Goal: Information Seeking & Learning: Learn about a topic

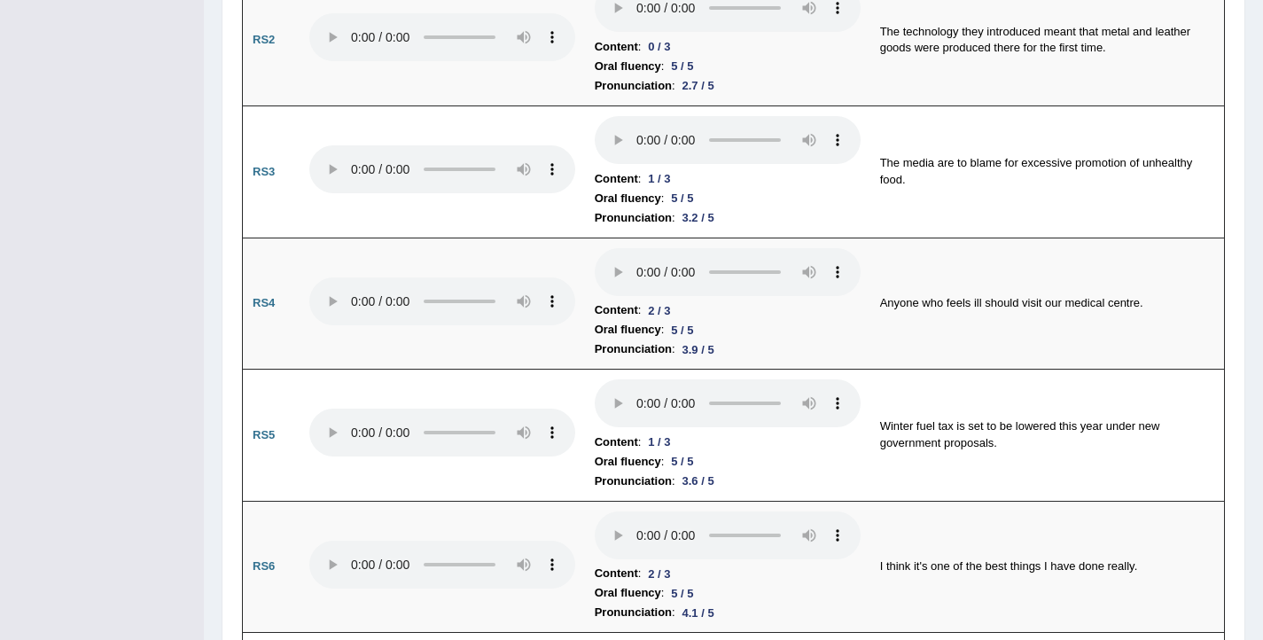
scroll to position [1135, 0]
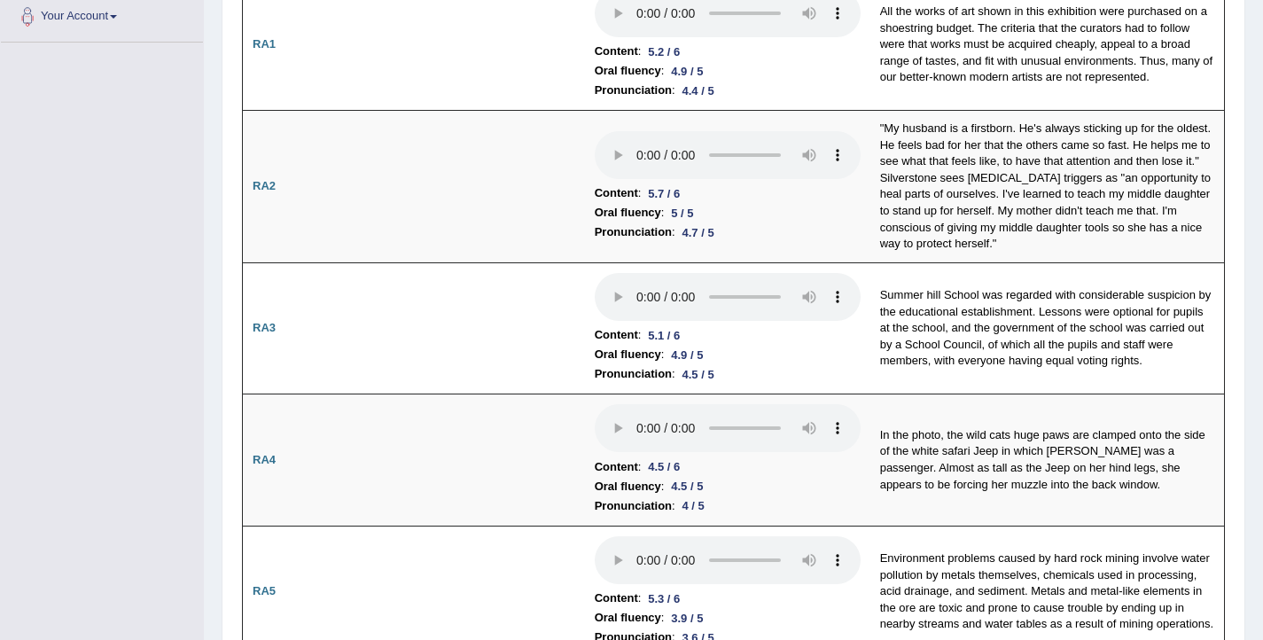
scroll to position [0, 0]
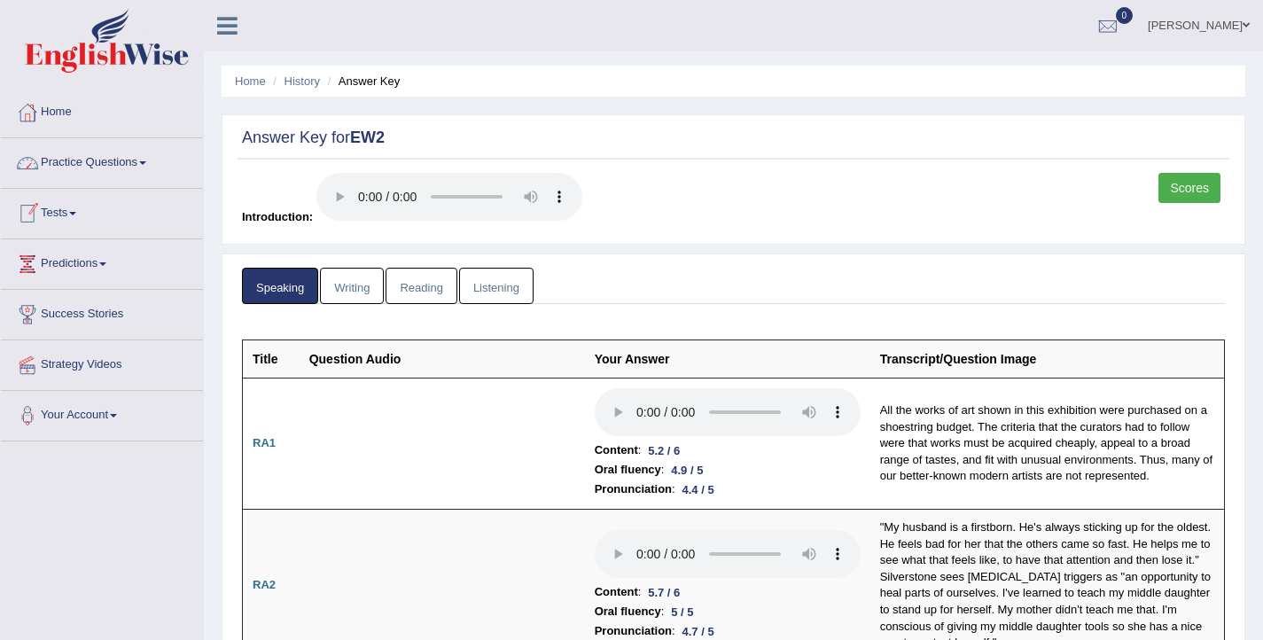
click at [73, 155] on link "Practice Questions" at bounding box center [102, 160] width 202 height 44
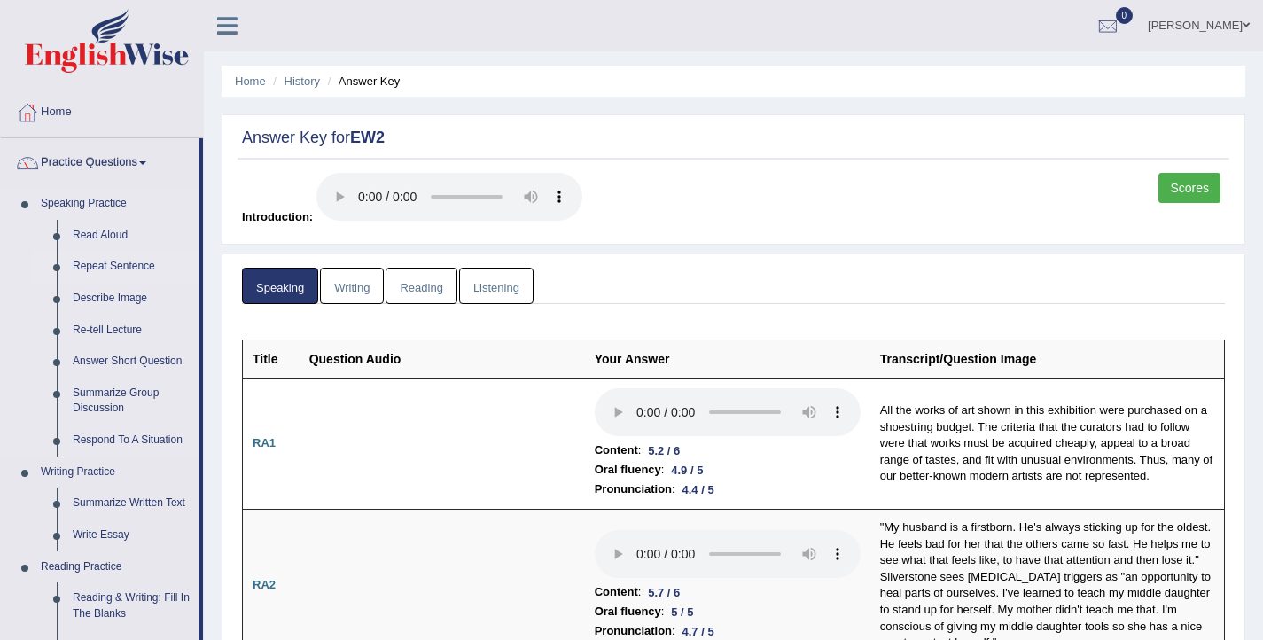
click at [97, 261] on link "Repeat Sentence" at bounding box center [132, 267] width 134 height 32
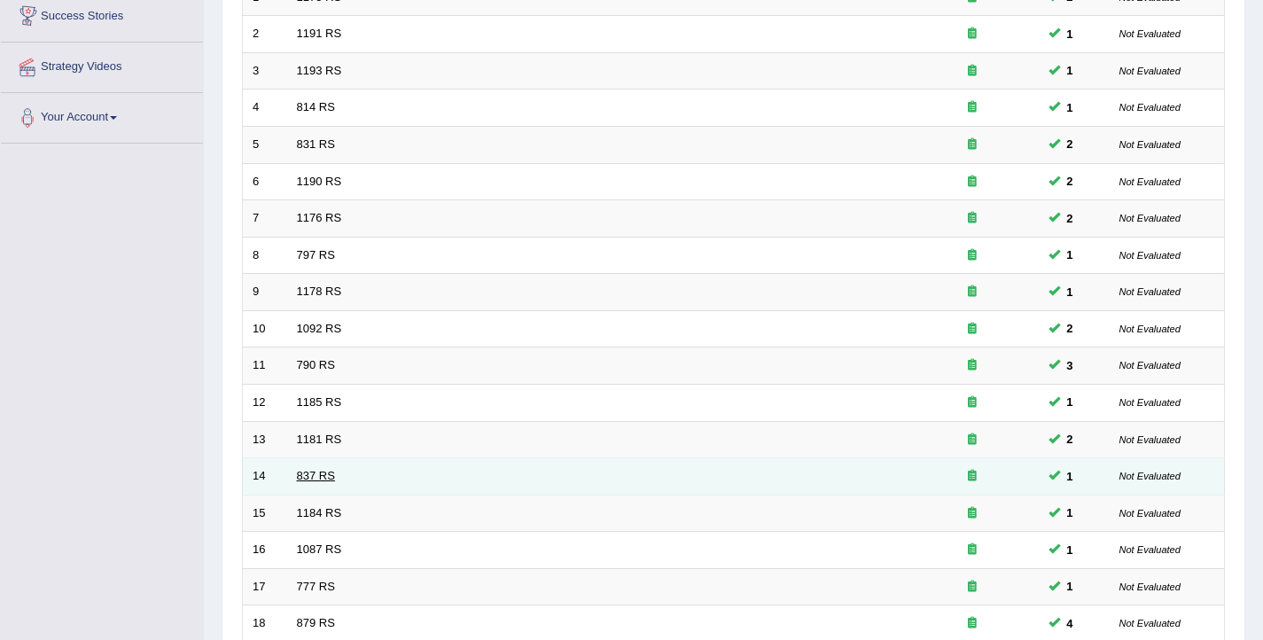
scroll to position [533, 0]
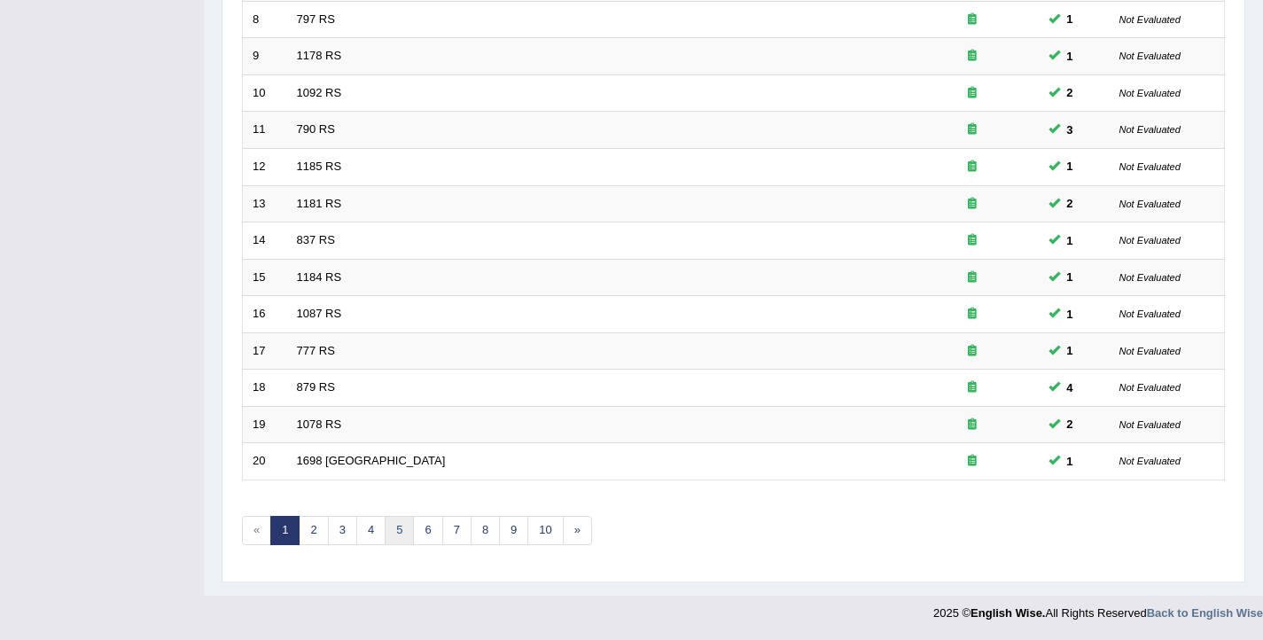
click at [393, 530] on link "5" at bounding box center [399, 530] width 29 height 29
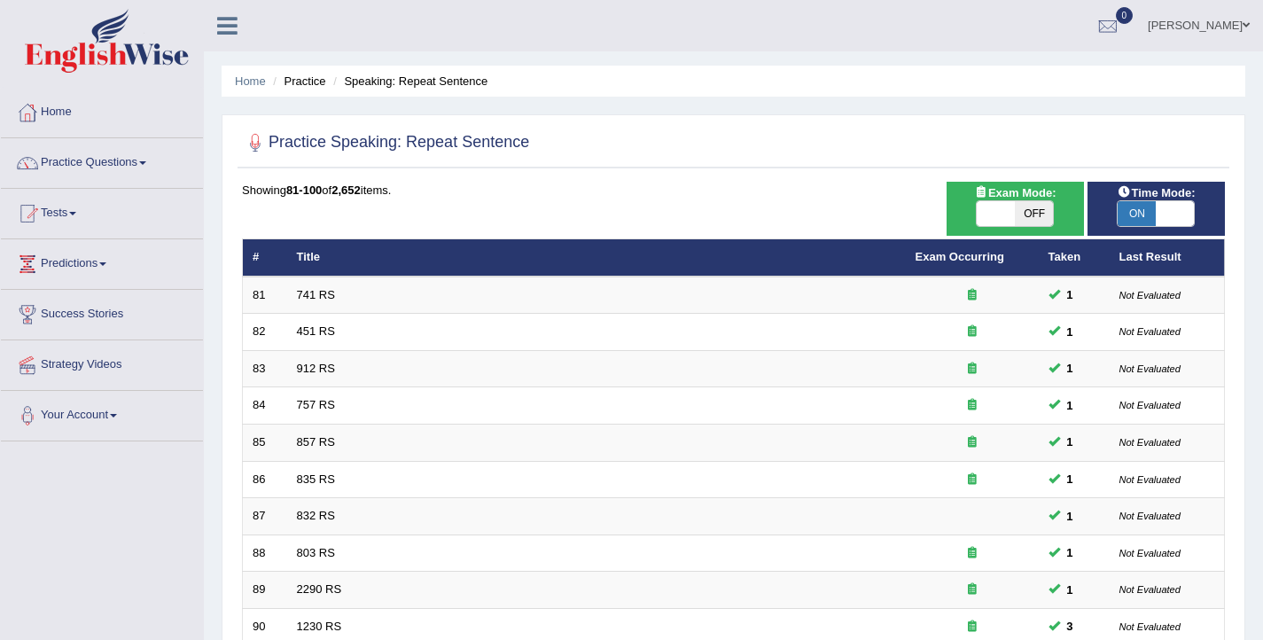
scroll to position [533, 0]
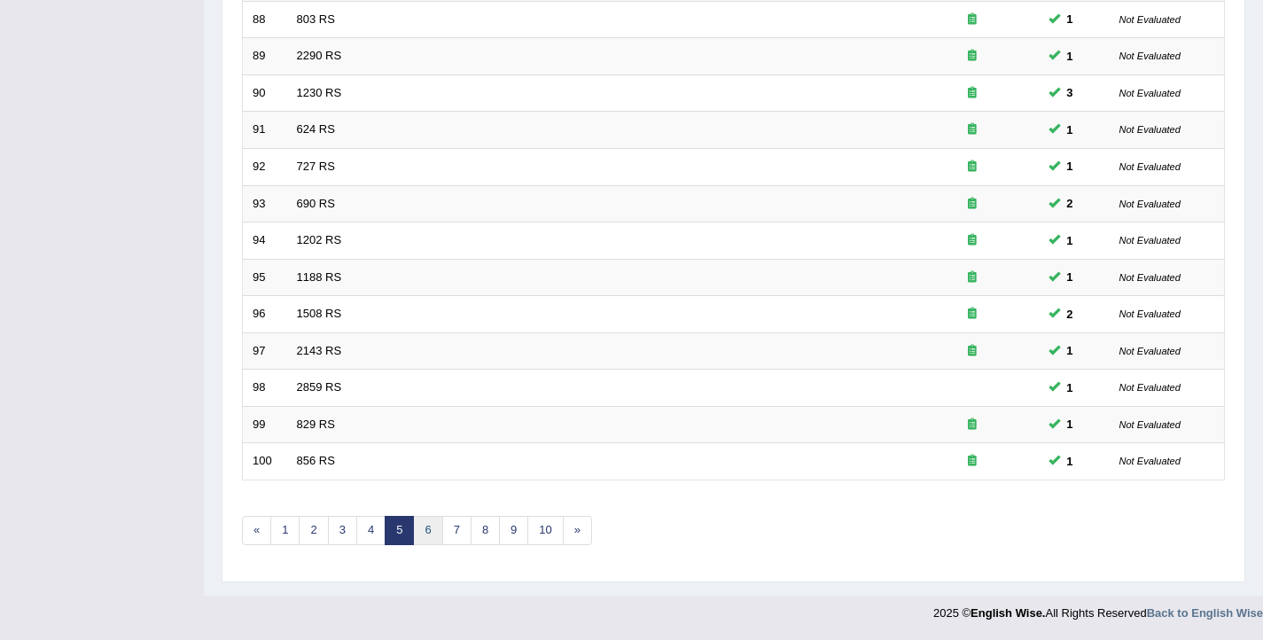
click at [437, 528] on link "6" at bounding box center [427, 530] width 29 height 29
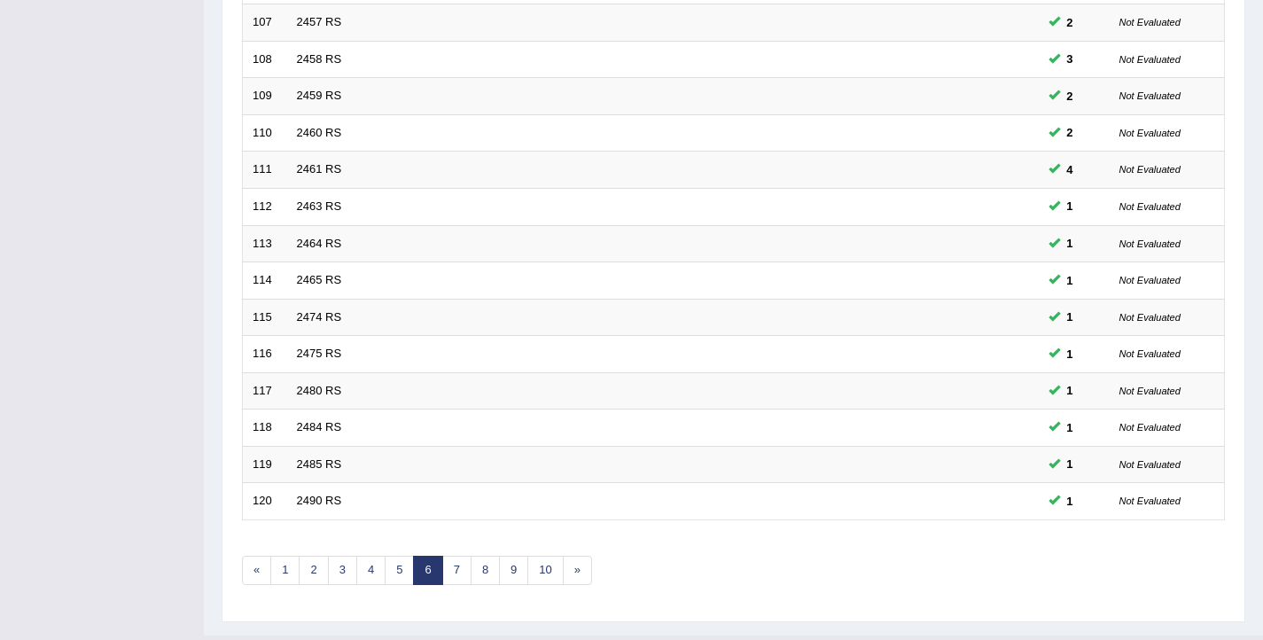
scroll to position [533, 0]
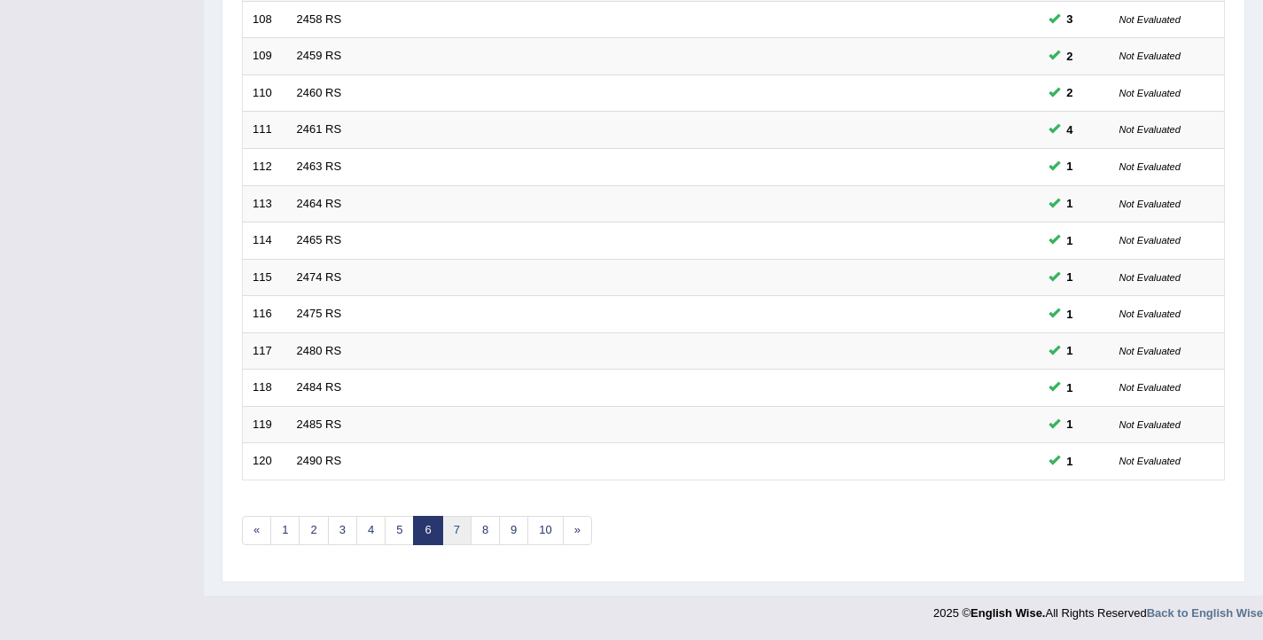
click at [445, 528] on link "7" at bounding box center [456, 530] width 29 height 29
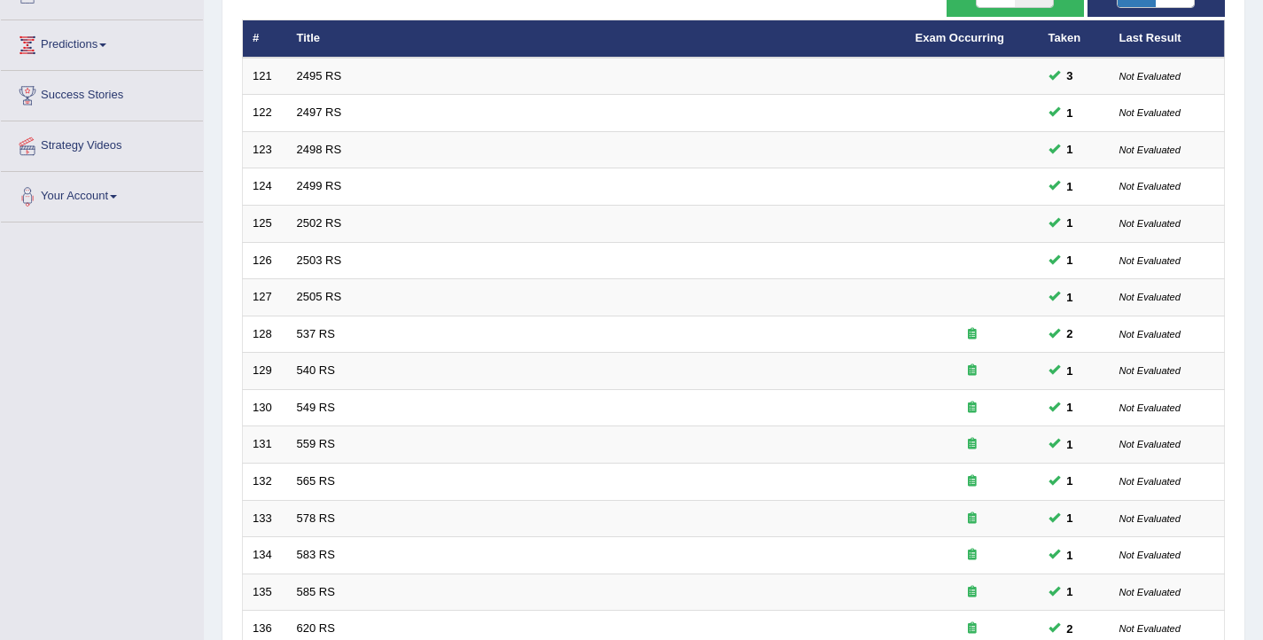
scroll to position [533, 0]
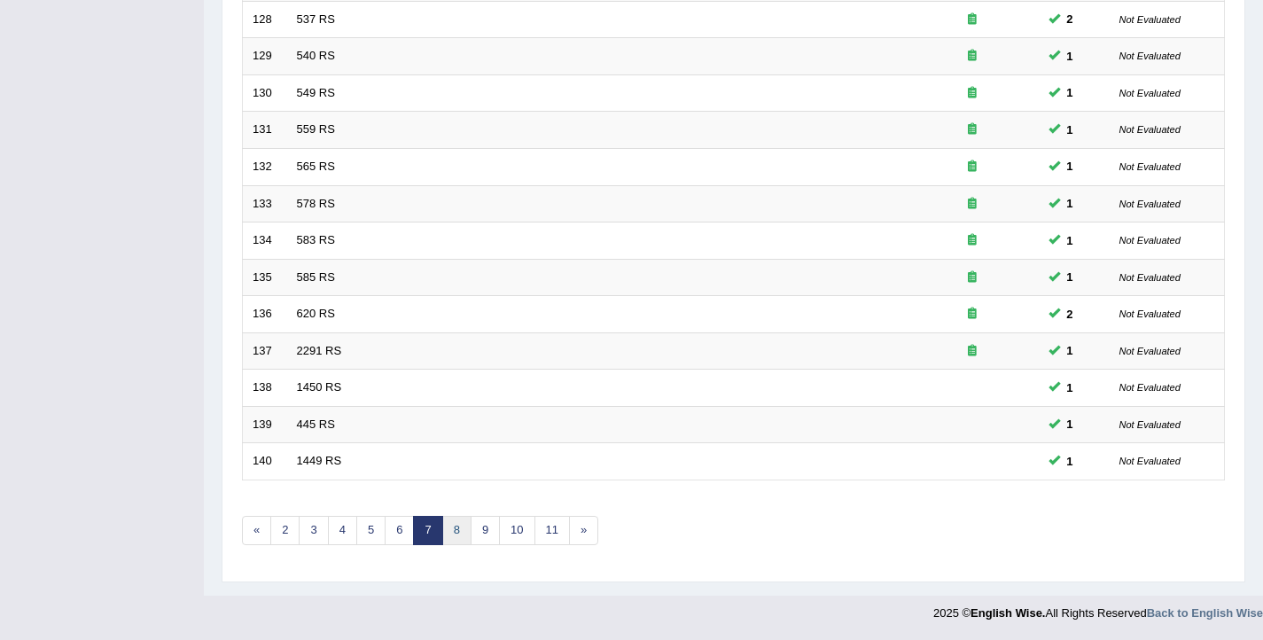
click at [449, 535] on link "8" at bounding box center [456, 530] width 29 height 29
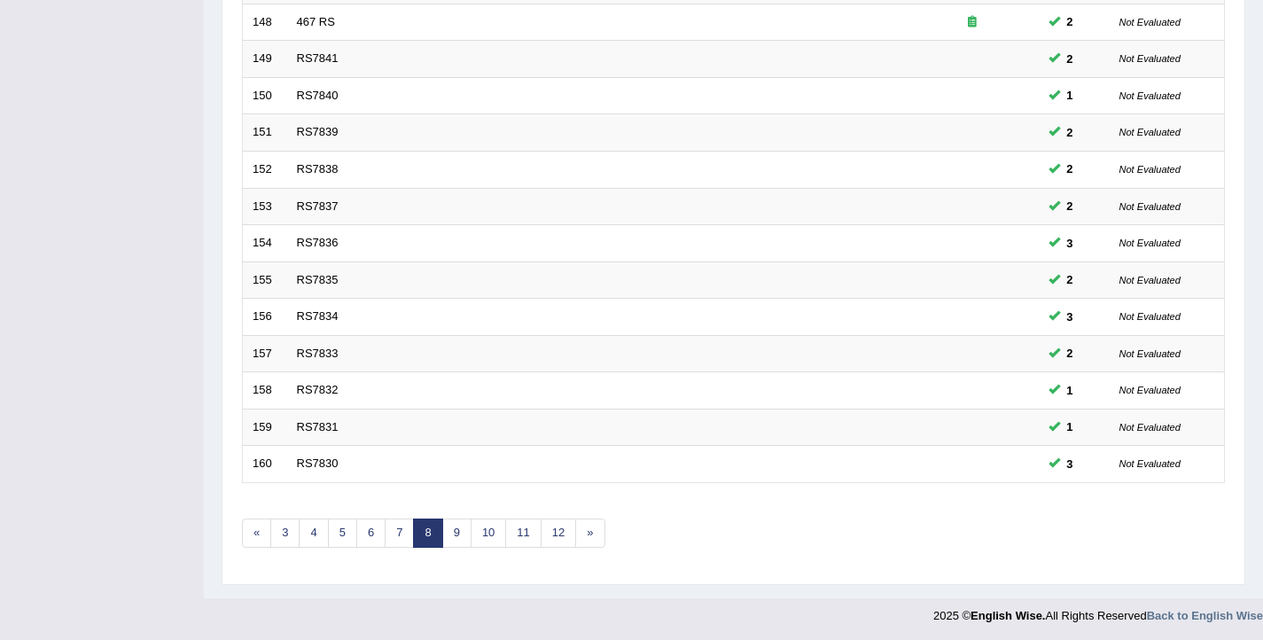
scroll to position [533, 0]
click at [450, 539] on link "9" at bounding box center [456, 530] width 29 height 29
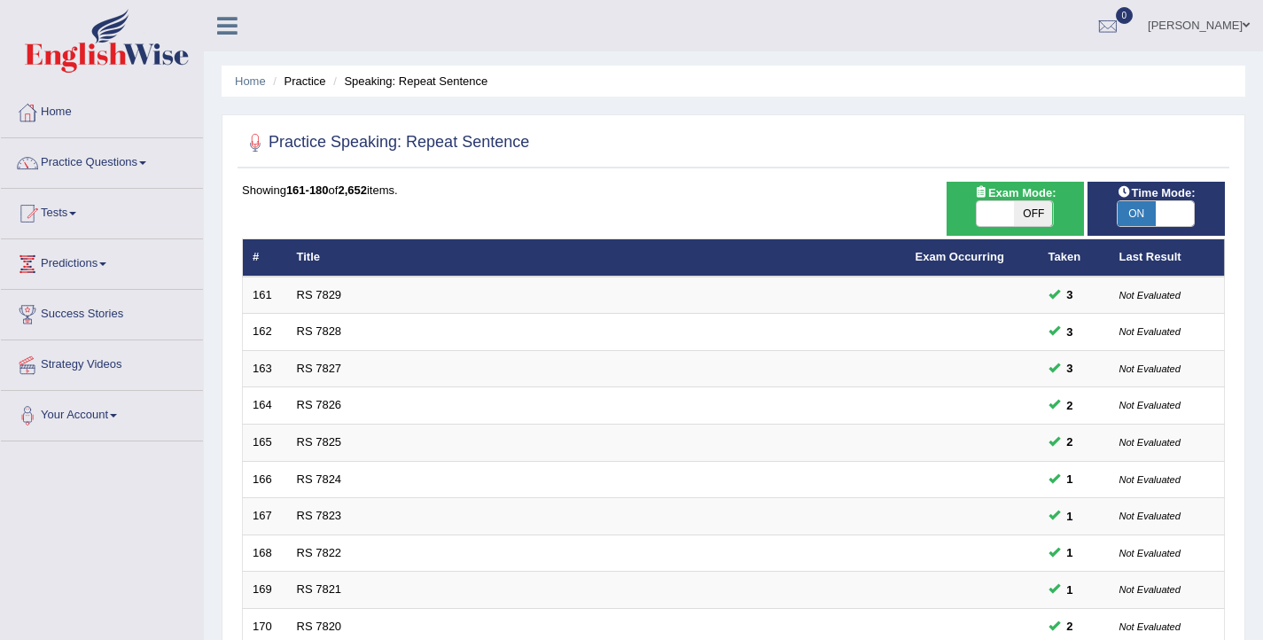
scroll to position [533, 0]
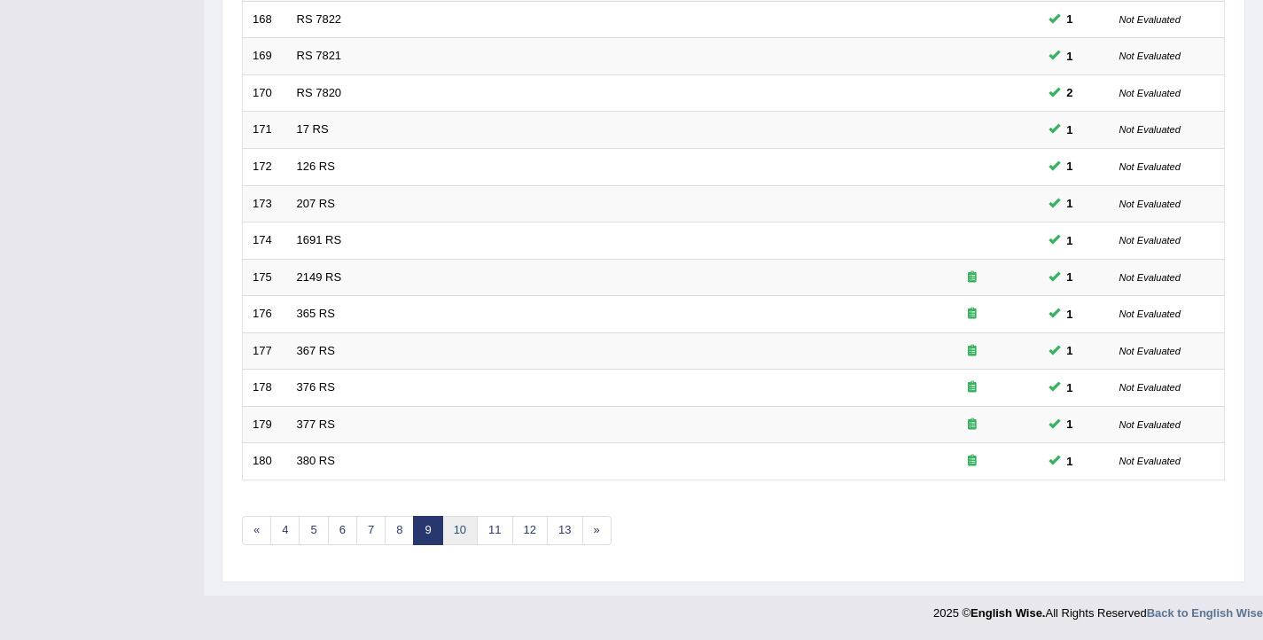
click at [467, 534] on link "10" at bounding box center [459, 530] width 35 height 29
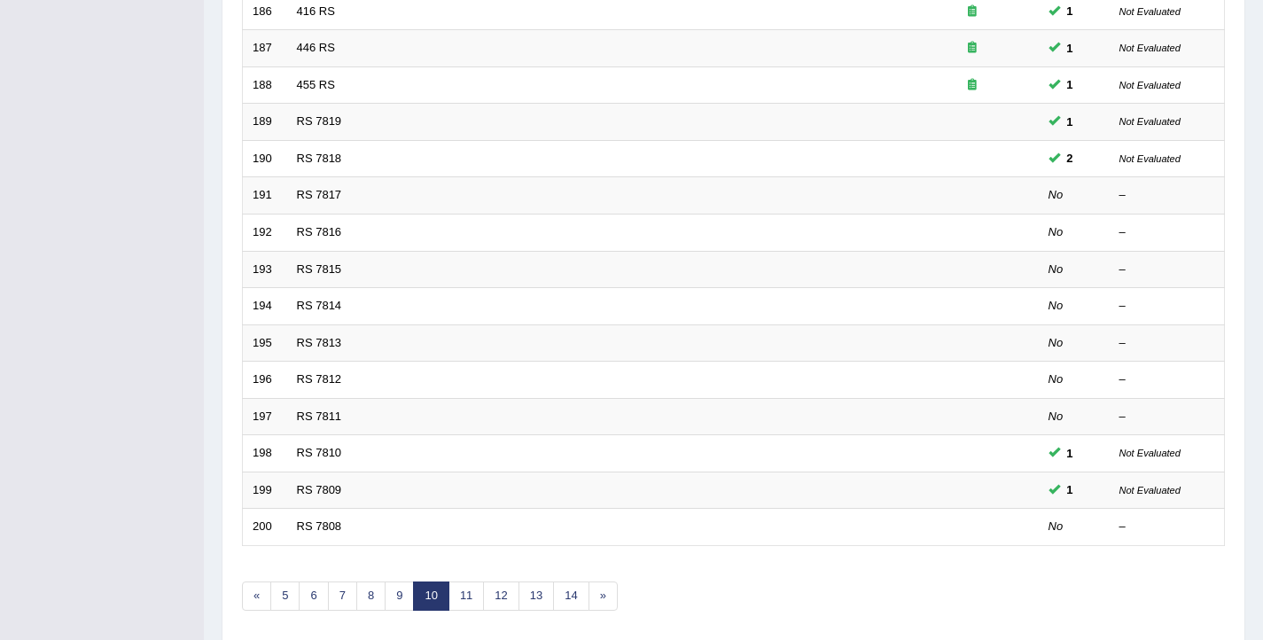
scroll to position [533, 0]
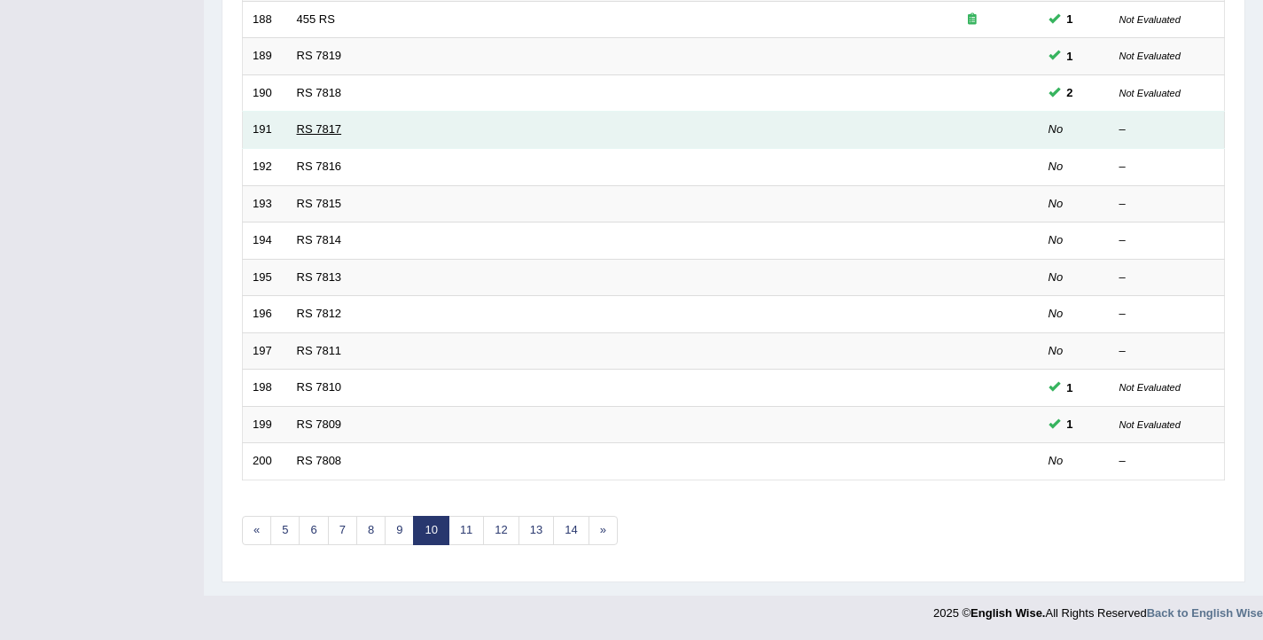
click at [326, 130] on link "RS 7817" at bounding box center [319, 128] width 45 height 13
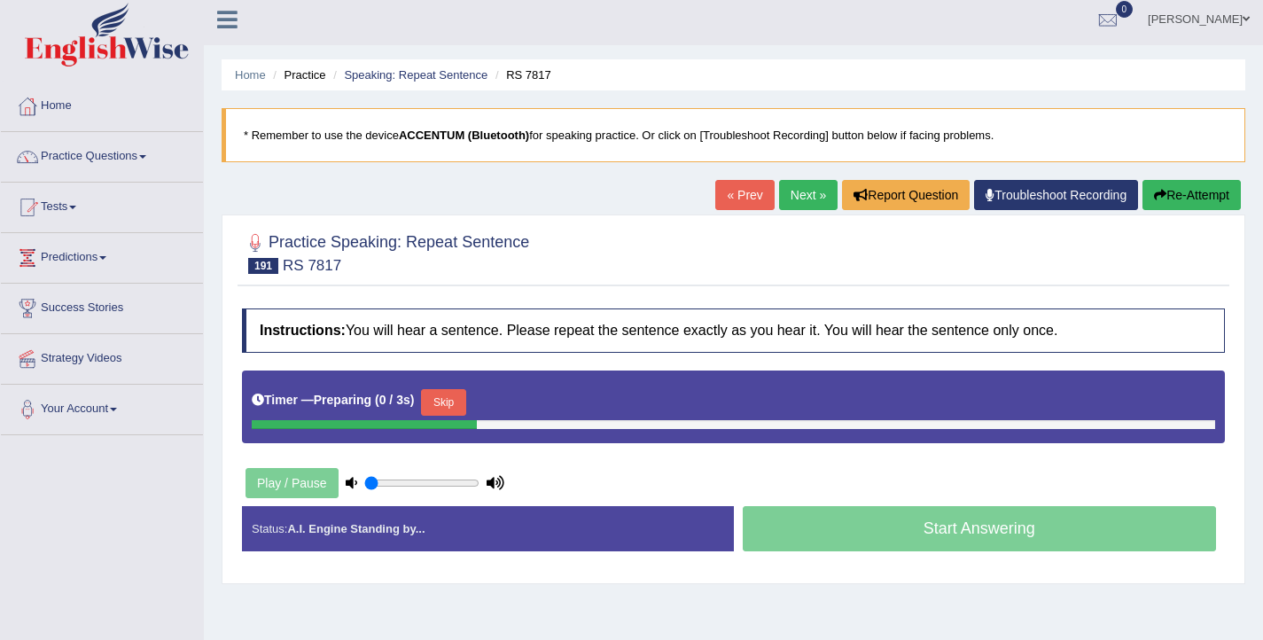
scroll to position [19, 0]
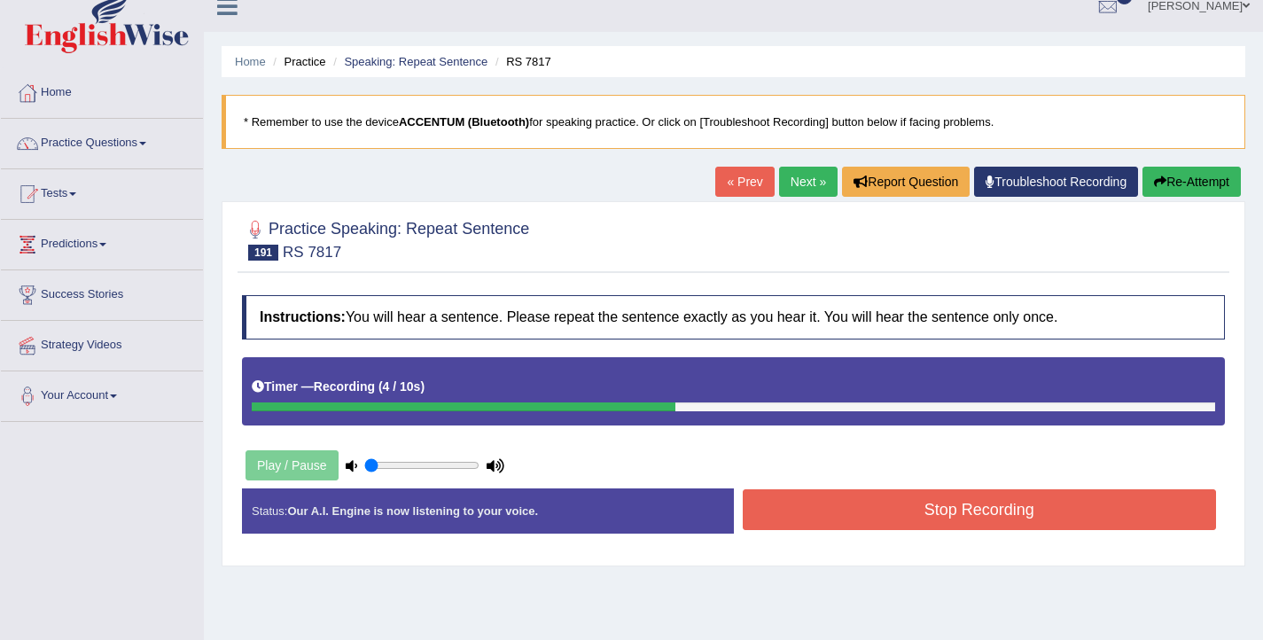
click at [808, 513] on button "Stop Recording" at bounding box center [980, 509] width 474 height 41
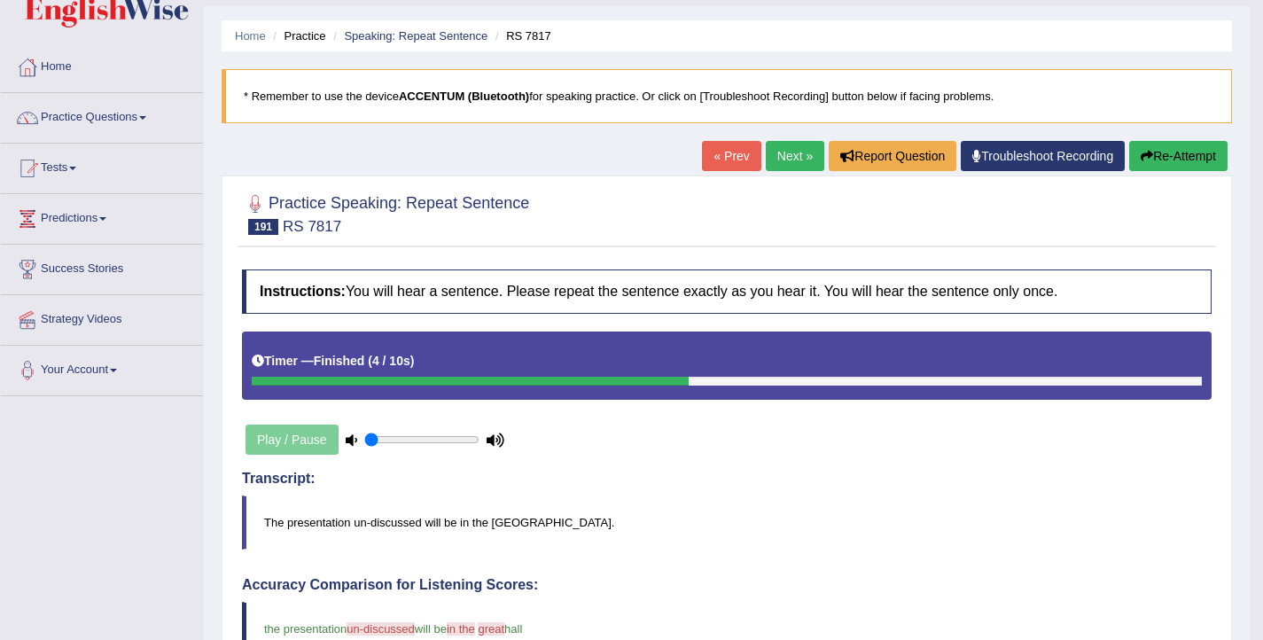
scroll to position [21, 0]
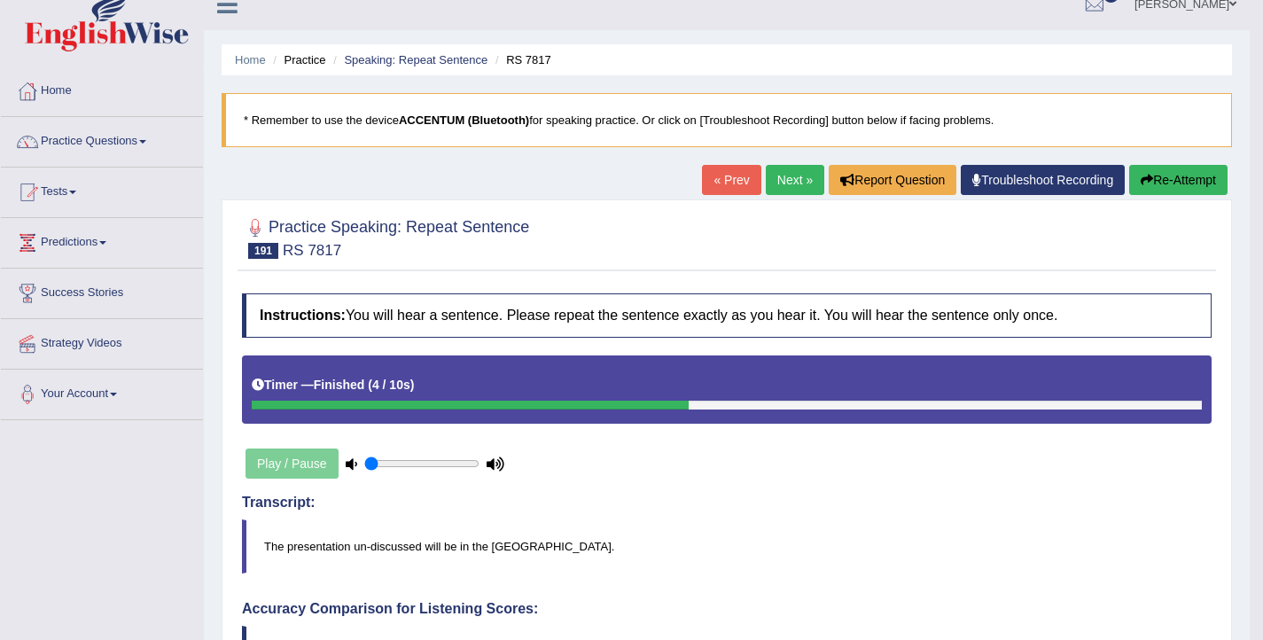
click at [1177, 185] on button "Re-Attempt" at bounding box center [1178, 180] width 98 height 30
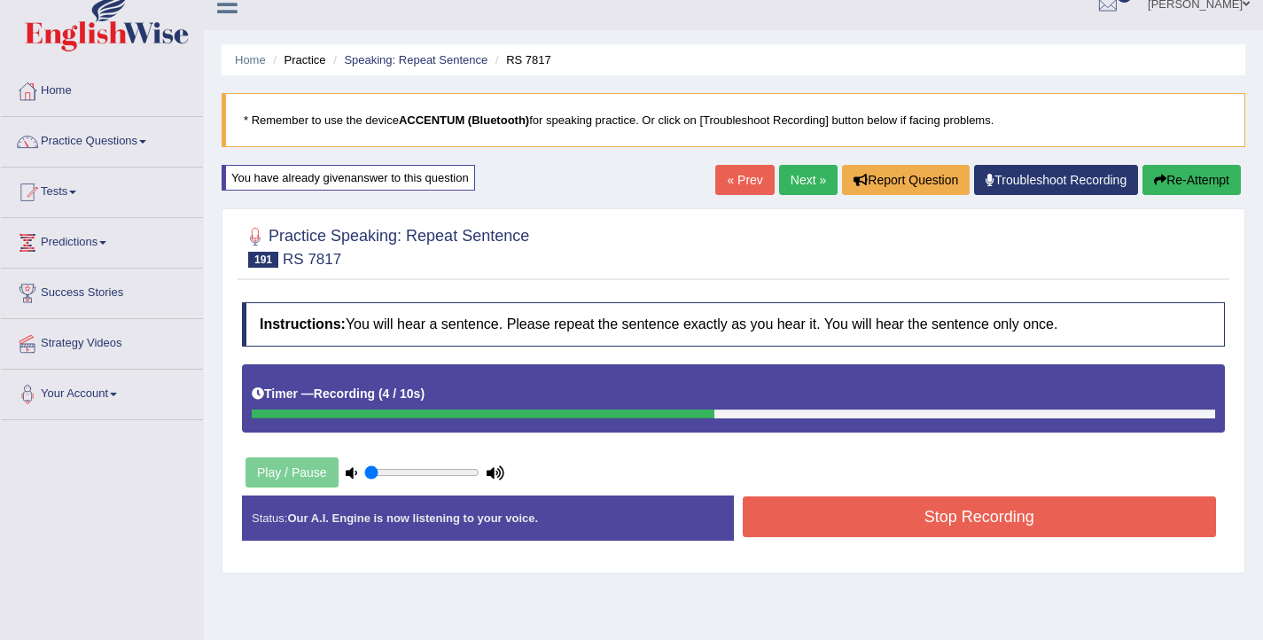
click at [894, 518] on button "Stop Recording" at bounding box center [980, 516] width 474 height 41
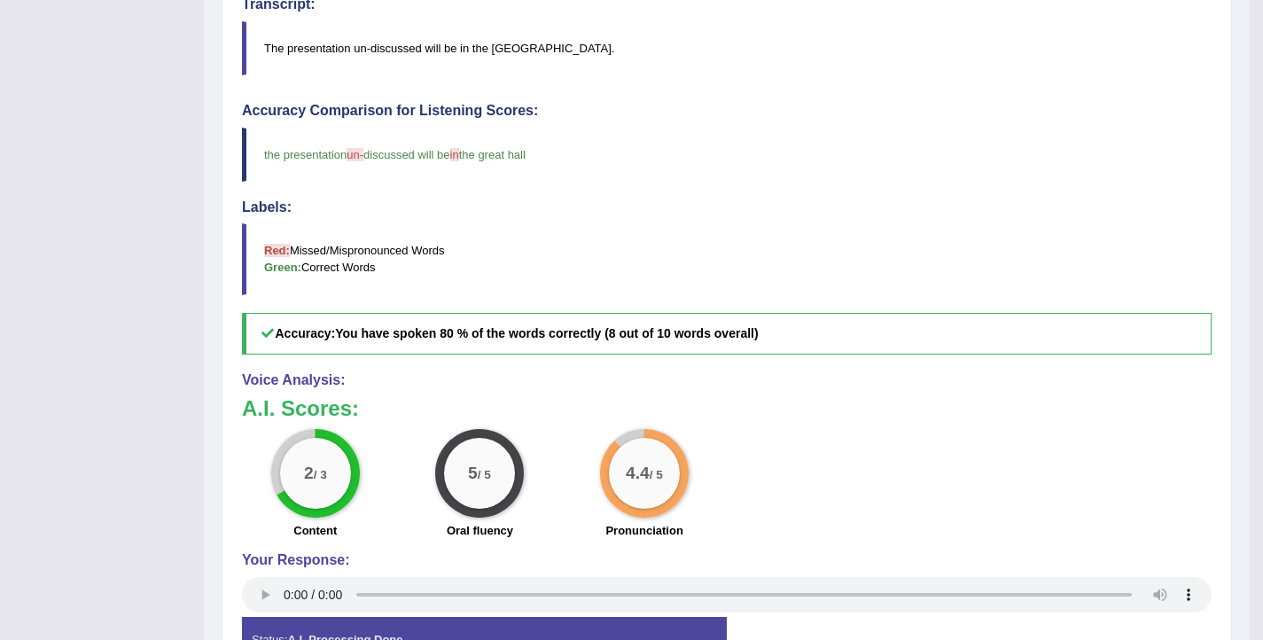
scroll to position [408, 0]
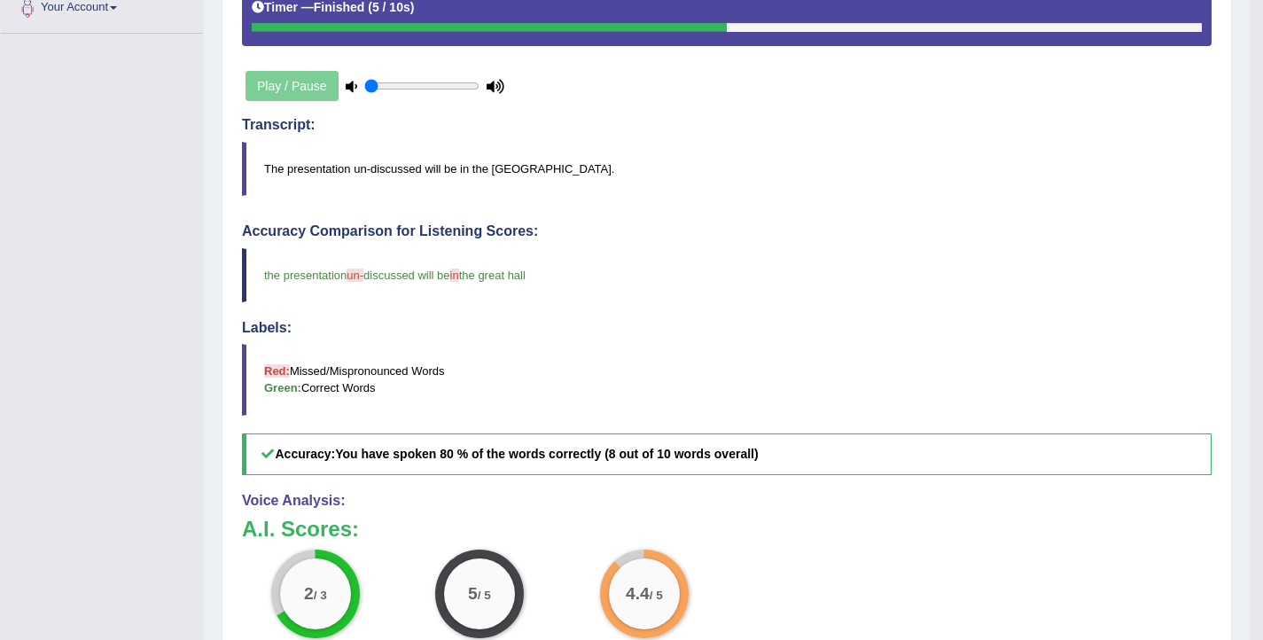
drag, startPoint x: 561, startPoint y: 276, endPoint x: 323, endPoint y: 265, distance: 238.6
click at [323, 265] on blockquote "the presentation un- on discussed will be in on the great hall i would like to …" at bounding box center [726, 275] width 969 height 54
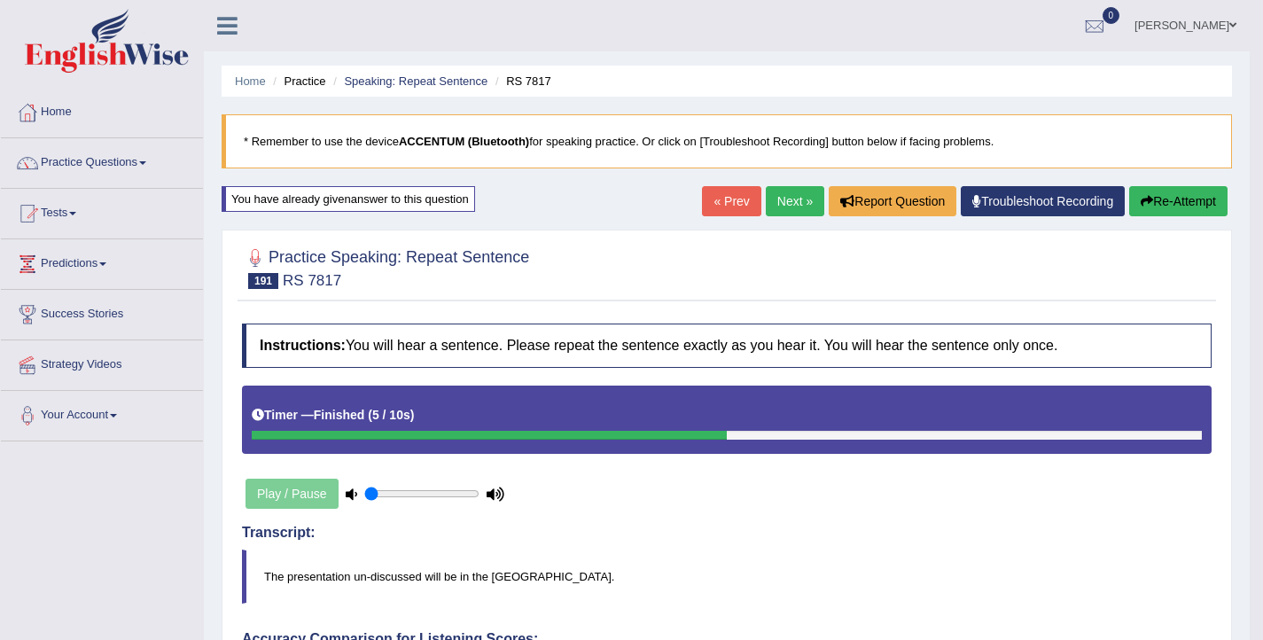
scroll to position [0, 0]
click at [766, 198] on link "Next »" at bounding box center [795, 201] width 58 height 30
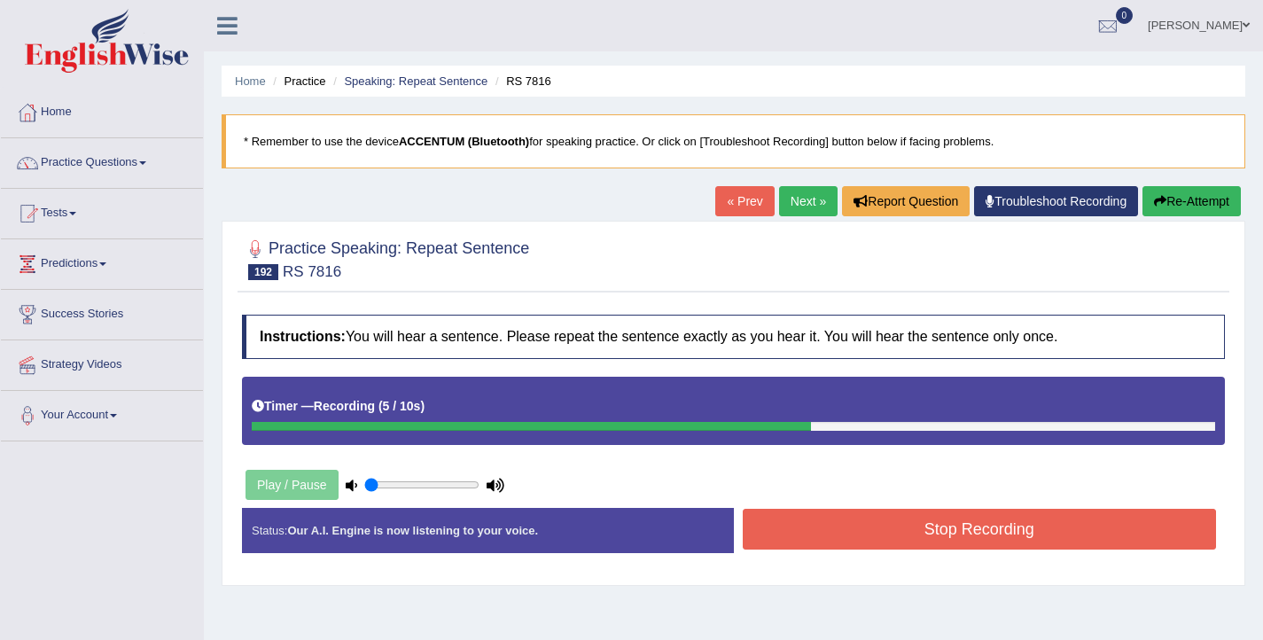
click at [953, 540] on button "Stop Recording" at bounding box center [980, 529] width 474 height 41
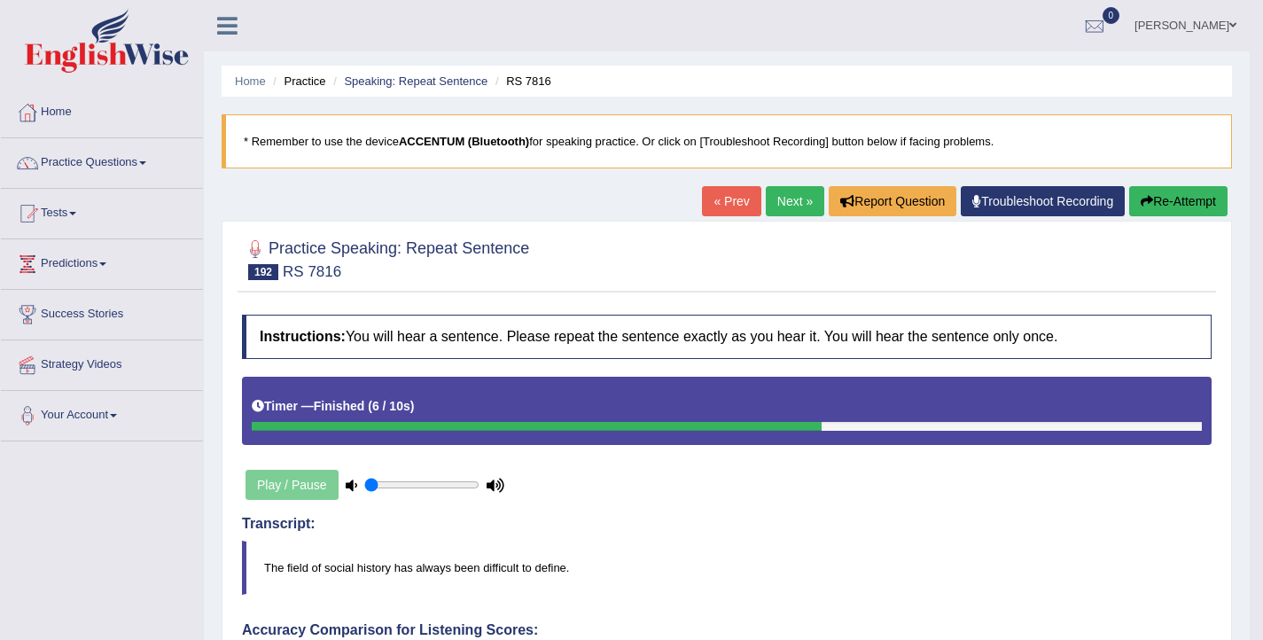
click at [1183, 194] on button "Re-Attempt" at bounding box center [1178, 201] width 98 height 30
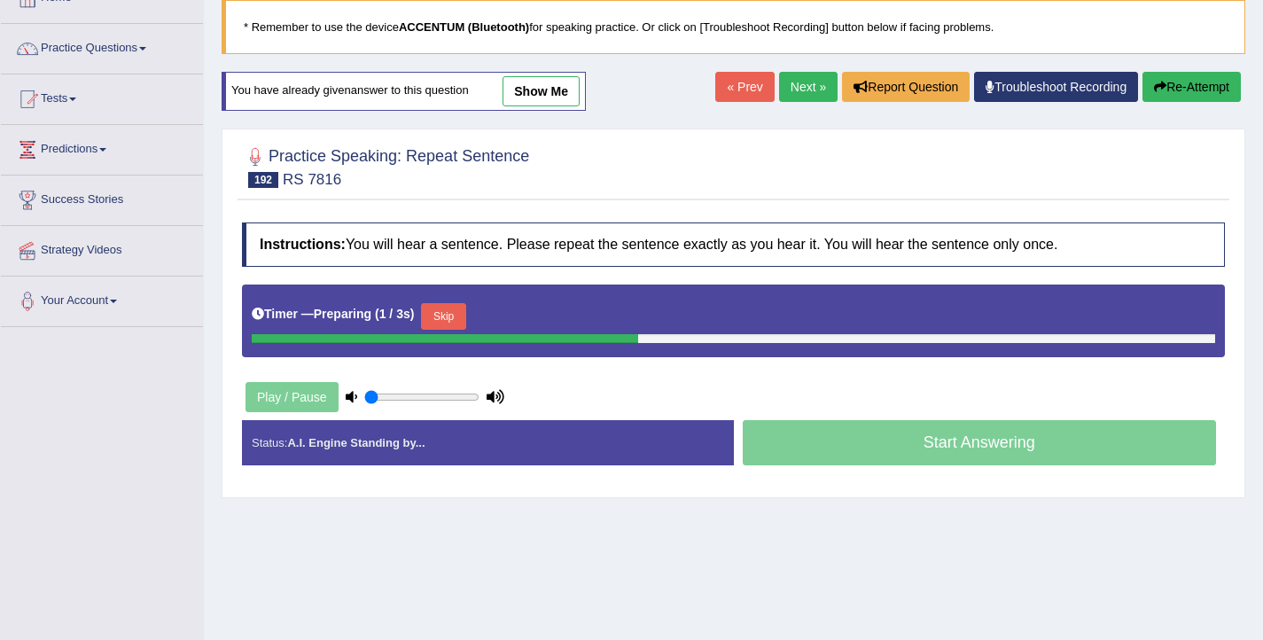
scroll to position [128, 0]
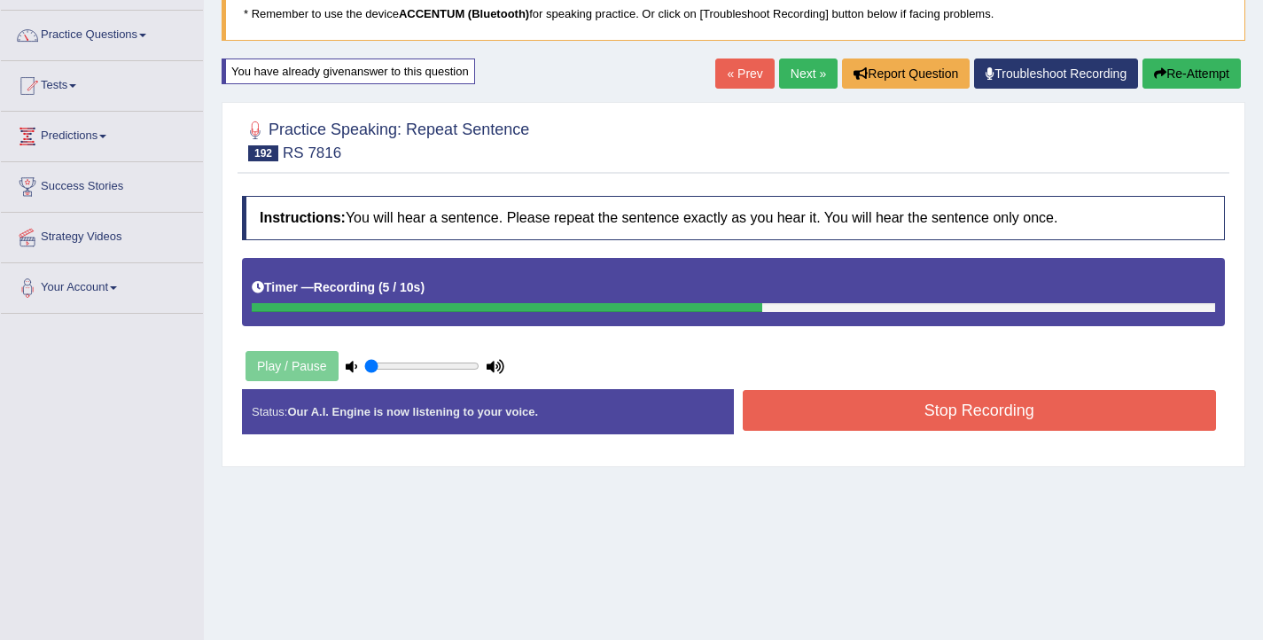
click at [880, 407] on button "Stop Recording" at bounding box center [980, 410] width 474 height 41
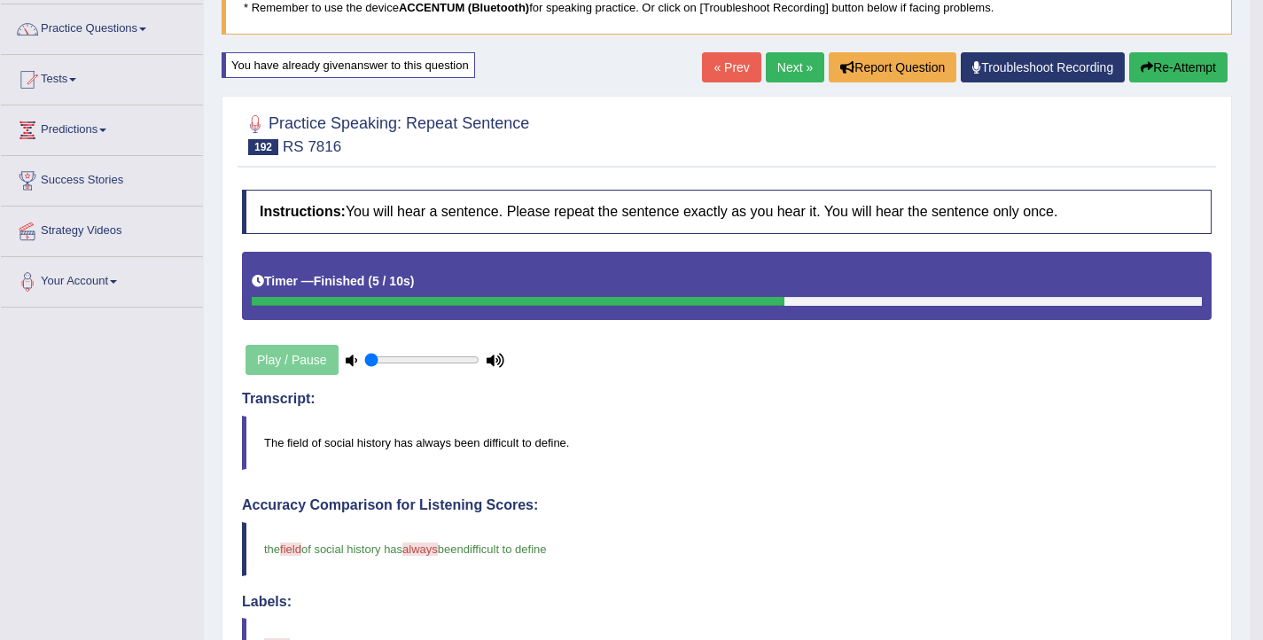
scroll to position [0, 0]
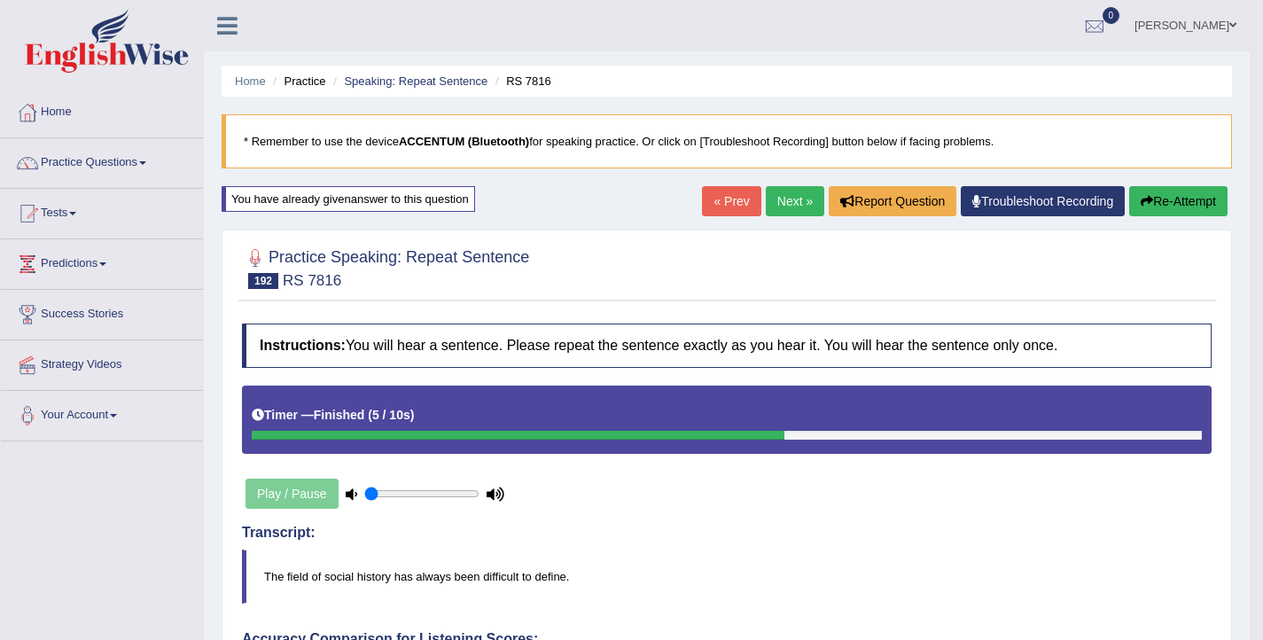
click at [1202, 212] on button "Re-Attempt" at bounding box center [1178, 201] width 98 height 30
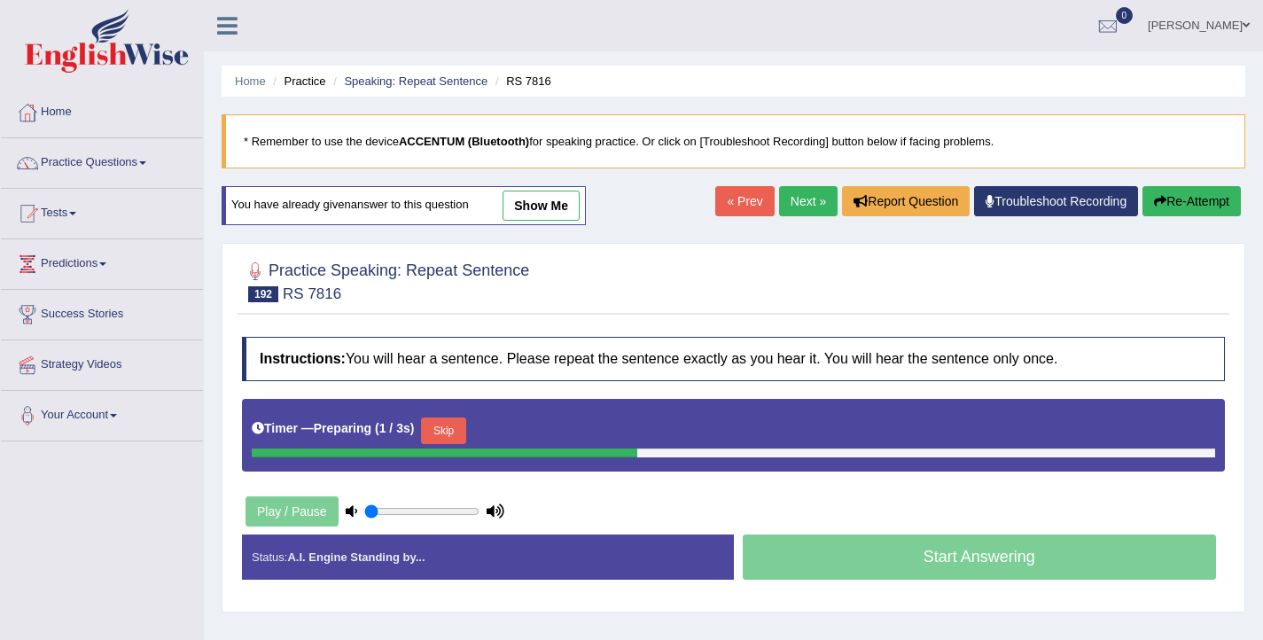
click at [465, 426] on button "Skip" at bounding box center [443, 430] width 44 height 27
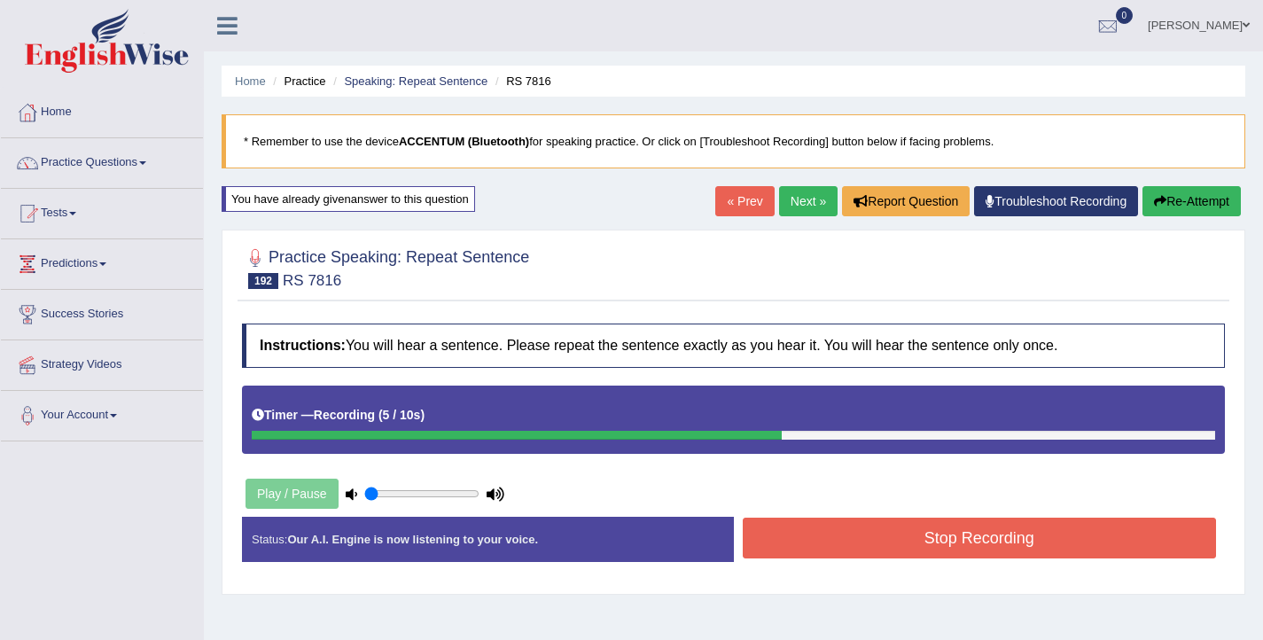
click at [903, 553] on button "Stop Recording" at bounding box center [980, 537] width 474 height 41
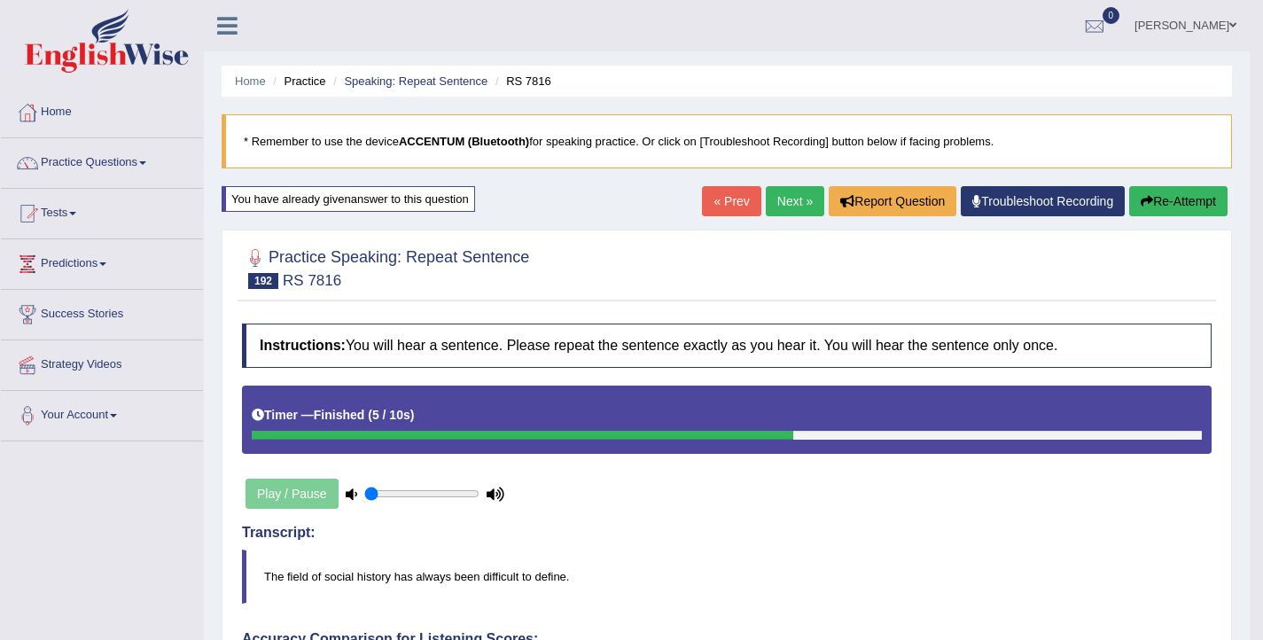
click at [789, 204] on link "Next »" at bounding box center [795, 201] width 58 height 30
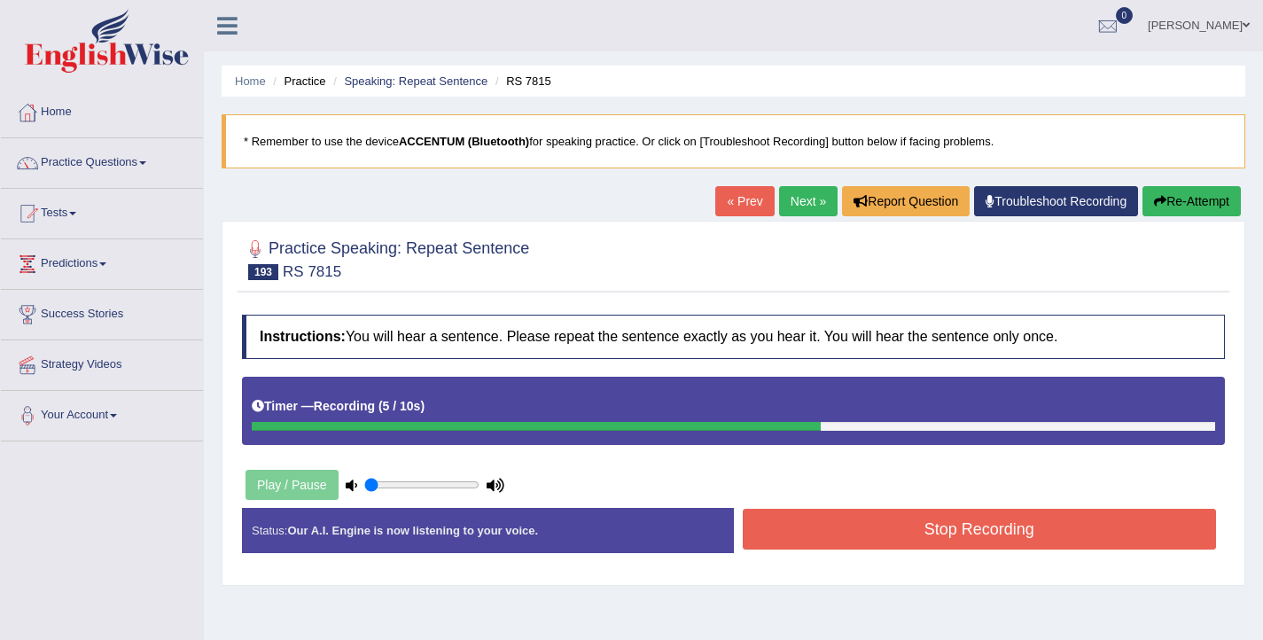
click at [865, 541] on button "Stop Recording" at bounding box center [980, 529] width 474 height 41
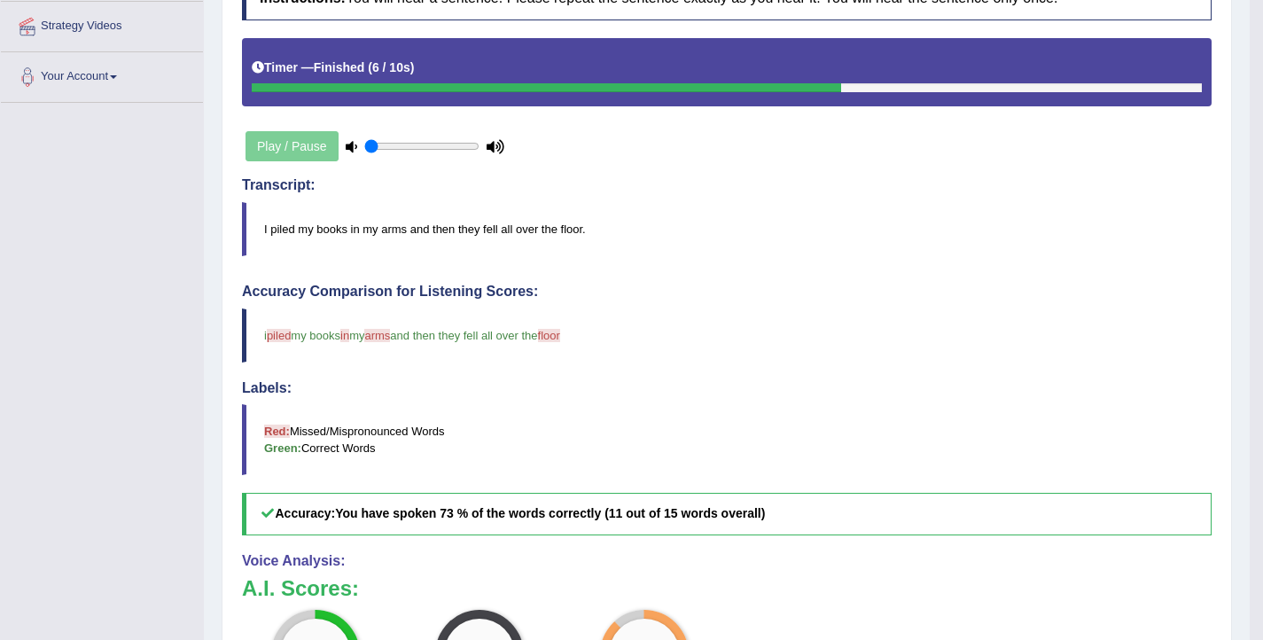
scroll to position [56, 0]
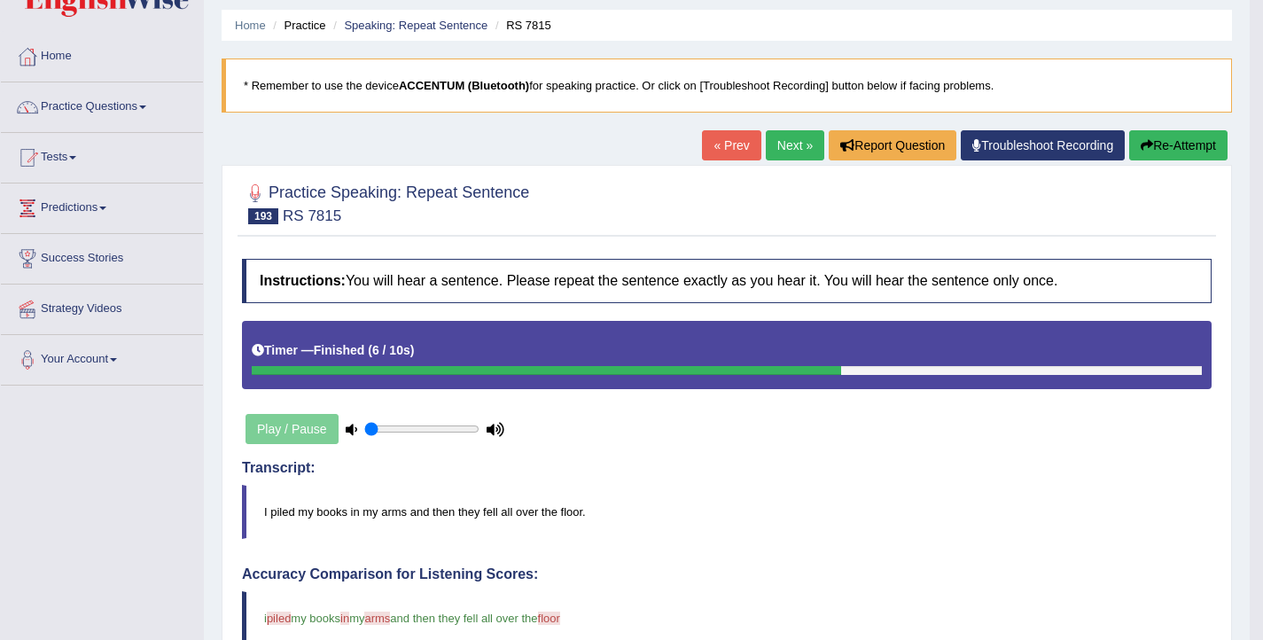
click at [1160, 146] on button "Re-Attempt" at bounding box center [1178, 145] width 98 height 30
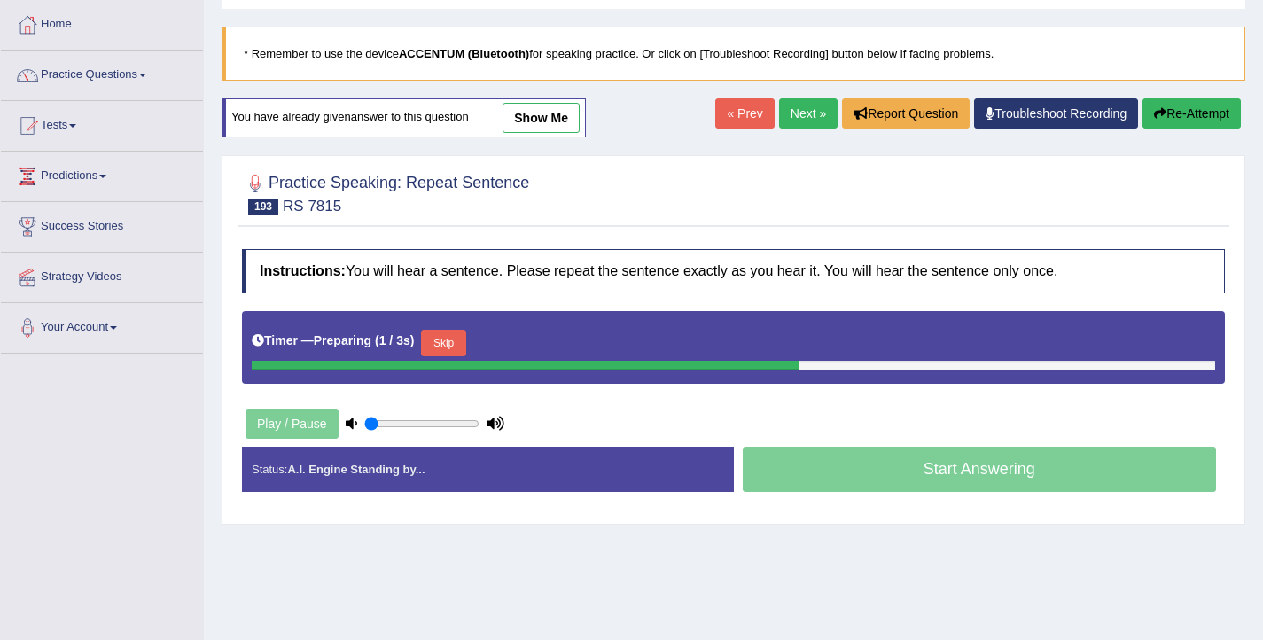
scroll to position [89, 0]
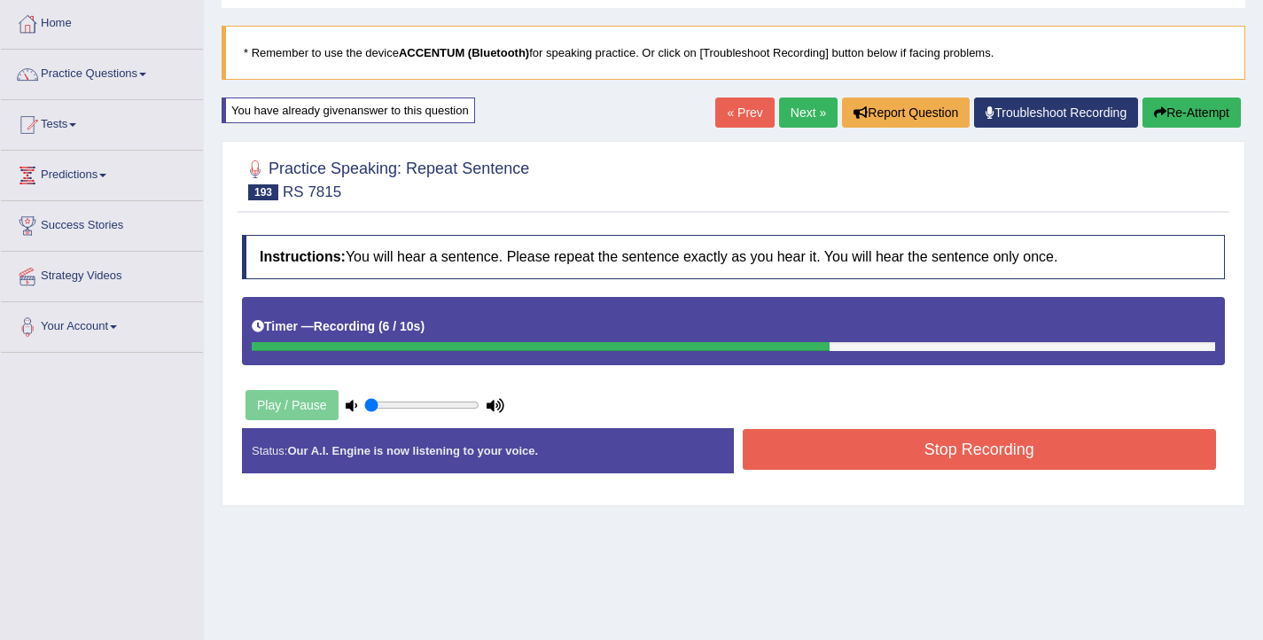
click at [875, 440] on button "Stop Recording" at bounding box center [980, 449] width 474 height 41
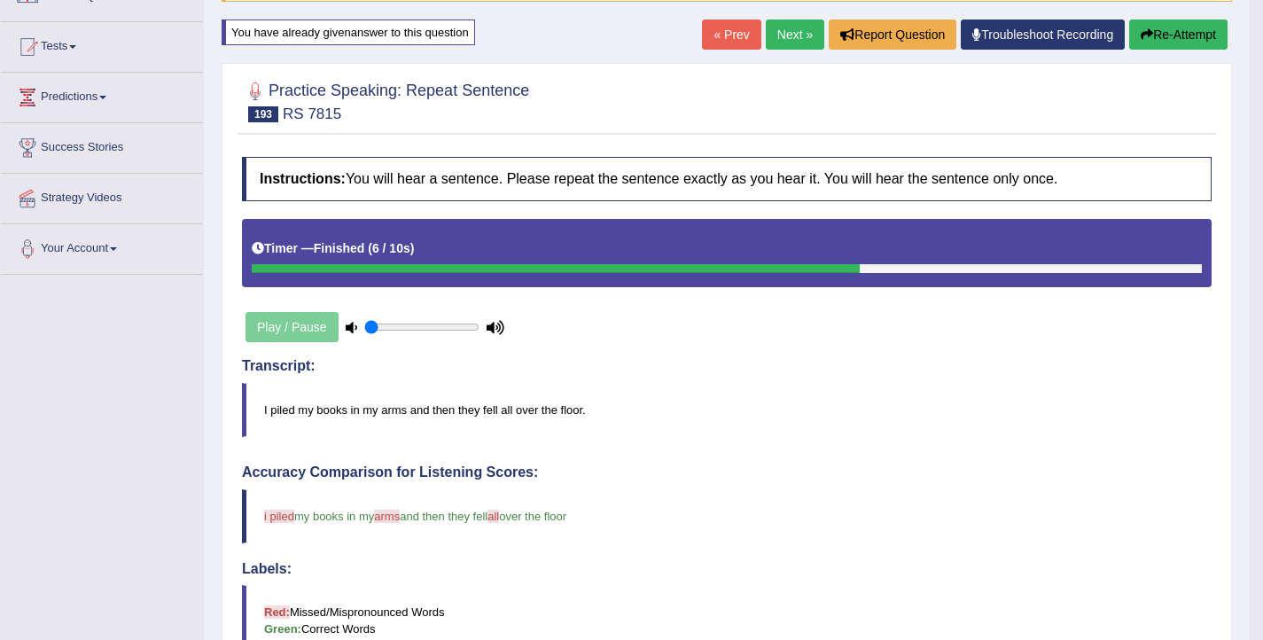
scroll to position [6, 0]
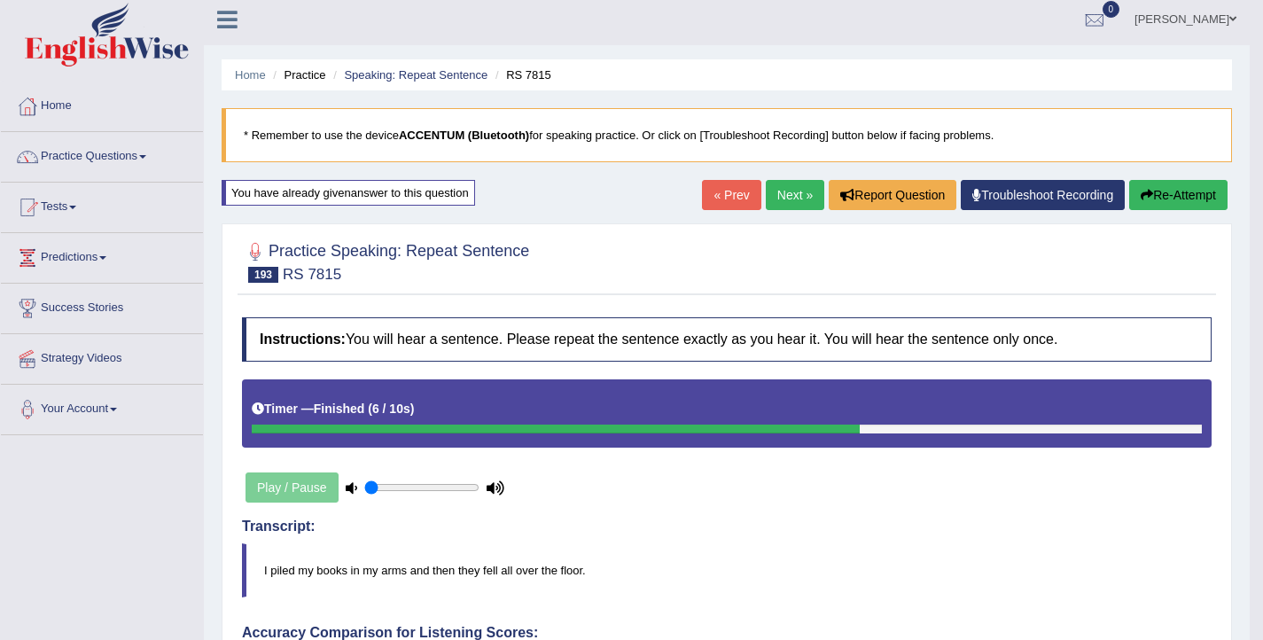
click at [1152, 206] on button "Re-Attempt" at bounding box center [1178, 195] width 98 height 30
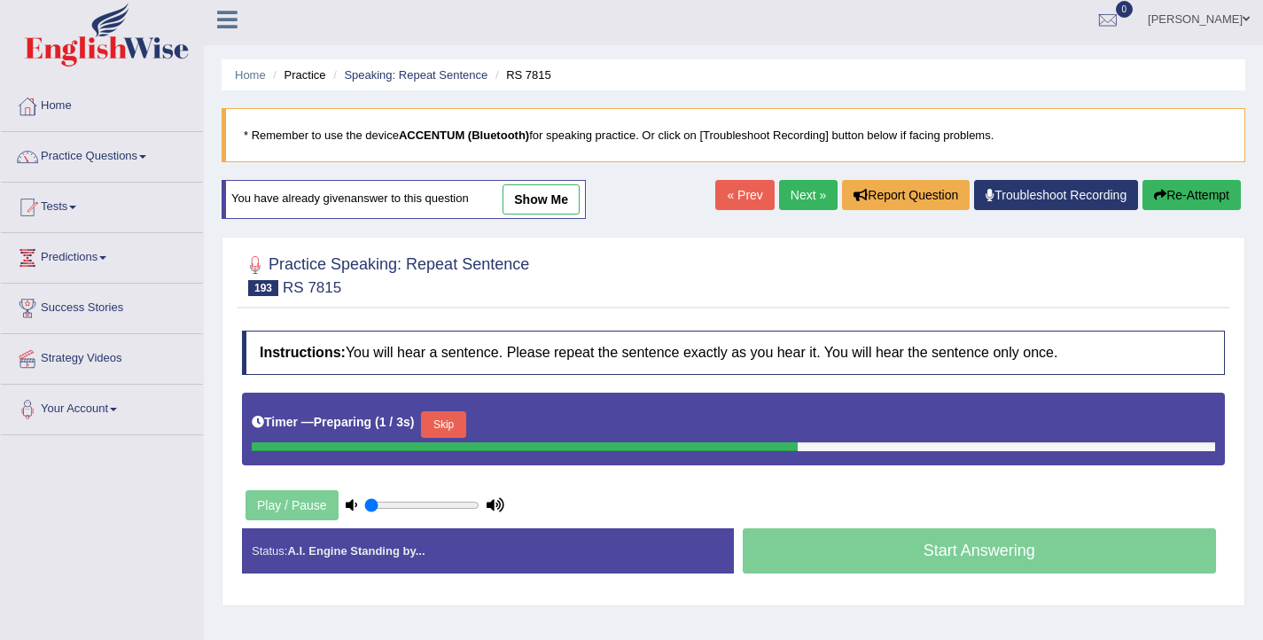
click at [463, 421] on button "Skip" at bounding box center [443, 424] width 44 height 27
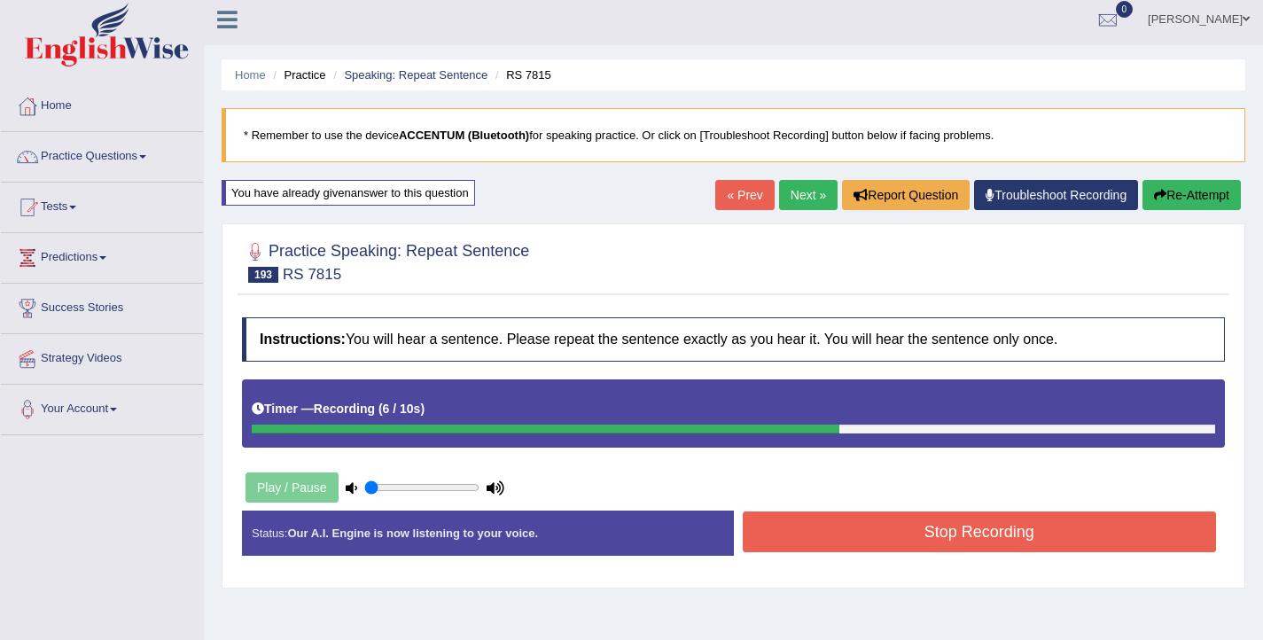
click at [853, 545] on button "Stop Recording" at bounding box center [980, 531] width 474 height 41
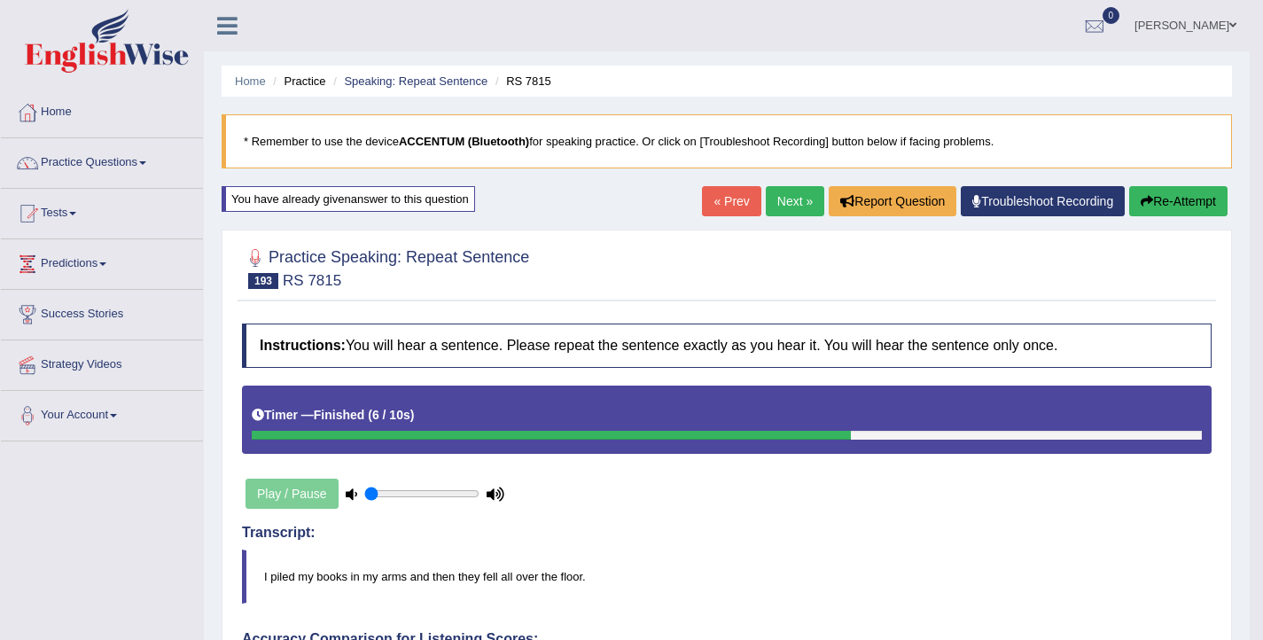
click at [1165, 193] on button "Re-Attempt" at bounding box center [1178, 201] width 98 height 30
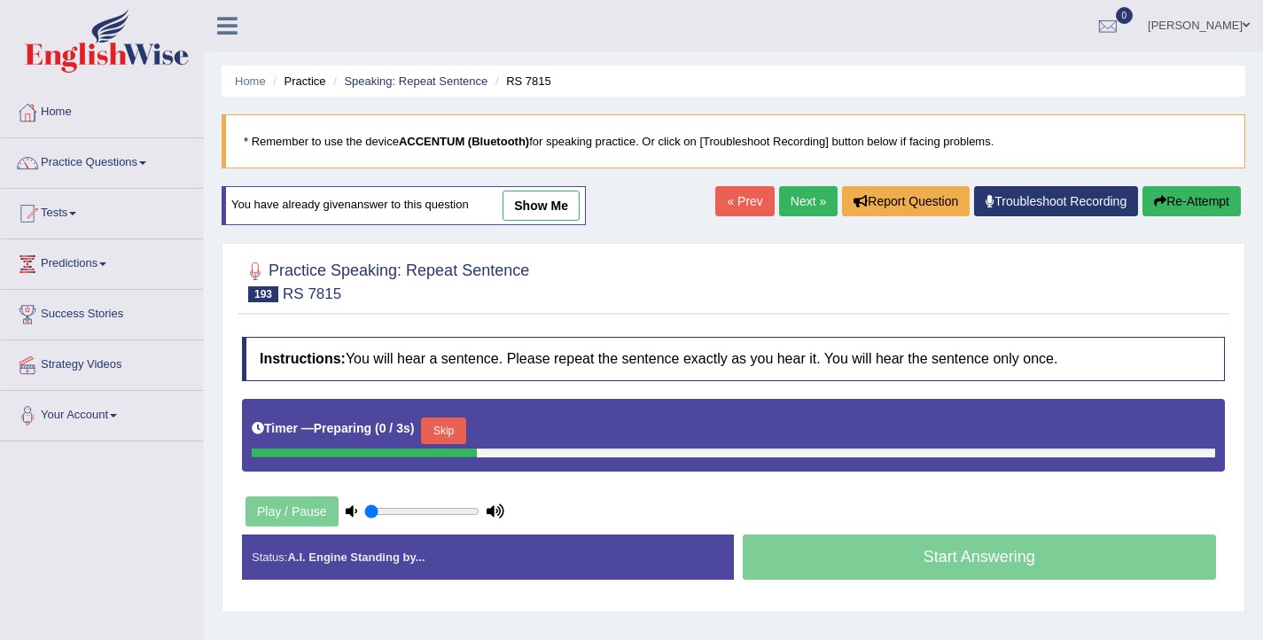
click at [447, 439] on button "Skip" at bounding box center [443, 430] width 44 height 27
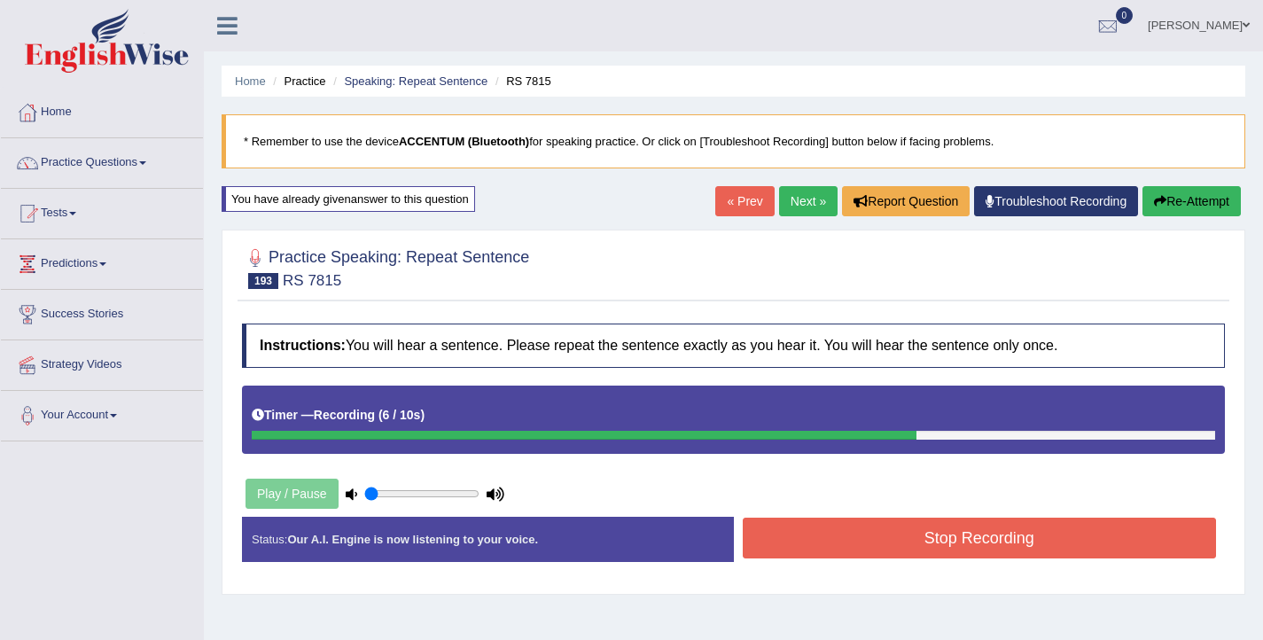
click at [823, 548] on button "Stop Recording" at bounding box center [980, 537] width 474 height 41
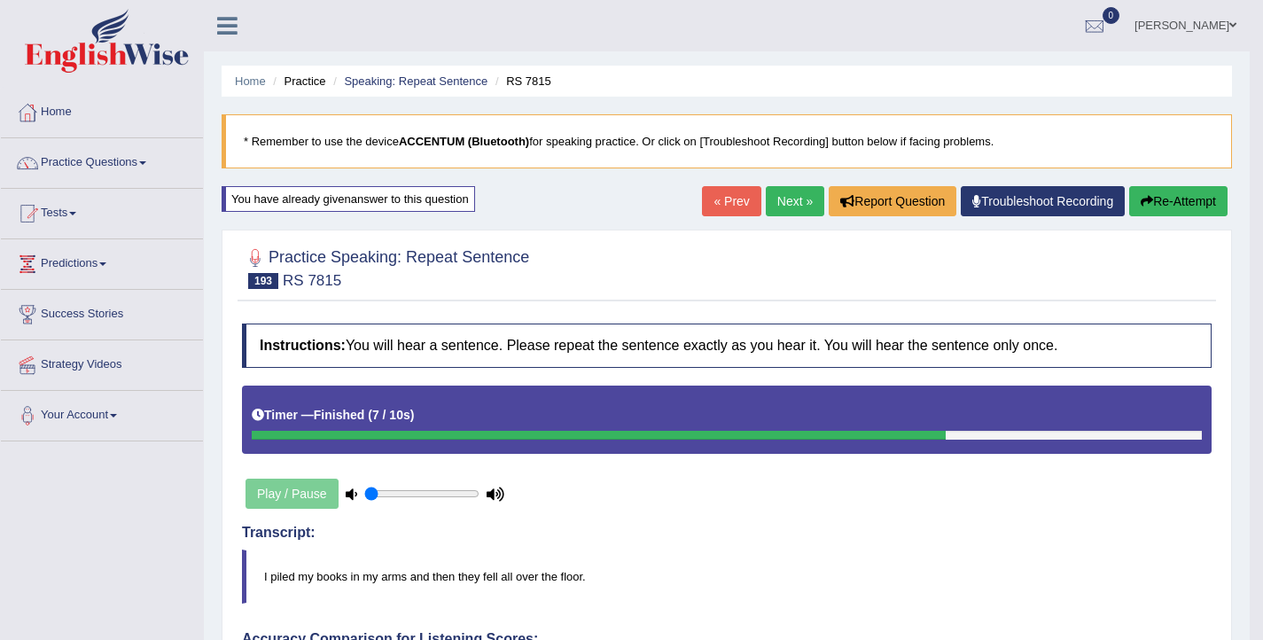
click at [784, 202] on link "Next »" at bounding box center [795, 201] width 58 height 30
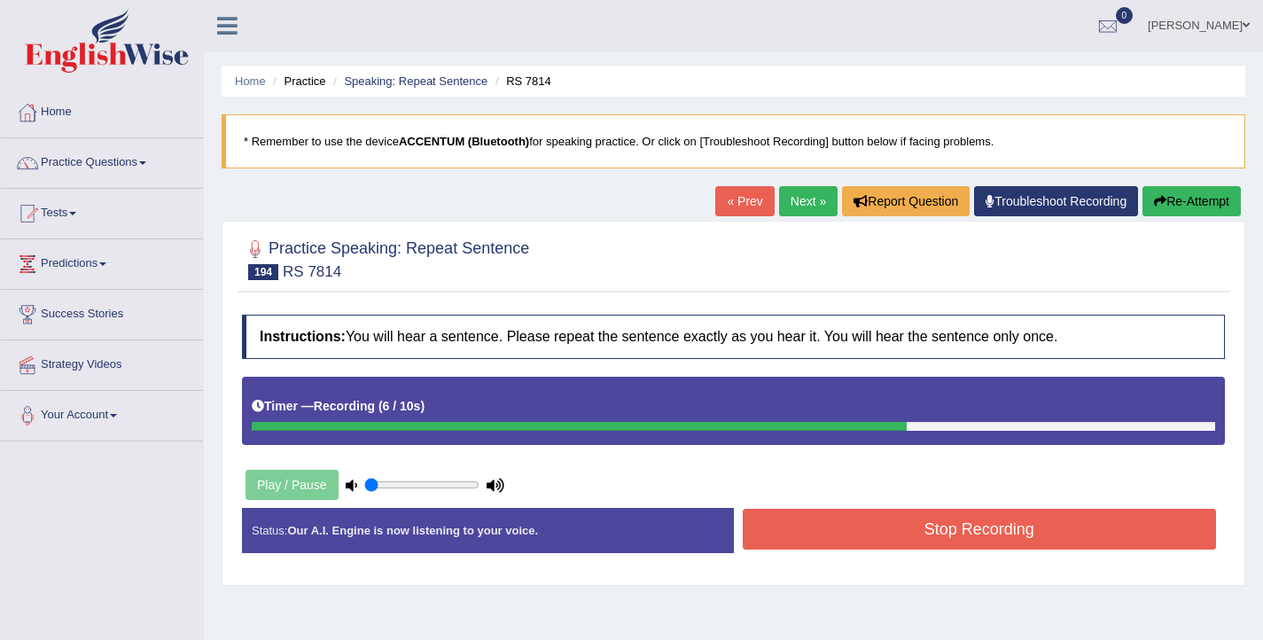
click at [766, 537] on button "Stop Recording" at bounding box center [980, 529] width 474 height 41
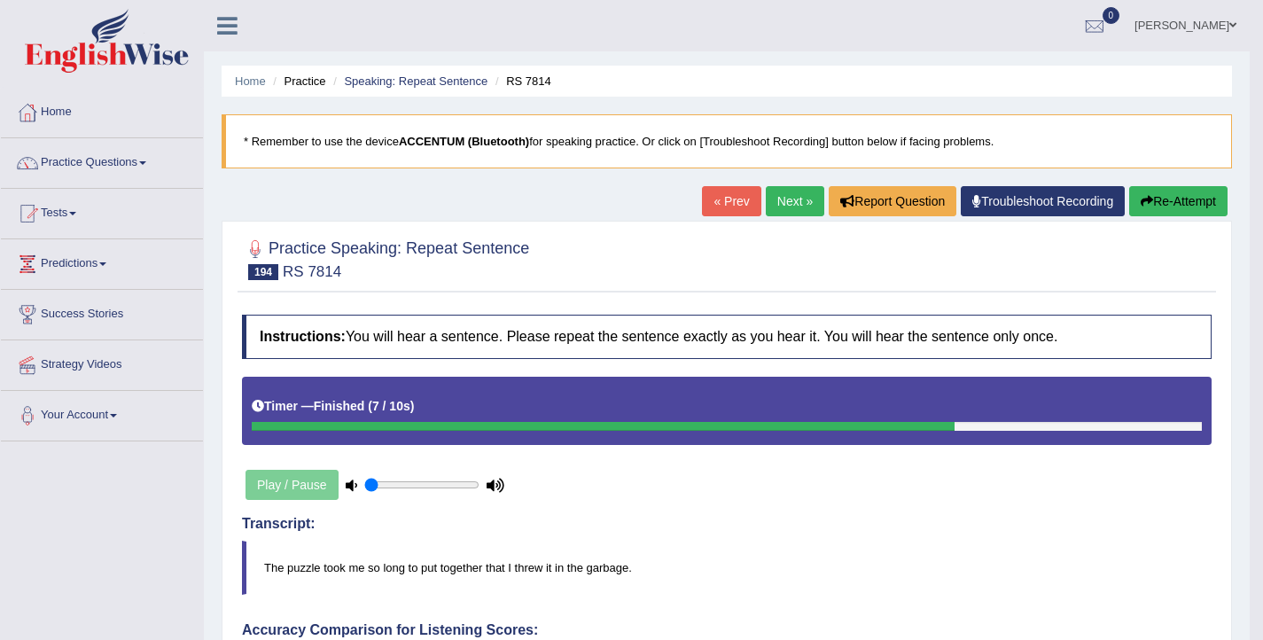
click at [1173, 198] on button "Re-Attempt" at bounding box center [1178, 201] width 98 height 30
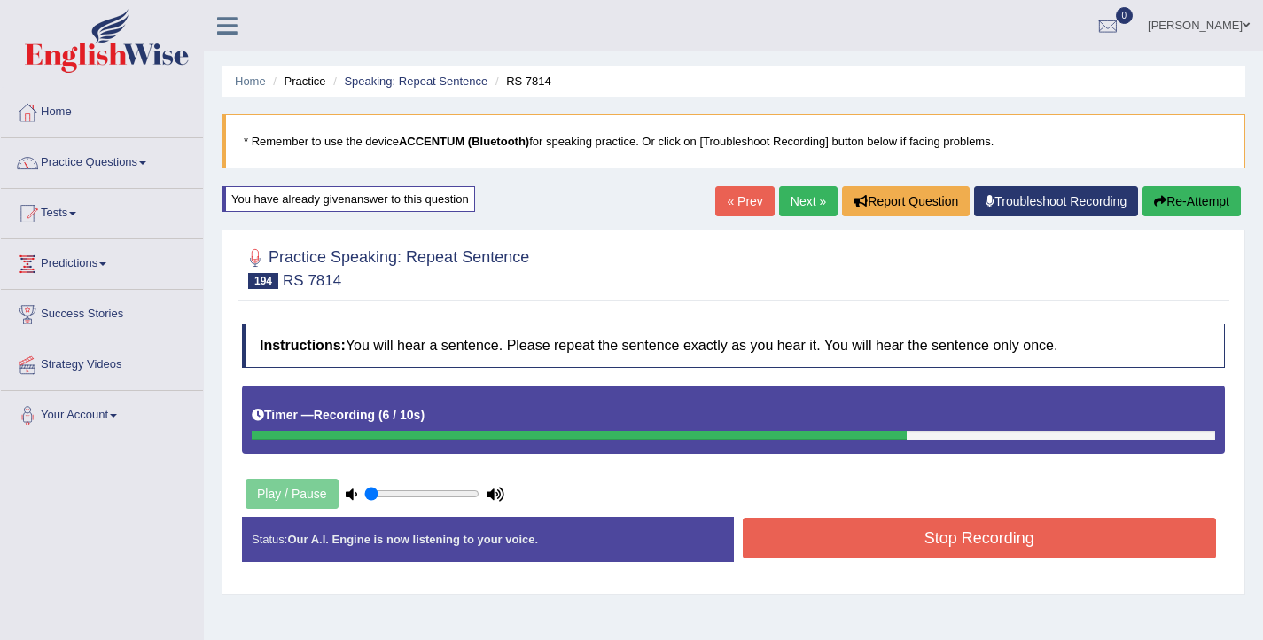
click at [867, 537] on button "Stop Recording" at bounding box center [980, 537] width 474 height 41
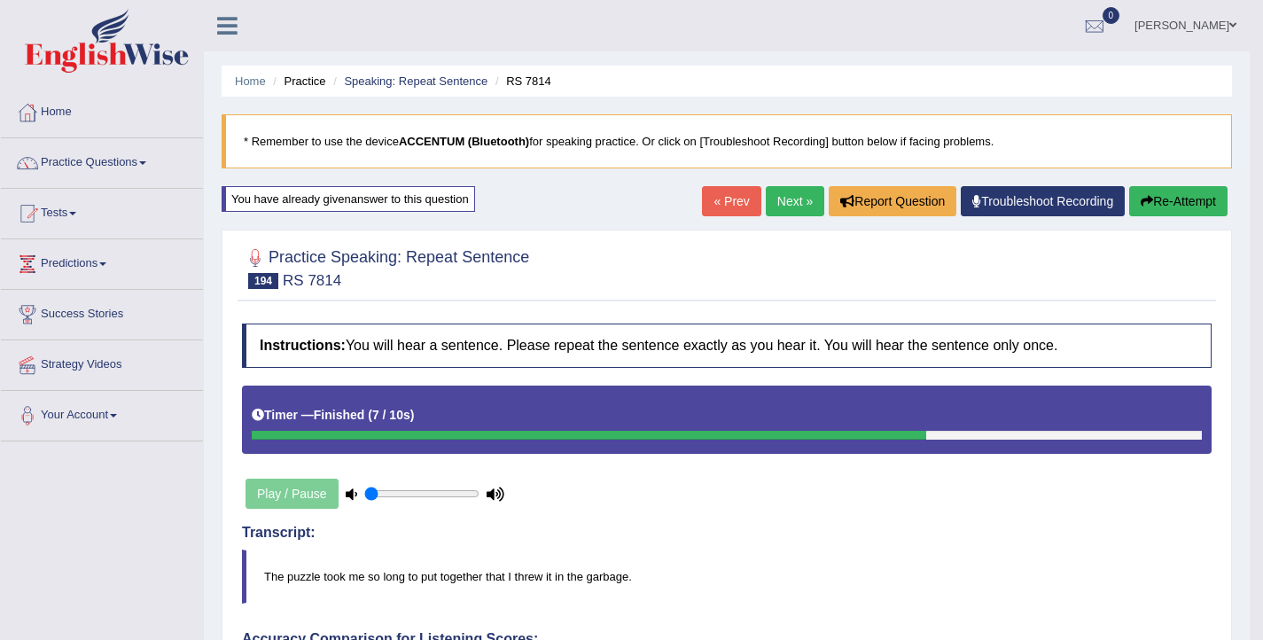
click at [779, 206] on link "Next »" at bounding box center [795, 201] width 58 height 30
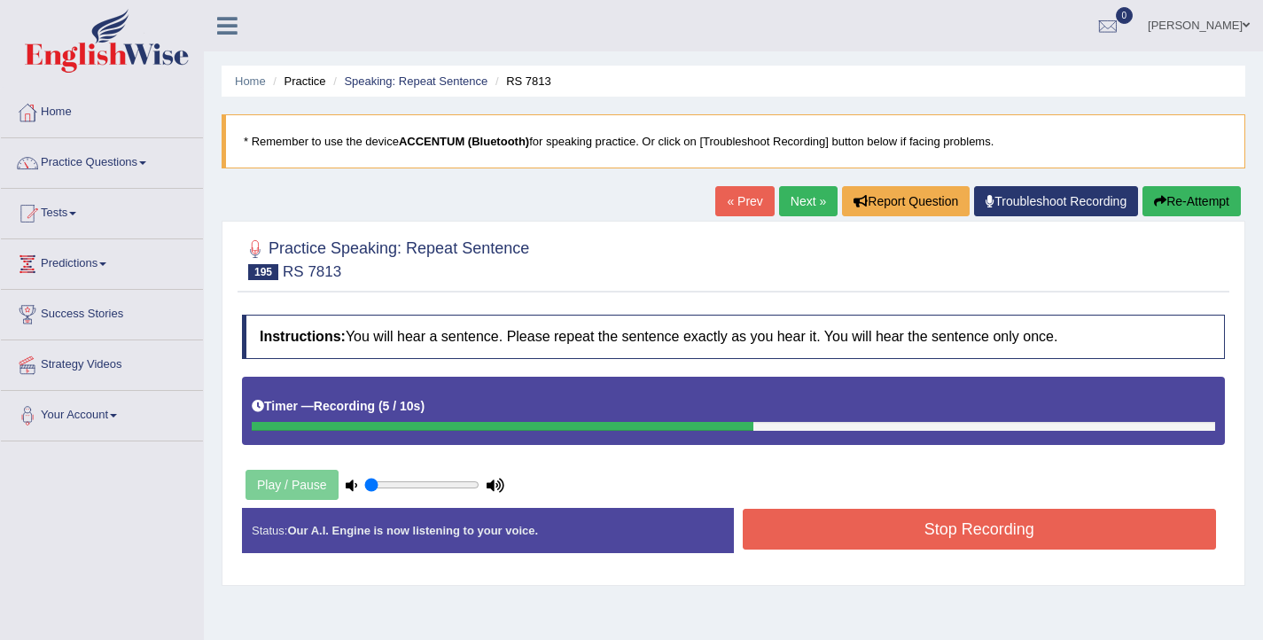
click at [859, 538] on button "Stop Recording" at bounding box center [980, 529] width 474 height 41
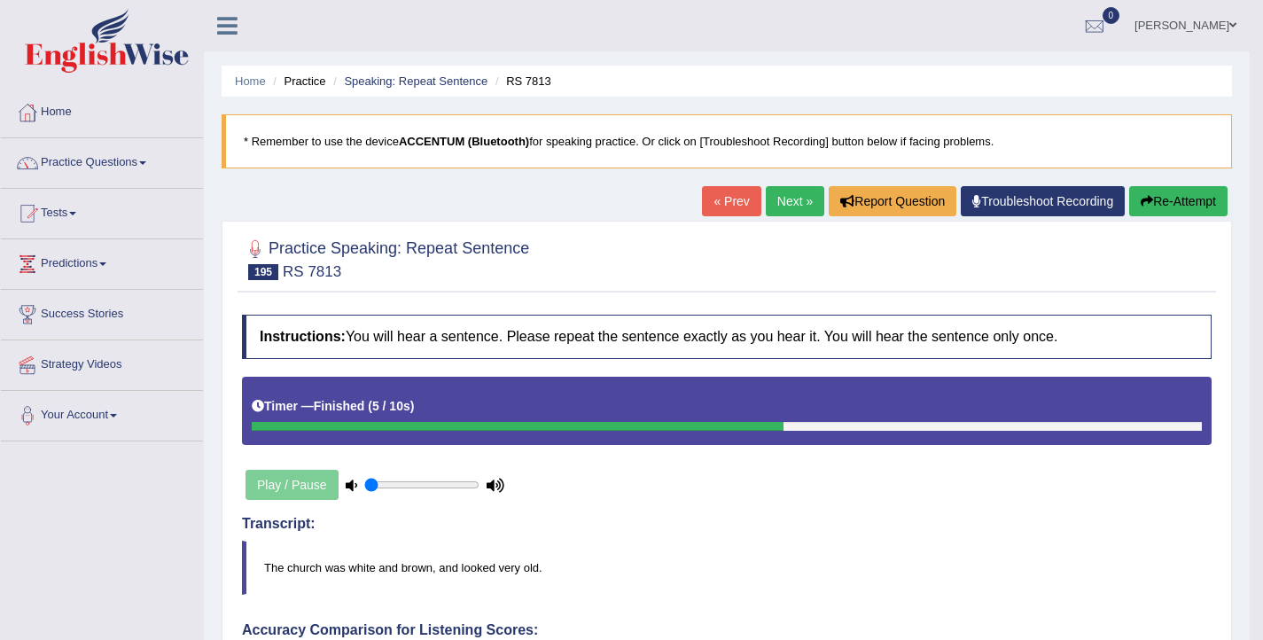
click at [1202, 209] on button "Re-Attempt" at bounding box center [1178, 201] width 98 height 30
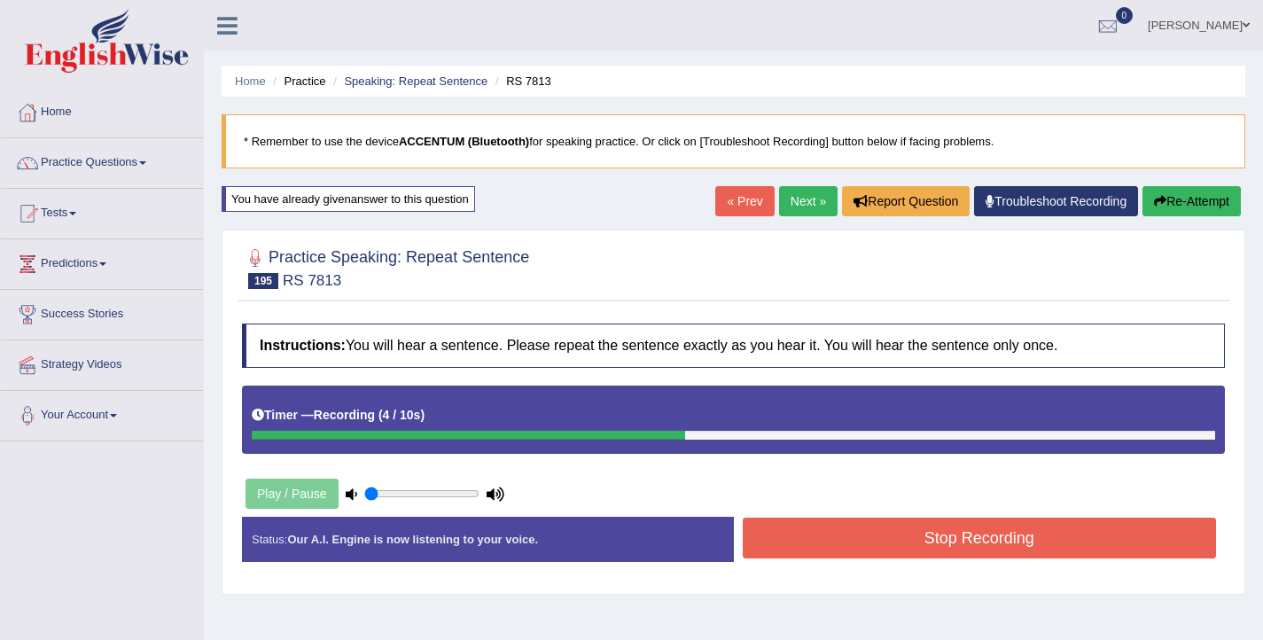
click at [833, 529] on button "Stop Recording" at bounding box center [980, 537] width 474 height 41
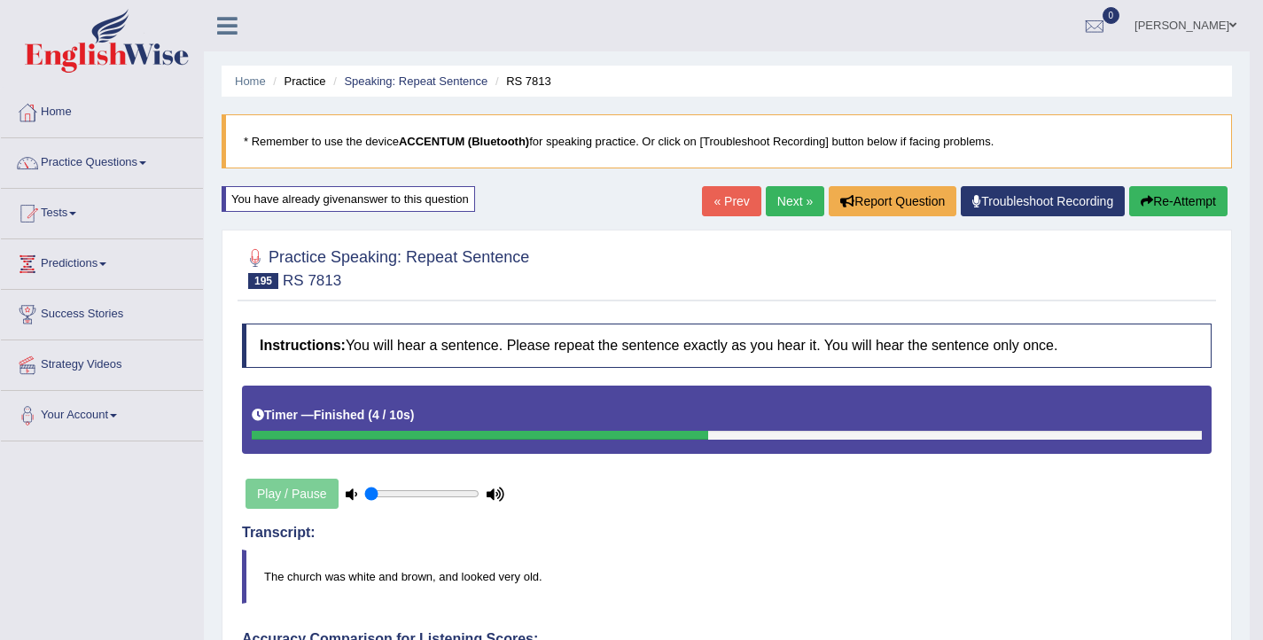
click at [777, 209] on link "Next »" at bounding box center [795, 201] width 58 height 30
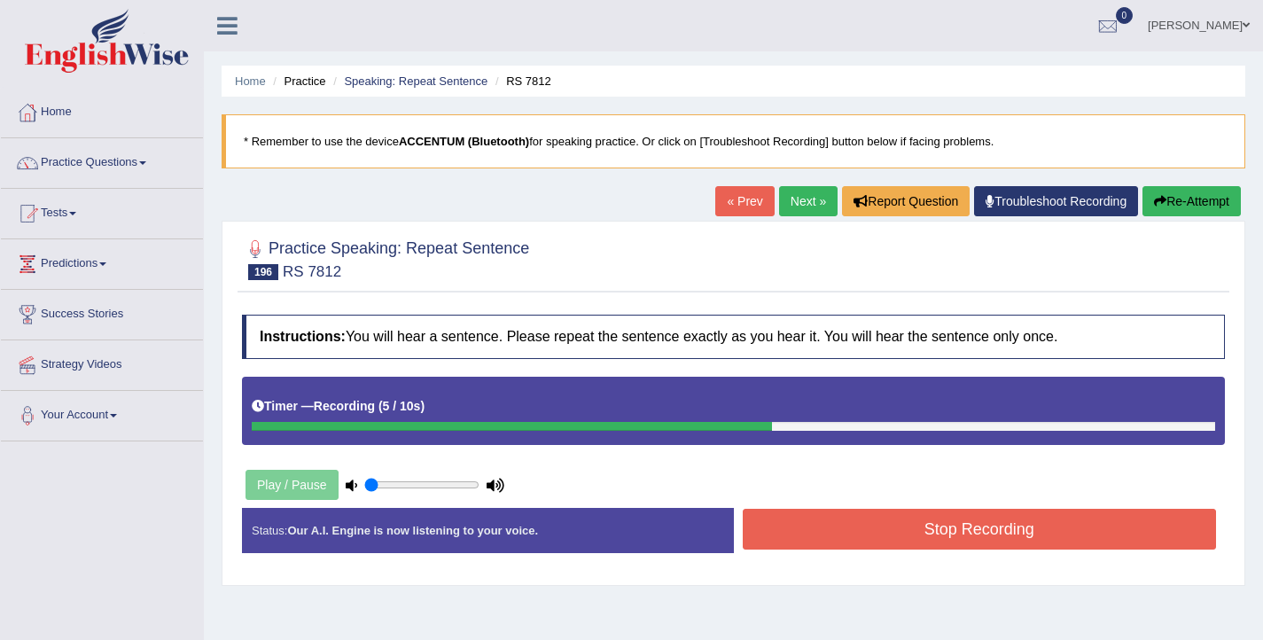
click at [902, 534] on button "Stop Recording" at bounding box center [980, 529] width 474 height 41
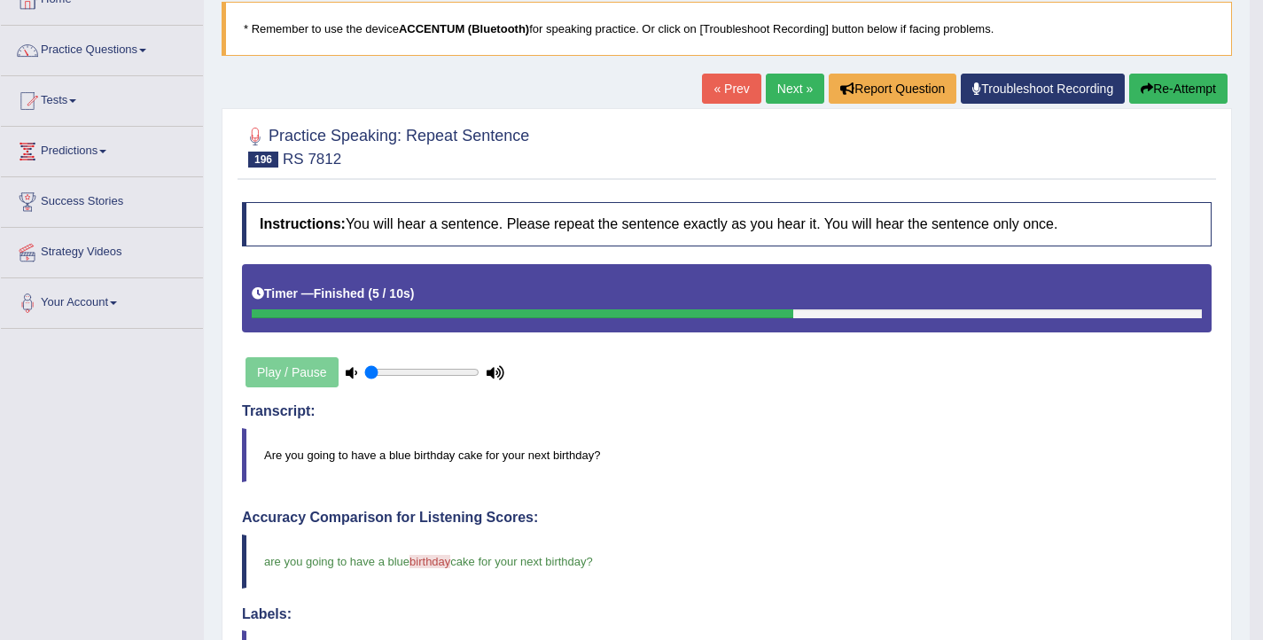
scroll to position [107, 0]
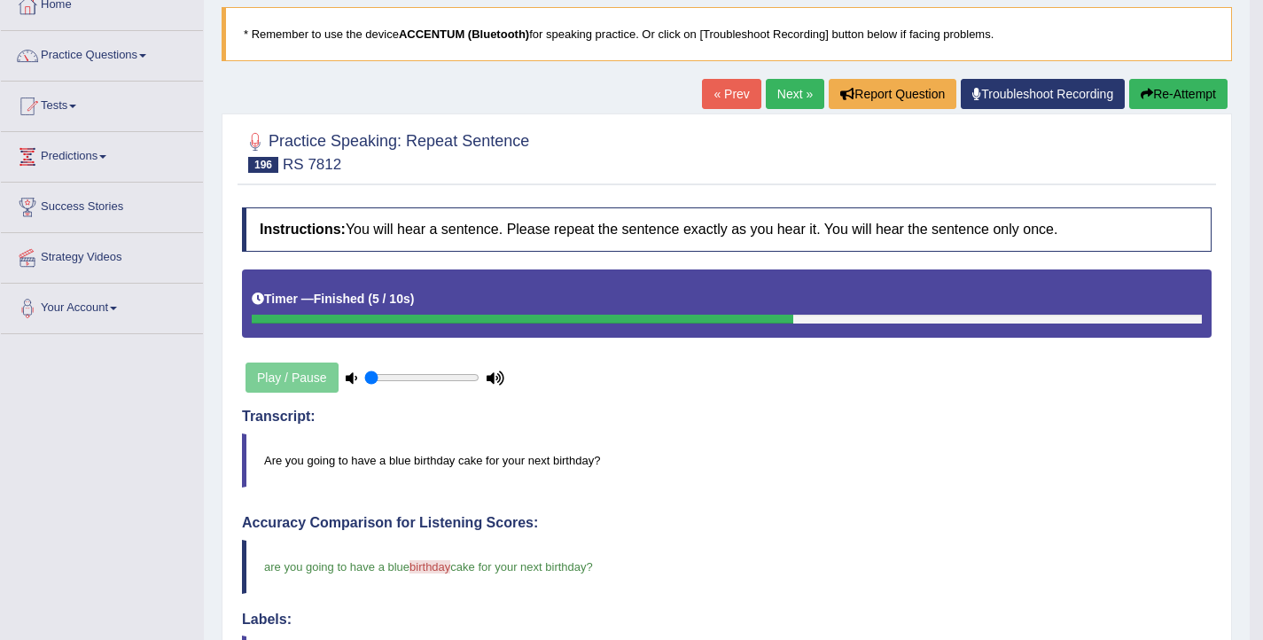
click at [780, 96] on link "Next »" at bounding box center [795, 94] width 58 height 30
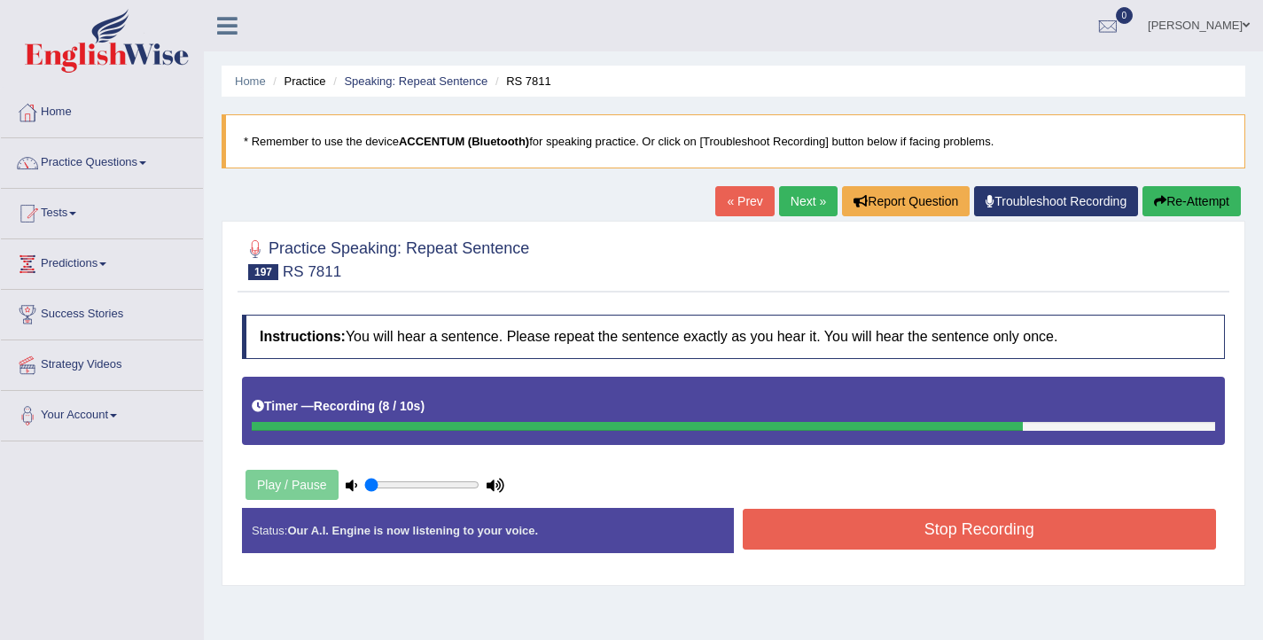
click at [774, 541] on button "Stop Recording" at bounding box center [980, 529] width 474 height 41
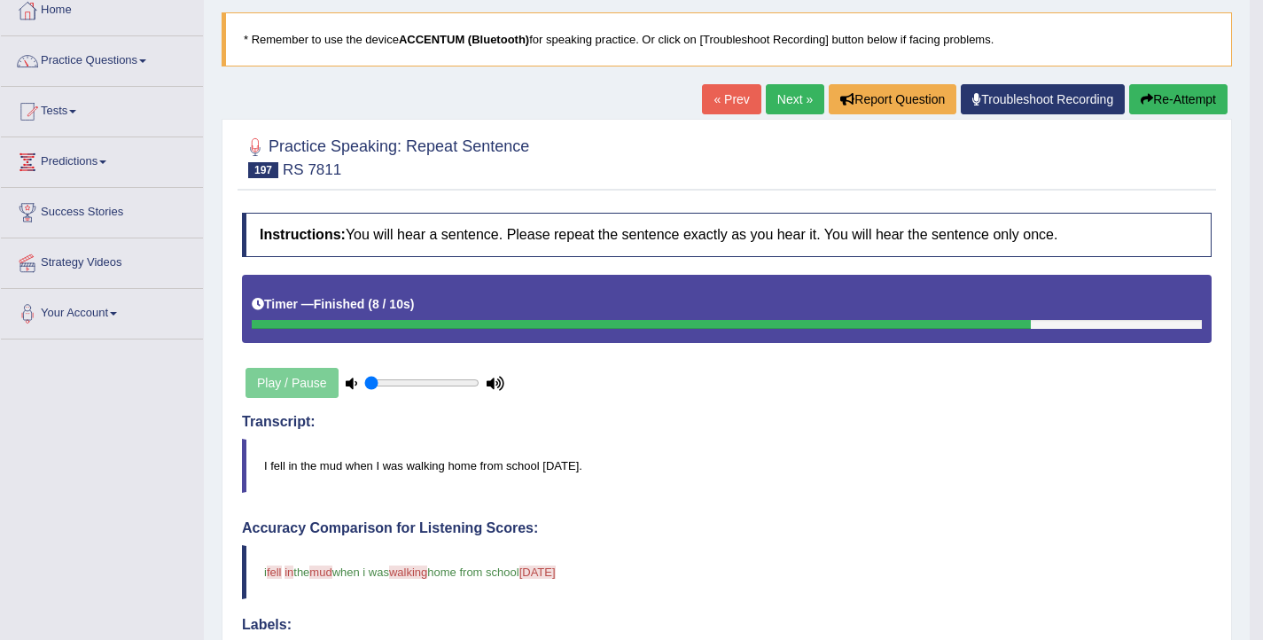
scroll to position [101, 0]
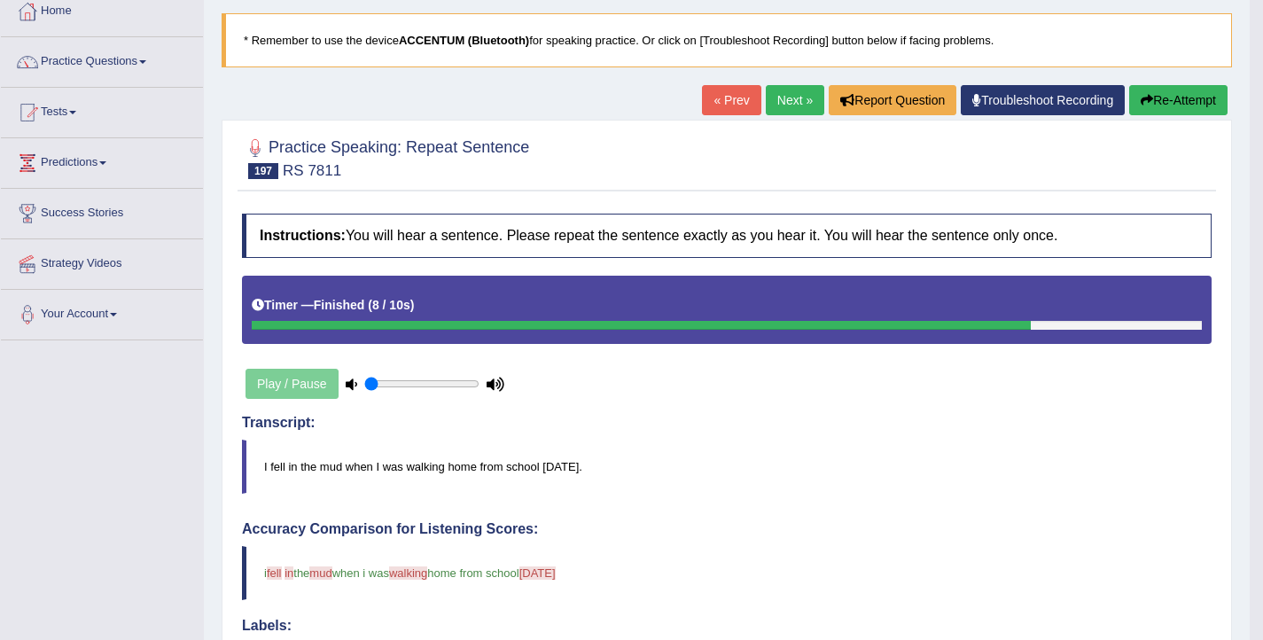
click at [1172, 98] on button "Re-Attempt" at bounding box center [1178, 100] width 98 height 30
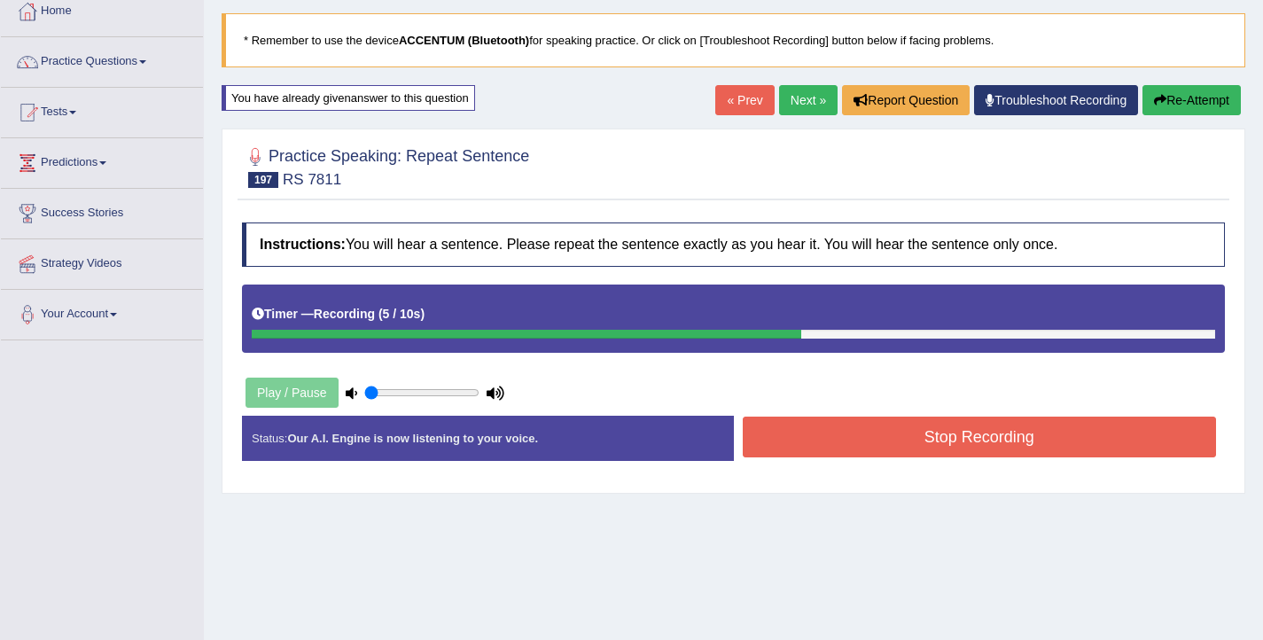
click at [859, 444] on button "Stop Recording" at bounding box center [980, 436] width 474 height 41
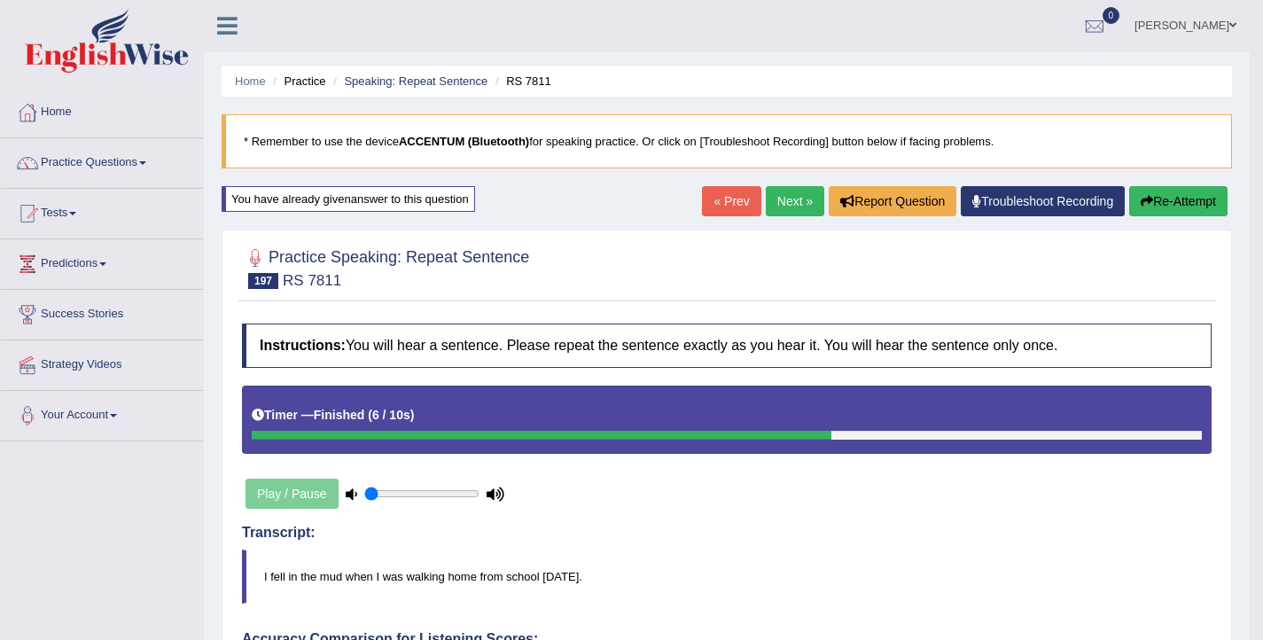
click at [793, 202] on link "Next »" at bounding box center [795, 201] width 58 height 30
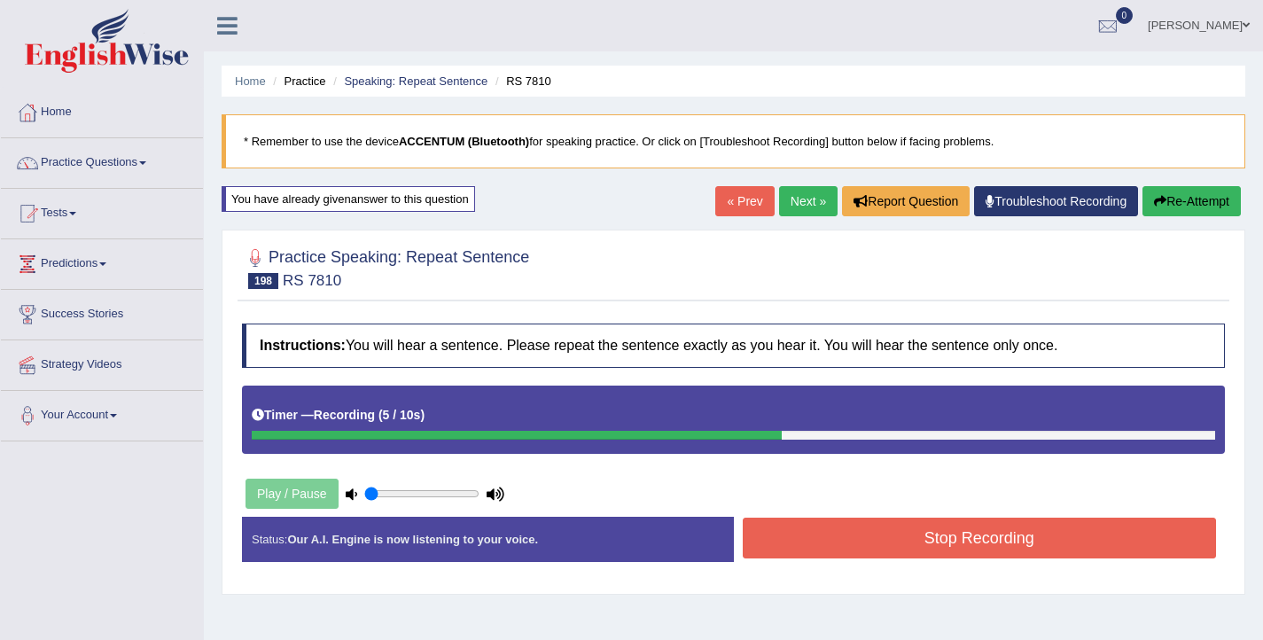
click at [878, 540] on button "Stop Recording" at bounding box center [980, 537] width 474 height 41
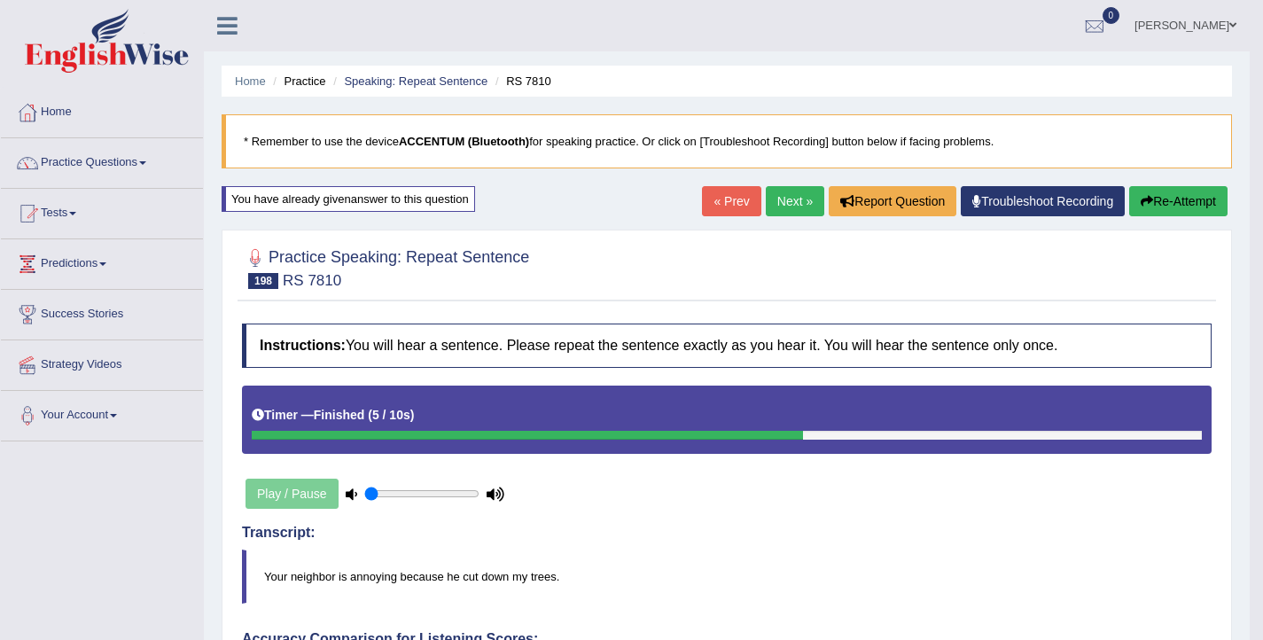
click at [791, 201] on link "Next »" at bounding box center [795, 201] width 58 height 30
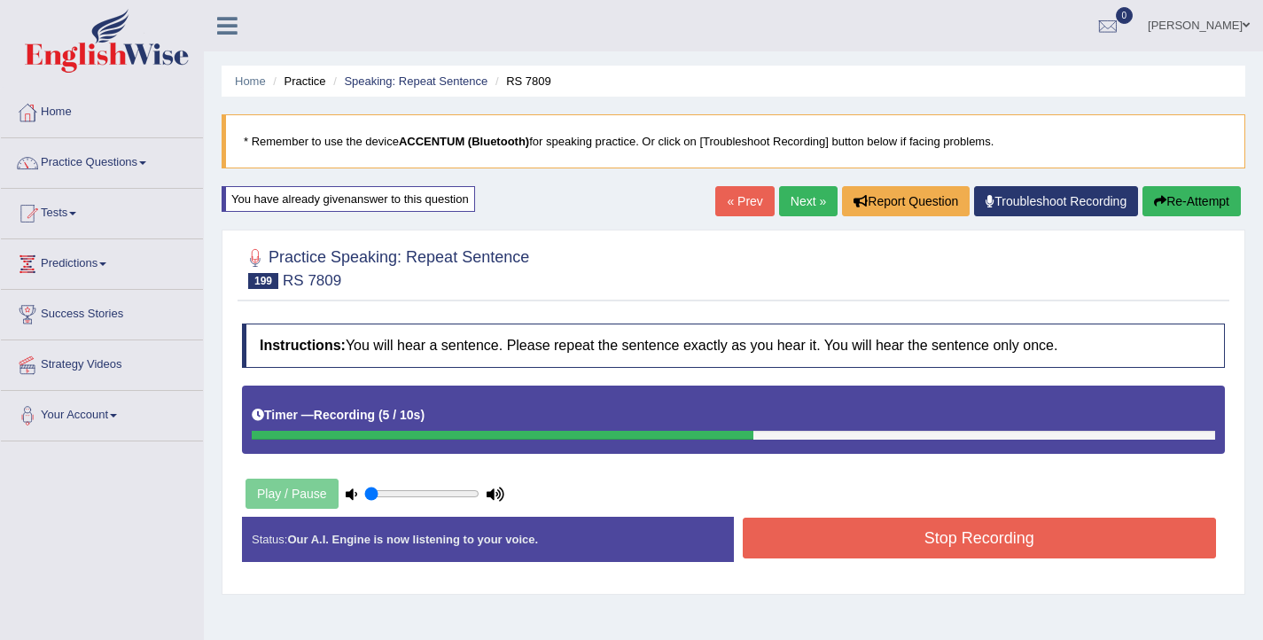
click at [816, 533] on button "Stop Recording" at bounding box center [980, 537] width 474 height 41
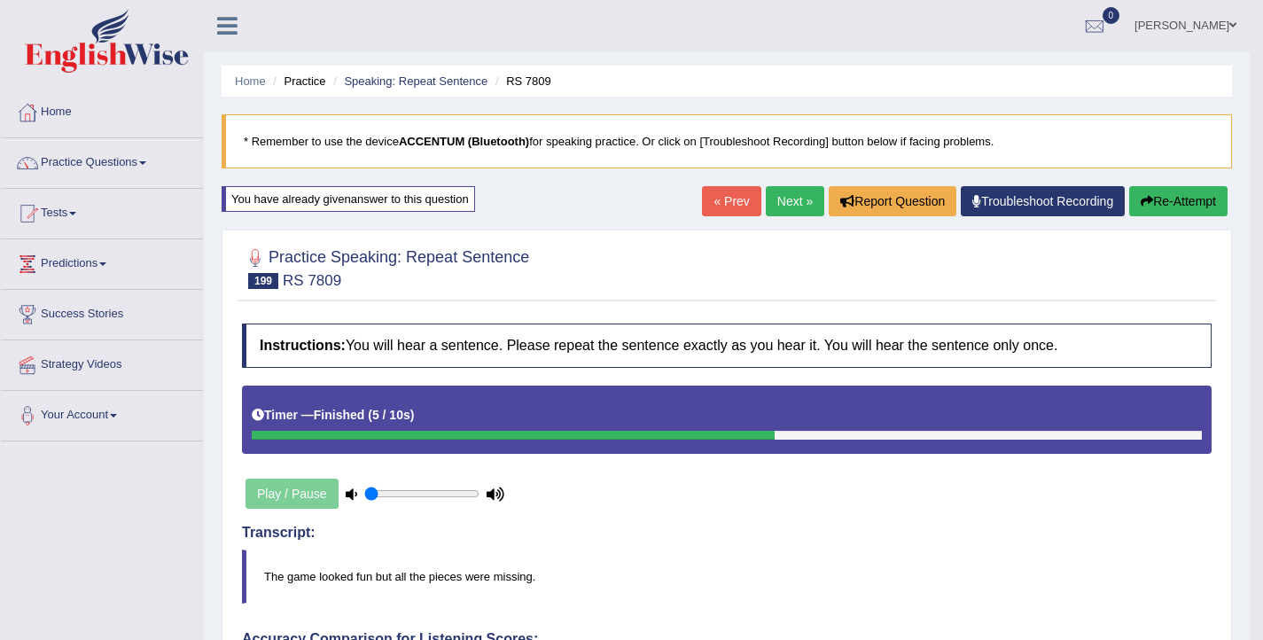
click at [788, 201] on link "Next »" at bounding box center [795, 201] width 58 height 30
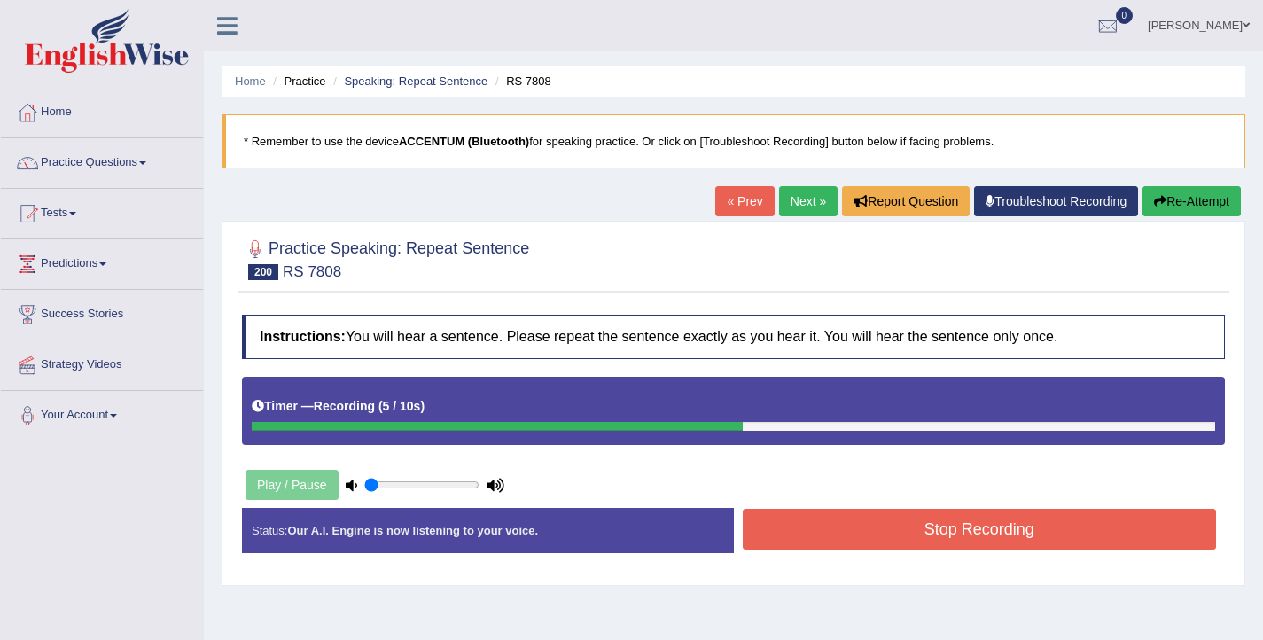
click at [776, 538] on button "Stop Recording" at bounding box center [980, 529] width 474 height 41
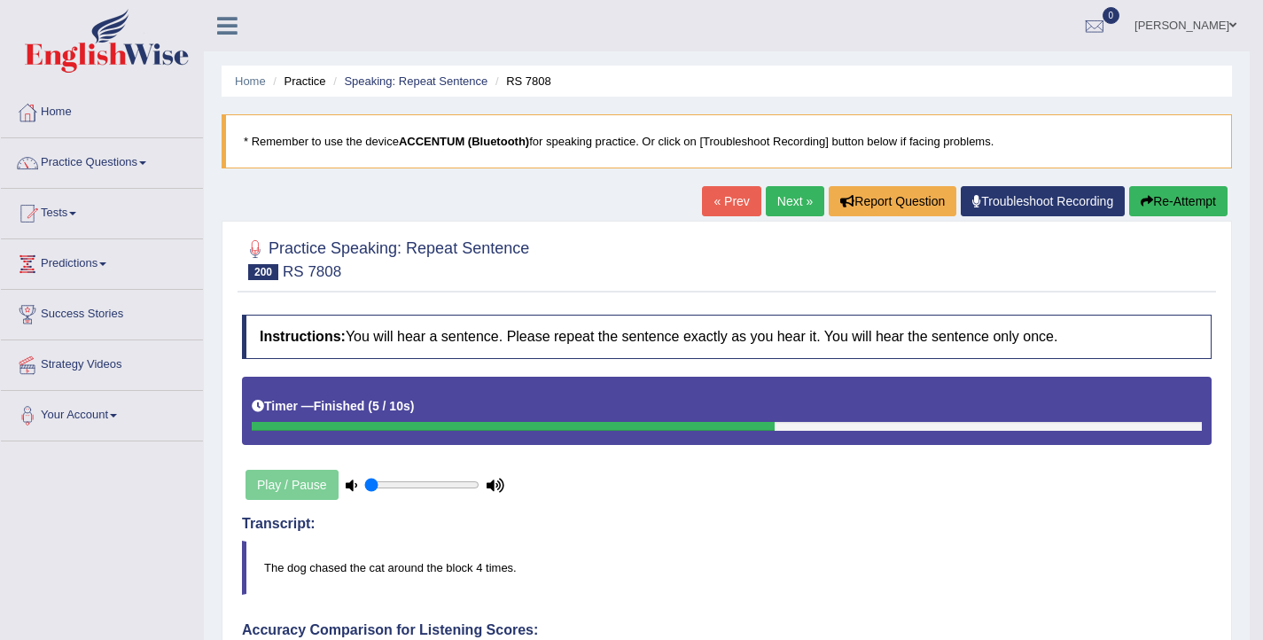
click at [1170, 201] on button "Re-Attempt" at bounding box center [1178, 201] width 98 height 30
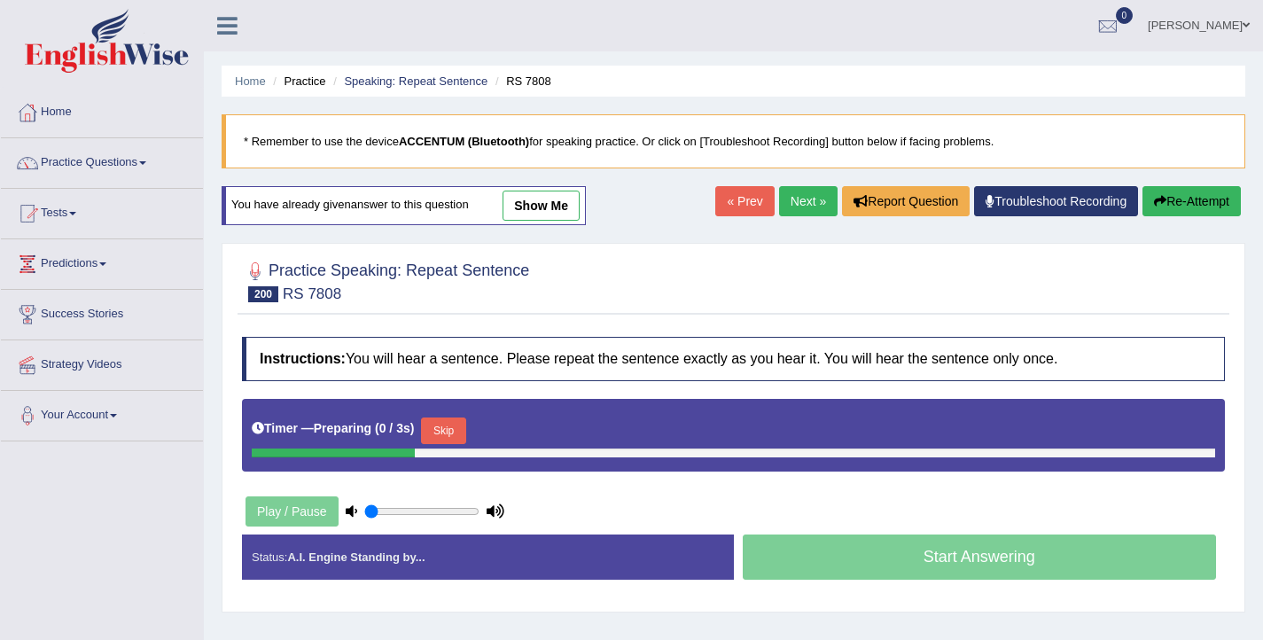
click at [442, 435] on button "Skip" at bounding box center [443, 430] width 44 height 27
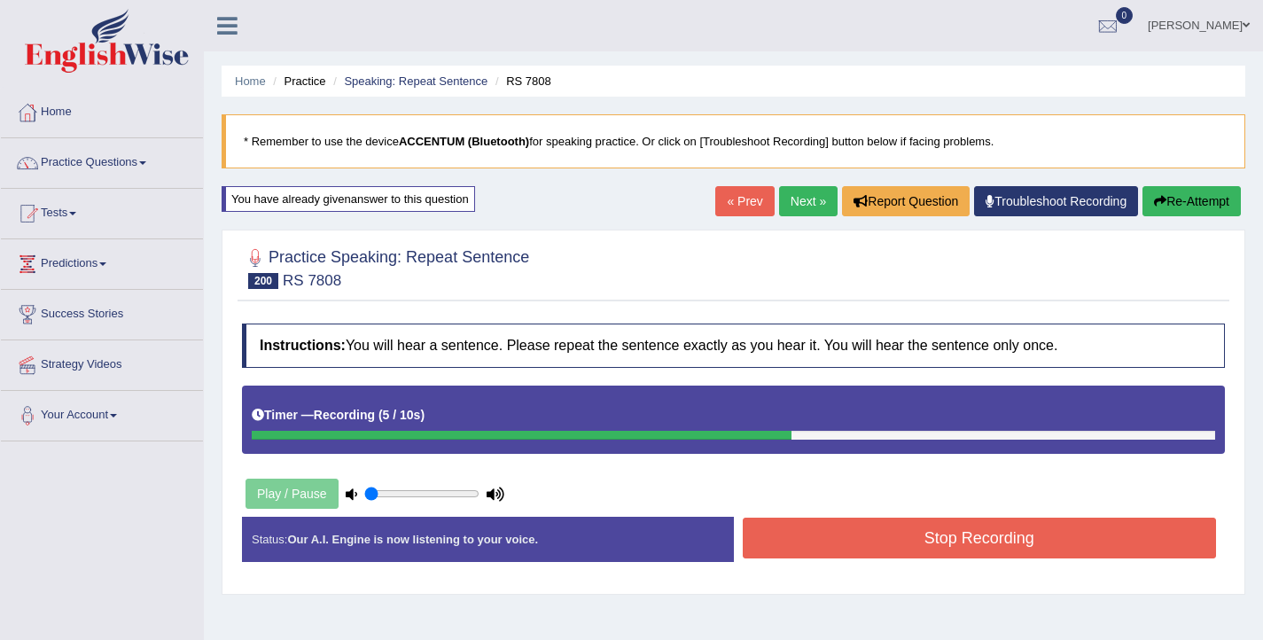
click at [973, 542] on button "Stop Recording" at bounding box center [980, 537] width 474 height 41
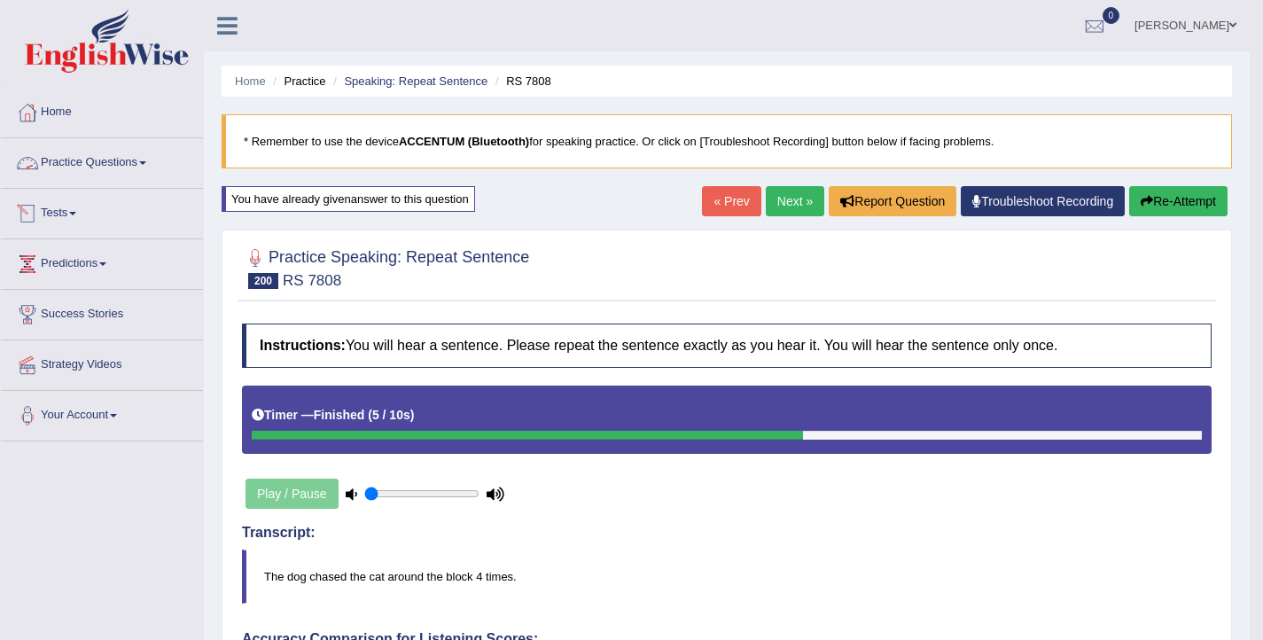
click at [75, 164] on link "Practice Questions" at bounding box center [102, 160] width 202 height 44
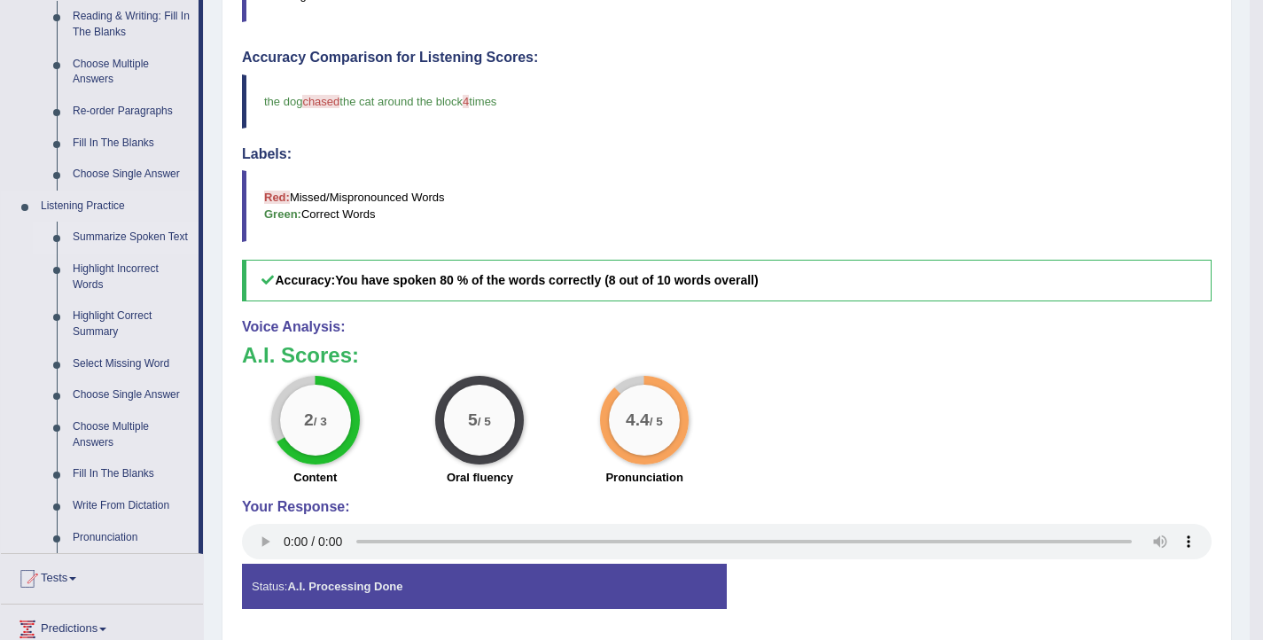
scroll to position [676, 0]
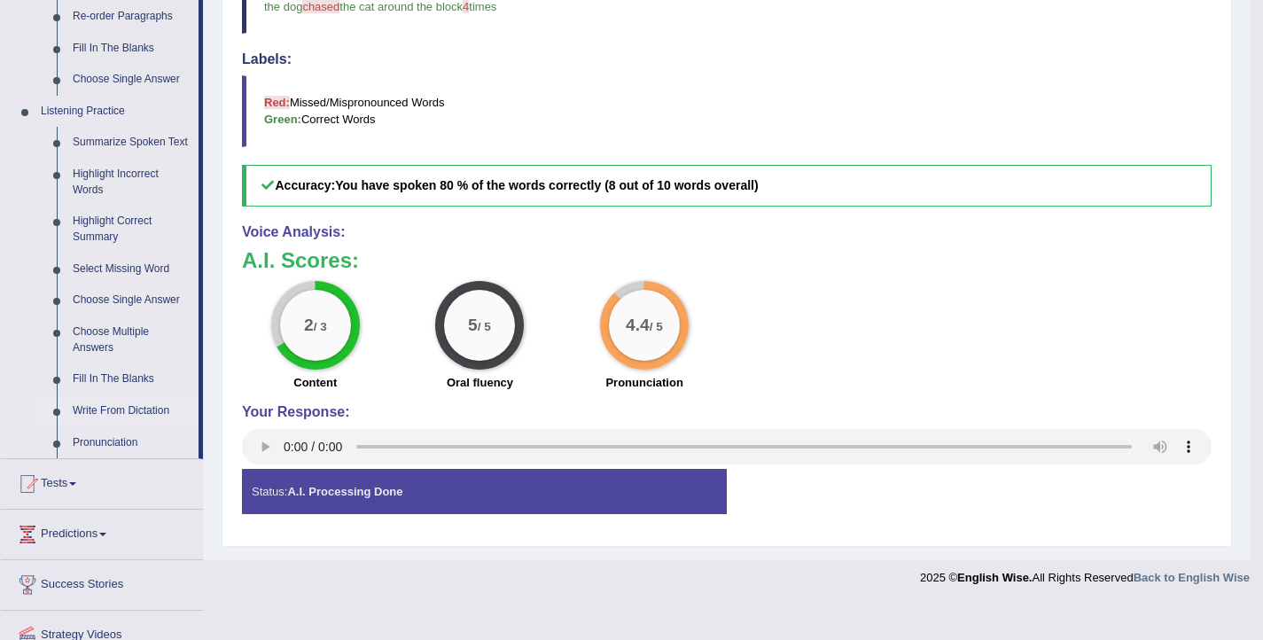
click at [135, 425] on link "Write From Dictation" at bounding box center [132, 411] width 134 height 32
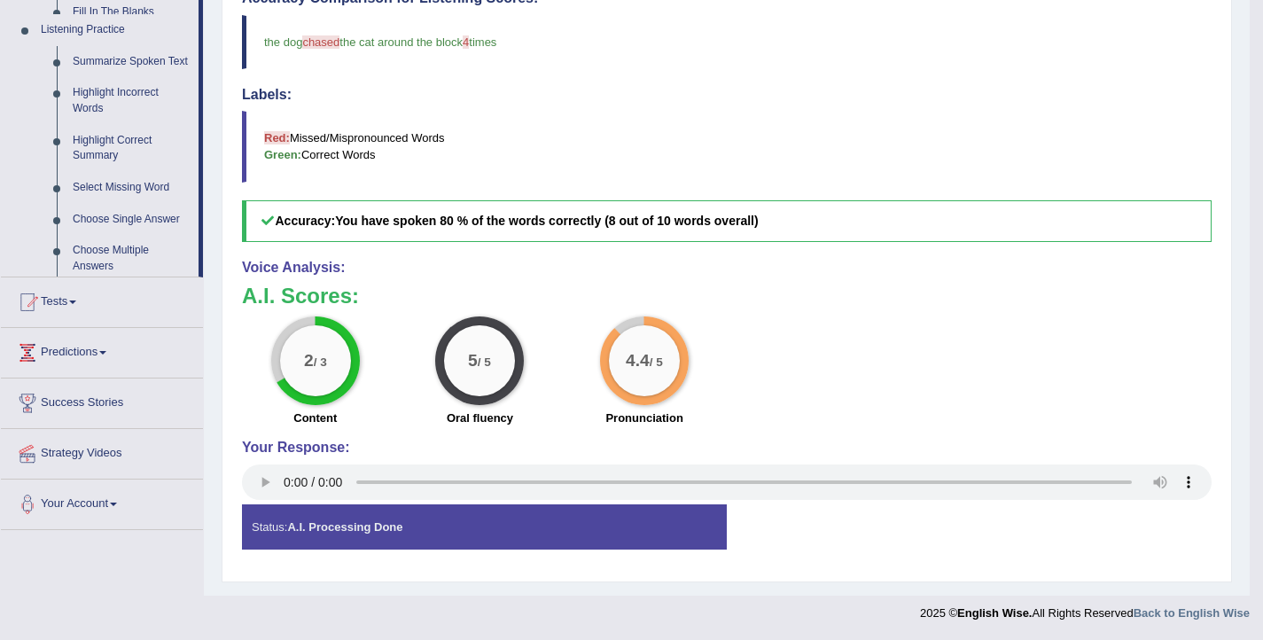
scroll to position [256, 0]
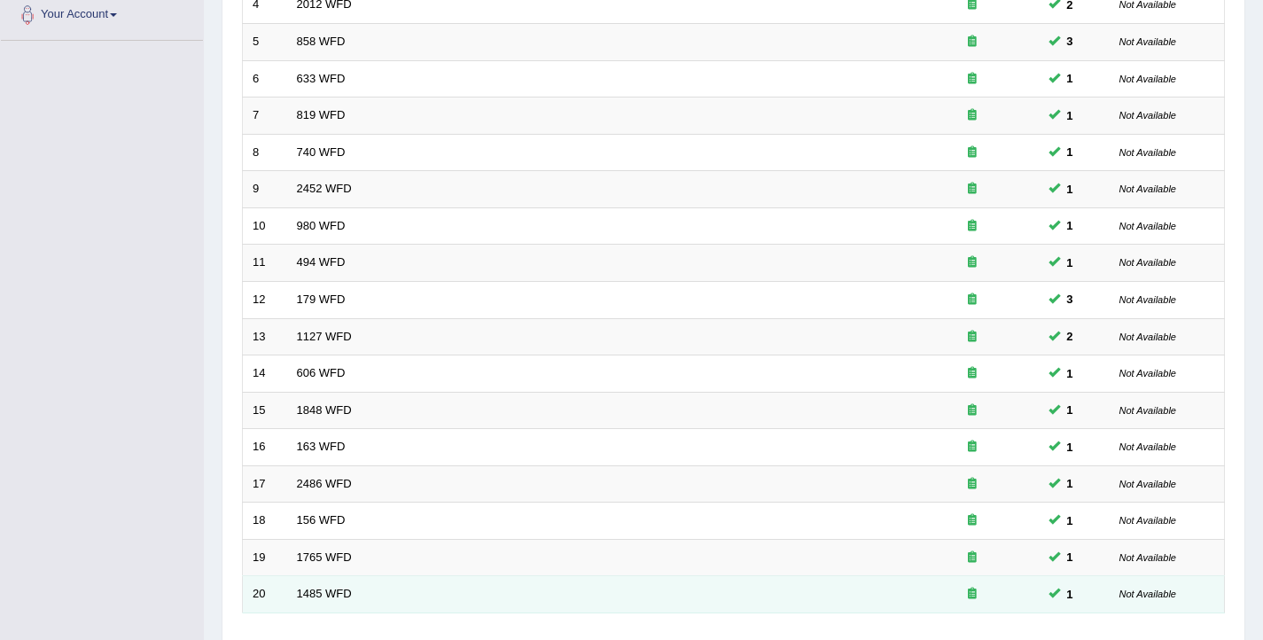
scroll to position [533, 0]
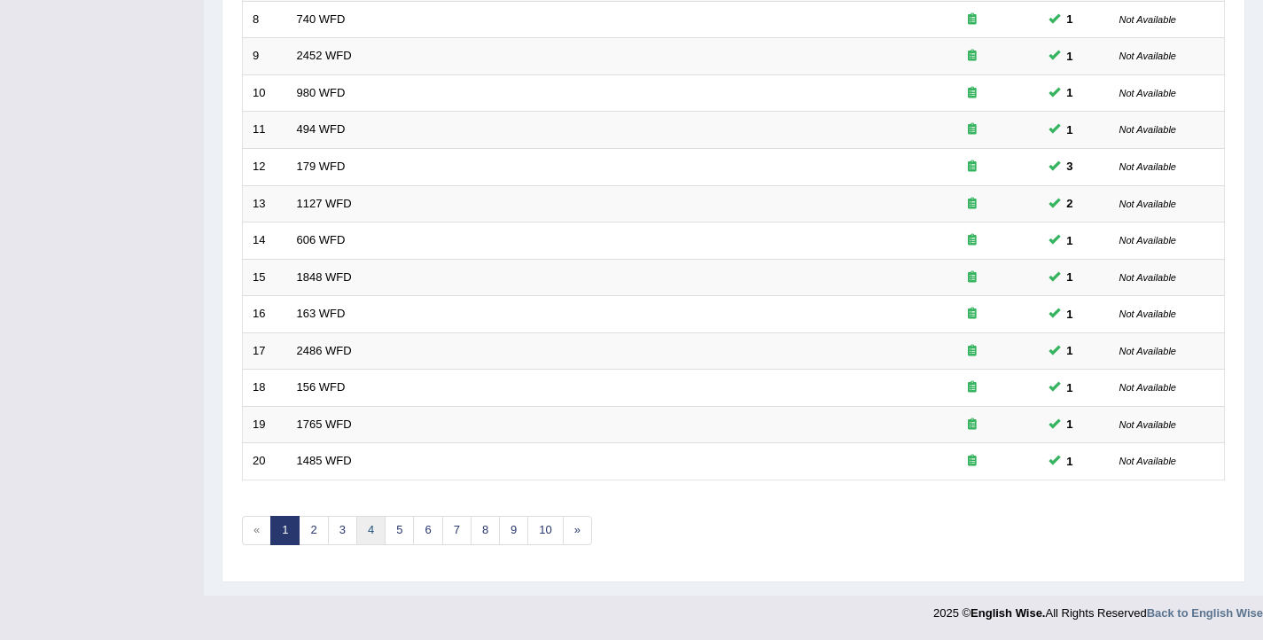
click at [364, 527] on link "4" at bounding box center [370, 530] width 29 height 29
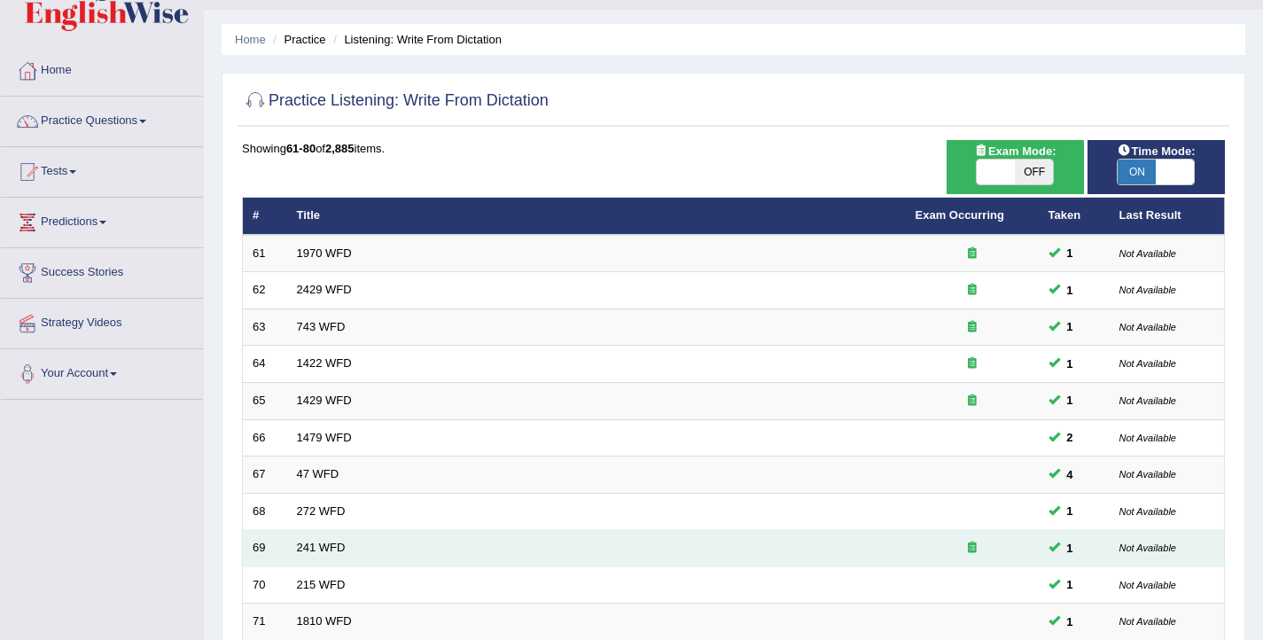
scroll to position [533, 0]
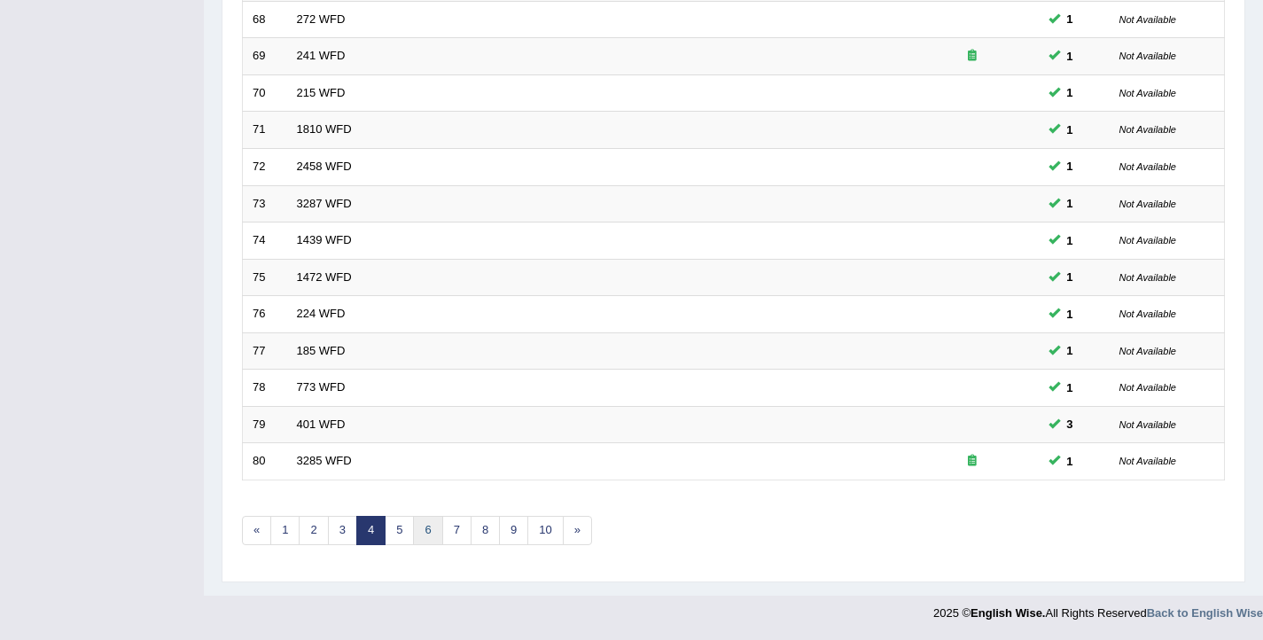
click at [425, 537] on link "6" at bounding box center [427, 530] width 29 height 29
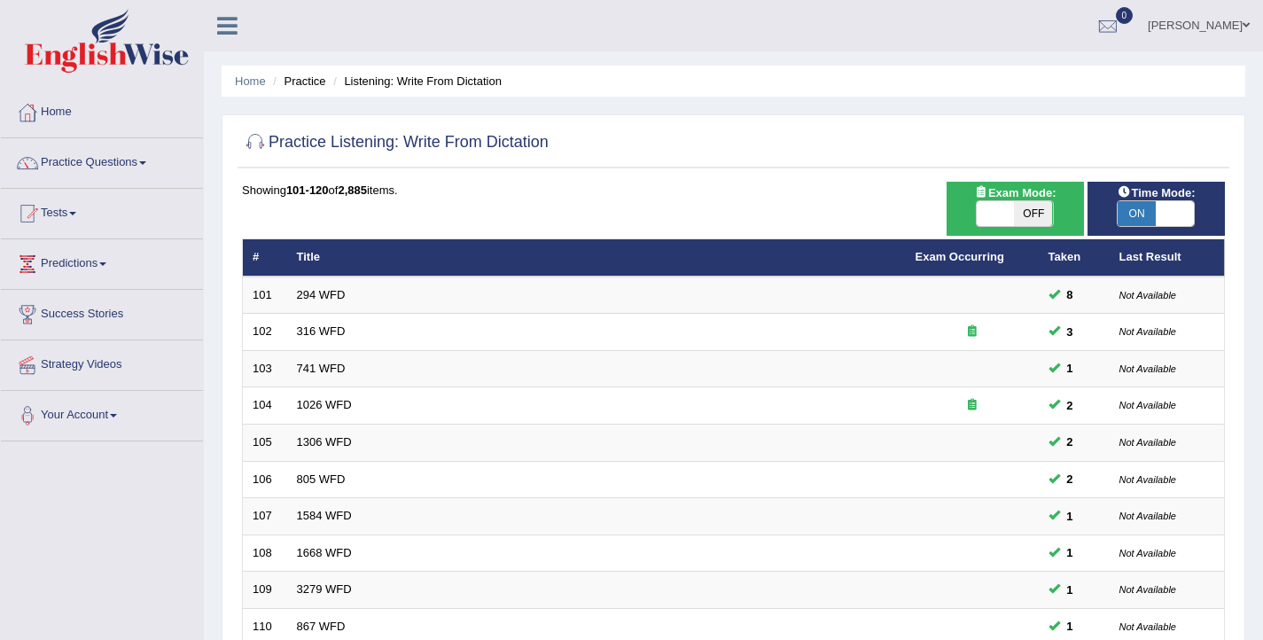
scroll to position [533, 0]
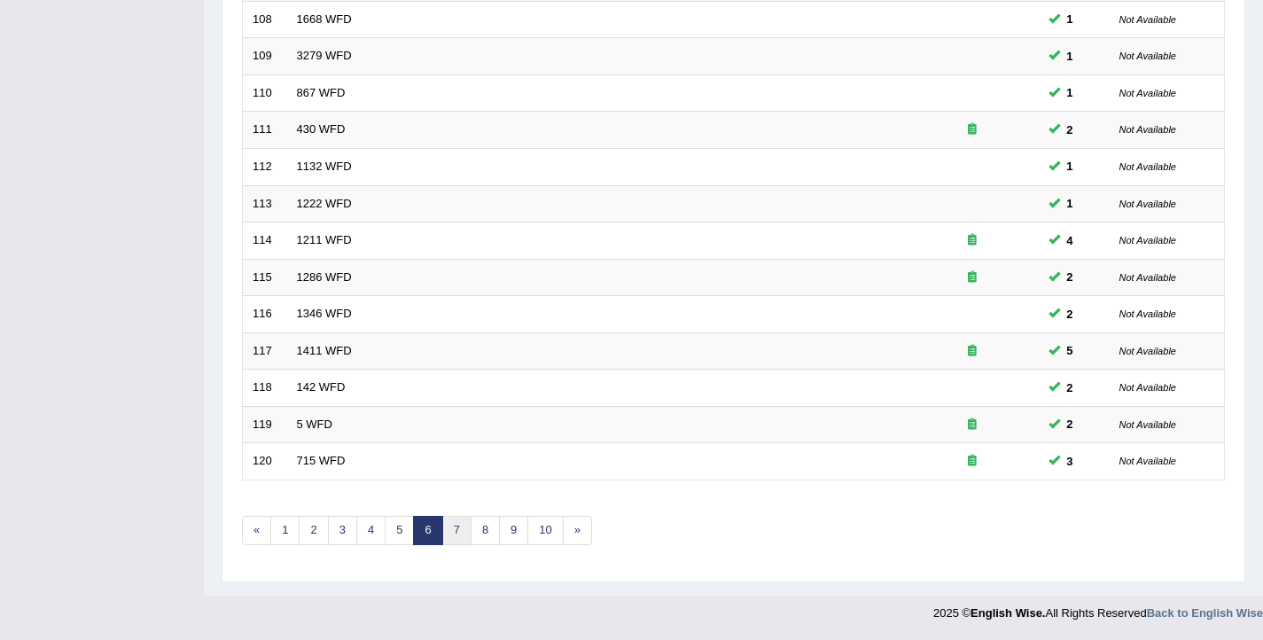
click at [459, 529] on link "7" at bounding box center [456, 530] width 29 height 29
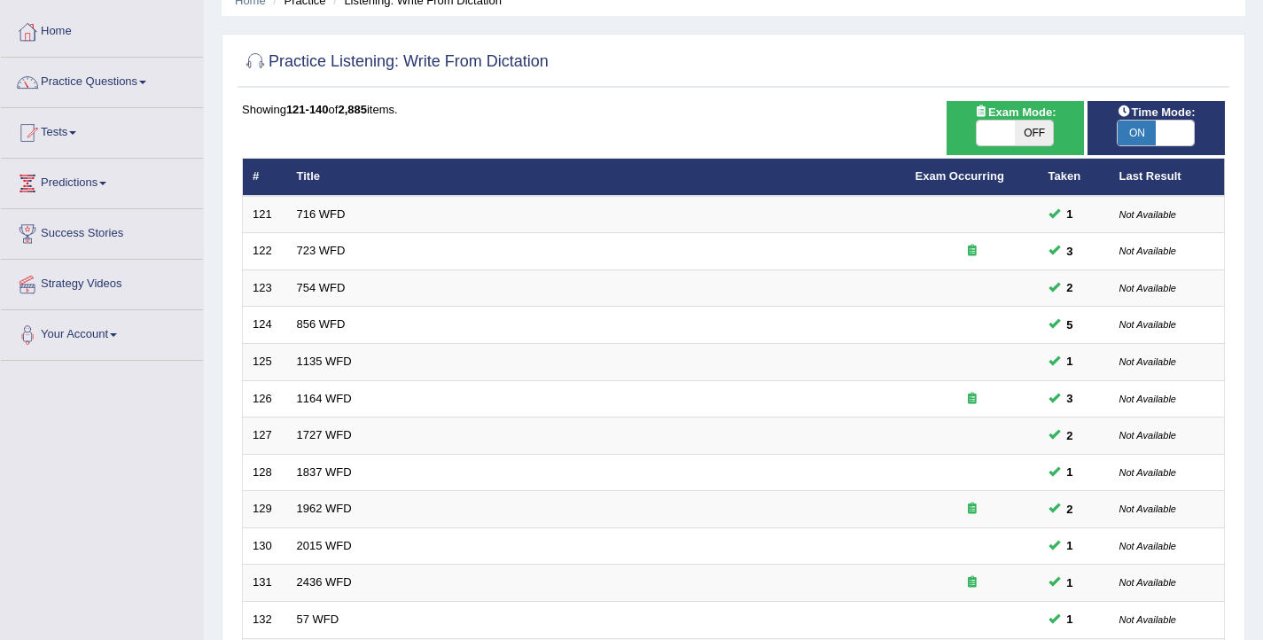
scroll to position [533, 0]
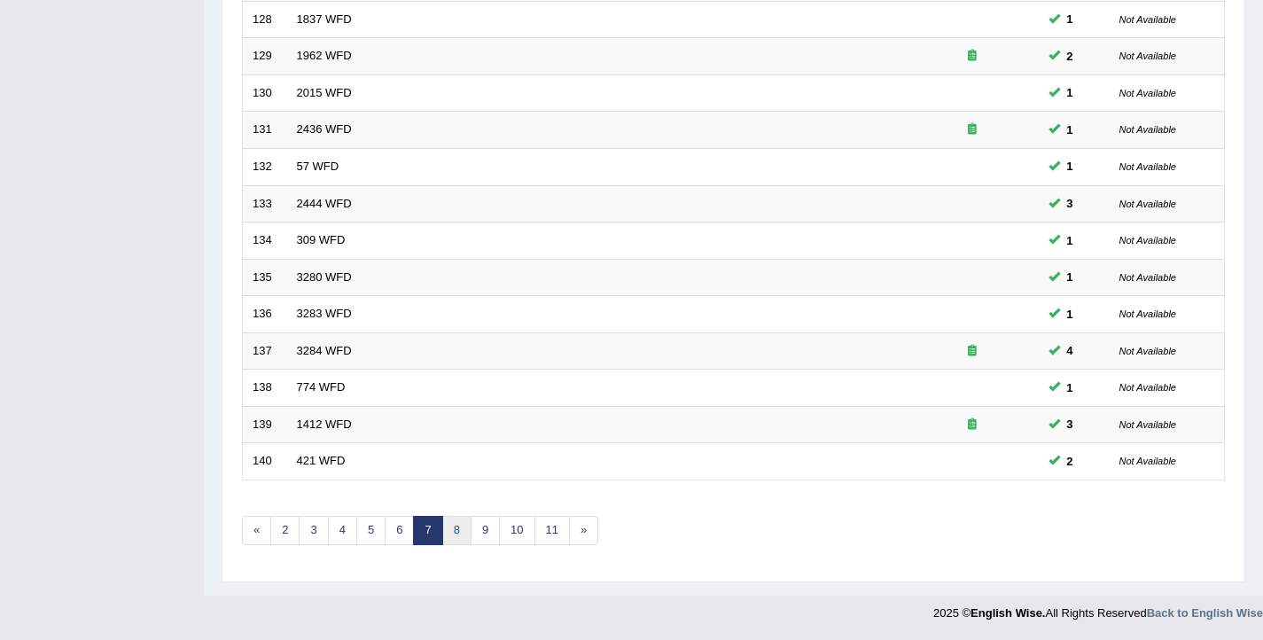
click at [460, 541] on link "8" at bounding box center [456, 530] width 29 height 29
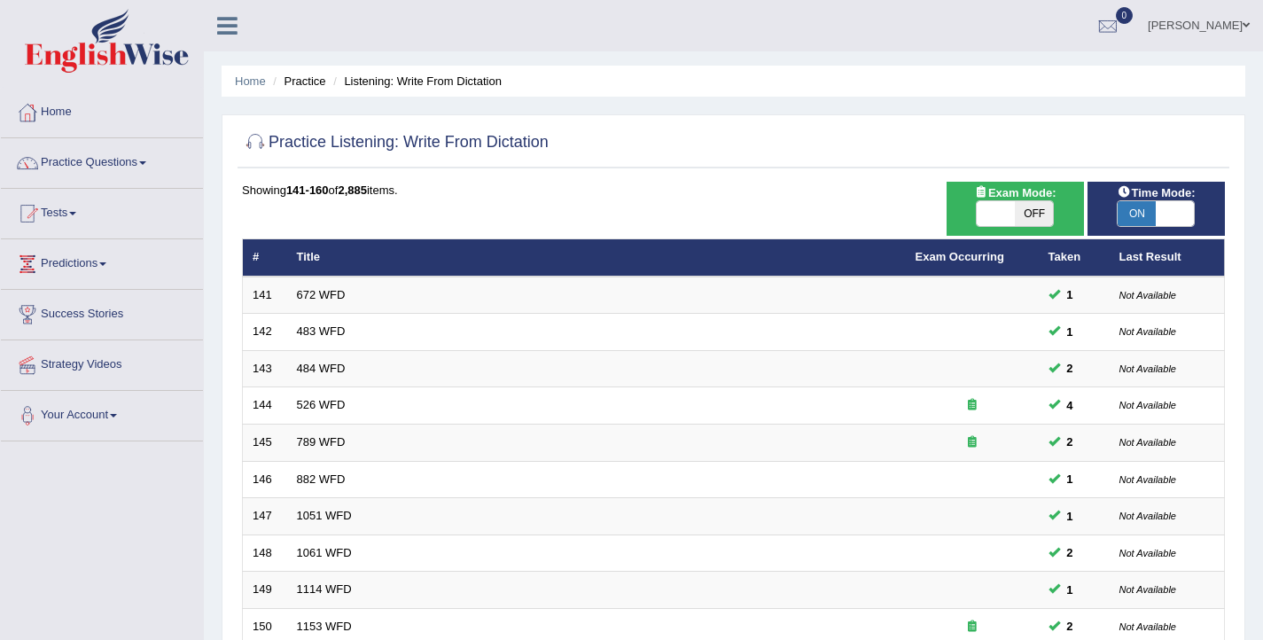
scroll to position [533, 0]
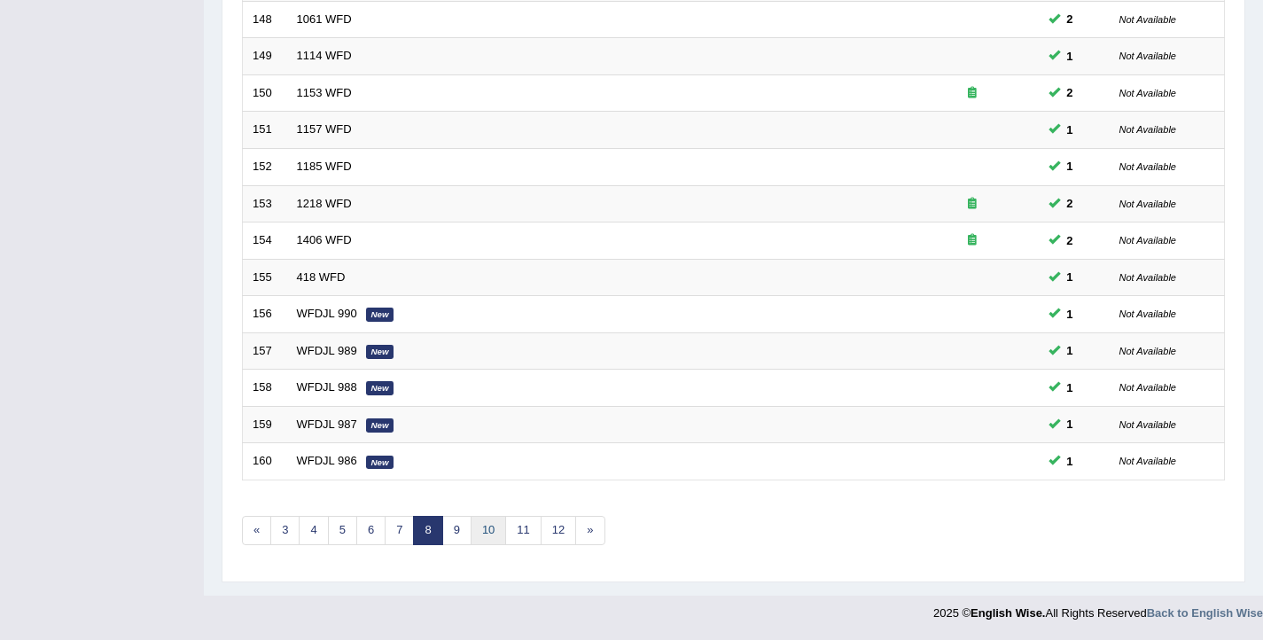
click at [496, 533] on link "10" at bounding box center [488, 530] width 35 height 29
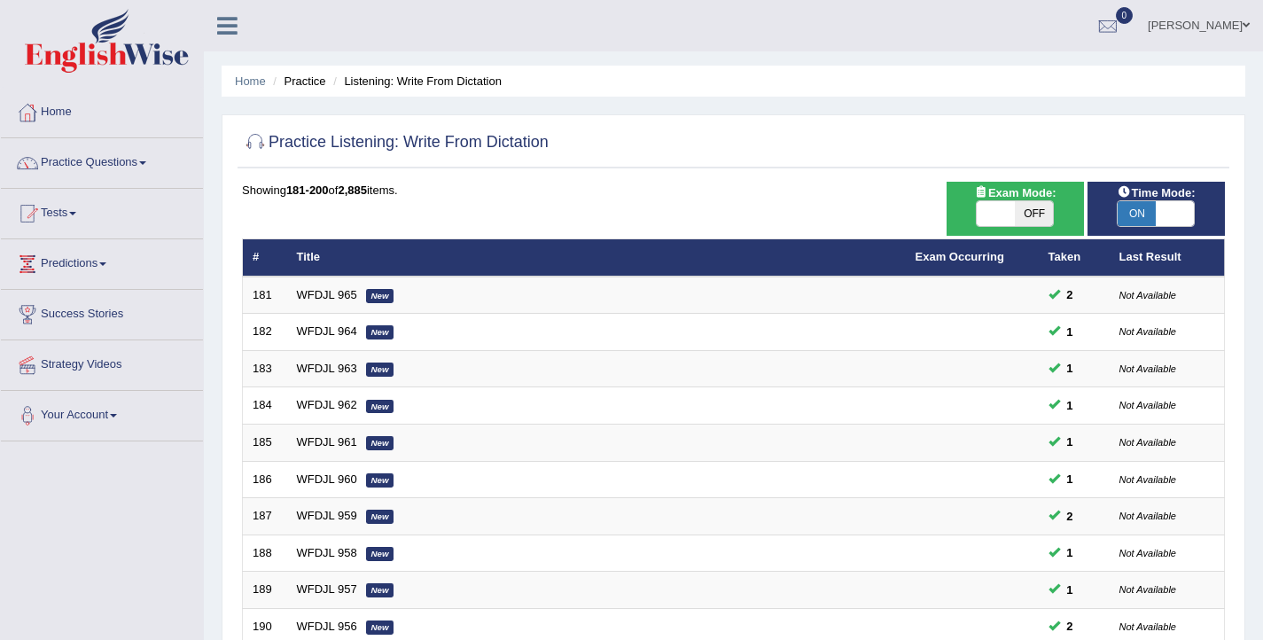
scroll to position [533, 0]
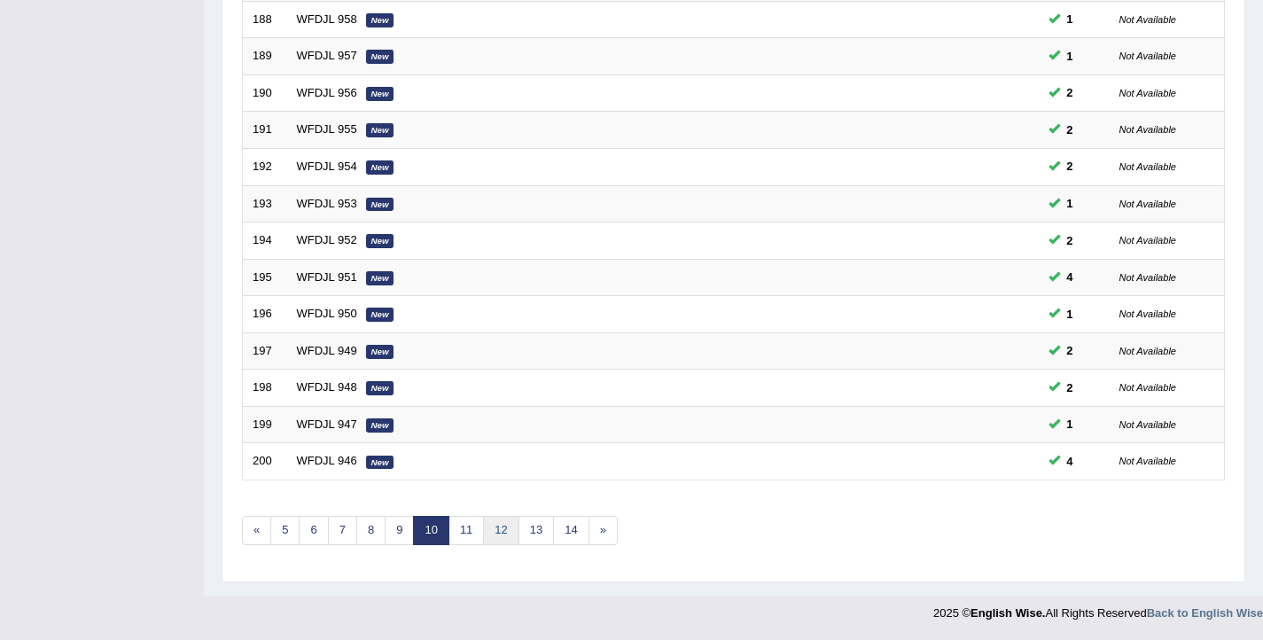
click at [504, 538] on link "12" at bounding box center [500, 530] width 35 height 29
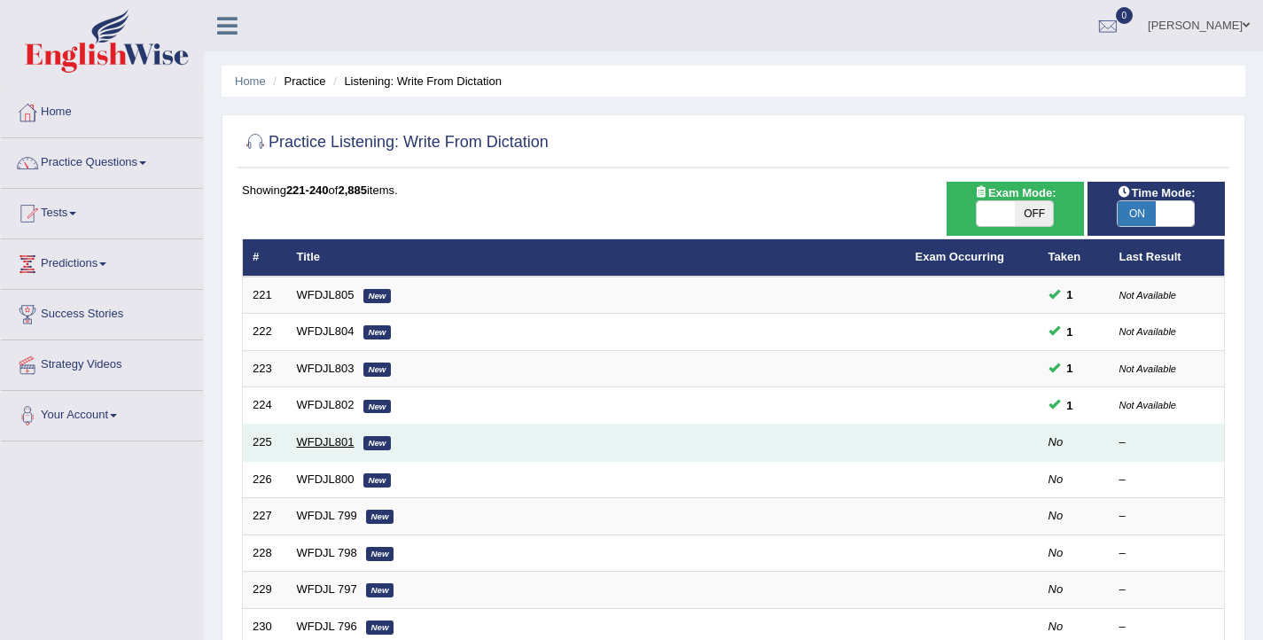
click at [347, 441] on link "WFDJL801" at bounding box center [326, 441] width 58 height 13
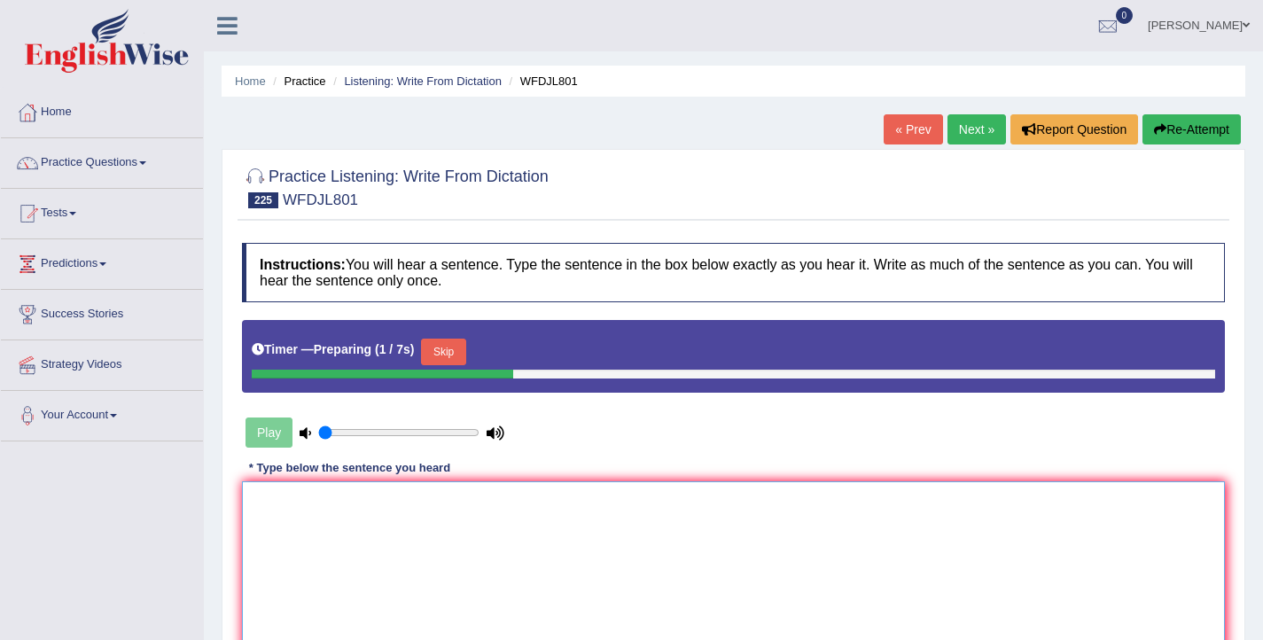
click at [364, 536] on textarea at bounding box center [733, 567] width 983 height 172
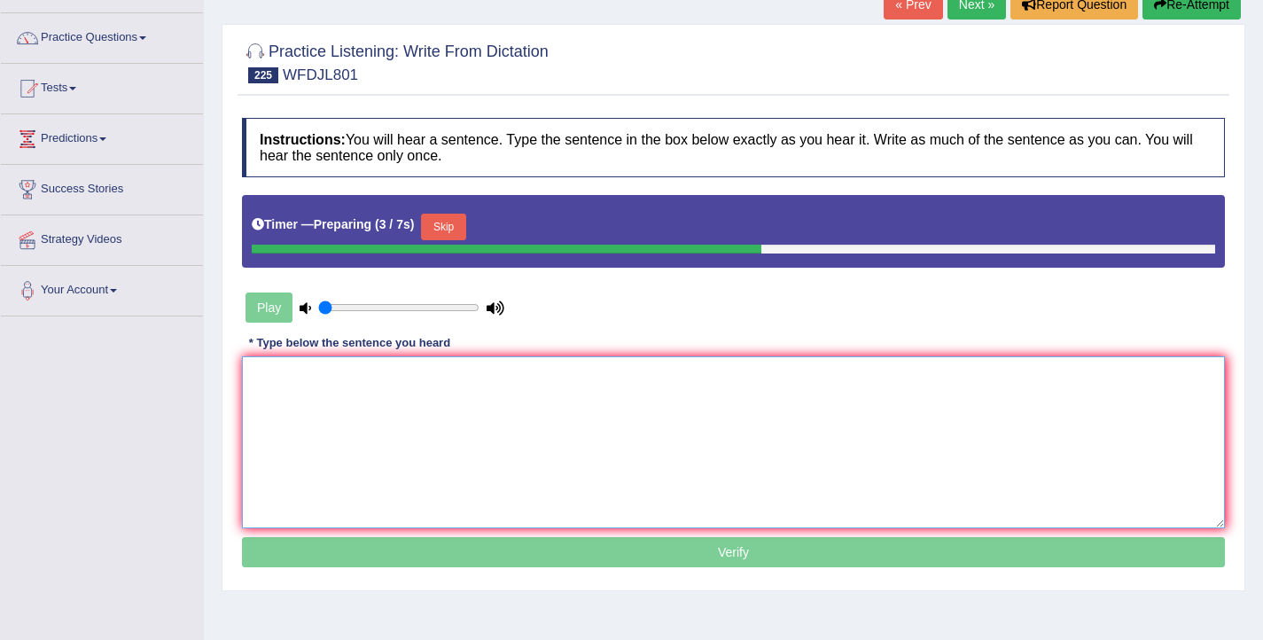
scroll to position [128, 0]
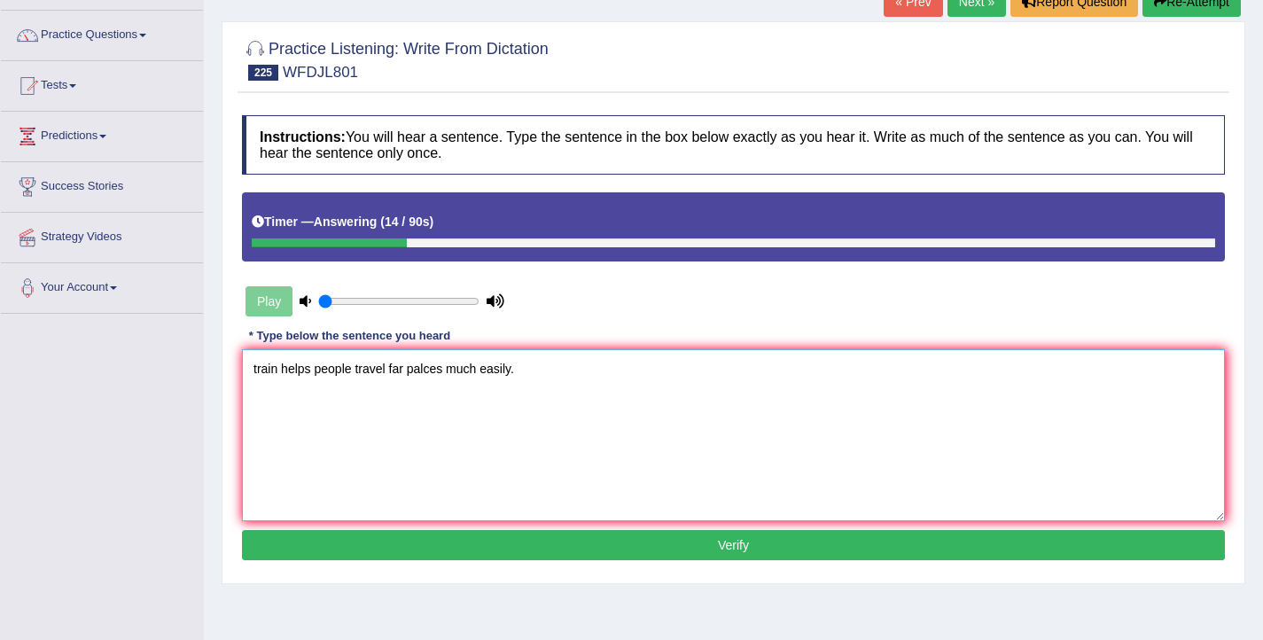
click at [259, 375] on textarea "train helps people travel far palces much easily." at bounding box center [733, 435] width 983 height 172
click at [281, 370] on textarea "Train helps people travel far palces much easily." at bounding box center [733, 435] width 983 height 172
click at [471, 369] on textarea "Trains TRain helped helps people travel far palces much easily." at bounding box center [733, 435] width 983 height 172
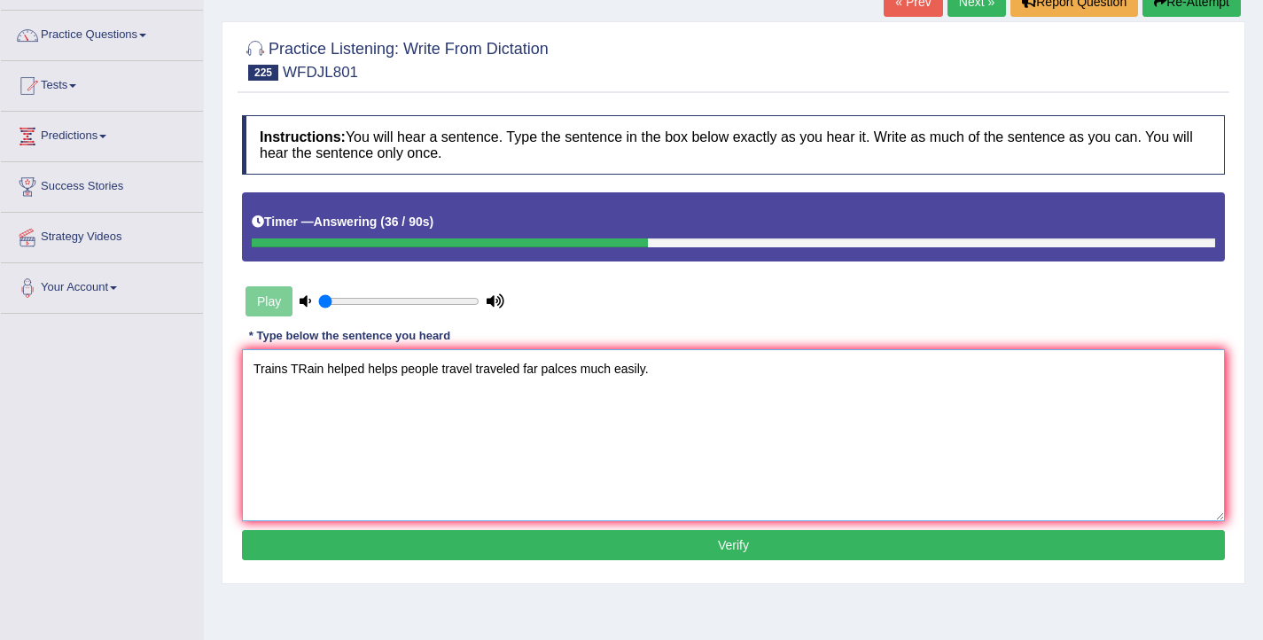
click at [521, 371] on textarea "Trains TRain helped helps people travel traveled far palces much easily." at bounding box center [733, 435] width 983 height 172
click at [306, 373] on textarea "Trains TRain helped helps people travel traveled much far palces much easily." at bounding box center [733, 435] width 983 height 172
click at [517, 373] on textarea "Trains Train helped helps people travel traveled much far palces much easily." at bounding box center [733, 435] width 983 height 172
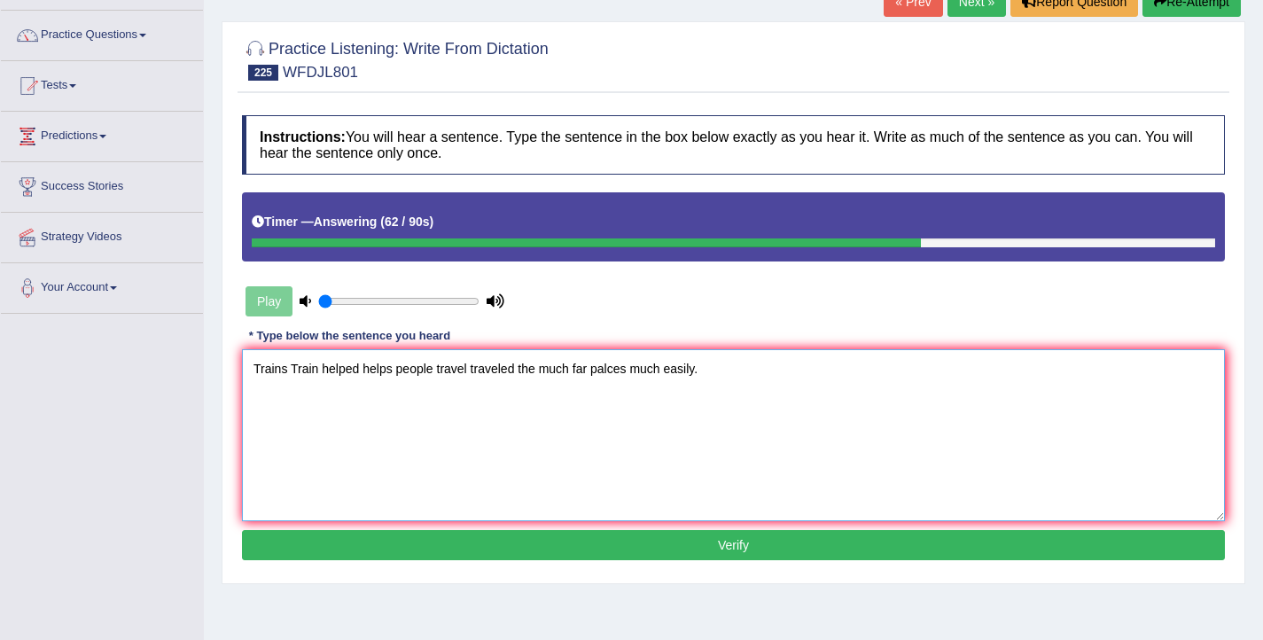
click at [627, 370] on textarea "Trains Train helped helps people travel traveled the much far palces much easil…" at bounding box center [733, 435] width 983 height 172
click at [541, 369] on textarea "Trains Train helped helps people travel traveled the much far palces place much…" at bounding box center [733, 435] width 983 height 172
type textarea "Trains Train helped helps people travel traveled the a much far palces place mu…"
click at [711, 541] on button "Verify" at bounding box center [733, 545] width 983 height 30
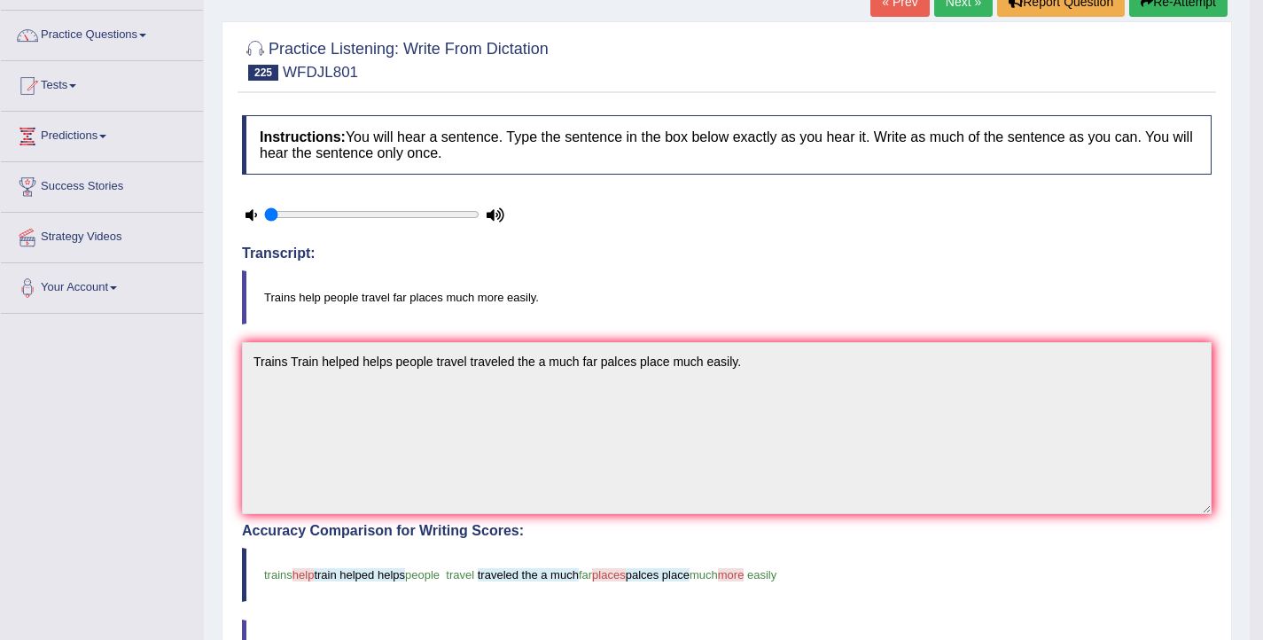
click at [1166, 7] on button "Re-Attempt" at bounding box center [1178, 2] width 98 height 30
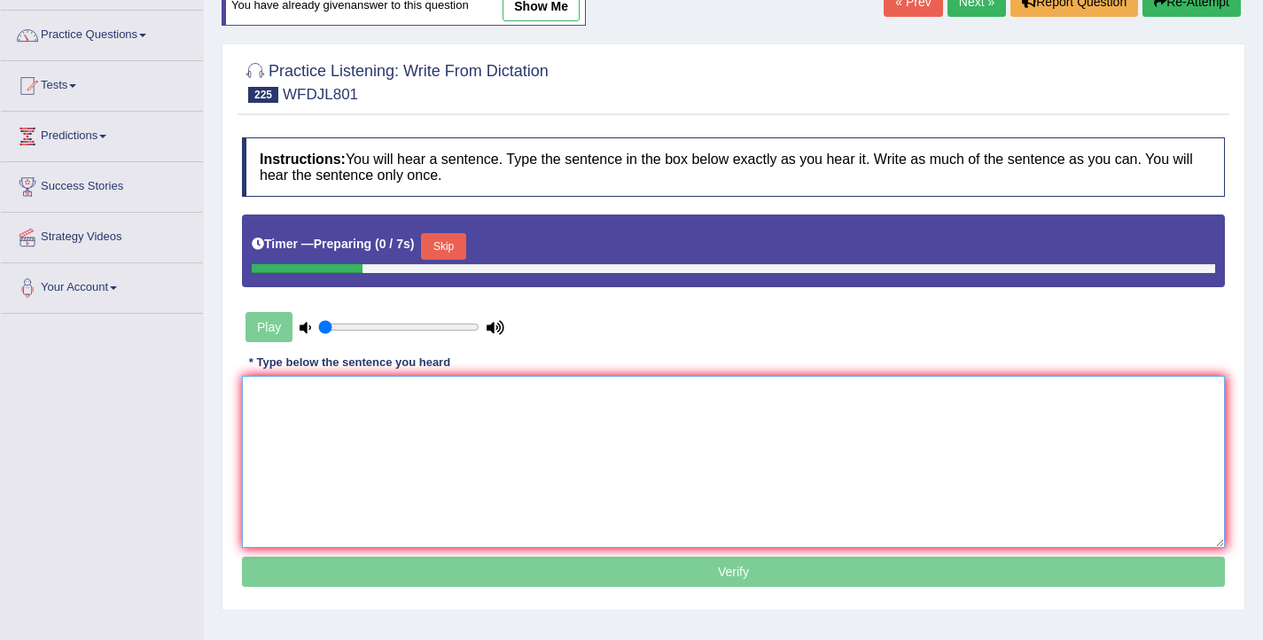
click at [709, 445] on textarea at bounding box center [733, 462] width 983 height 172
click at [455, 250] on button "Skip" at bounding box center [443, 246] width 44 height 27
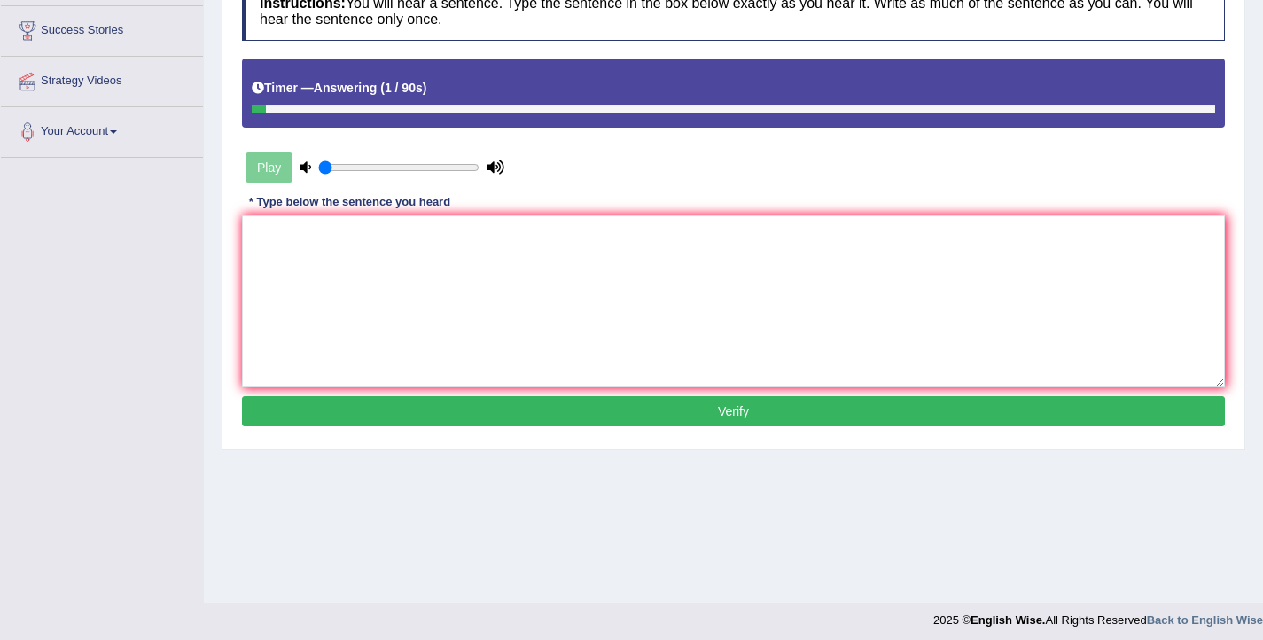
scroll to position [291, 0]
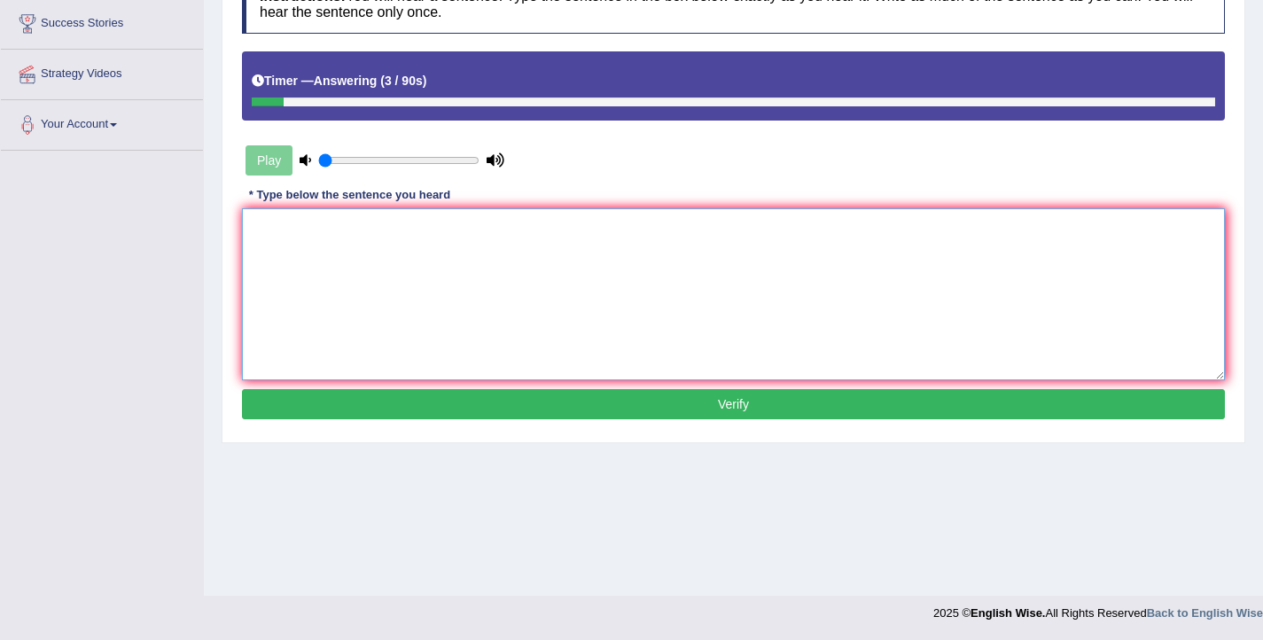
click at [462, 299] on textarea at bounding box center [733, 294] width 983 height 172
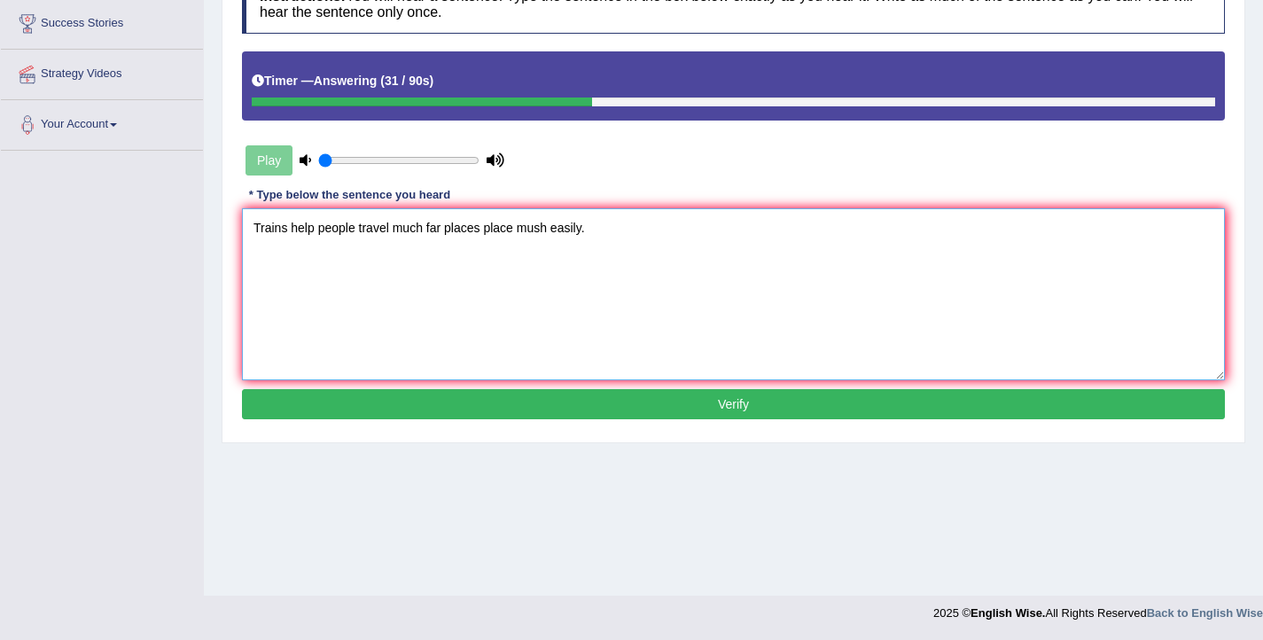
type textarea "Trains help people travel much far places place mush easily."
click at [558, 400] on button "Verify" at bounding box center [733, 404] width 983 height 30
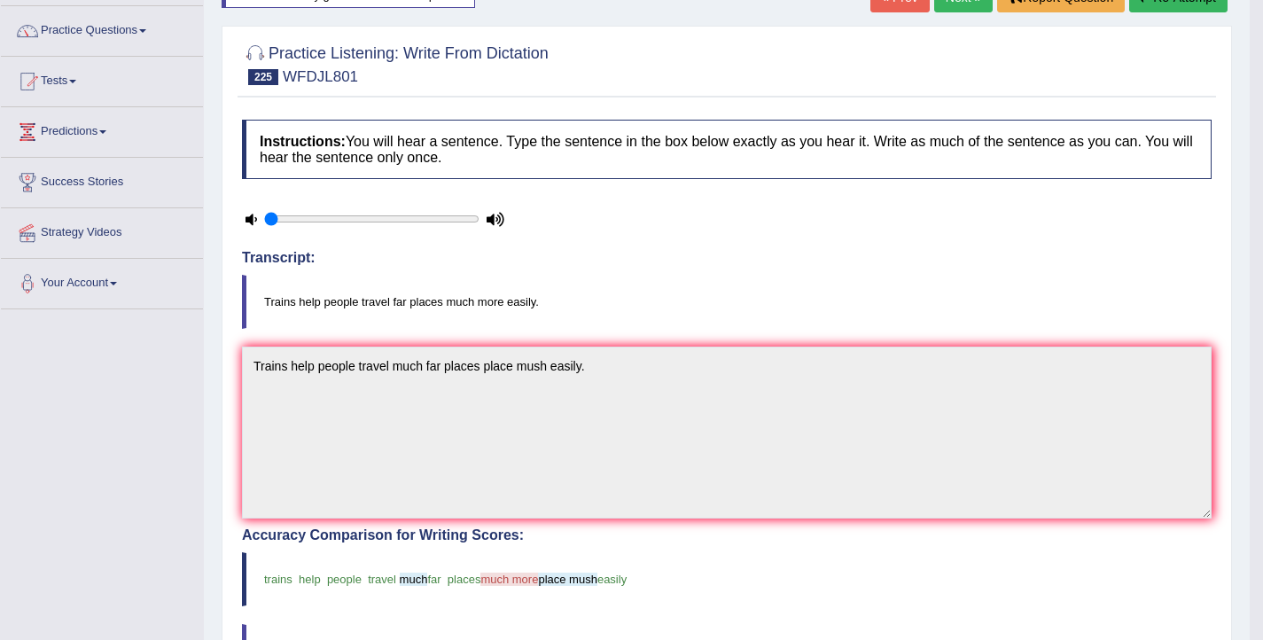
scroll to position [0, 0]
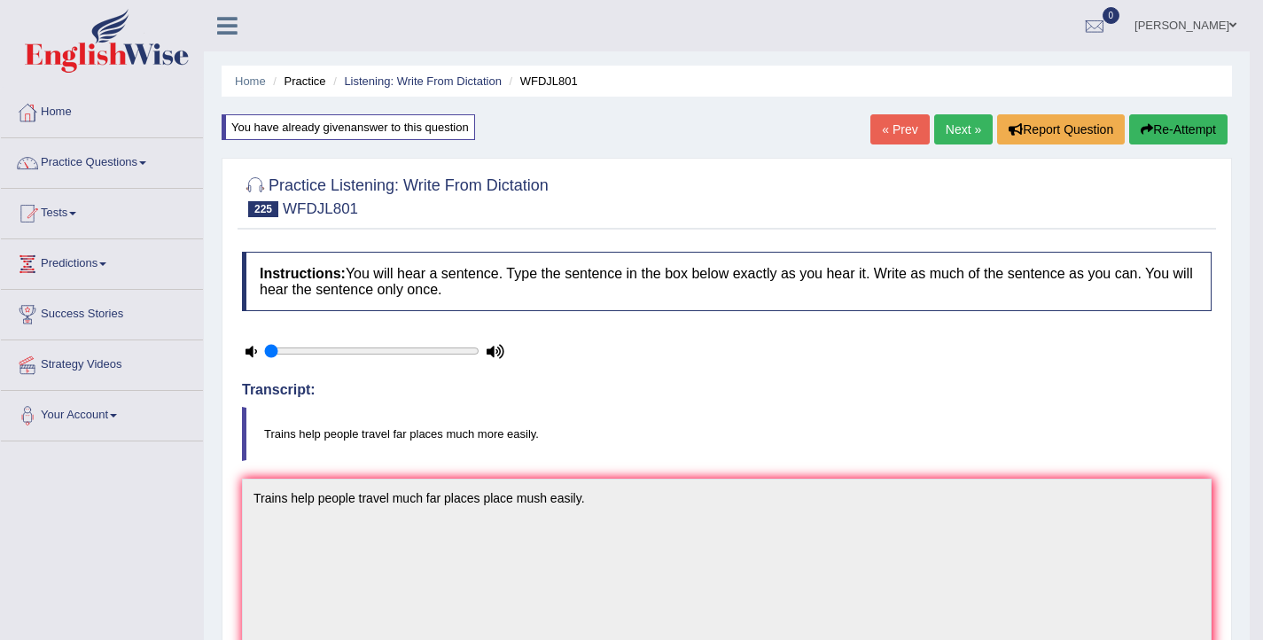
click at [1166, 128] on button "Re-Attempt" at bounding box center [1178, 129] width 98 height 30
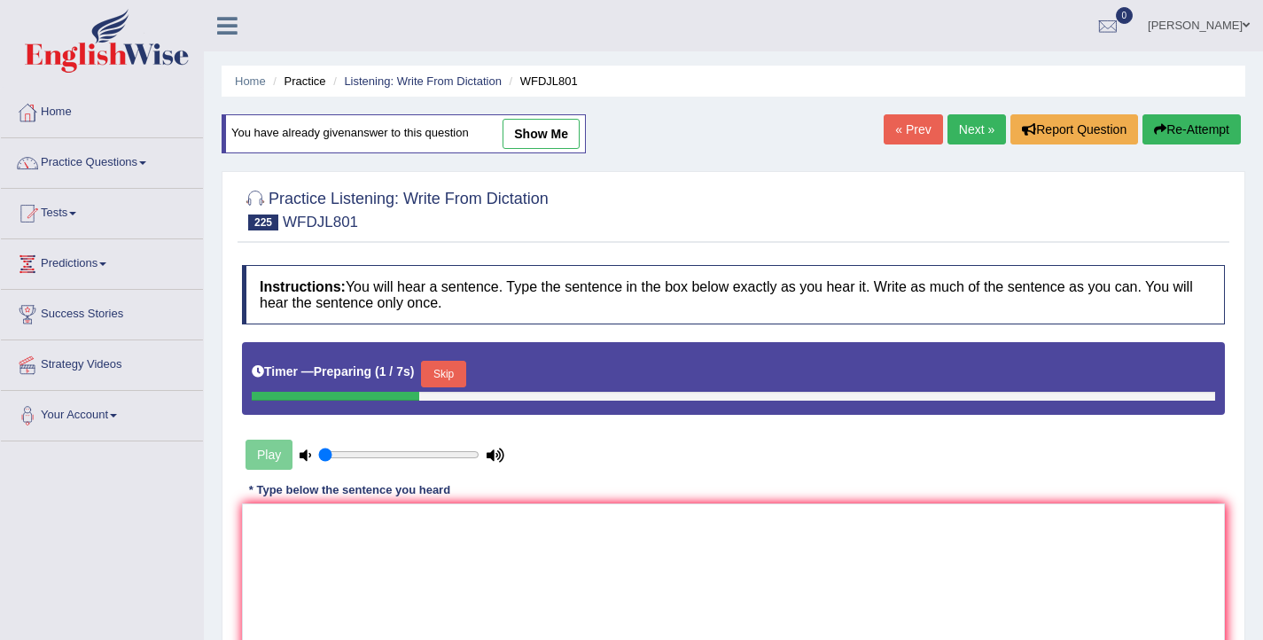
click at [451, 377] on button "Skip" at bounding box center [443, 374] width 44 height 27
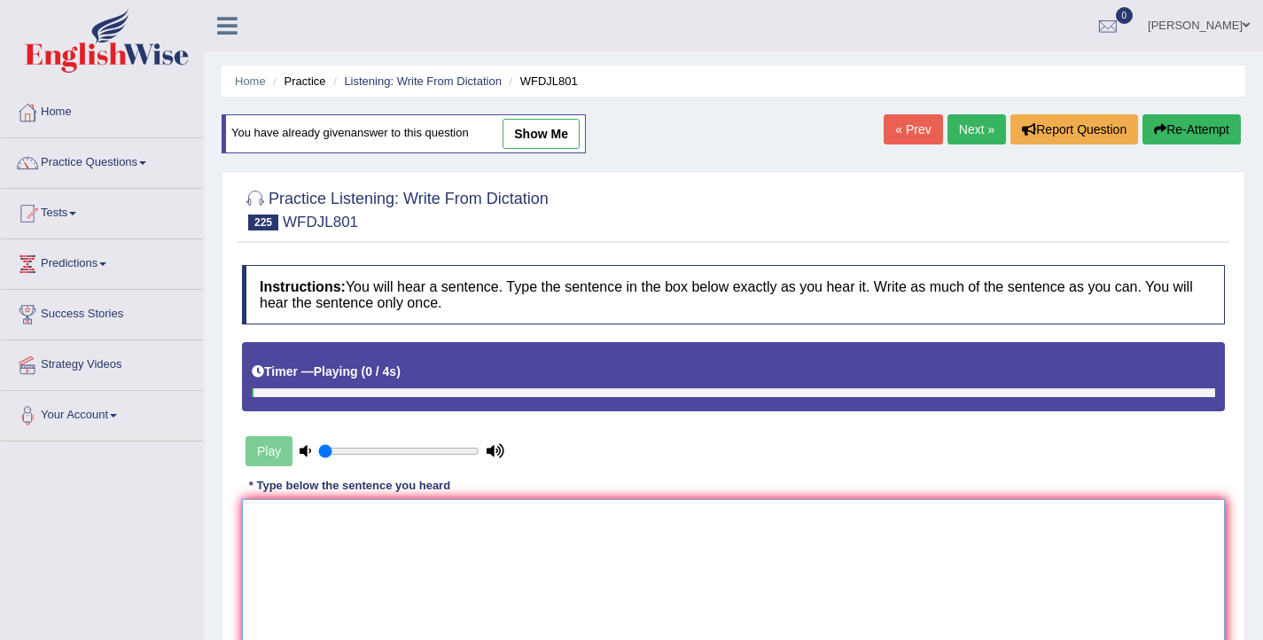
click at [518, 549] on textarea at bounding box center [733, 585] width 983 height 172
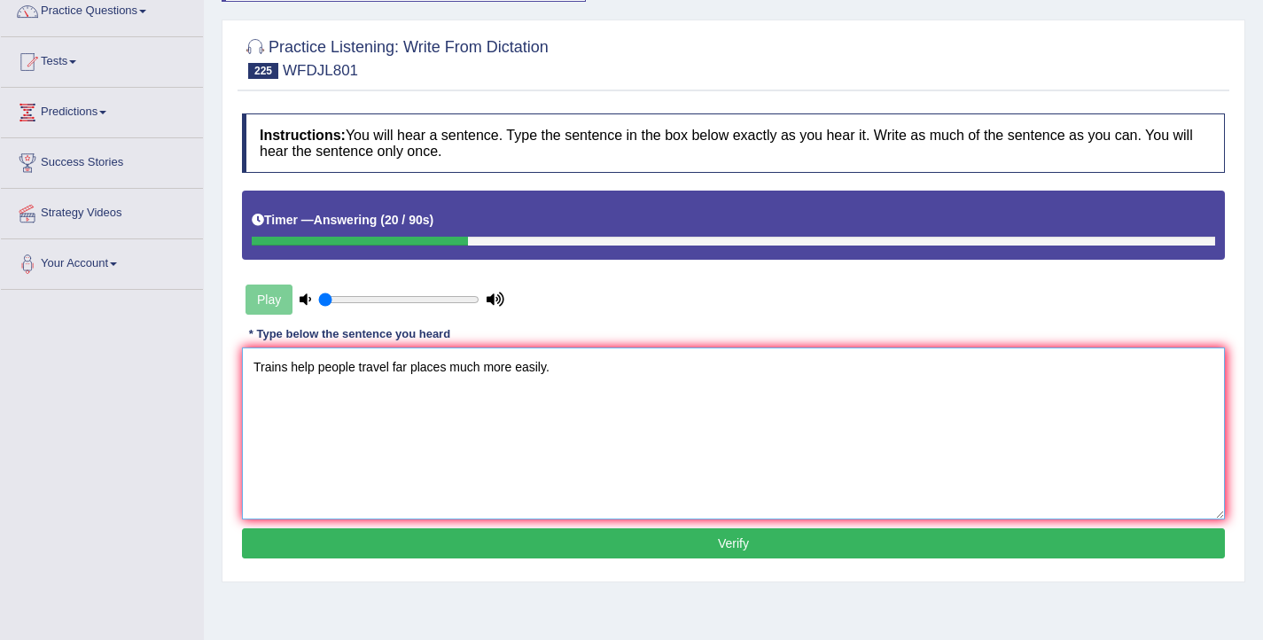
scroll to position [152, 0]
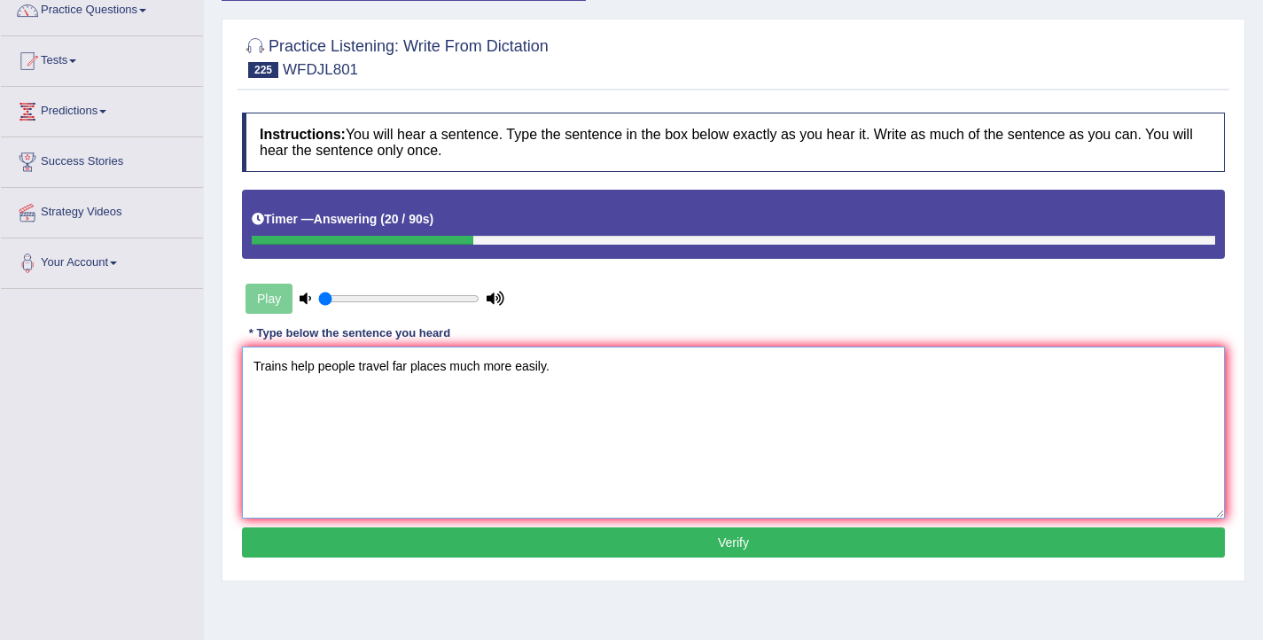
type textarea "Trains help people travel far places much more easily."
click at [678, 539] on button "Verify" at bounding box center [733, 542] width 983 height 30
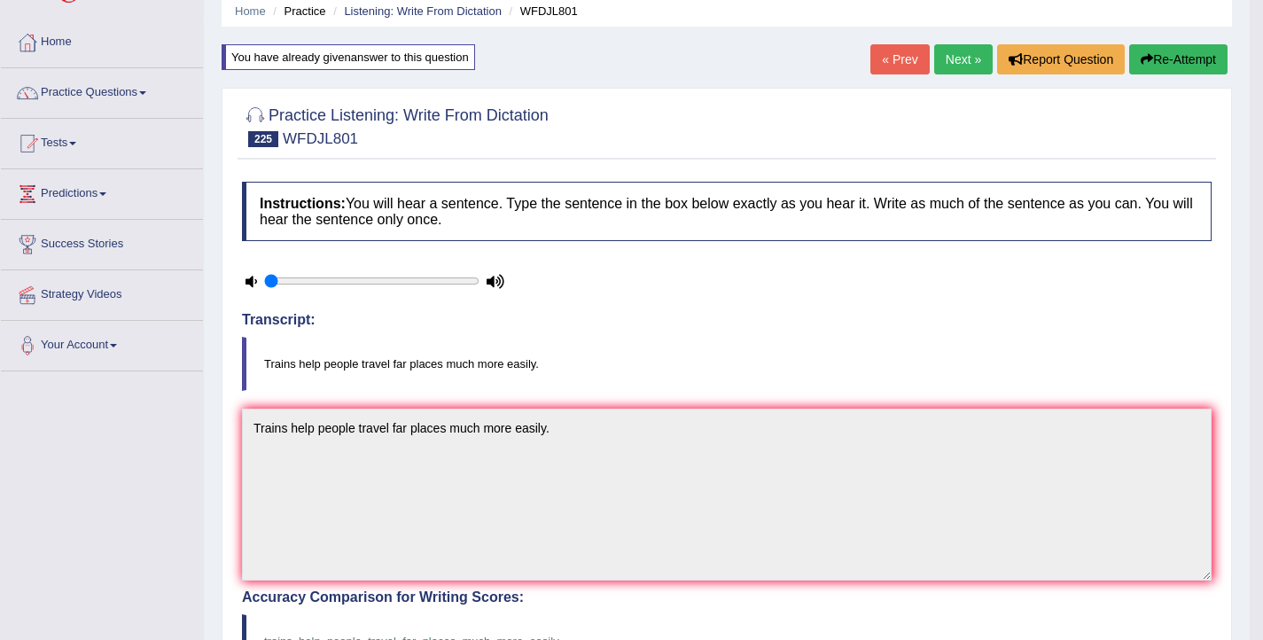
scroll to position [0, 0]
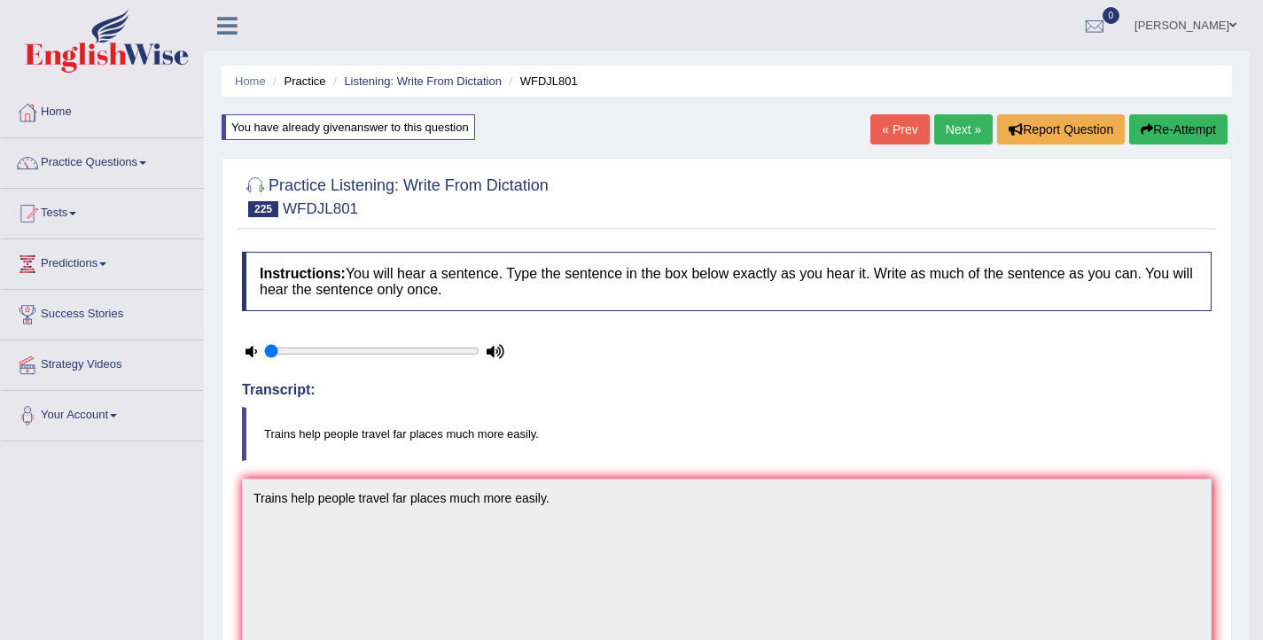
click at [954, 126] on link "Next »" at bounding box center [963, 129] width 58 height 30
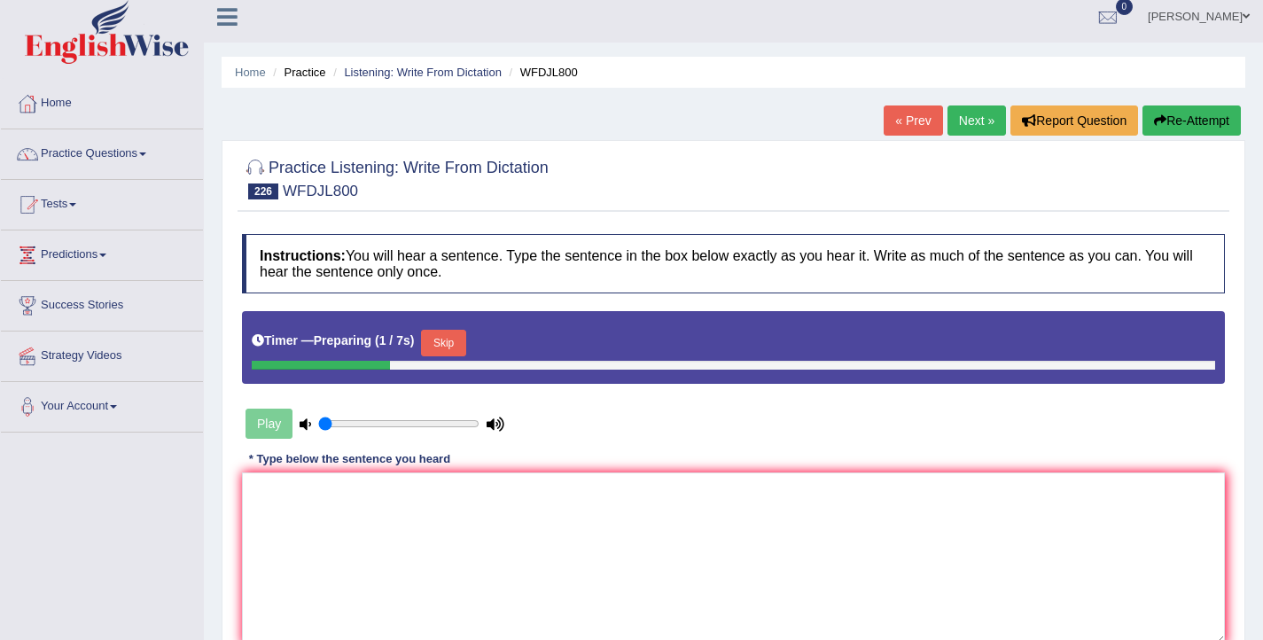
scroll to position [61, 0]
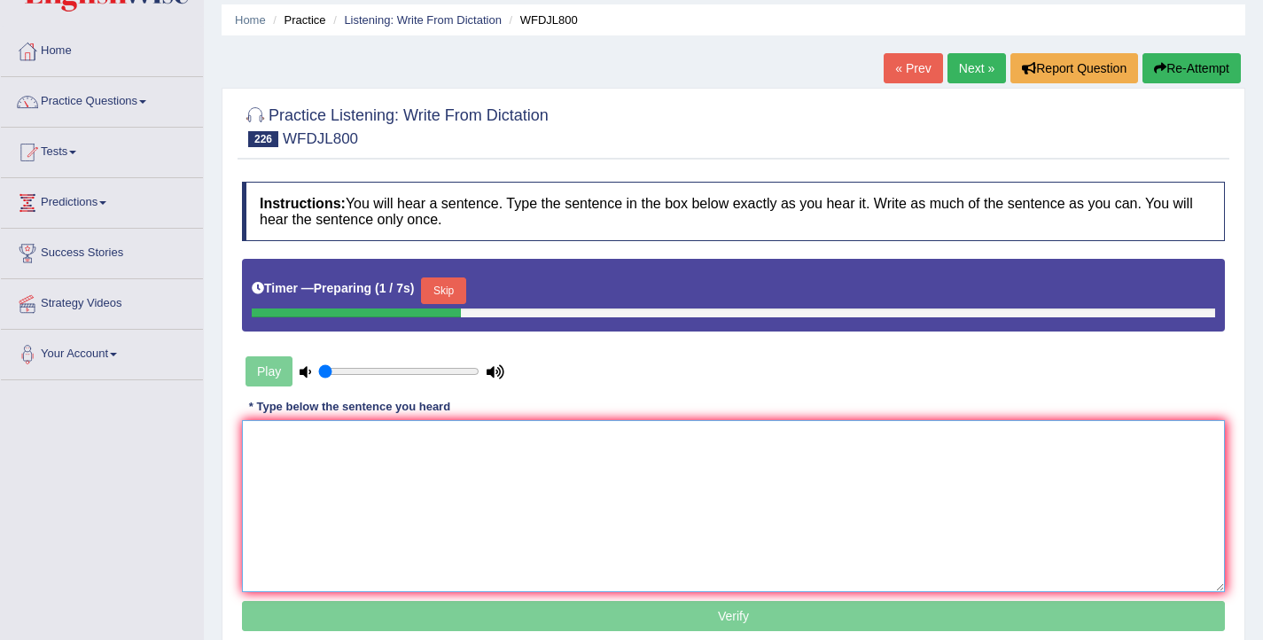
click at [447, 474] on textarea at bounding box center [733, 506] width 983 height 172
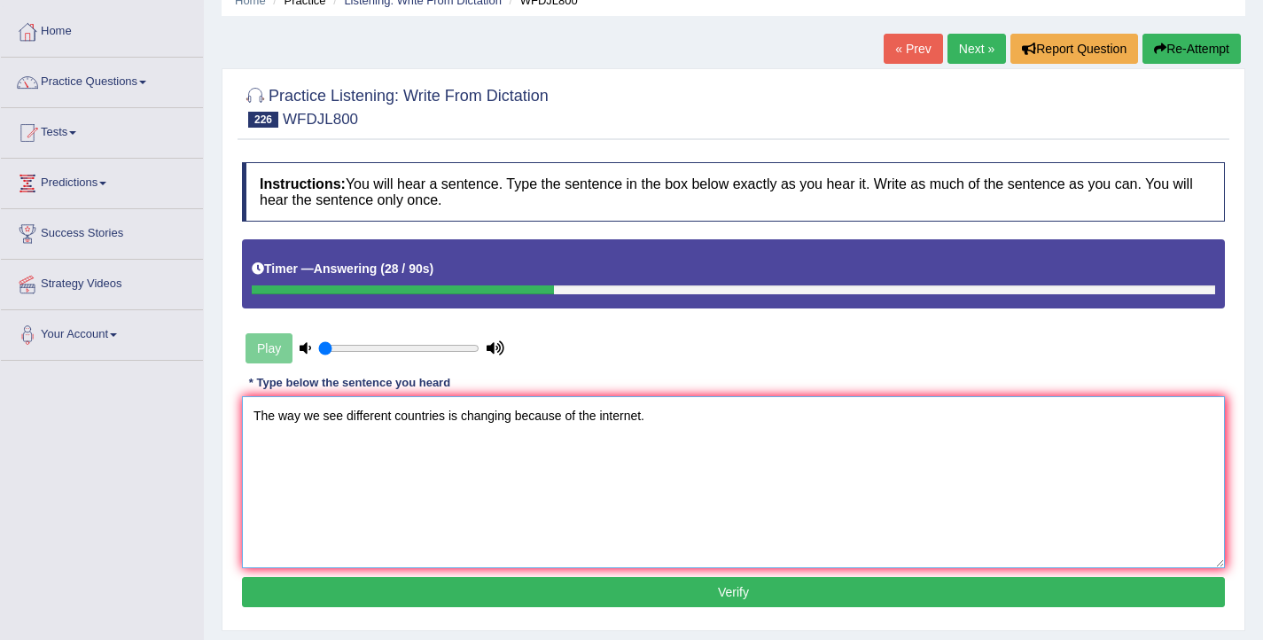
scroll to position [82, 0]
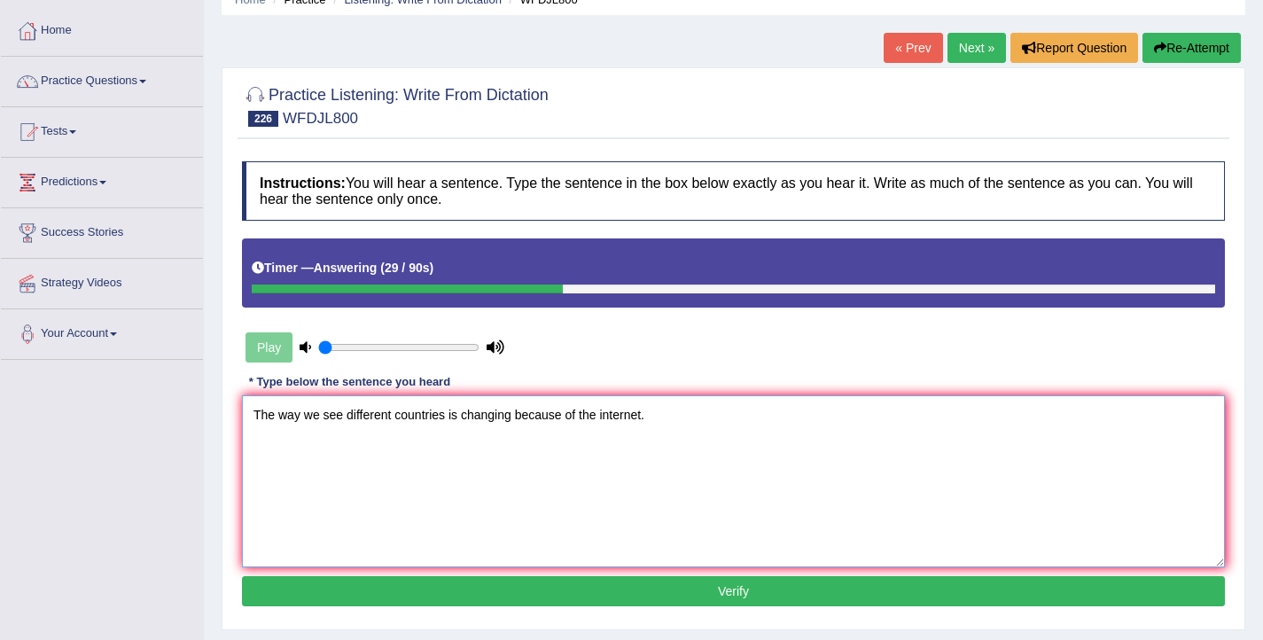
type textarea "The way we see different countries is changing because of the internet."
click at [486, 584] on button "Verify" at bounding box center [733, 591] width 983 height 30
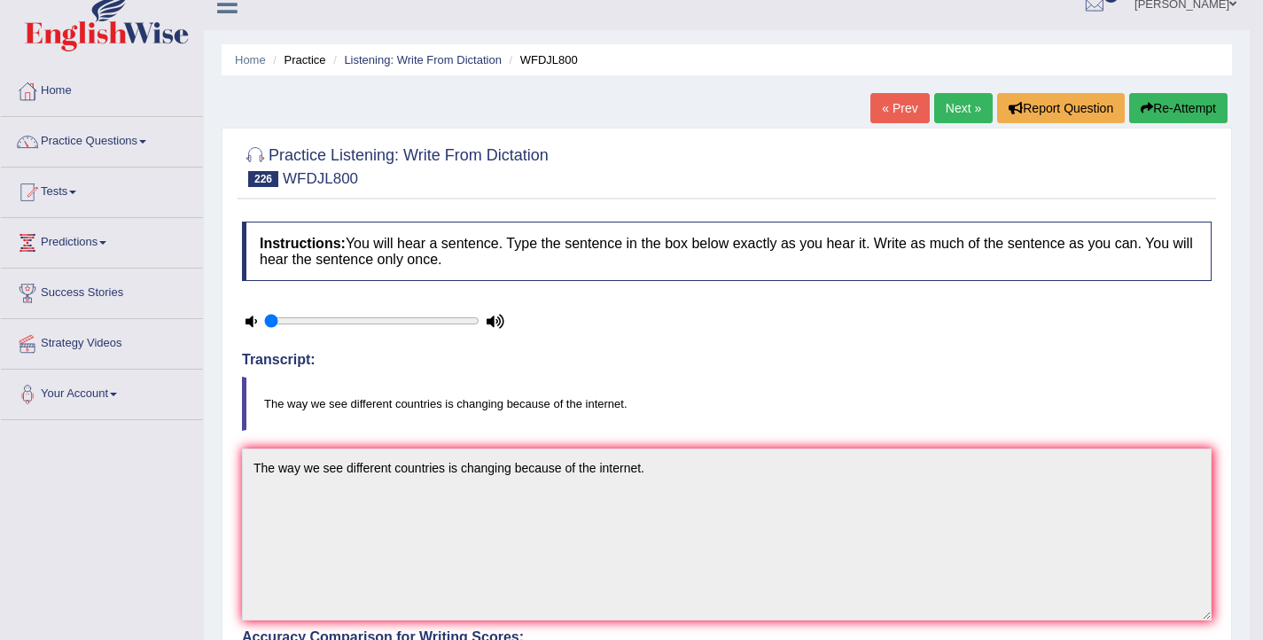
scroll to position [0, 0]
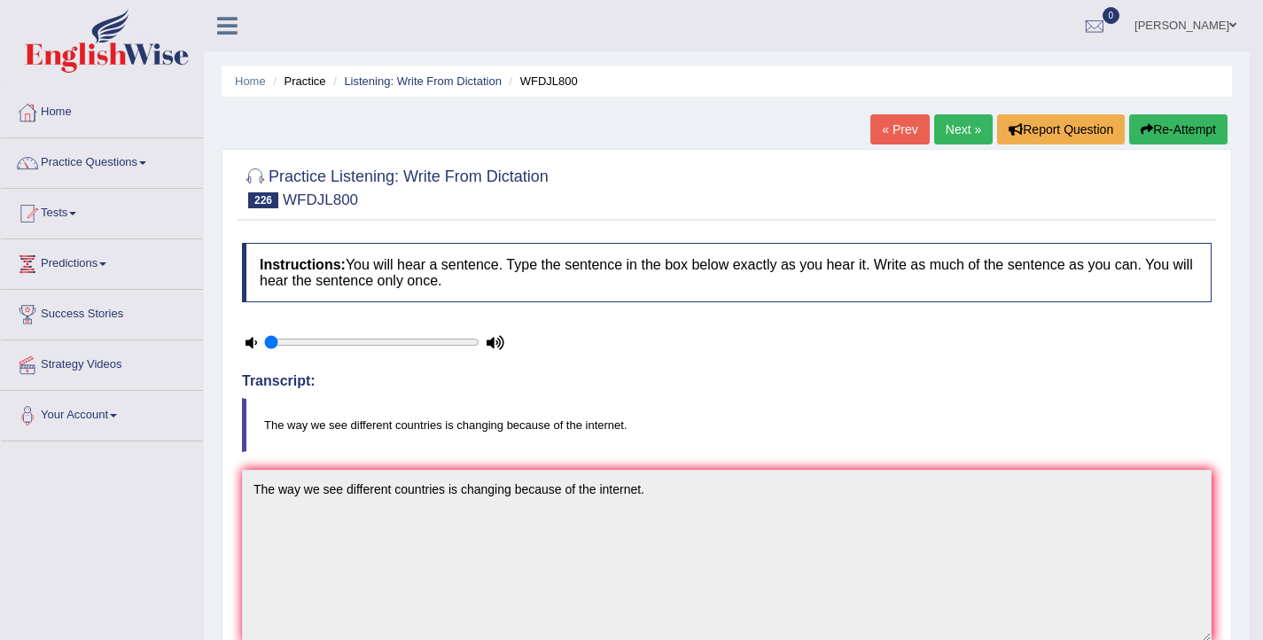
click at [945, 133] on link "Next »" at bounding box center [963, 129] width 58 height 30
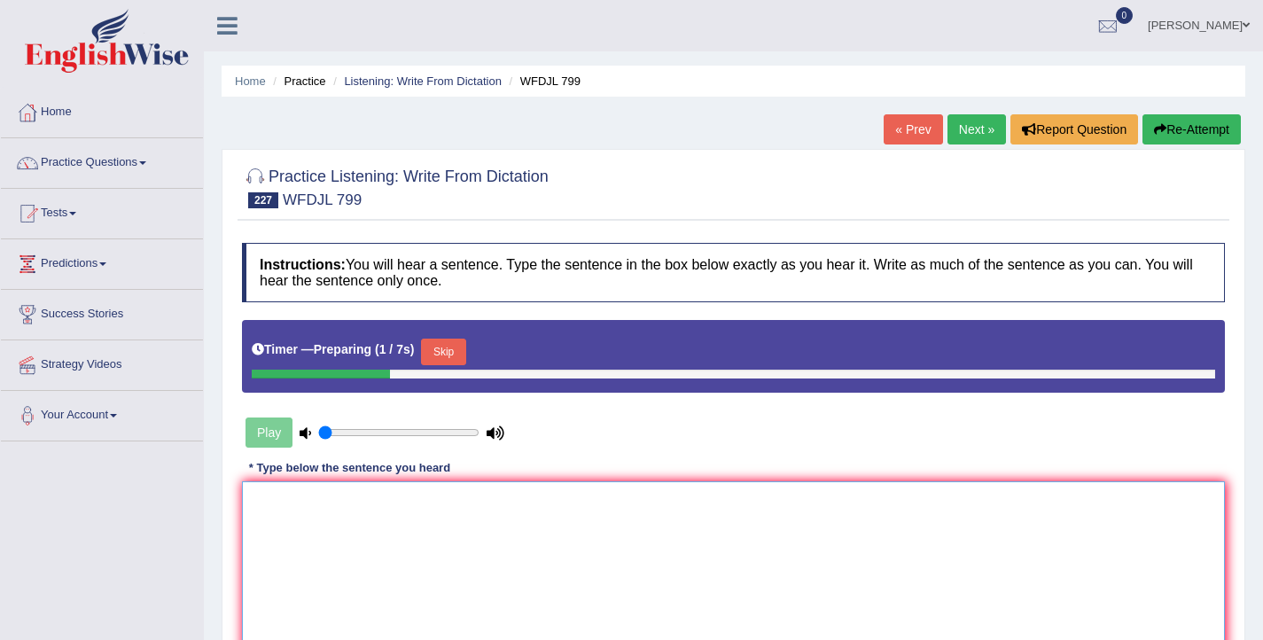
click at [411, 507] on textarea at bounding box center [733, 567] width 983 height 172
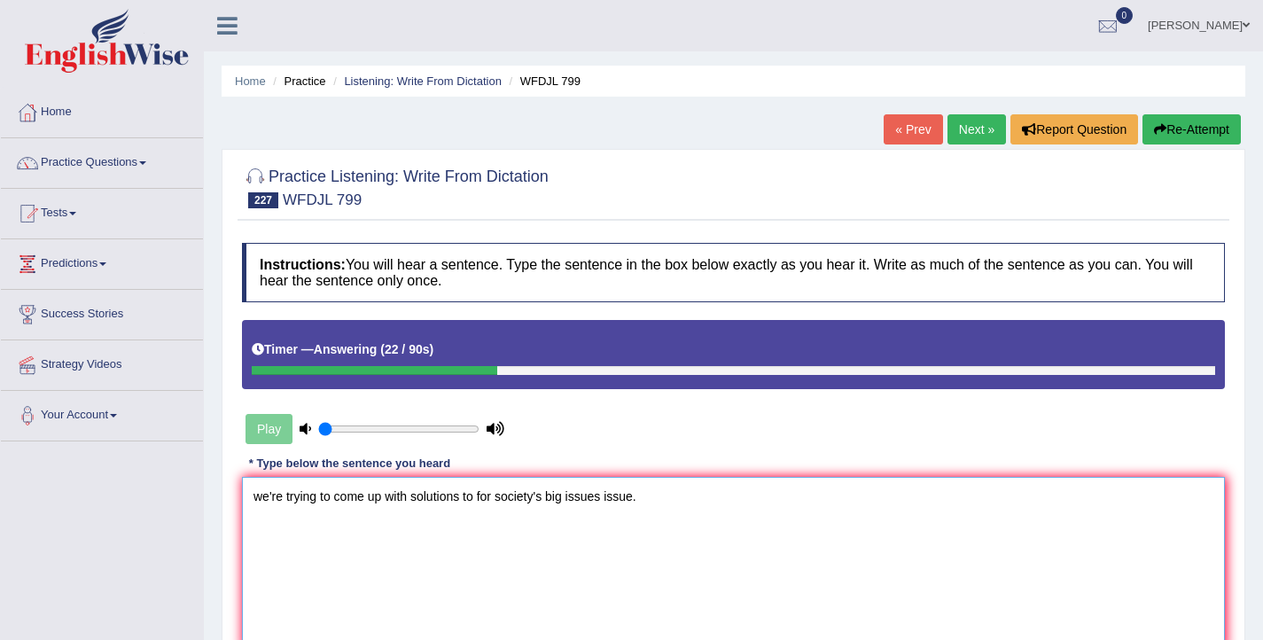
click at [261, 502] on textarea "we're trying to come up with solutions to for society's big issues issue." at bounding box center [733, 563] width 983 height 172
click at [255, 499] on textarea "We're trying to come up with solutions to for society's big issues issue." at bounding box center [733, 563] width 983 height 172
click at [457, 499] on textarea "We are We're trying to come up with solutions to for society's big issues issue." at bounding box center [733, 563] width 983 height 172
click at [526, 497] on textarea "We are We're trying to come up with the solutions to for society's big issues i…" at bounding box center [733, 563] width 983 height 172
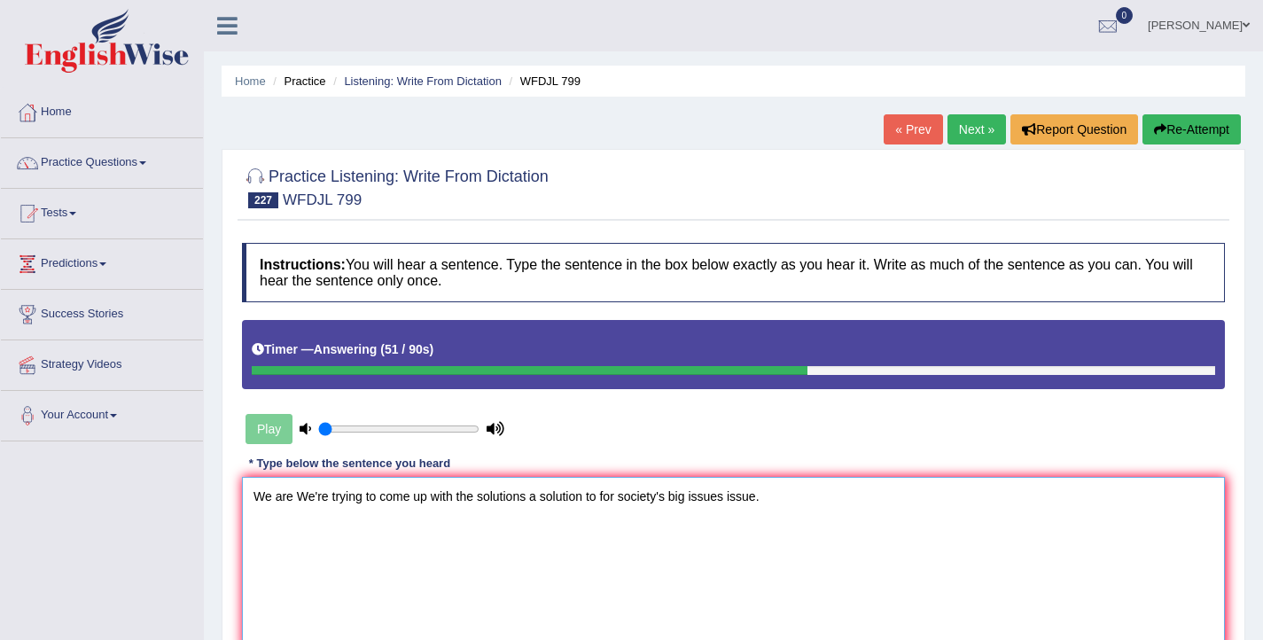
click at [673, 501] on textarea "We are We're trying to come up with the solutions a solution to for society's b…" at bounding box center [733, 563] width 983 height 172
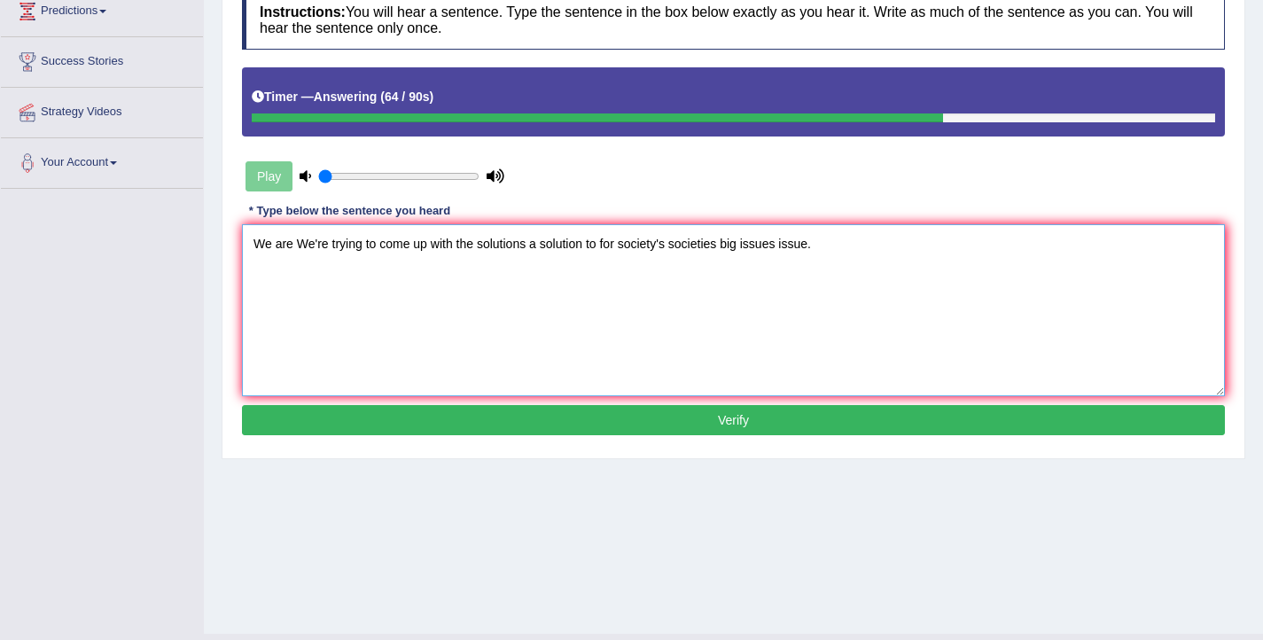
scroll to position [256, 0]
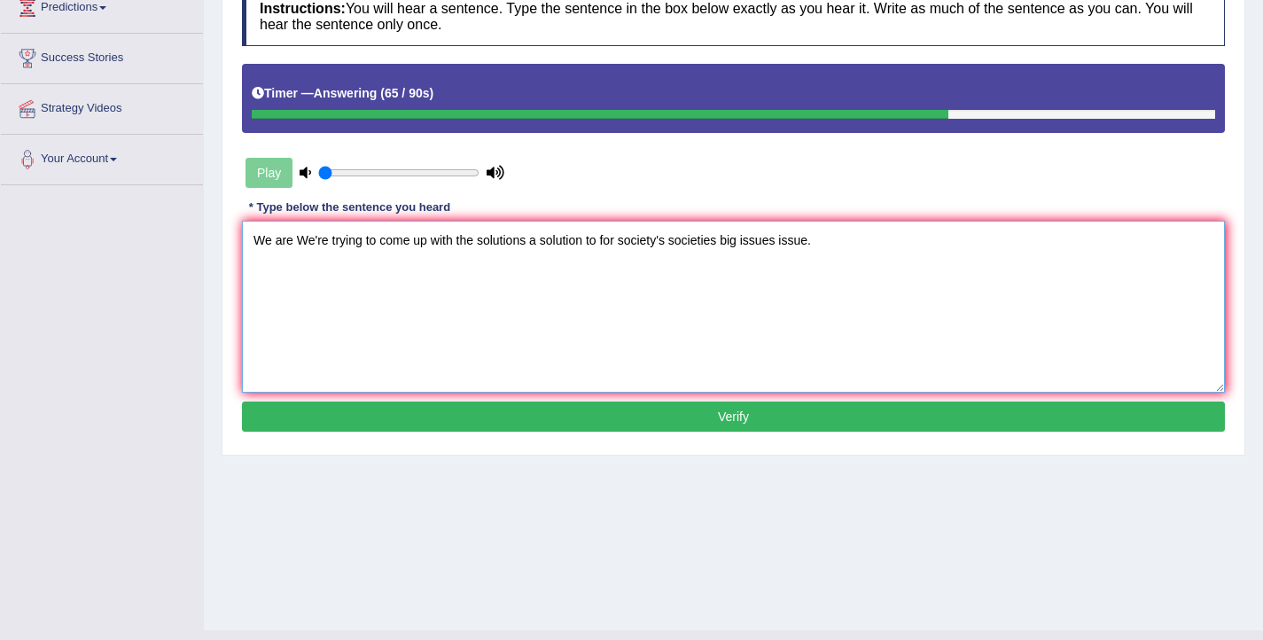
type textarea "We are We're trying to come up with the solutions a solution to for society's s…"
click at [719, 415] on button "Verify" at bounding box center [733, 416] width 983 height 30
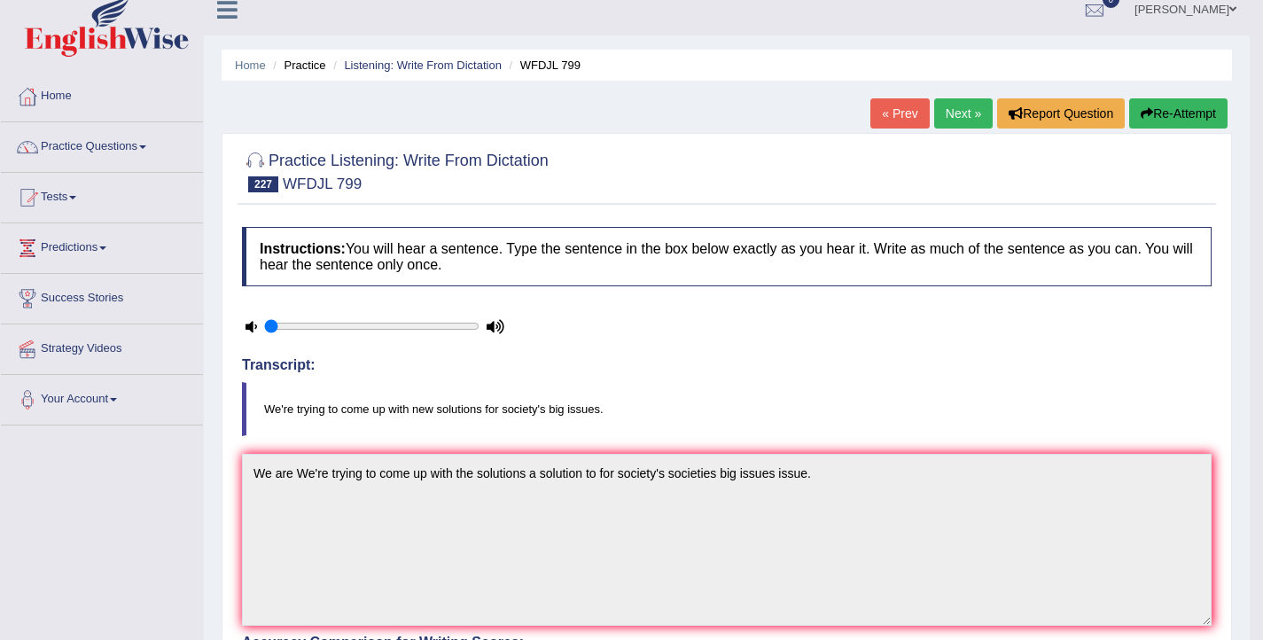
scroll to position [0, 0]
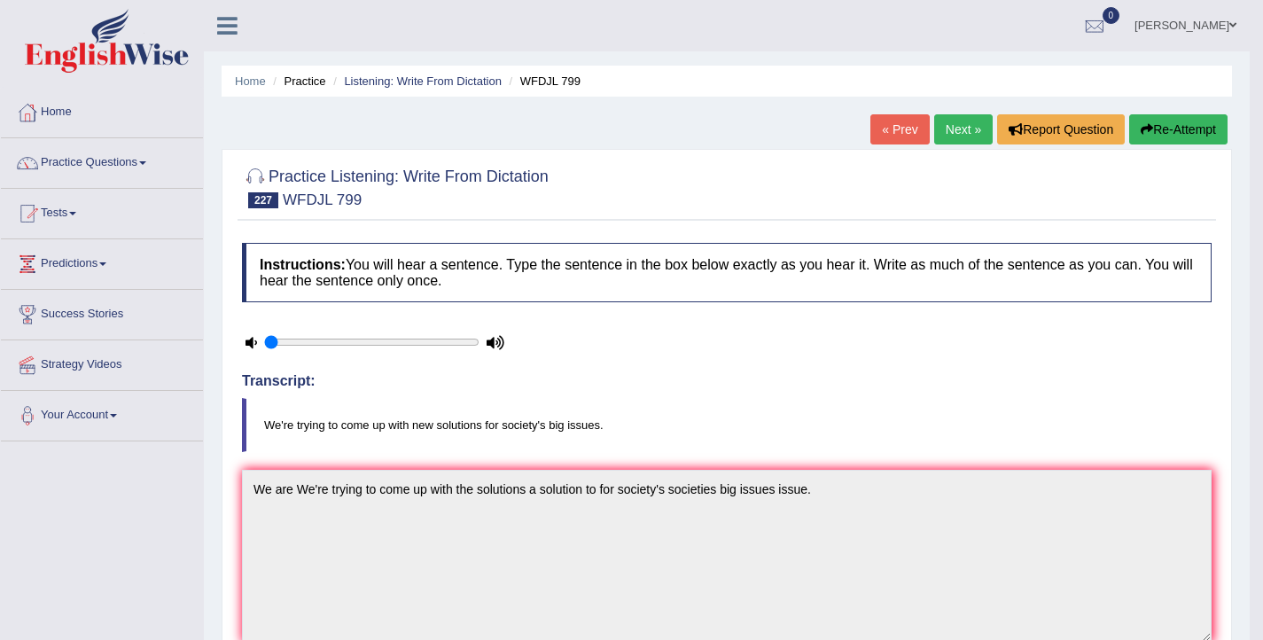
click at [964, 127] on link "Next »" at bounding box center [963, 129] width 58 height 30
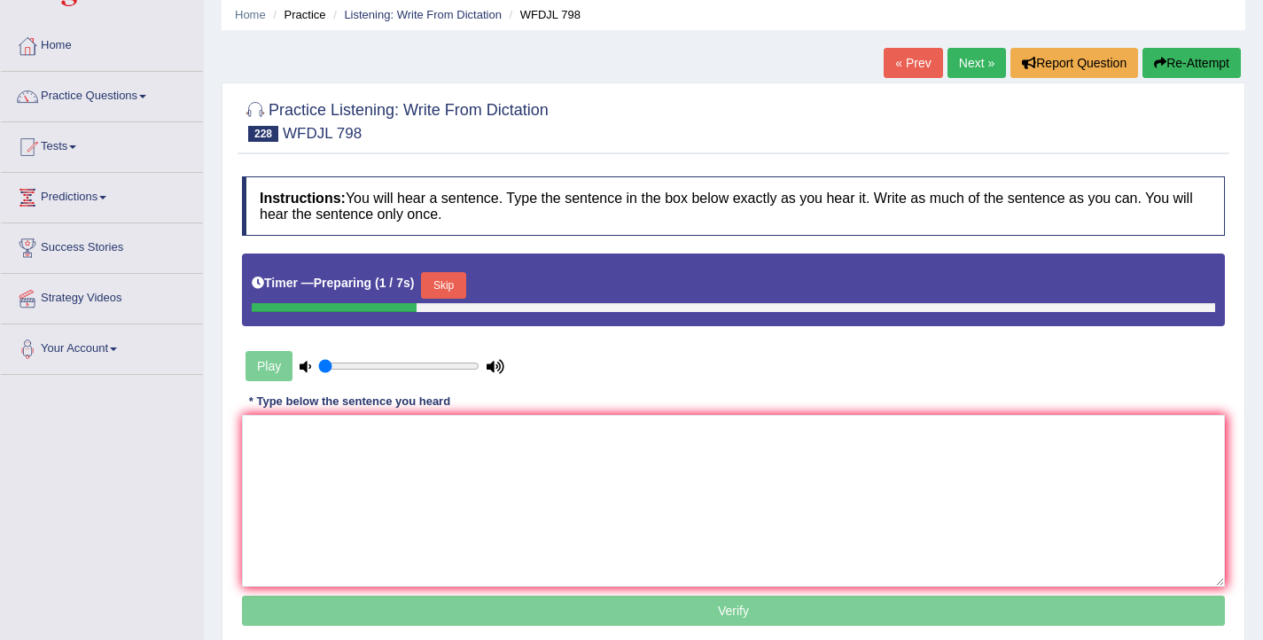
scroll to position [101, 0]
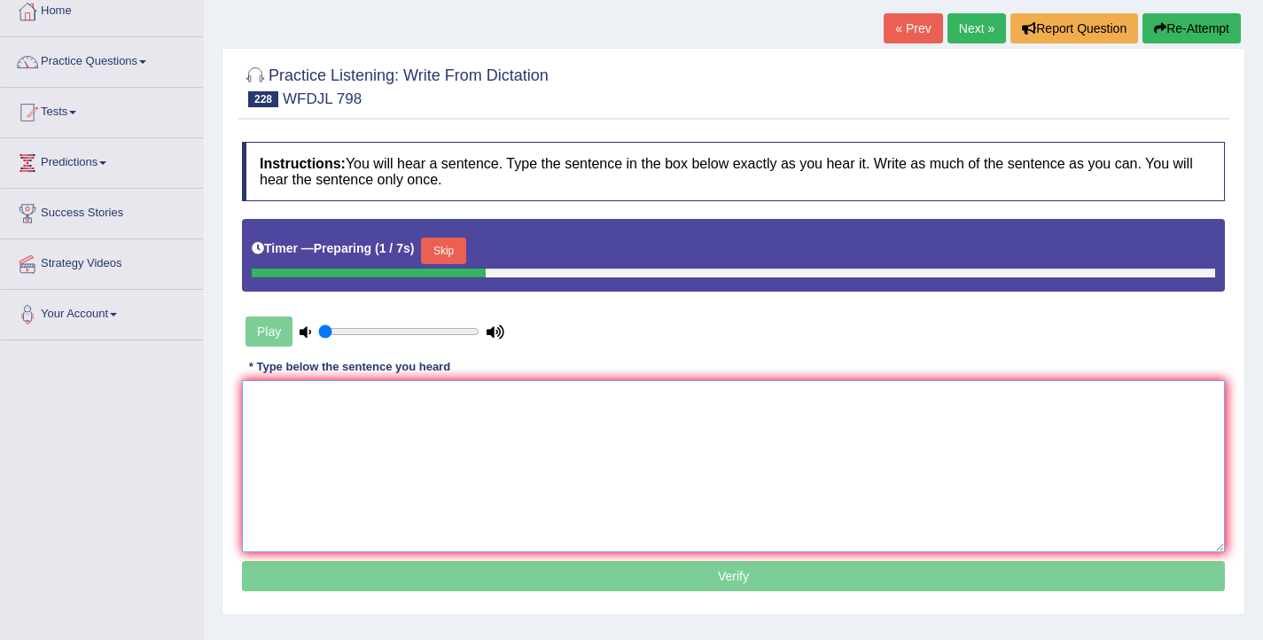
click at [442, 448] on textarea at bounding box center [733, 466] width 983 height 172
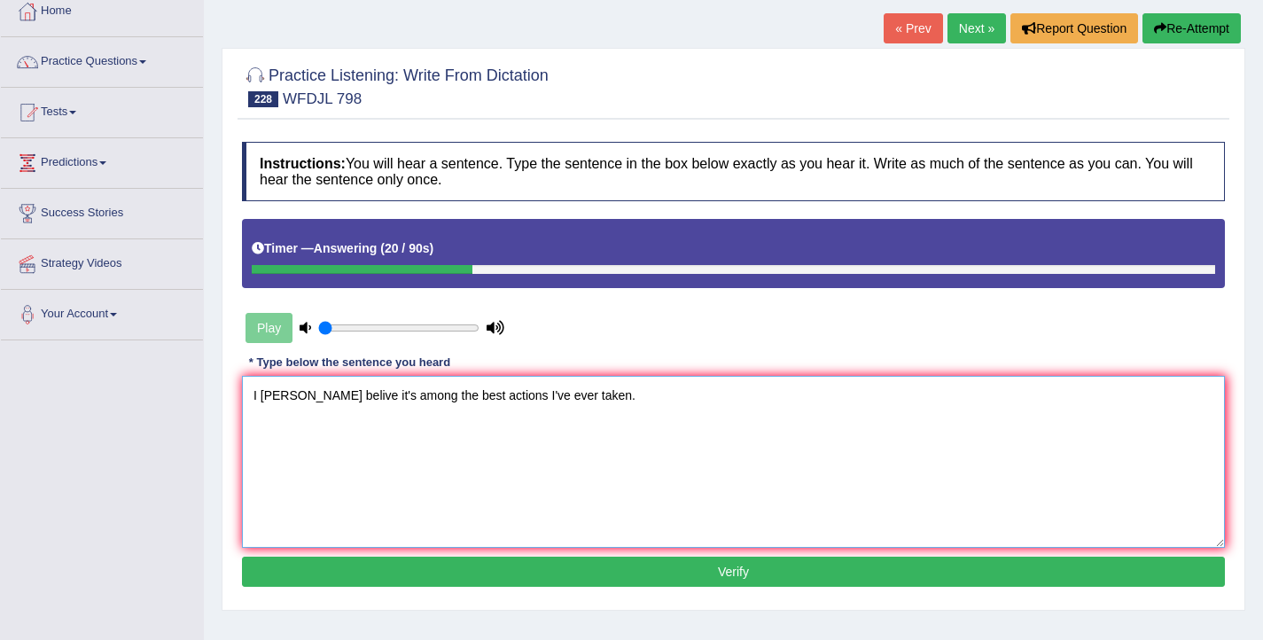
click at [309, 398] on textarea "I [PERSON_NAME] belive it's among the best actions I've ever taken." at bounding box center [733, 462] width 983 height 172
click at [331, 395] on textarea "I trully believe it's among the best actions I've ever taken." at bounding box center [733, 462] width 983 height 172
click at [507, 399] on textarea "I trully believe it is it's among the best actions I've ever taken." at bounding box center [733, 462] width 983 height 172
click at [568, 397] on textarea "I trully believe it is it's among the best actions action I've ever taken." at bounding box center [733, 462] width 983 height 172
type textarea "I trully believe it is it's among the best actions action I've I have ever take…"
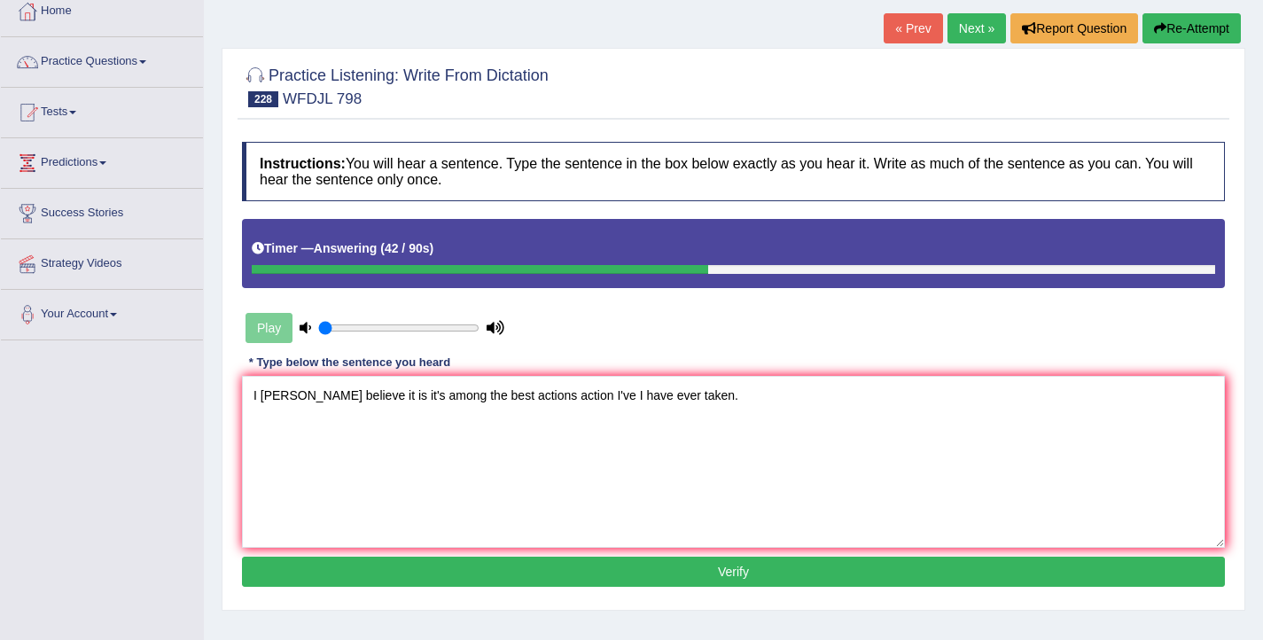
click at [605, 567] on button "Verify" at bounding box center [733, 571] width 983 height 30
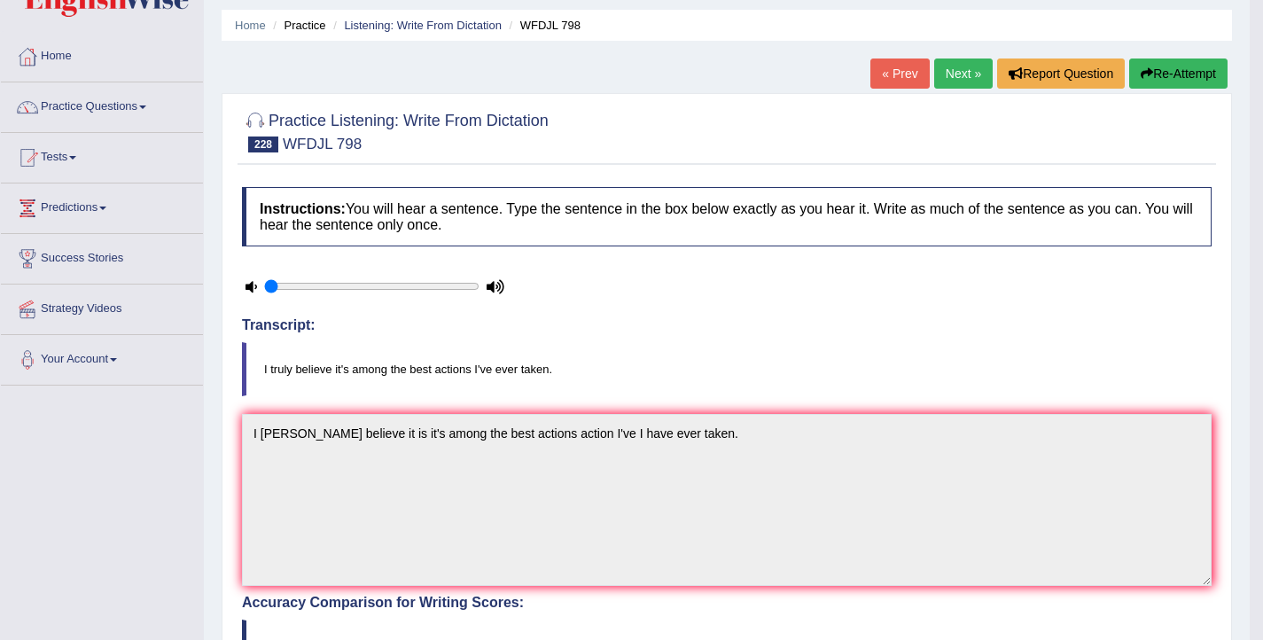
scroll to position [0, 0]
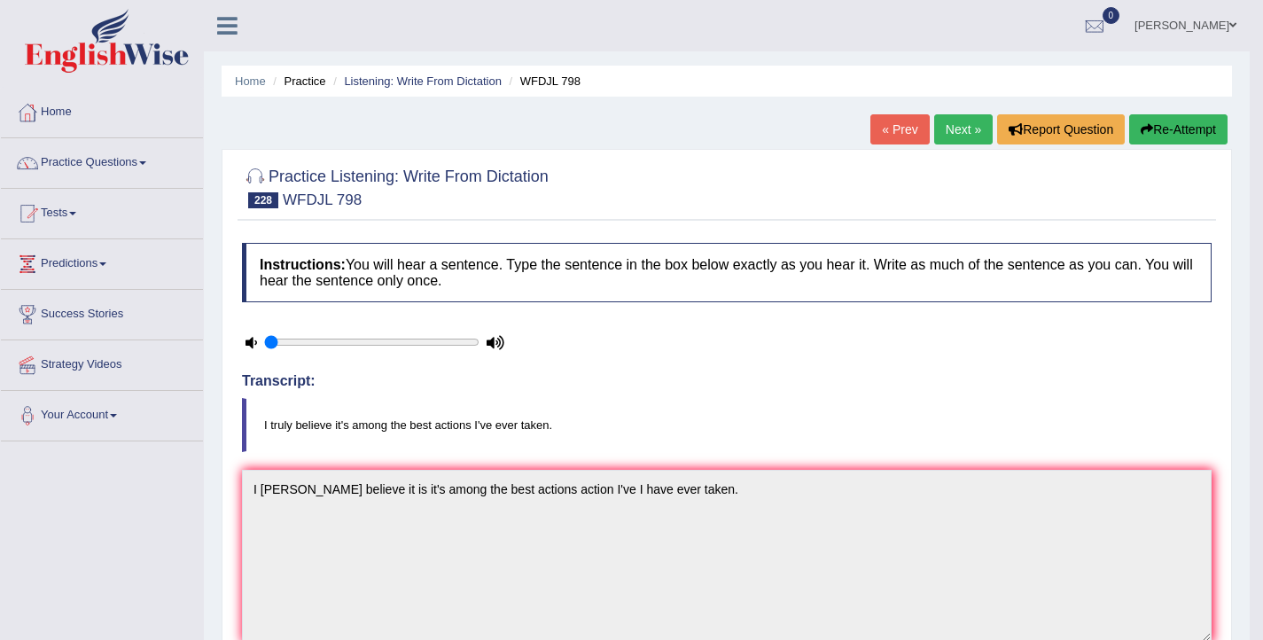
click at [947, 134] on link "Next »" at bounding box center [963, 129] width 58 height 30
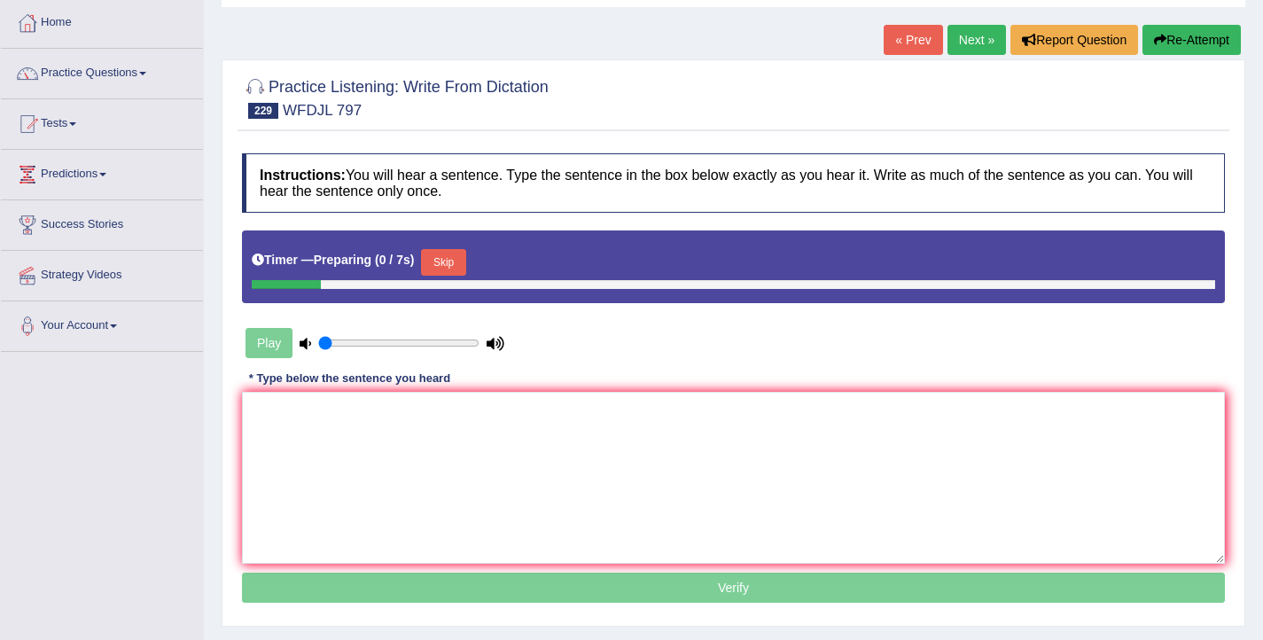
scroll to position [108, 0]
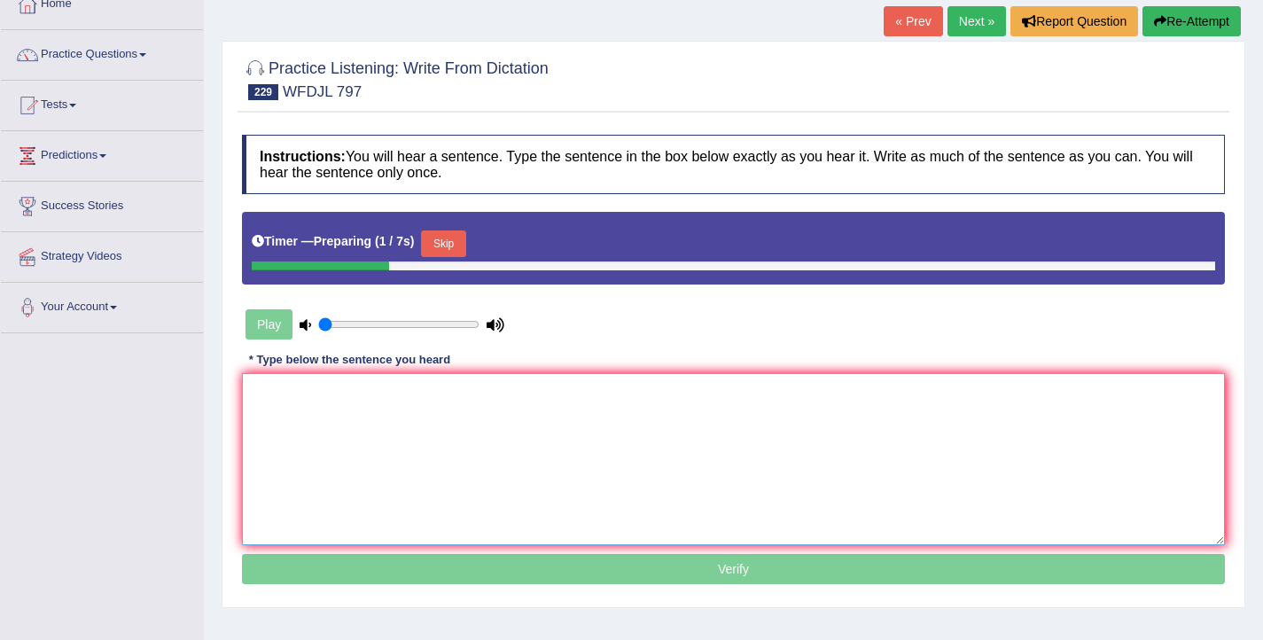
click at [662, 471] on textarea at bounding box center [733, 459] width 983 height 172
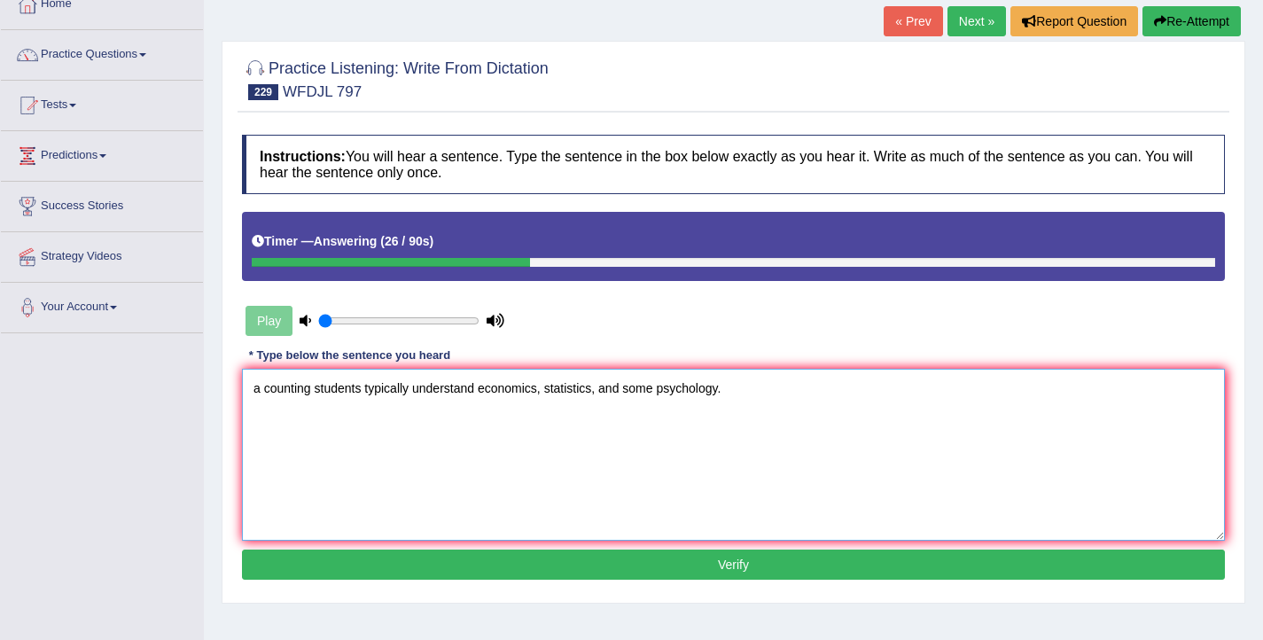
drag, startPoint x: 311, startPoint y: 389, endPoint x: 248, endPoint y: 391, distance: 62.9
click at [248, 391] on textarea "a counting students typically understand economics, statistics, and some psycho…" at bounding box center [733, 455] width 983 height 172
click at [370, 391] on textarea "Accounting students typically understand economics, statistics, and some psycho…" at bounding box center [733, 455] width 983 height 172
click at [537, 393] on textarea "Accounting students student typically understand economics, statistics, and som…" at bounding box center [733, 455] width 983 height 172
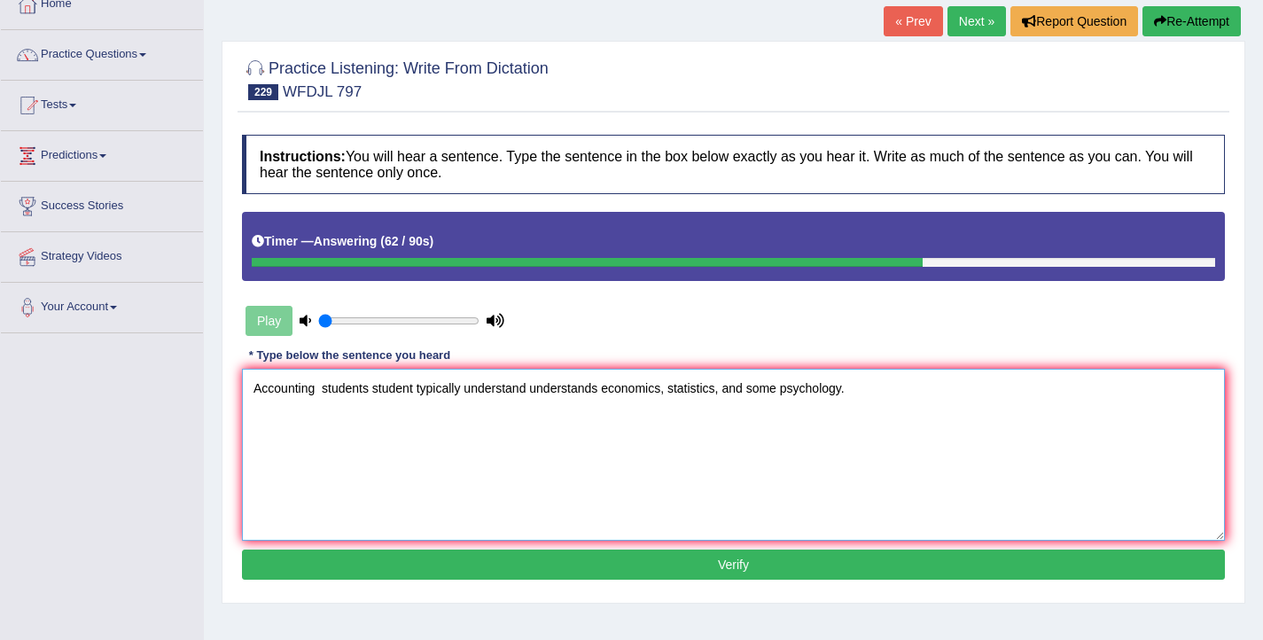
click at [325, 387] on textarea "Accounting students student typically understand understands economics, statist…" at bounding box center [733, 455] width 983 height 172
type textarea "Accounting students student typically understand understands economics, statist…"
click at [502, 556] on button "Verify" at bounding box center [733, 564] width 983 height 30
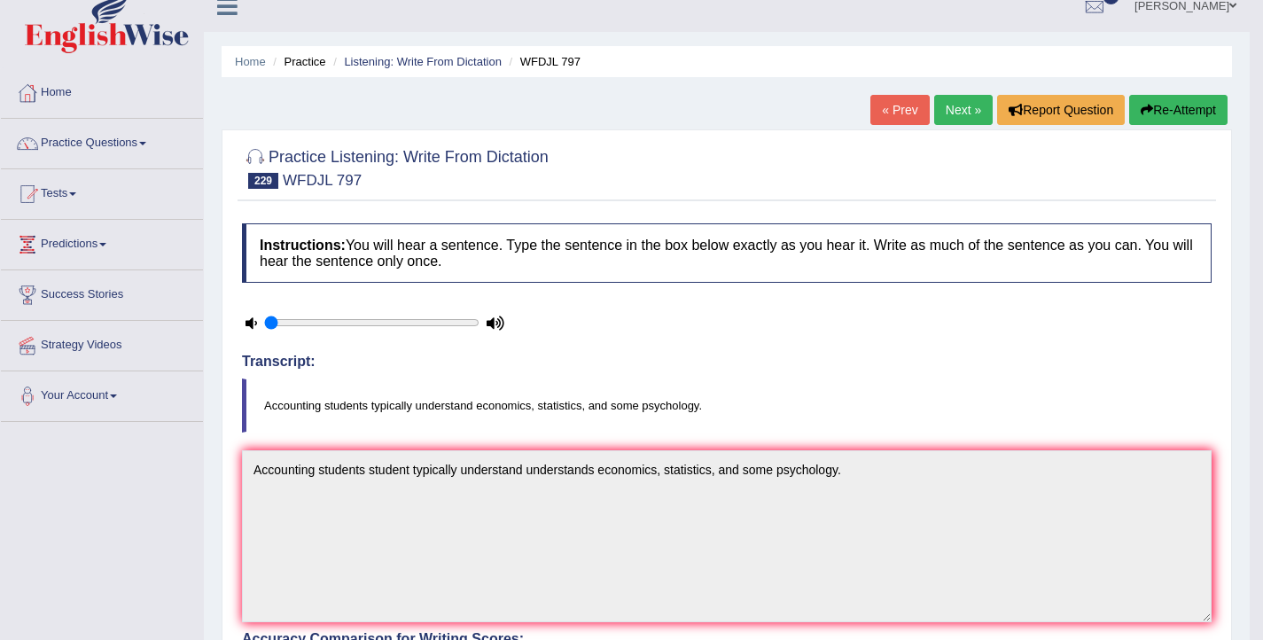
scroll to position [0, 0]
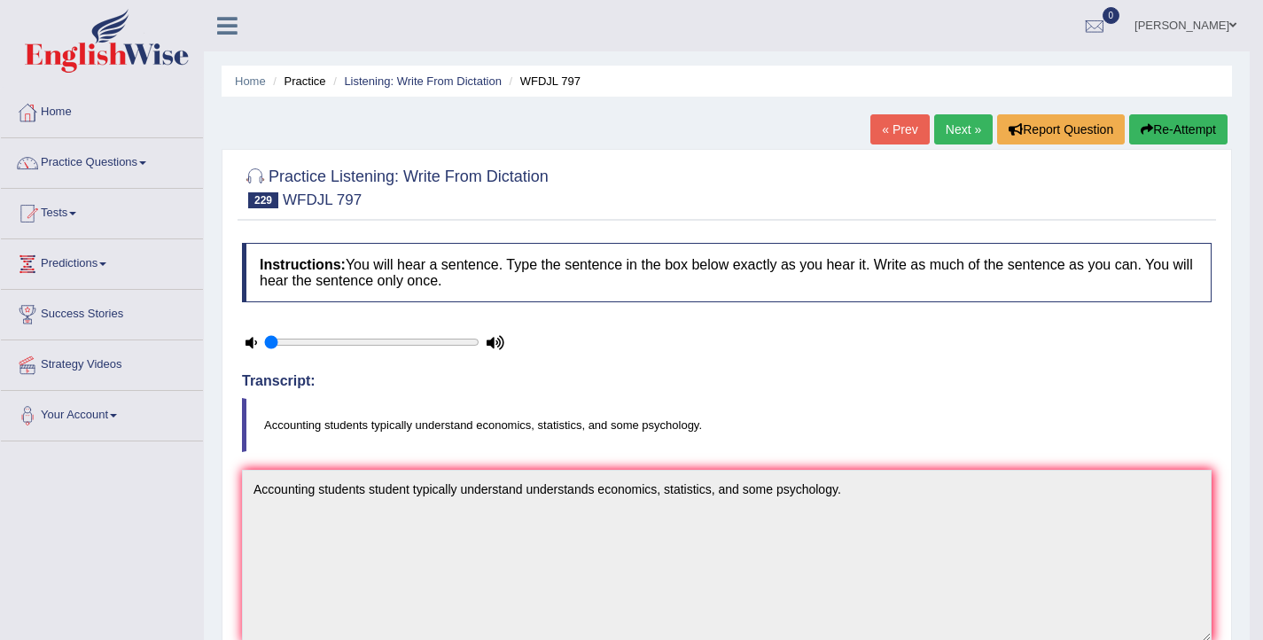
click at [945, 123] on link "Next »" at bounding box center [963, 129] width 58 height 30
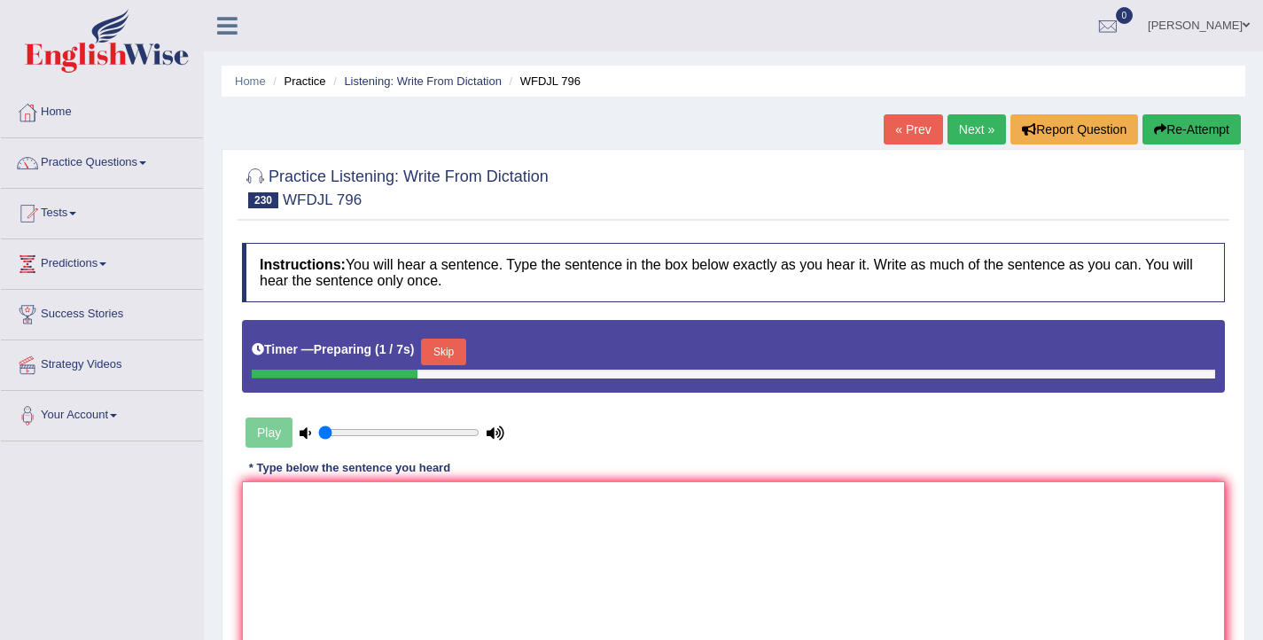
click at [595, 577] on textarea at bounding box center [733, 567] width 983 height 172
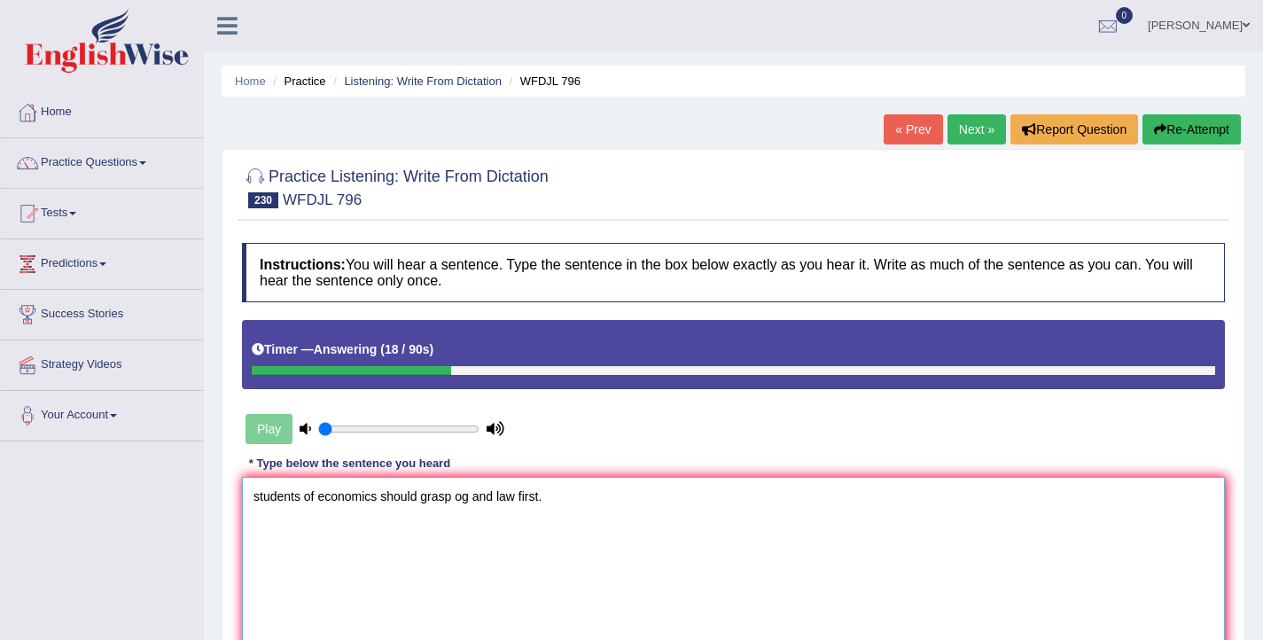
click at [260, 498] on textarea "students of economics should grasp og and law first." at bounding box center [733, 563] width 983 height 172
click at [325, 504] on textarea "Students of economics should grasp og and law first." at bounding box center [733, 563] width 983 height 172
click at [323, 502] on textarea "Students of economics should grasp og and law first." at bounding box center [733, 563] width 983 height 172
click at [406, 495] on textarea "Students of the economics should grasp og and law first." at bounding box center [733, 563] width 983 height 172
drag, startPoint x: 552, startPoint y: 502, endPoint x: 541, endPoint y: 502, distance: 10.7
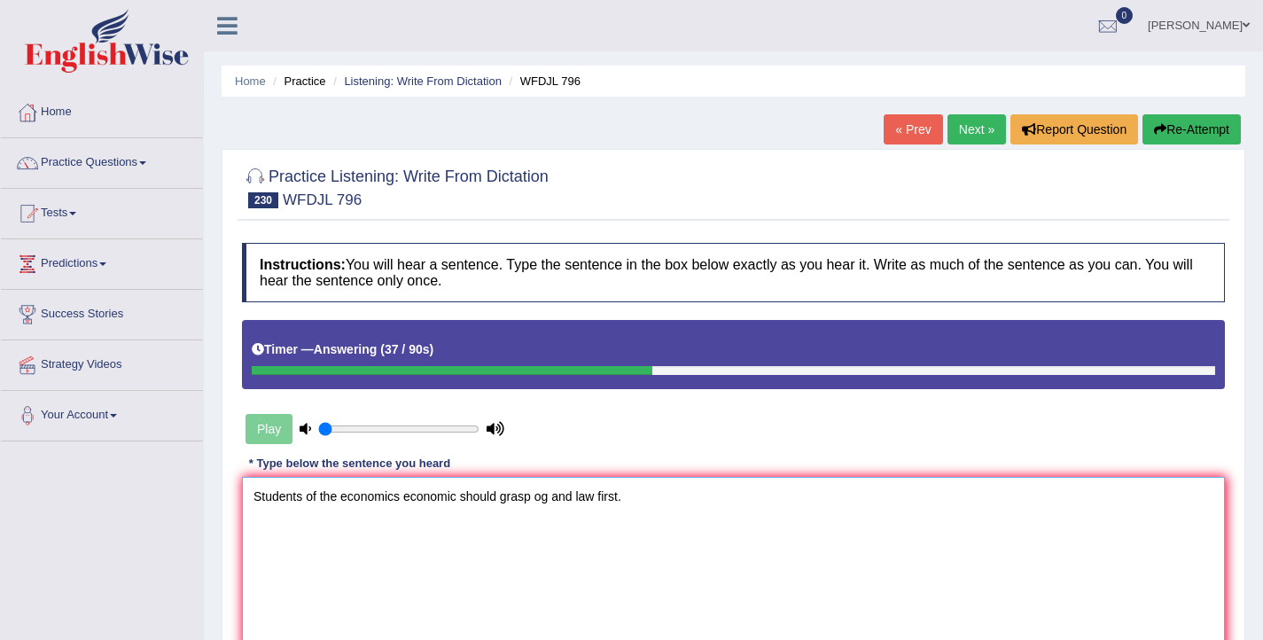
click at [541, 502] on textarea "Students of the economics economic should grasp og and law first." at bounding box center [733, 563] width 983 height 172
click at [663, 501] on textarea "Students of the economics economic should grasp firms firm and law first." at bounding box center [733, 563] width 983 height 172
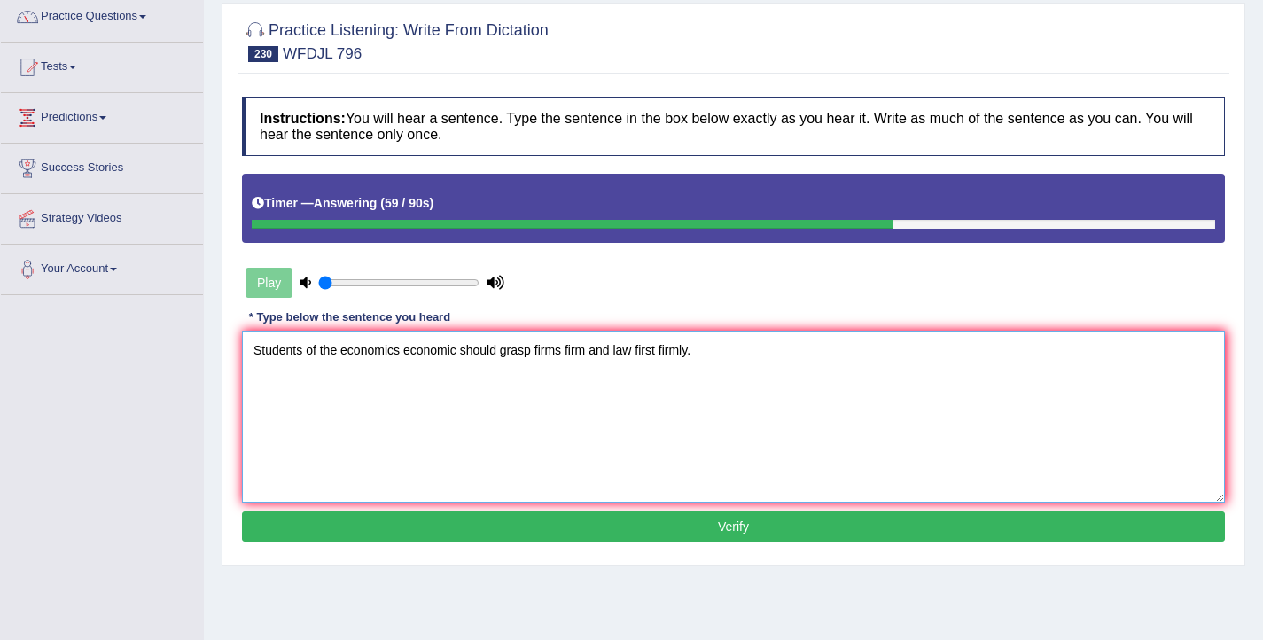
scroll to position [146, 0]
type textarea "Students of the economics economic should grasp firms firm and law first firmly."
click at [617, 531] on button "Verify" at bounding box center [733, 526] width 983 height 30
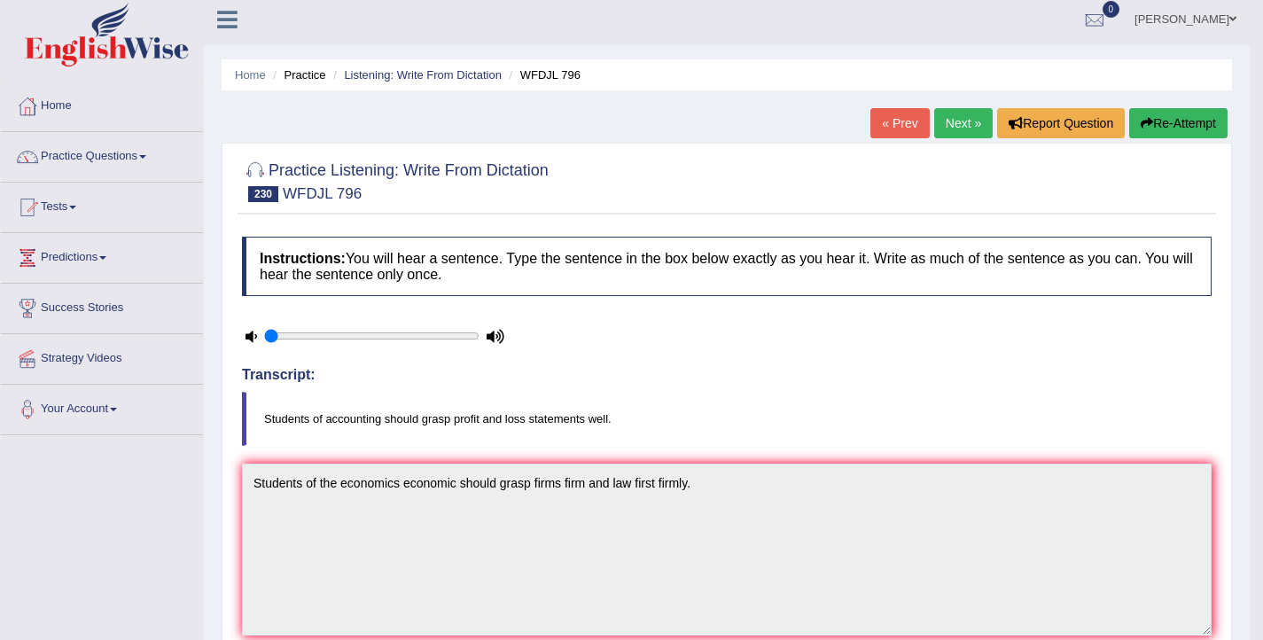
scroll to position [0, 0]
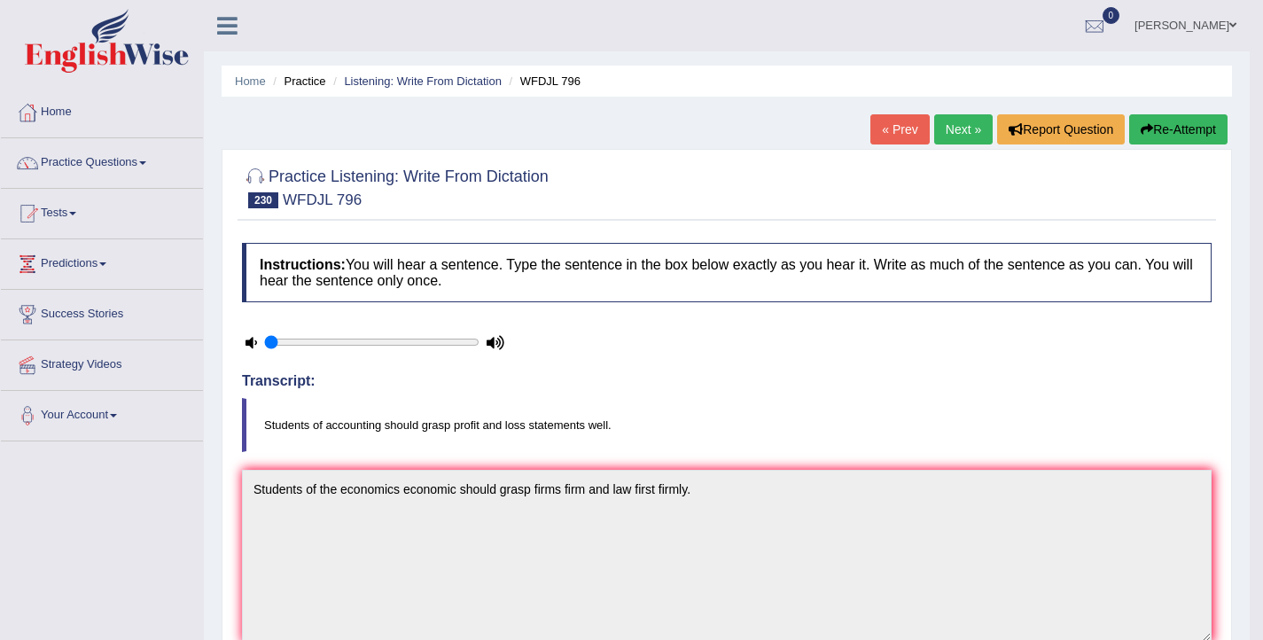
click at [1164, 142] on button "Re-Attempt" at bounding box center [1178, 129] width 98 height 30
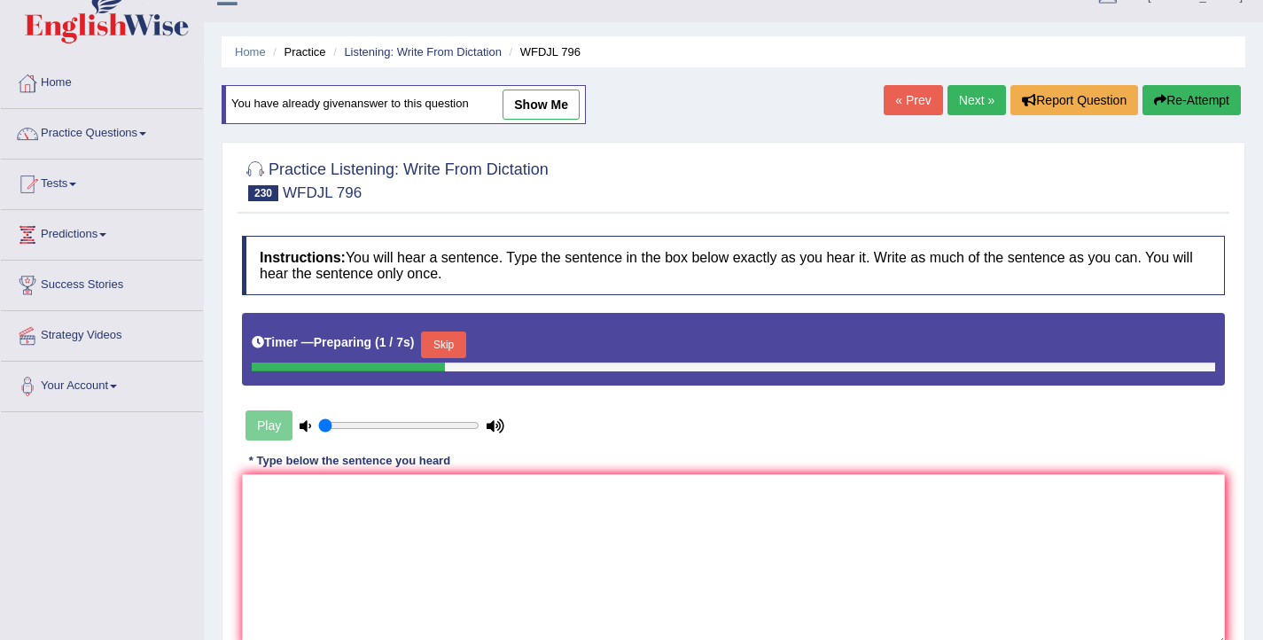
scroll to position [47, 0]
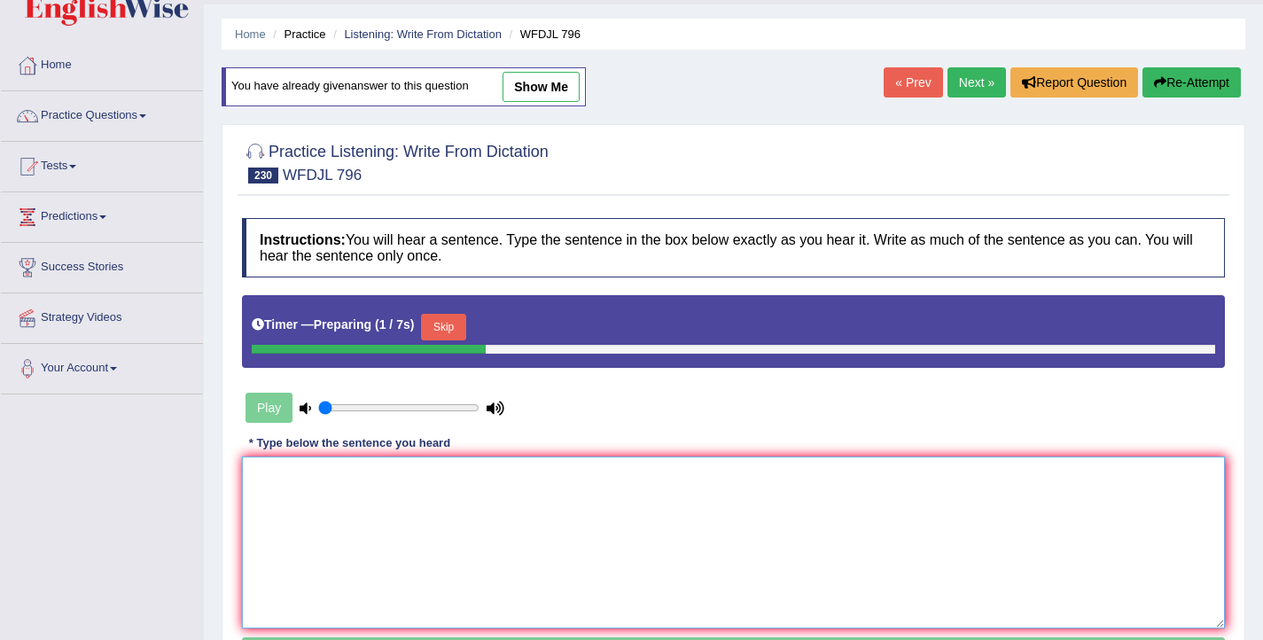
click at [480, 526] on textarea at bounding box center [733, 542] width 983 height 172
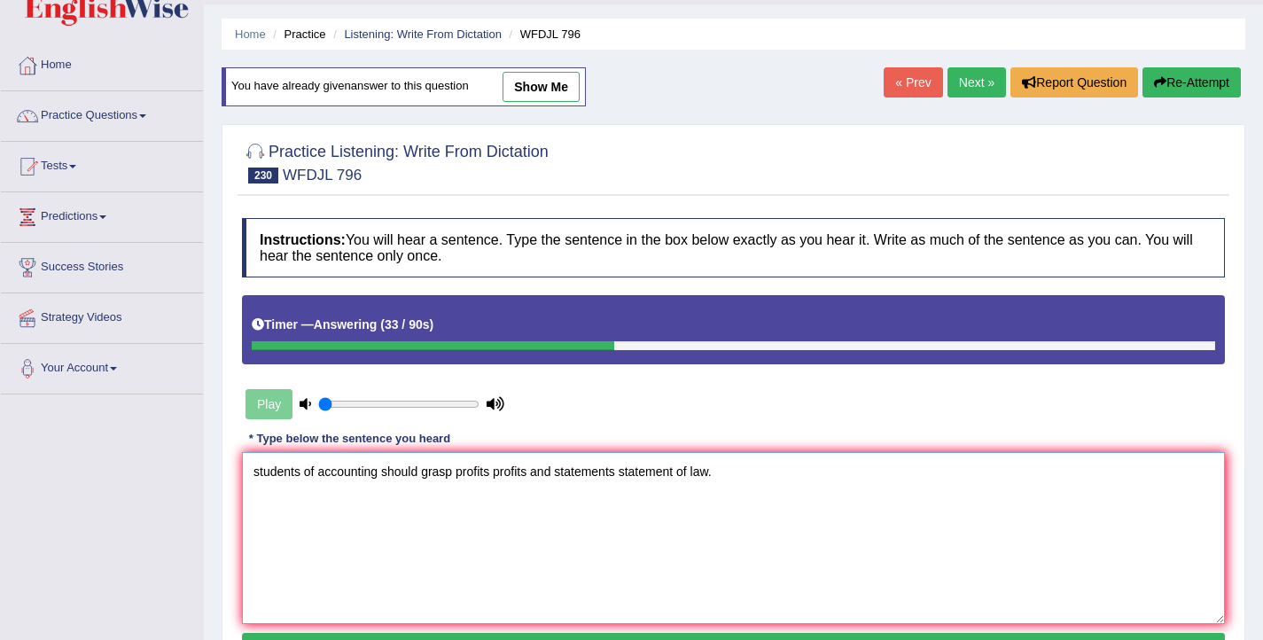
click at [261, 472] on textarea "students of accounting should grasp profits profits and statements statement of…" at bounding box center [733, 538] width 983 height 172
click at [534, 474] on textarea "Students of accounting should grasp profits profits and statements statement of…" at bounding box center [733, 538] width 983 height 172
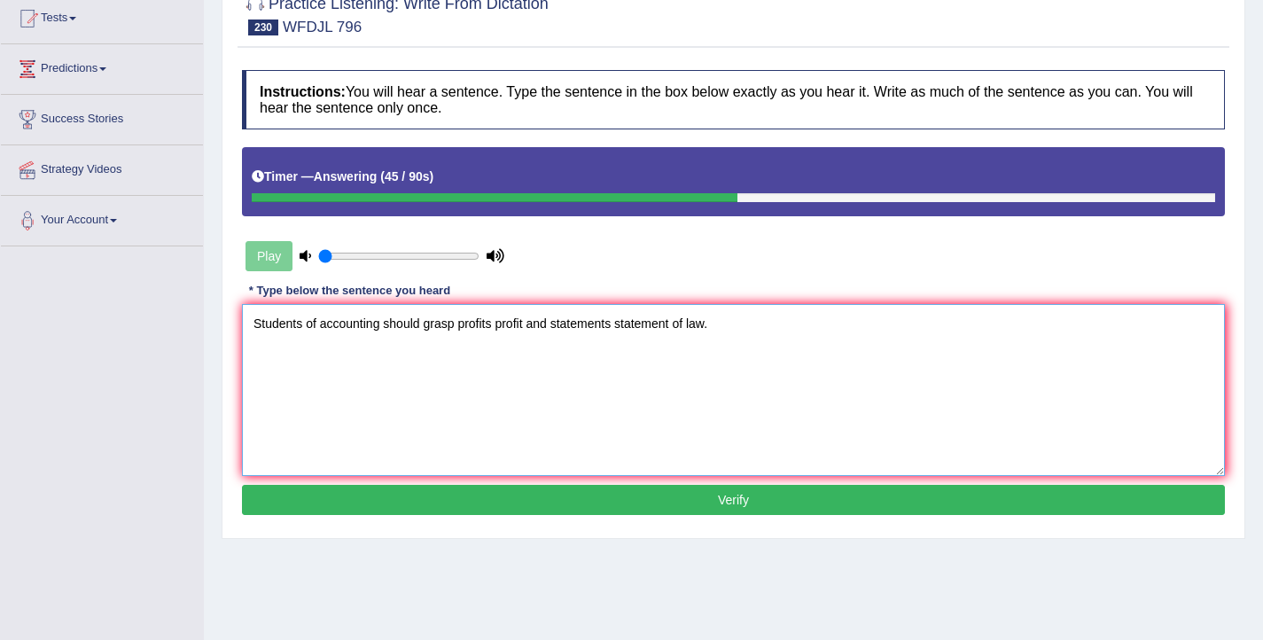
scroll to position [291, 0]
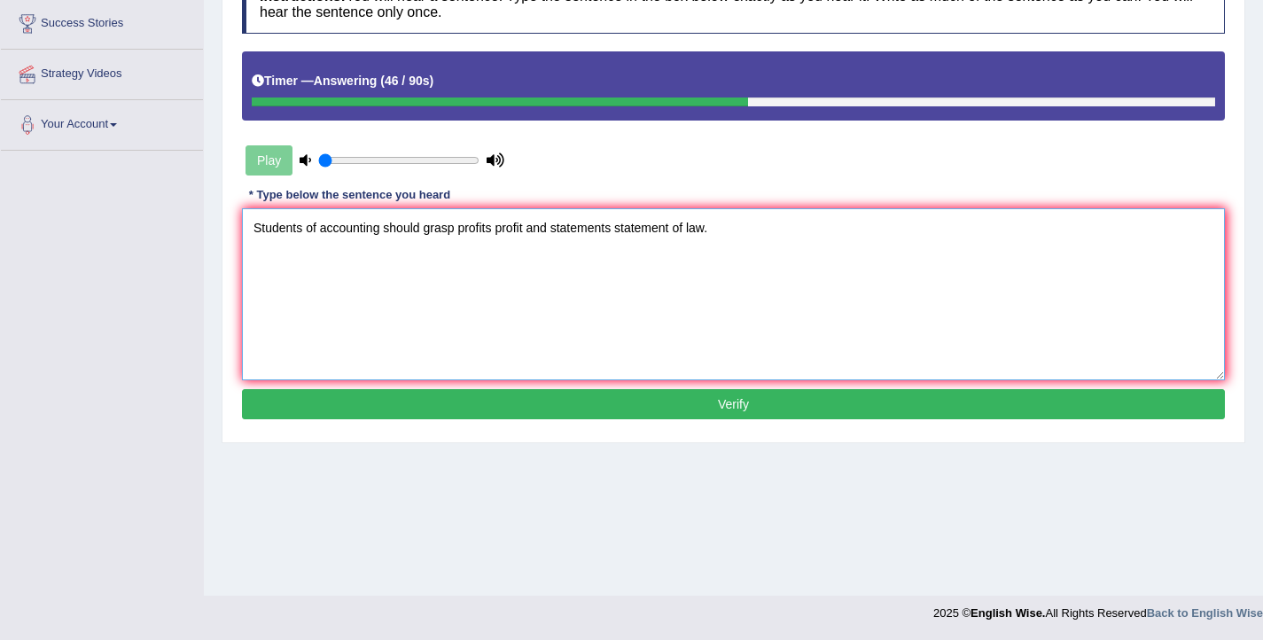
type textarea "Students of accounting should grasp profits profit and statements statement of …"
click at [684, 417] on button "Verify" at bounding box center [733, 404] width 983 height 30
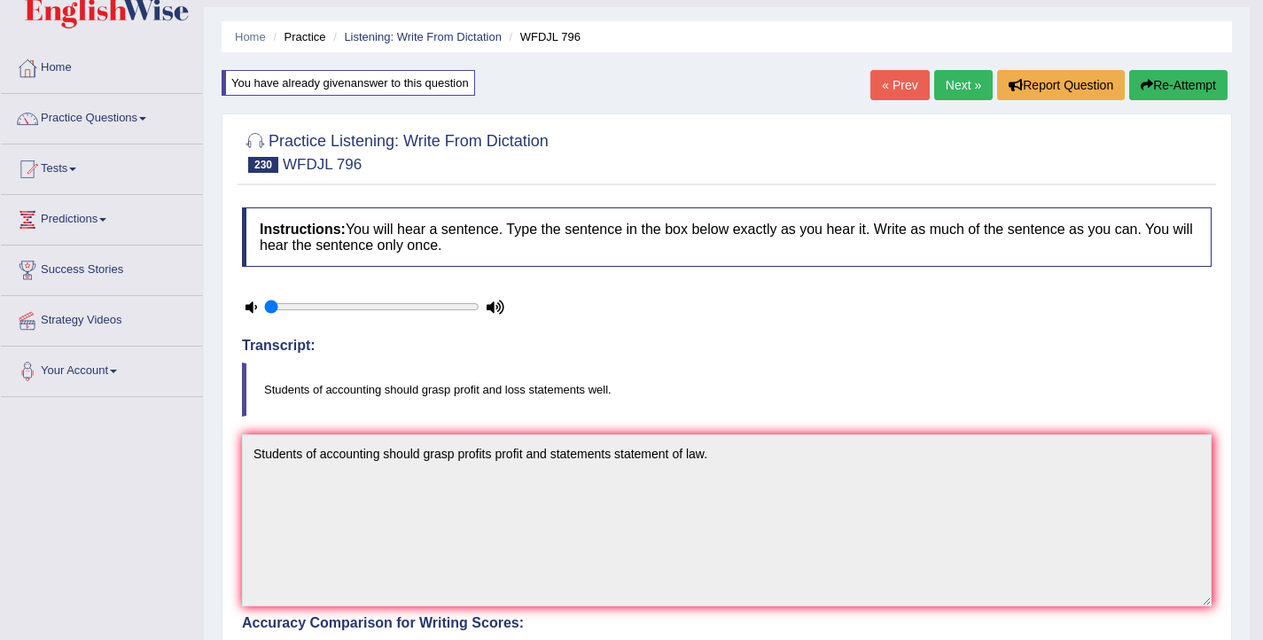
scroll to position [5, 0]
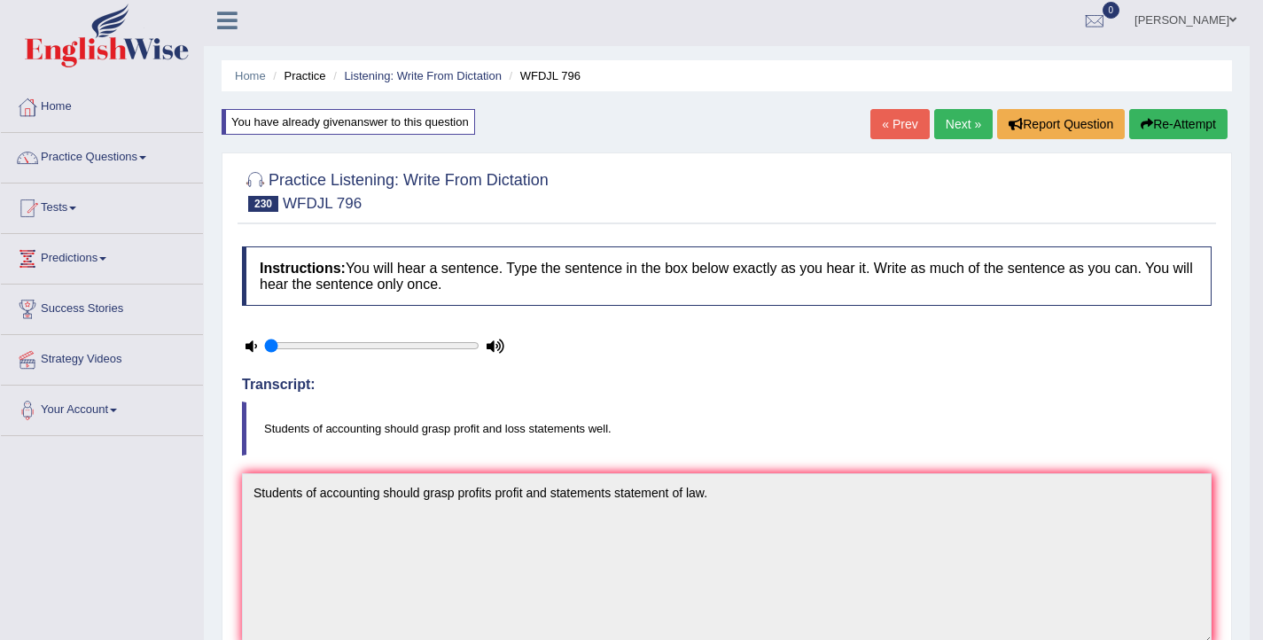
click at [1180, 131] on button "Re-Attempt" at bounding box center [1178, 124] width 98 height 30
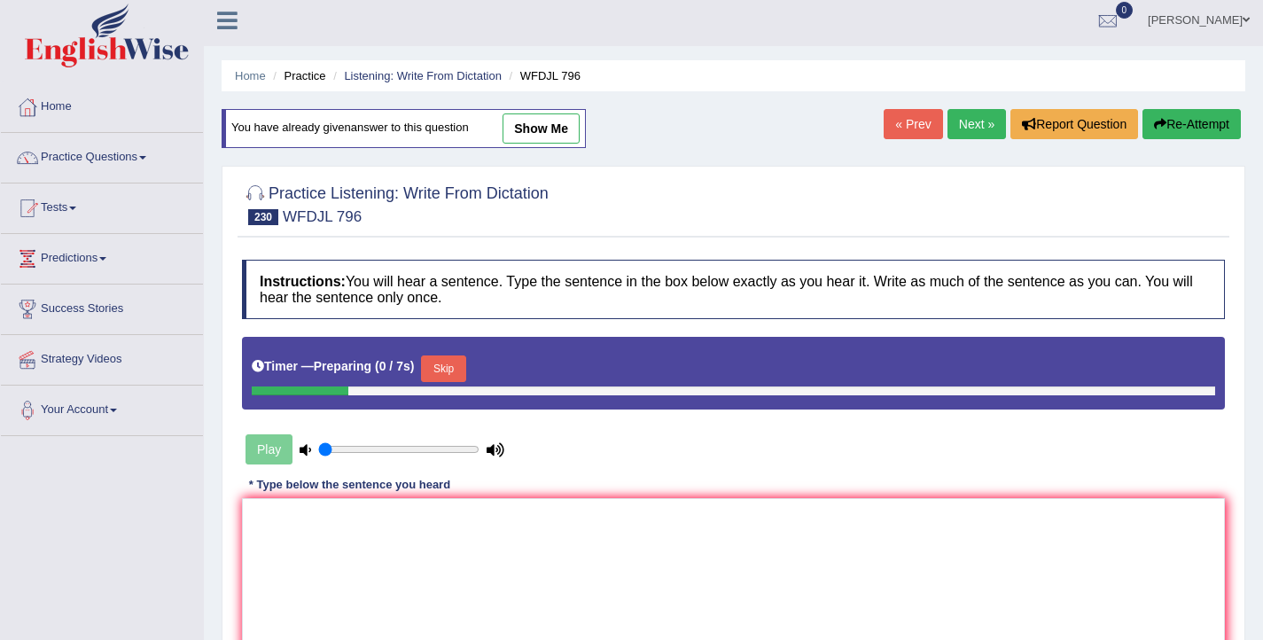
click at [464, 366] on button "Skip" at bounding box center [443, 368] width 44 height 27
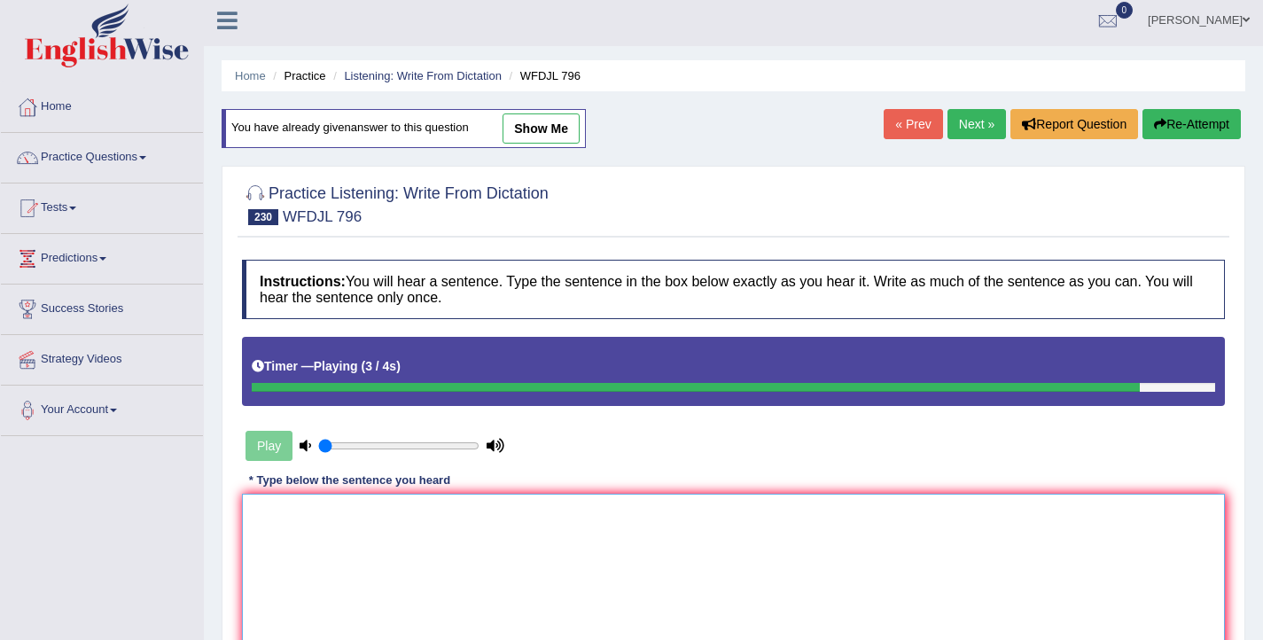
click at [509, 511] on textarea at bounding box center [733, 580] width 983 height 172
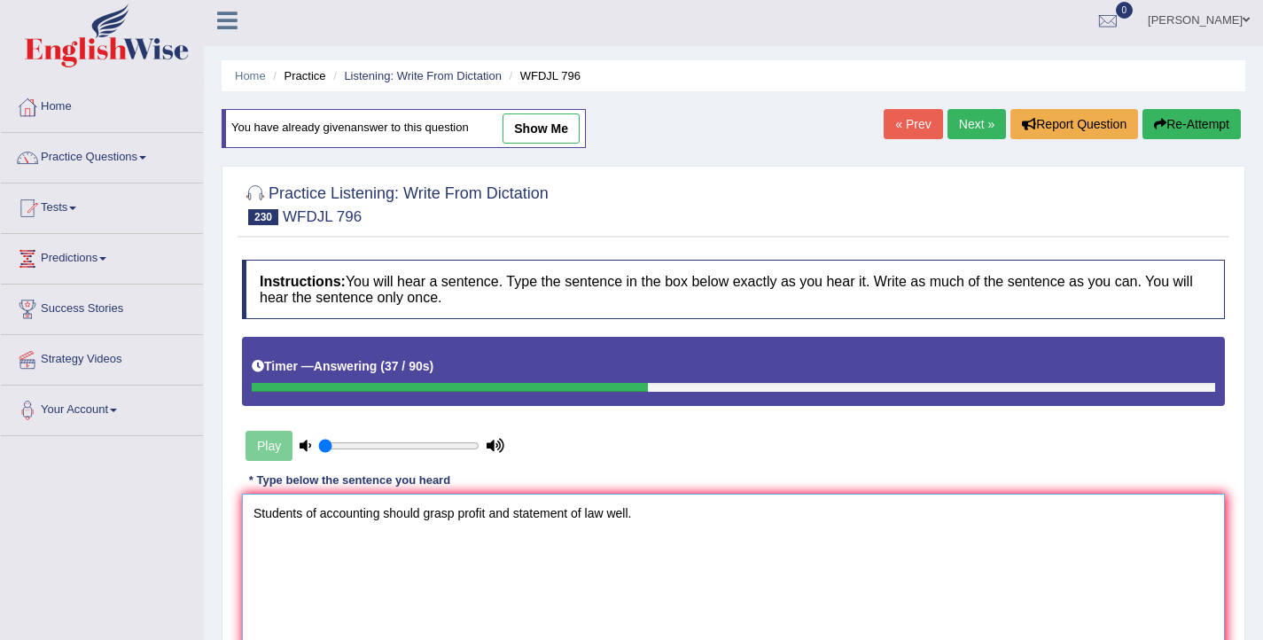
click at [519, 518] on textarea "Students of accounting should grasp profit and statement of law well." at bounding box center [733, 580] width 983 height 172
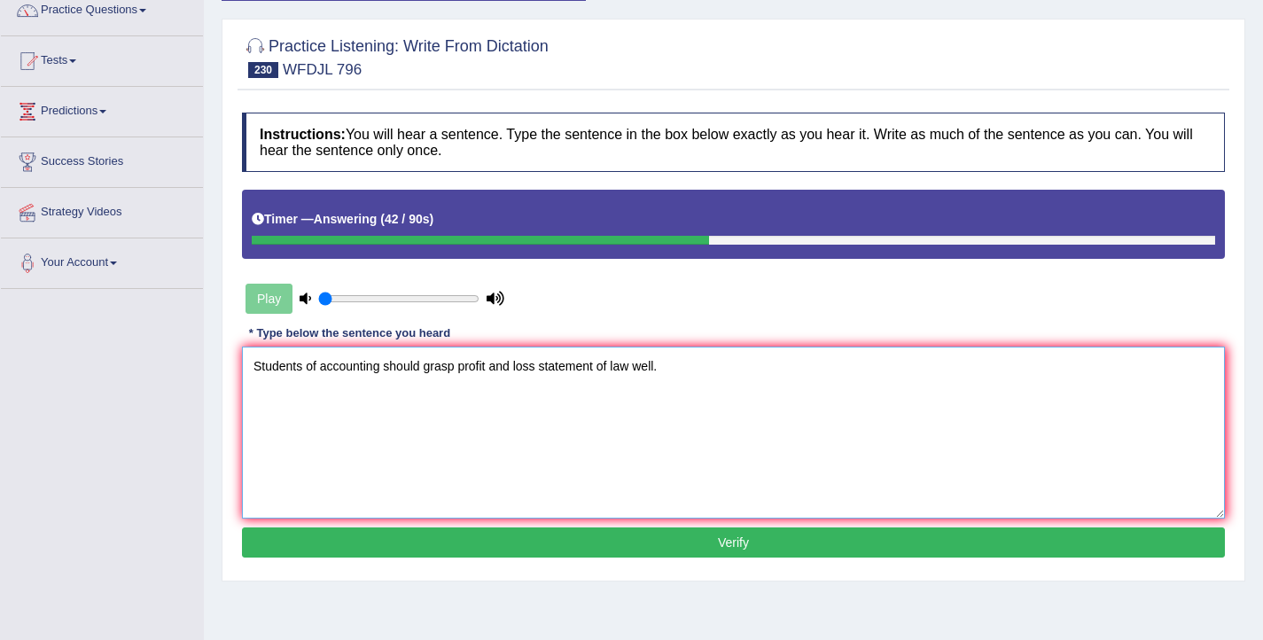
scroll to position [154, 0]
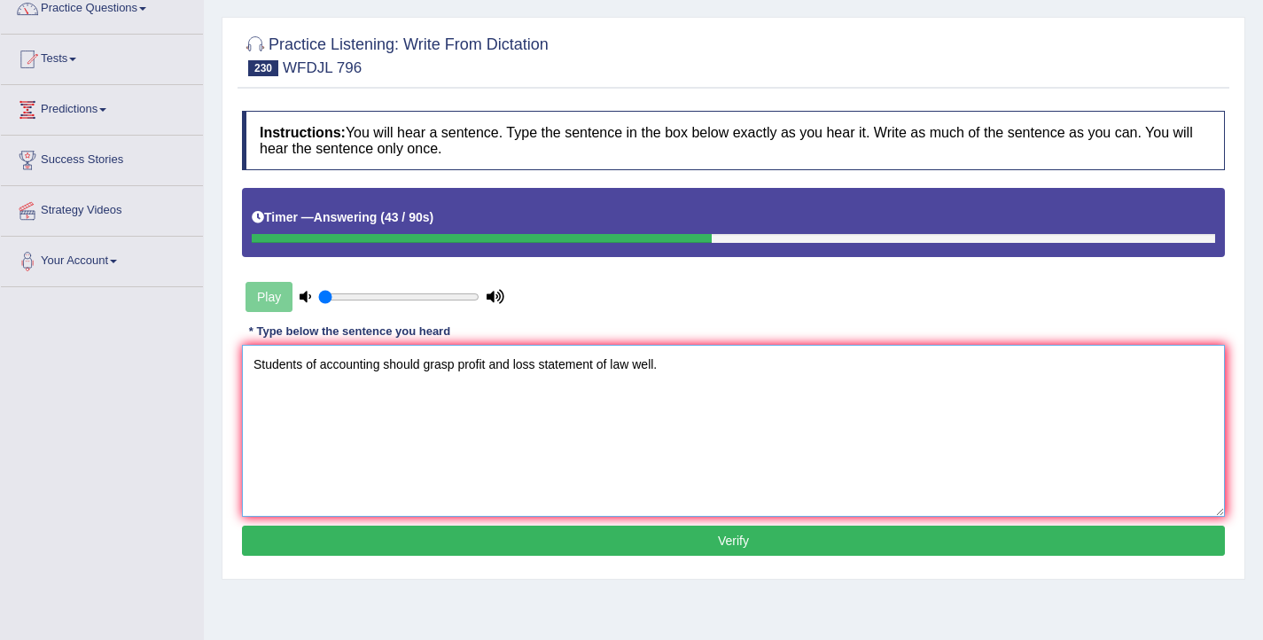
type textarea "Students of accounting should grasp profit and loss statement of law well."
click at [536, 533] on button "Verify" at bounding box center [733, 540] width 983 height 30
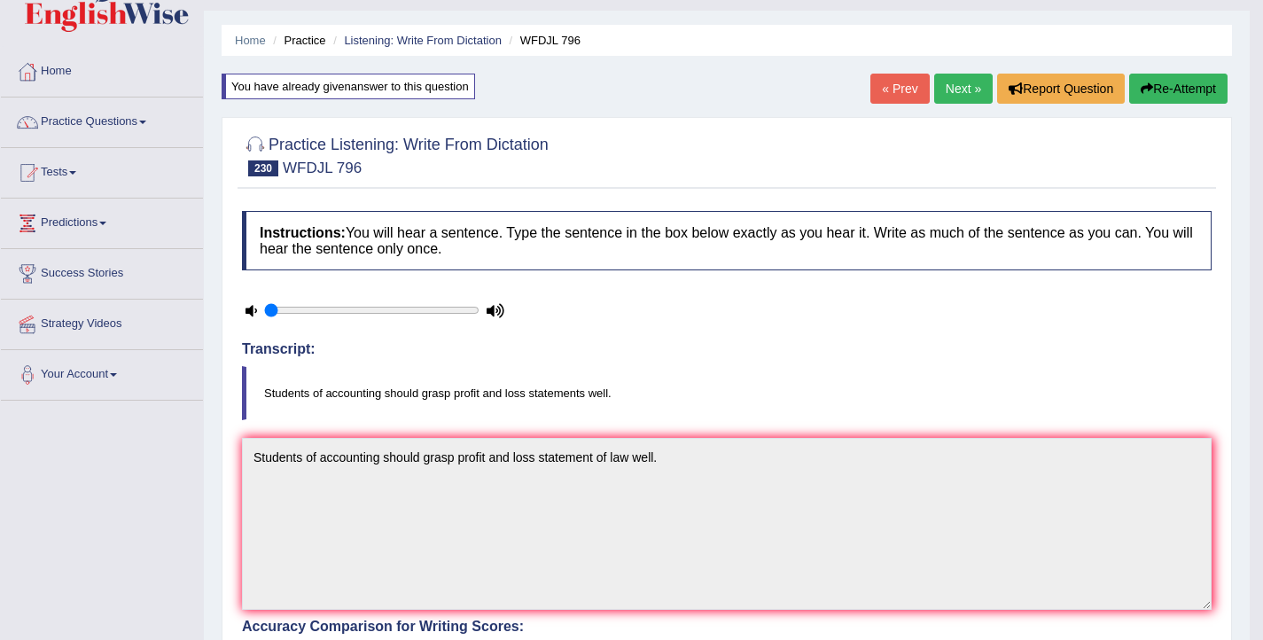
scroll to position [0, 0]
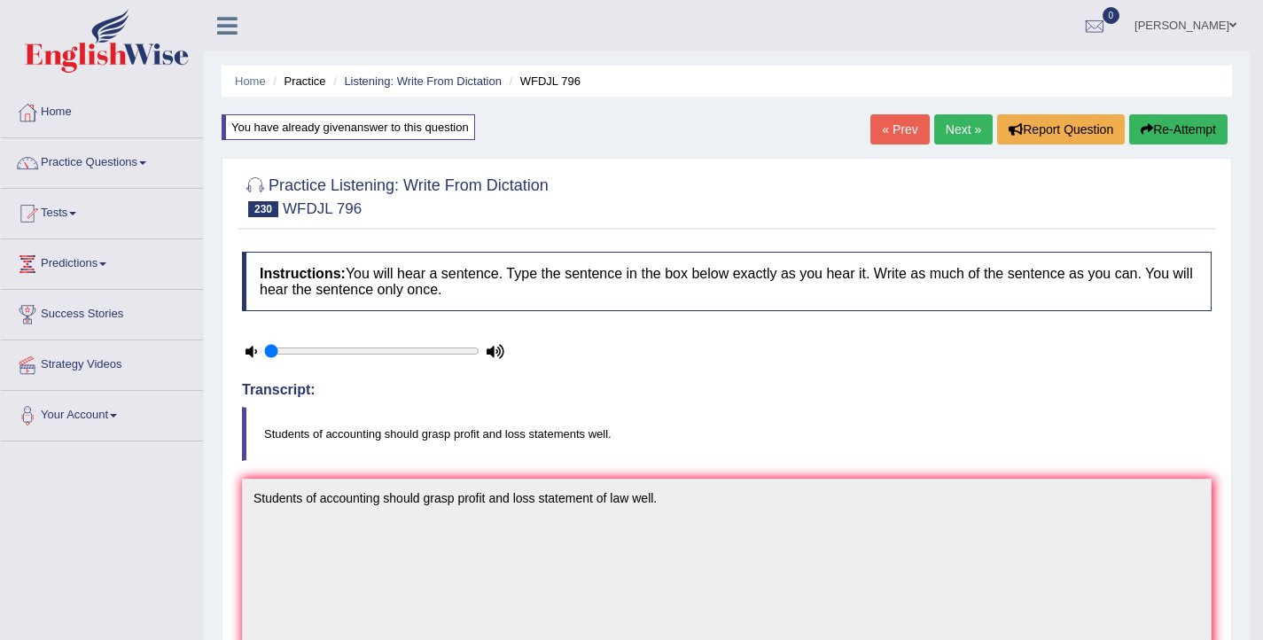
click at [1147, 131] on button "Re-Attempt" at bounding box center [1178, 129] width 98 height 30
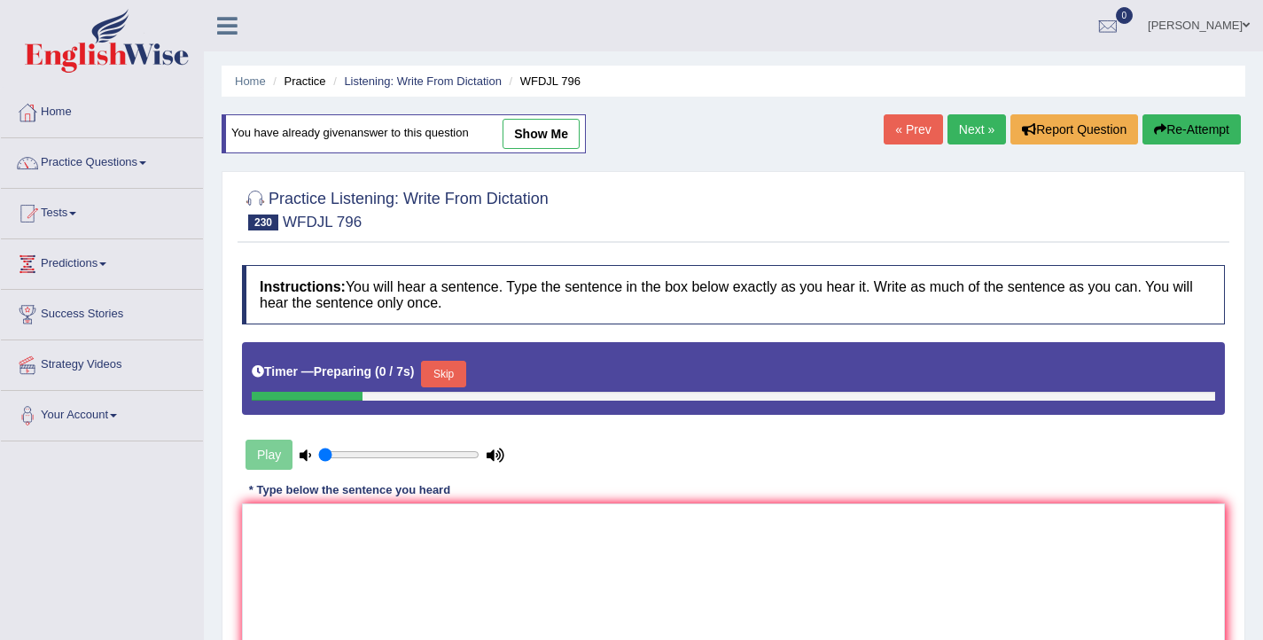
click at [433, 372] on button "Skip" at bounding box center [443, 374] width 44 height 27
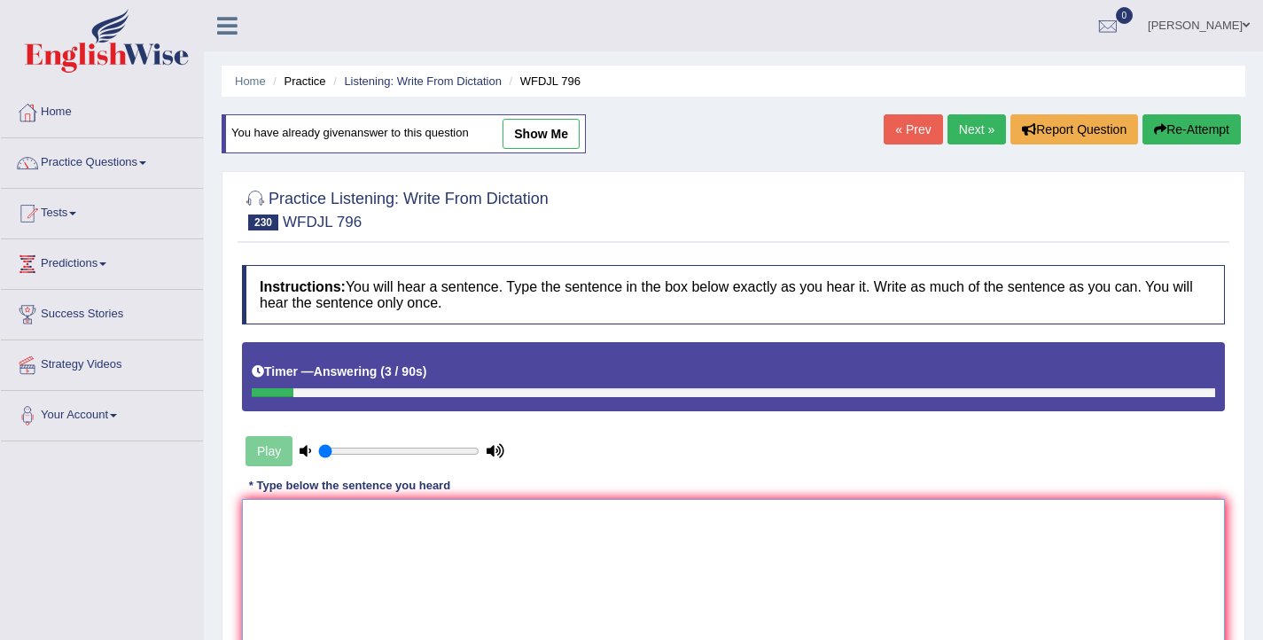
click at [626, 564] on textarea at bounding box center [733, 585] width 983 height 172
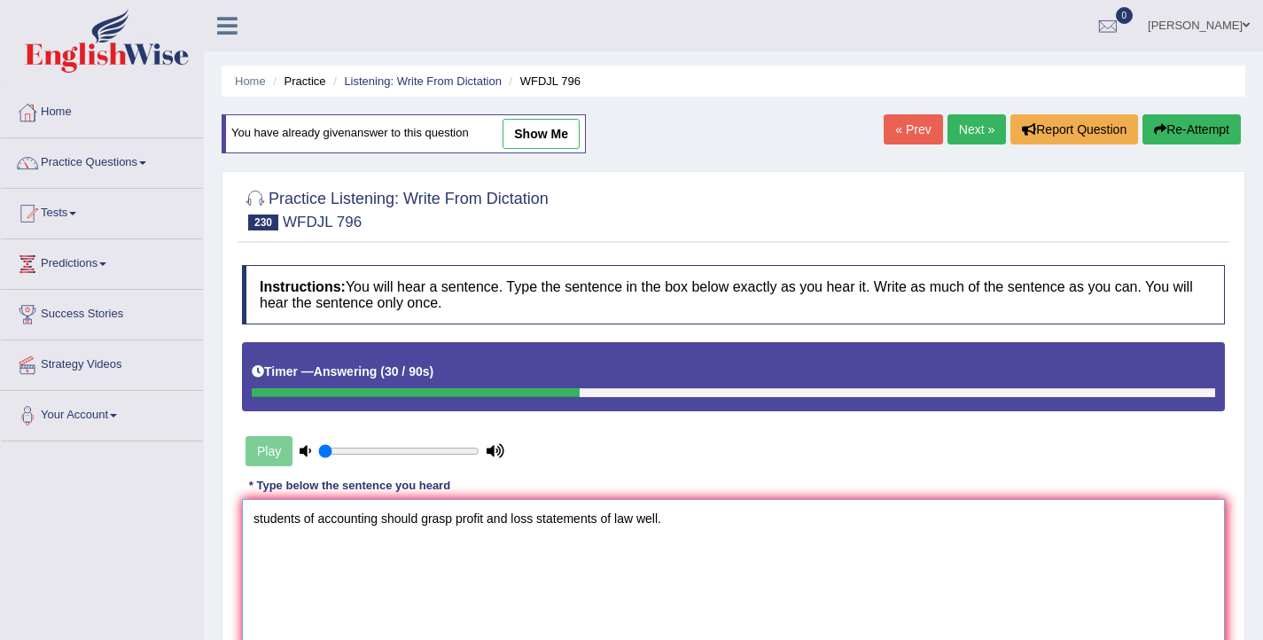
click at [258, 516] on textarea "students of accounting should grasp profit and loss statements of law well." at bounding box center [733, 585] width 983 height 172
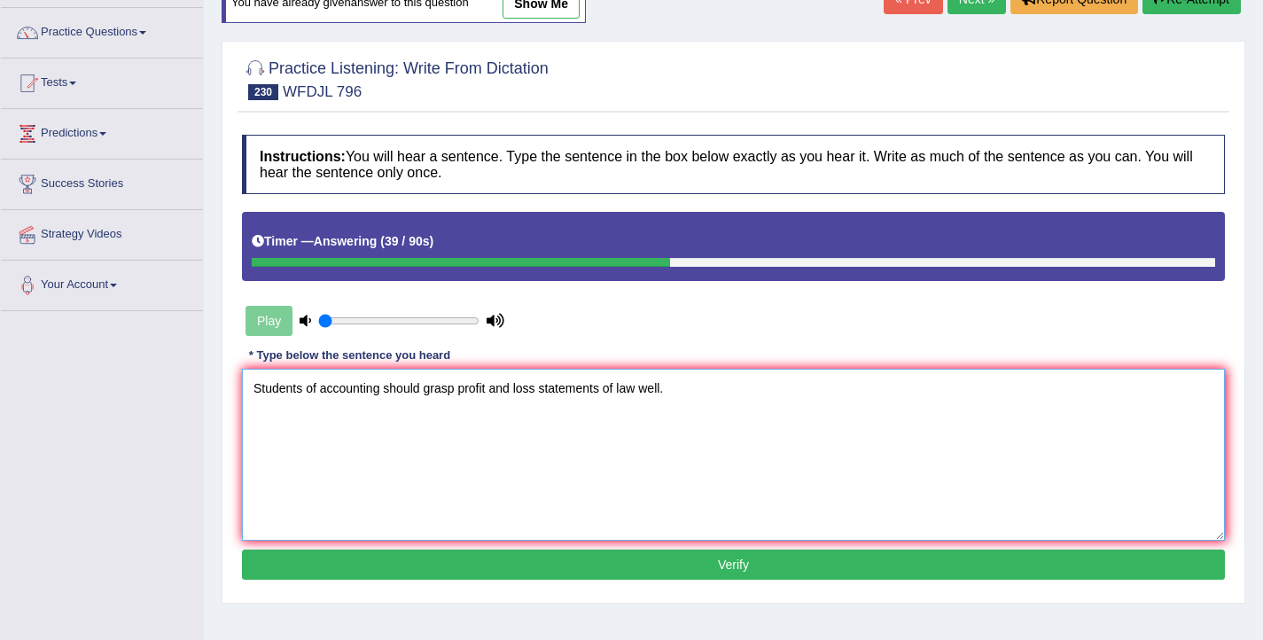
scroll to position [132, 0]
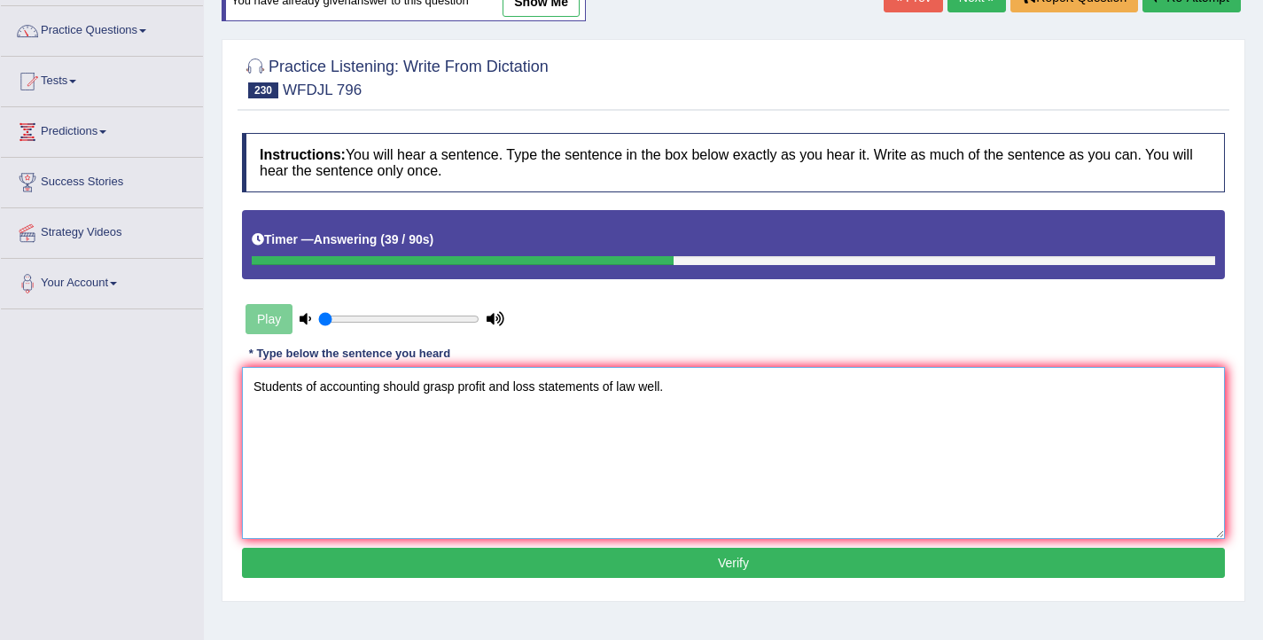
type textarea "Students of accounting should grasp profit and loss statements of law well."
click at [595, 572] on button "Verify" at bounding box center [733, 563] width 983 height 30
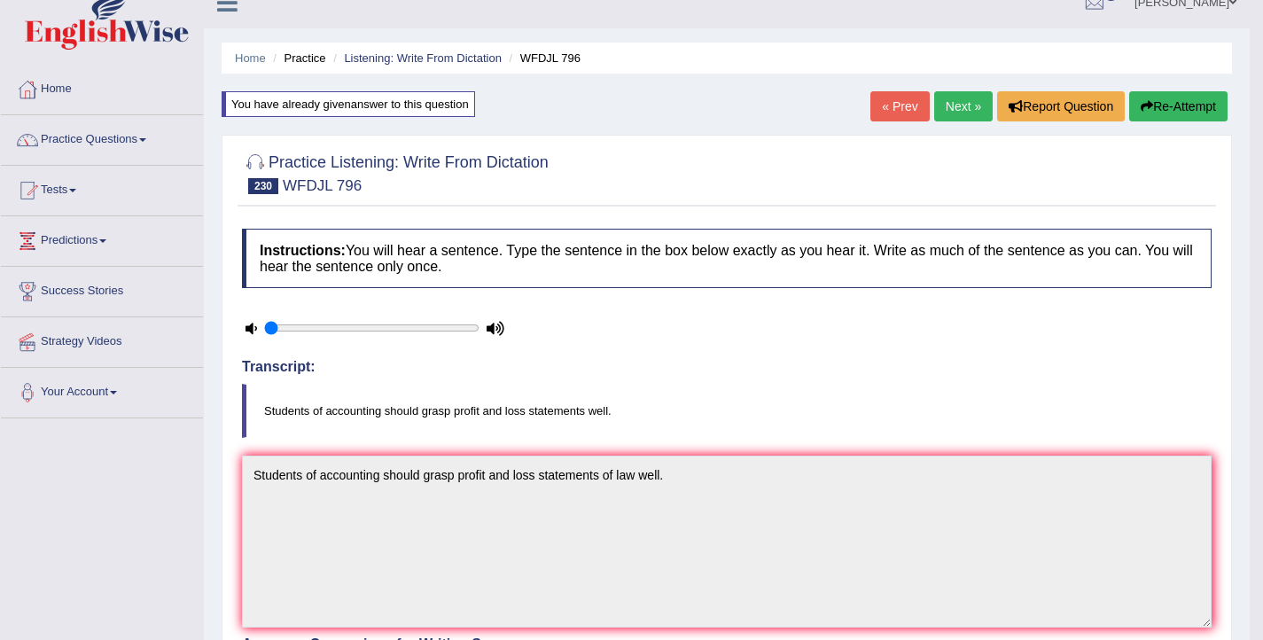
scroll to position [0, 0]
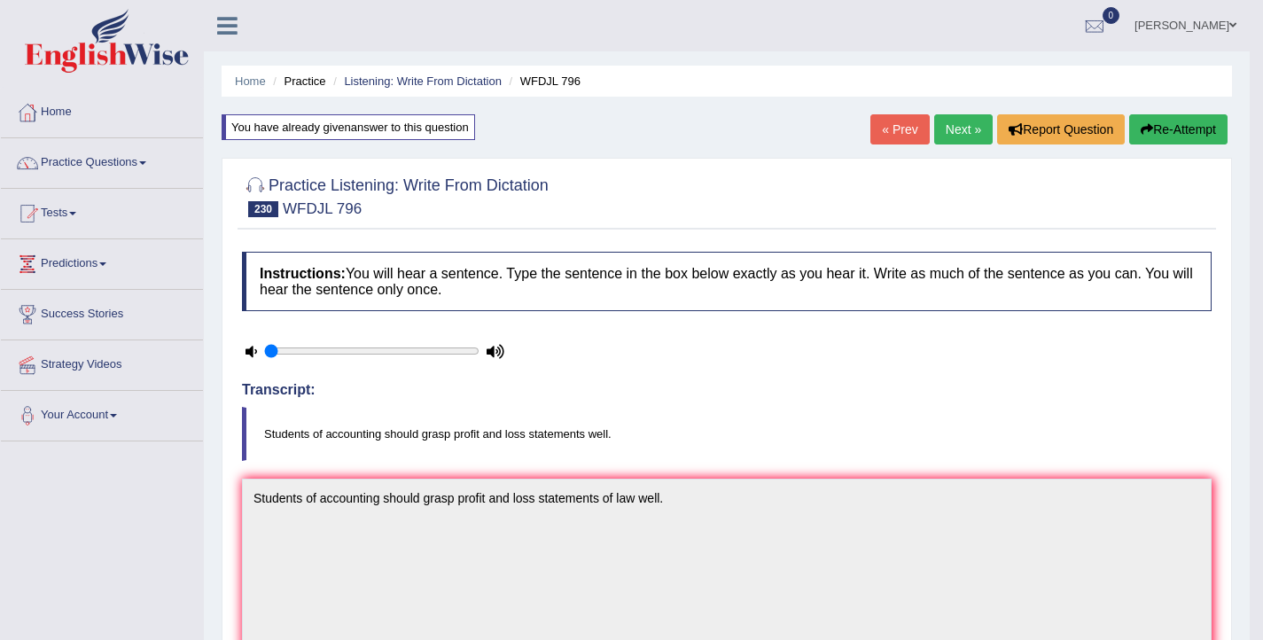
click at [959, 132] on link "Next »" at bounding box center [963, 129] width 58 height 30
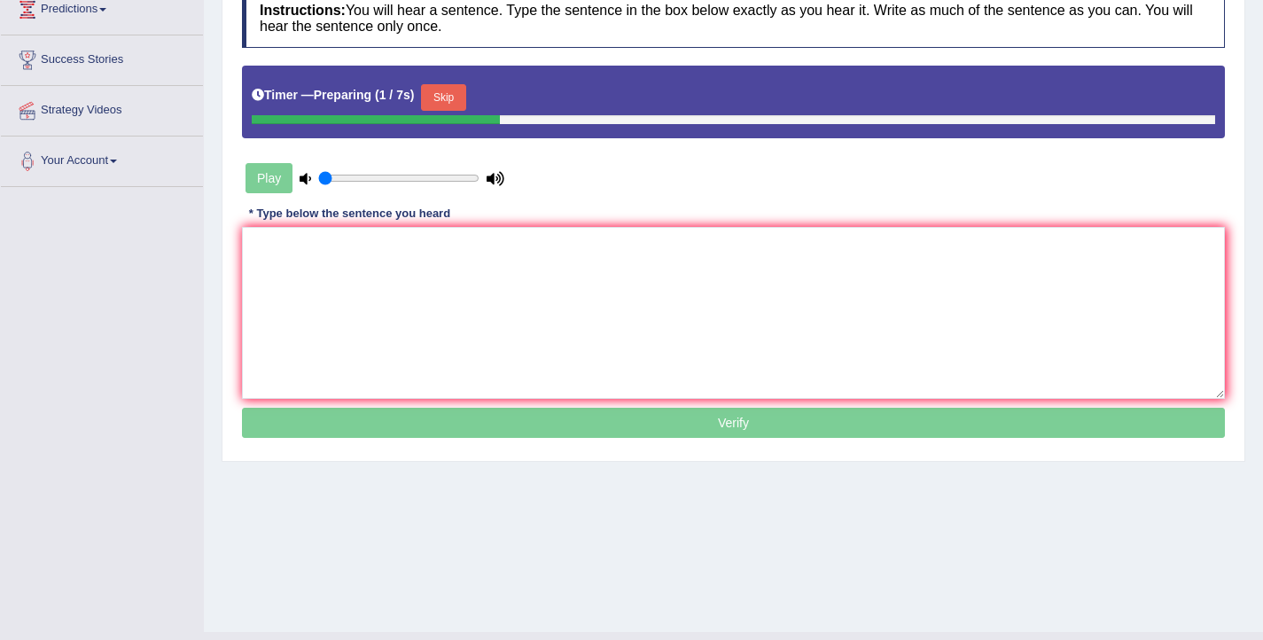
scroll to position [159, 0]
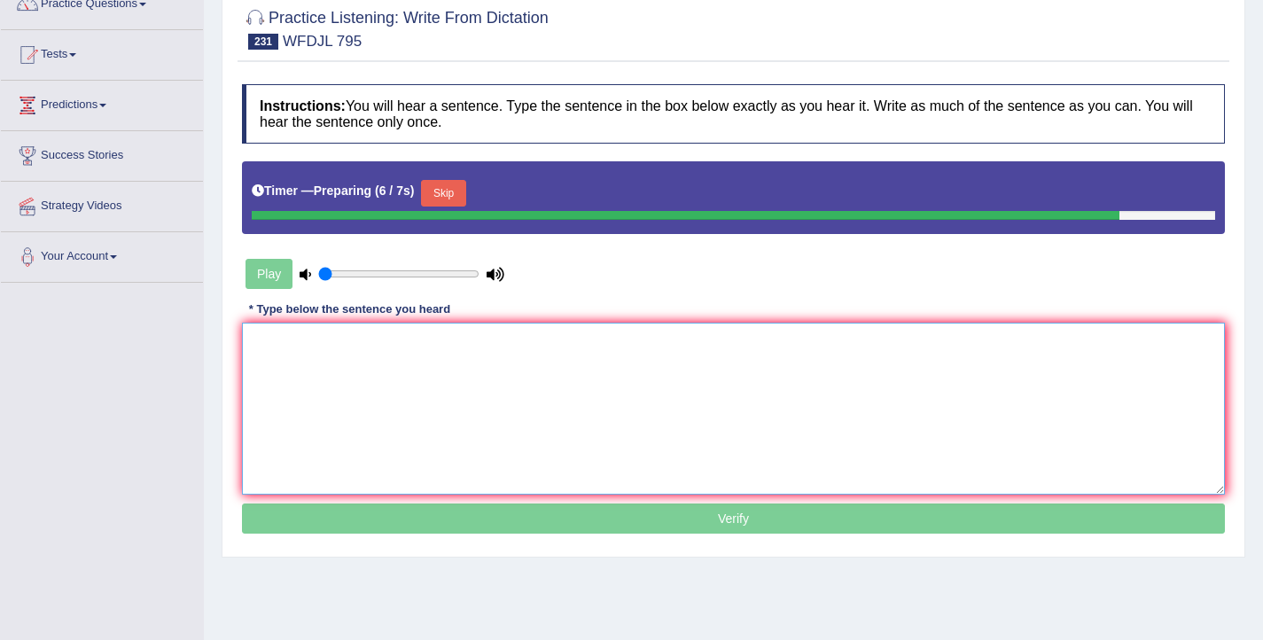
click at [455, 371] on textarea at bounding box center [733, 409] width 983 height 172
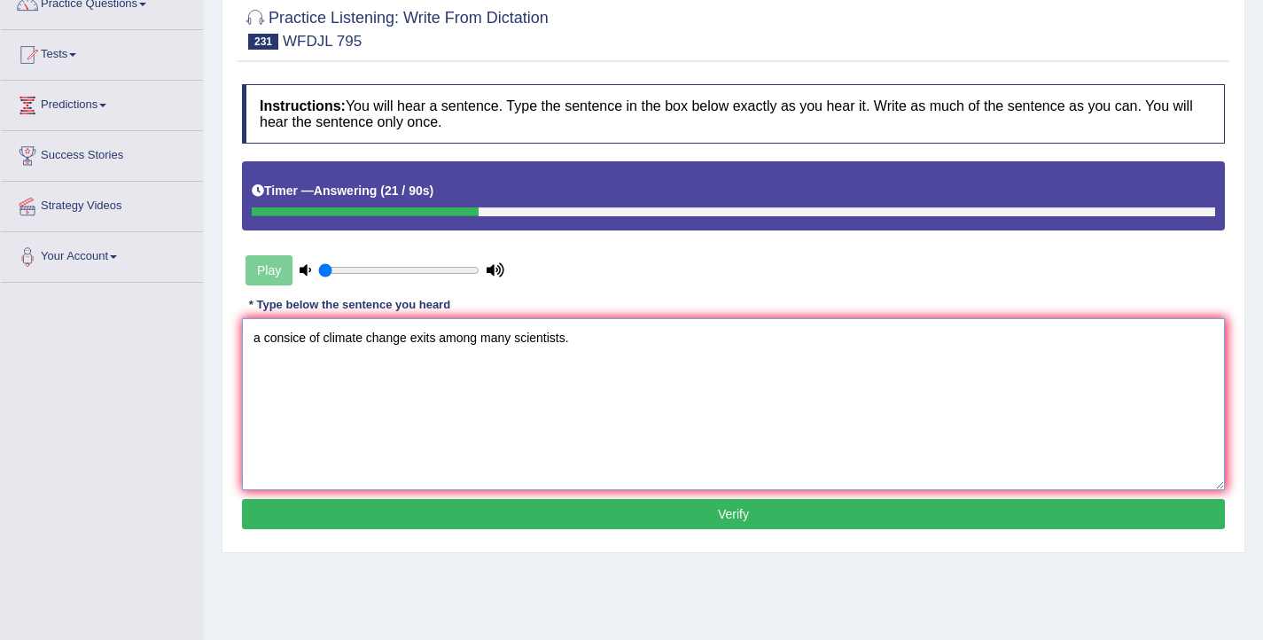
click at [265, 338] on textarea "a consice of climate change exits among many scientists." at bounding box center [733, 404] width 983 height 172
click at [307, 337] on textarea "A consice of climate change exits among many scientists." at bounding box center [733, 404] width 983 height 172
click at [369, 340] on textarea "A consice concise of climate change exits among many scientists." at bounding box center [733, 404] width 983 height 172
click at [496, 338] on textarea "A consice concise of the climate change exits among many scientists." at bounding box center [733, 404] width 983 height 172
click at [510, 338] on textarea "A consice concise of the climate change exists among many scientists." at bounding box center [733, 404] width 983 height 172
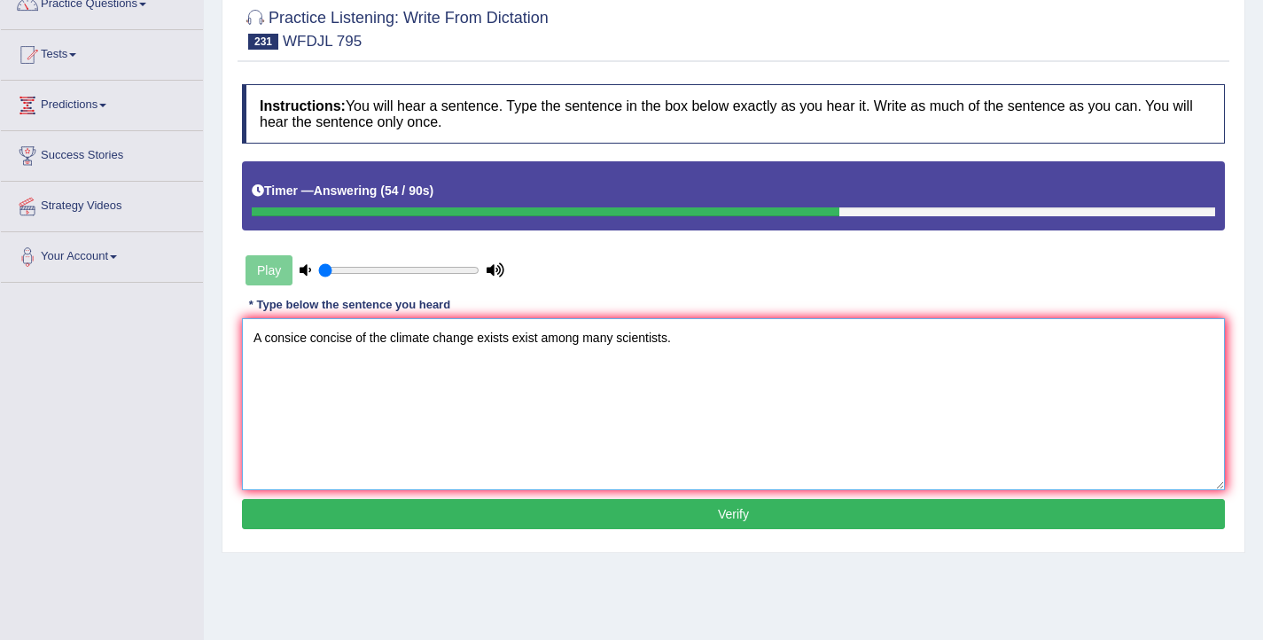
click at [622, 342] on textarea "A consice concise of the climate change exists exist among many scientists." at bounding box center [733, 404] width 983 height 172
type textarea "A consice concise of the climate change exists exist among many of scientists."
click at [641, 519] on button "Verify" at bounding box center [733, 514] width 983 height 30
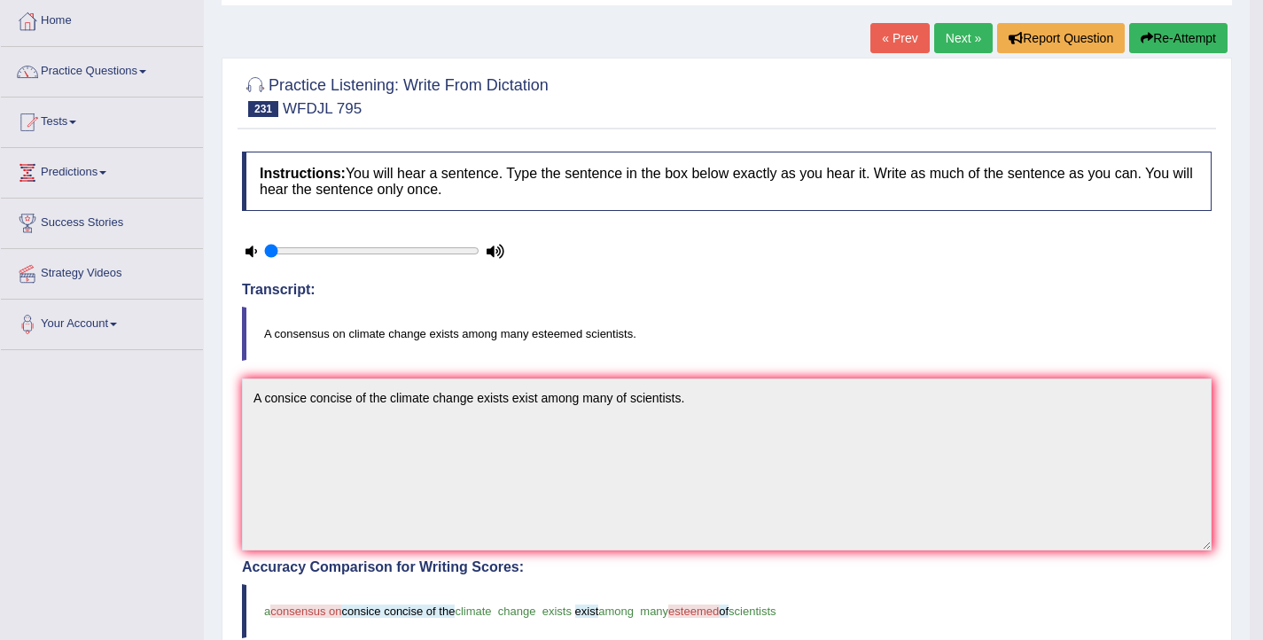
scroll to position [47, 0]
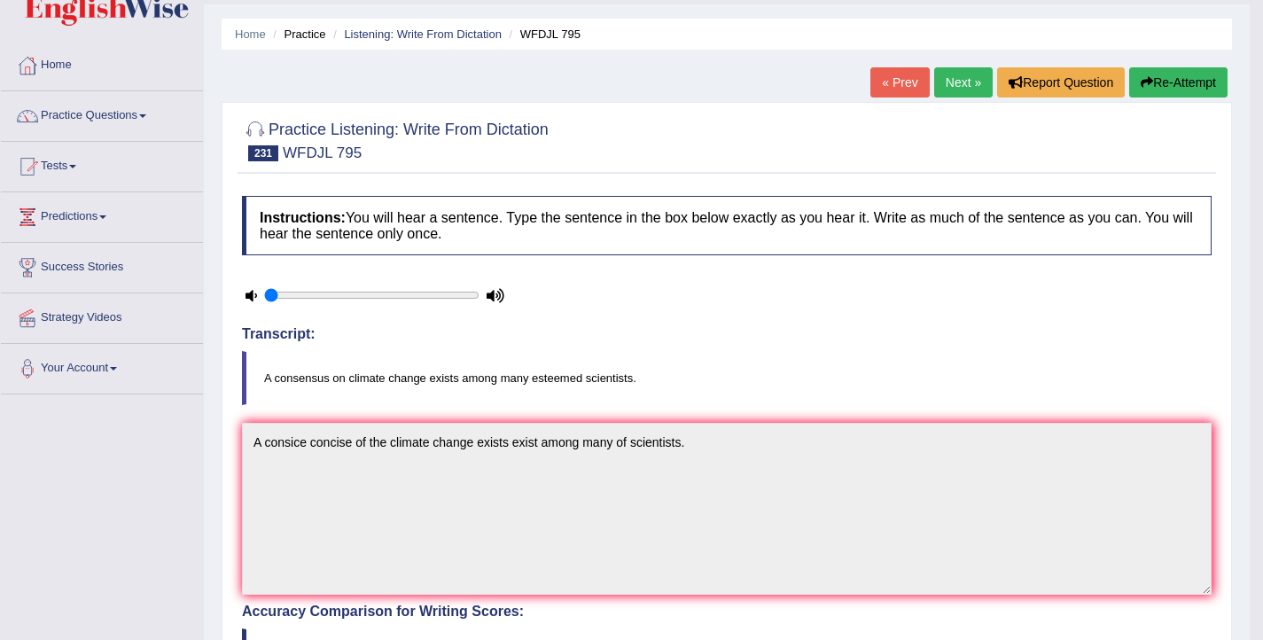
click at [1155, 75] on button "Re-Attempt" at bounding box center [1178, 82] width 98 height 30
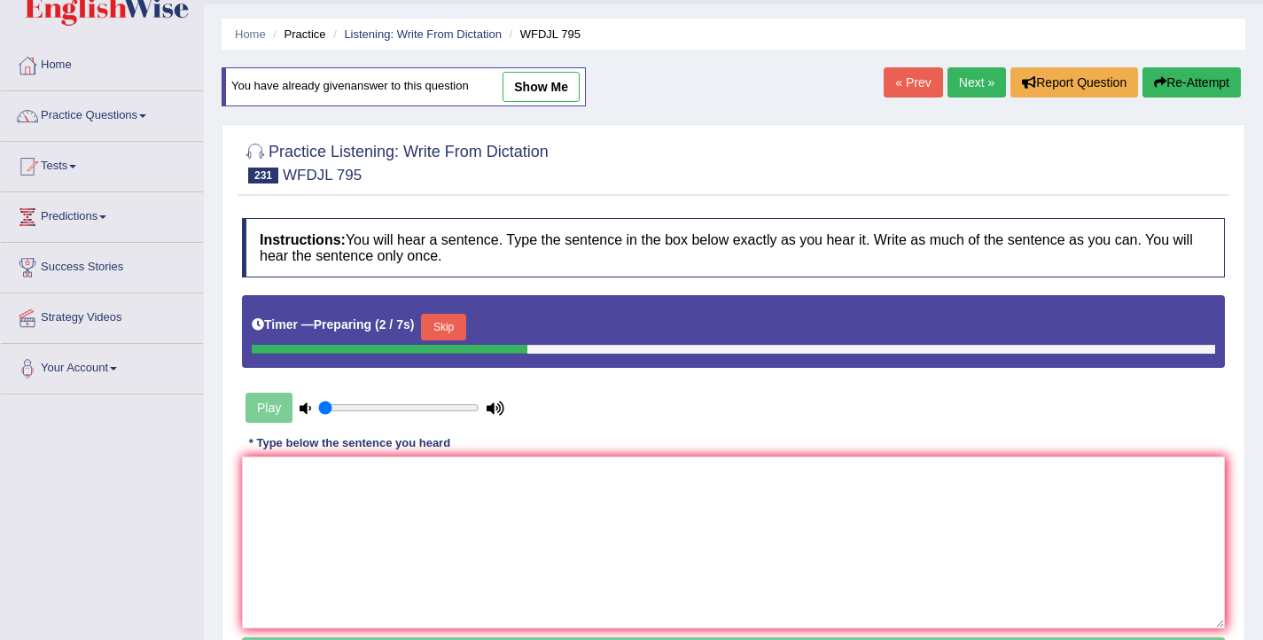
click at [449, 331] on button "Skip" at bounding box center [443, 327] width 44 height 27
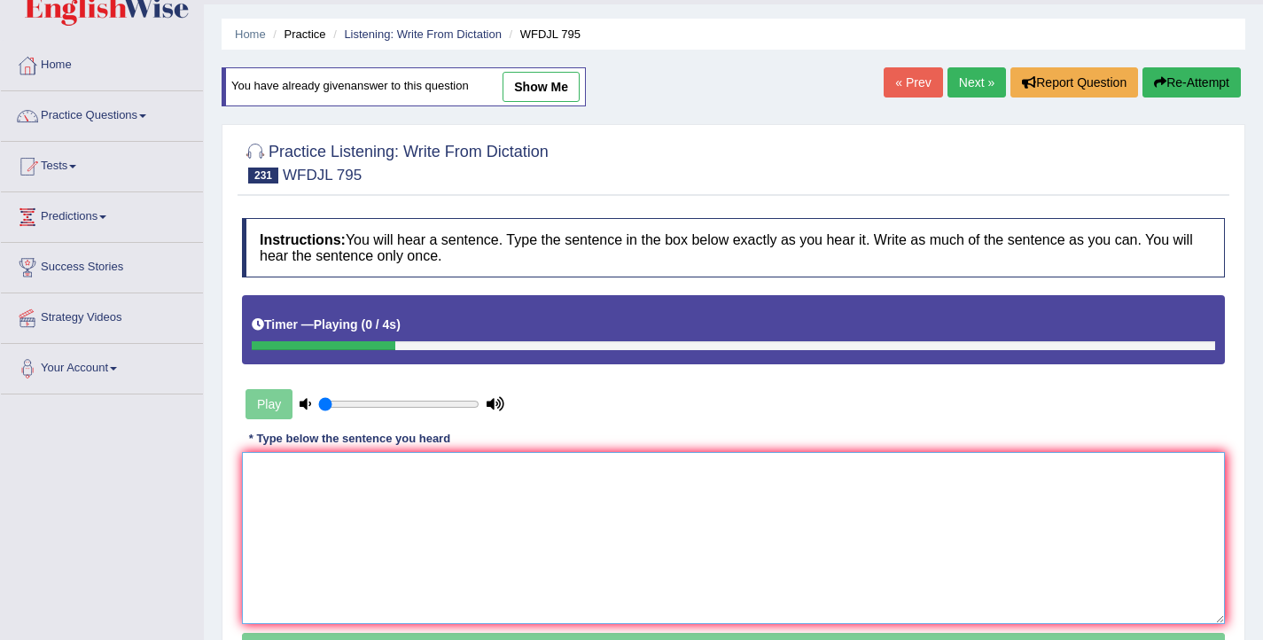
click at [432, 525] on textarea at bounding box center [733, 538] width 983 height 172
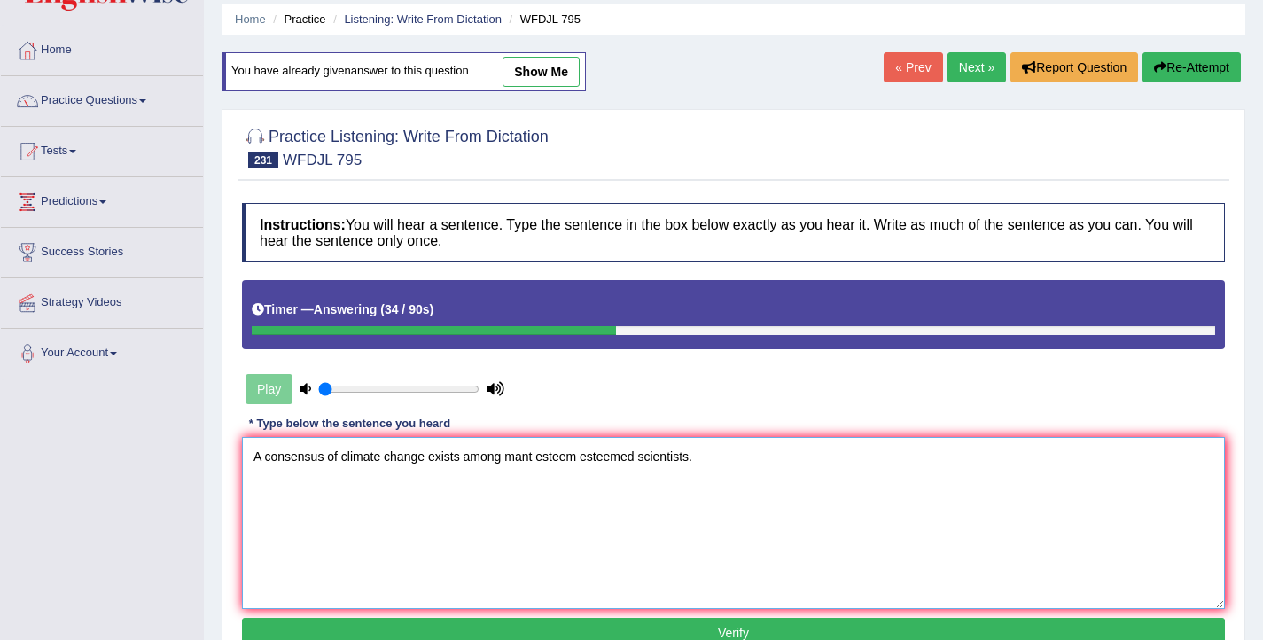
scroll to position [65, 0]
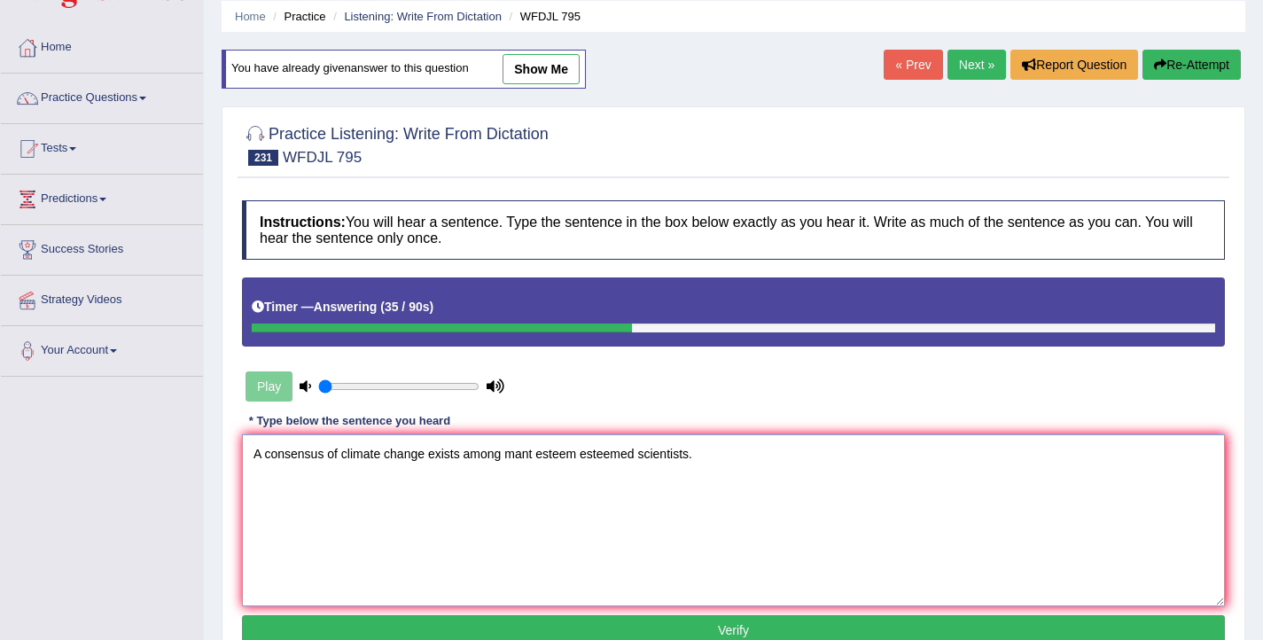
click at [533, 454] on textarea "A consensus of climate change exists among mant esteem esteemed scientists." at bounding box center [733, 520] width 983 height 172
click at [535, 453] on textarea "A consensus of climate change exists among mant esteem esteemed scientists." at bounding box center [733, 520] width 983 height 172
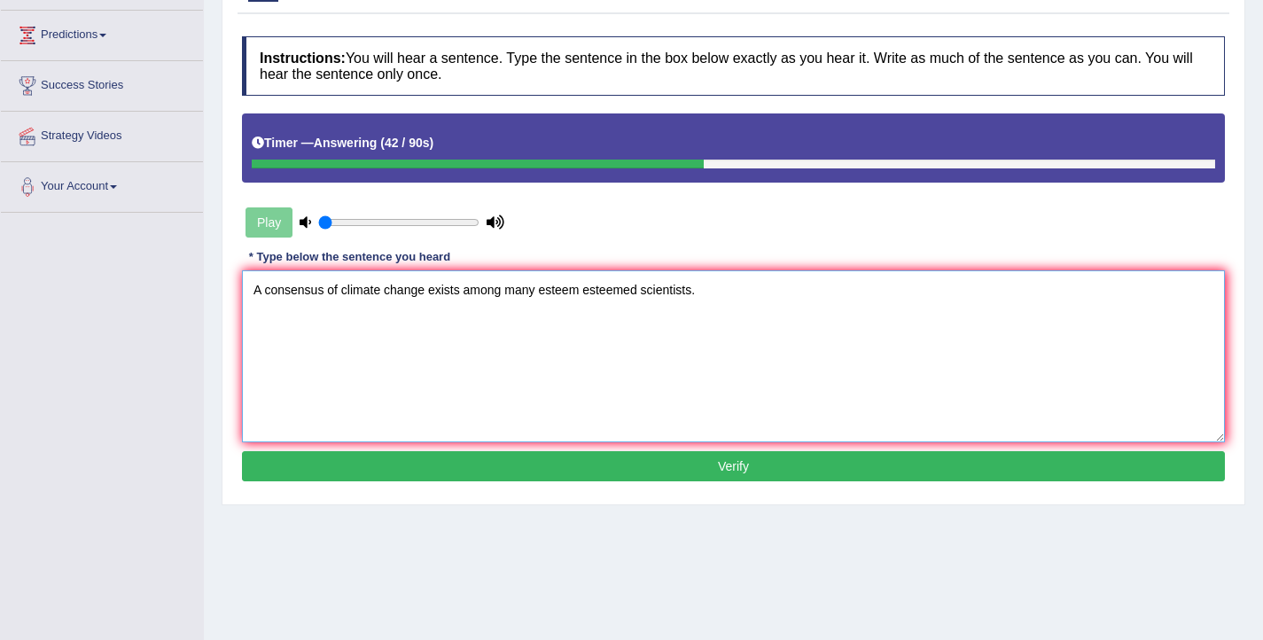
scroll to position [229, 0]
type textarea "A consensus of climate change exists among many esteem esteemed scientists."
click at [564, 457] on button "Verify" at bounding box center [733, 466] width 983 height 30
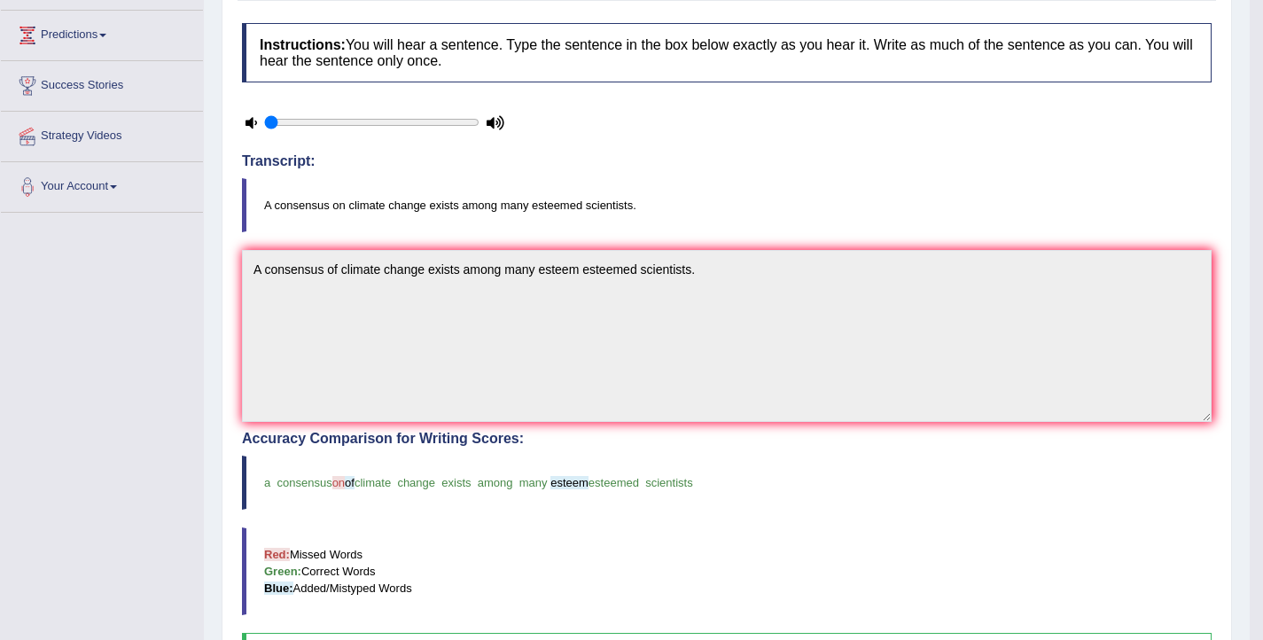
click at [229, 267] on div "Practice Listening: Write From Dictation 231 WFDJL 795 Instructions: You will h…" at bounding box center [727, 426] width 1010 height 994
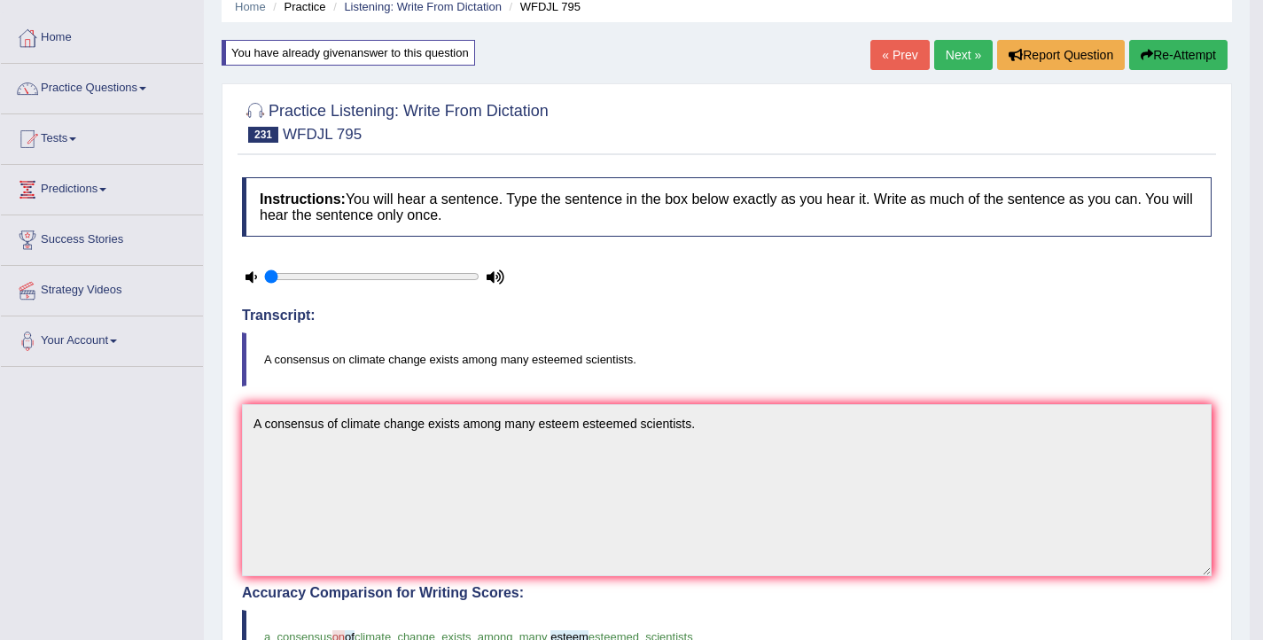
scroll to position [0, 0]
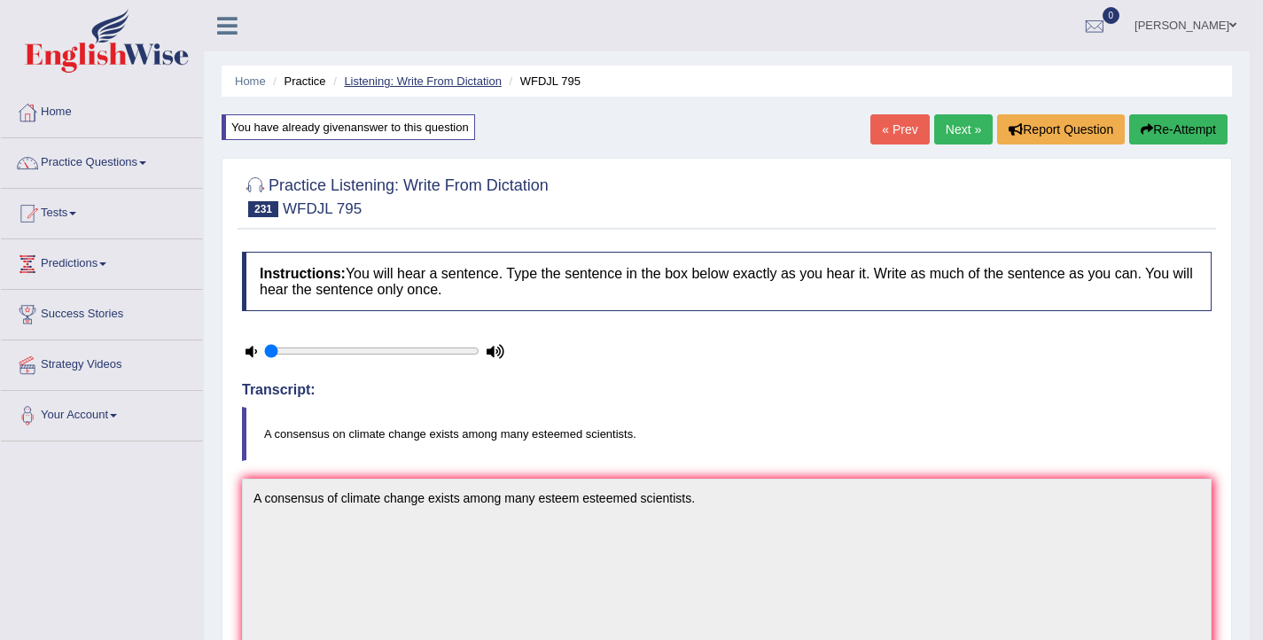
click at [386, 77] on link "Listening: Write From Dictation" at bounding box center [423, 80] width 158 height 13
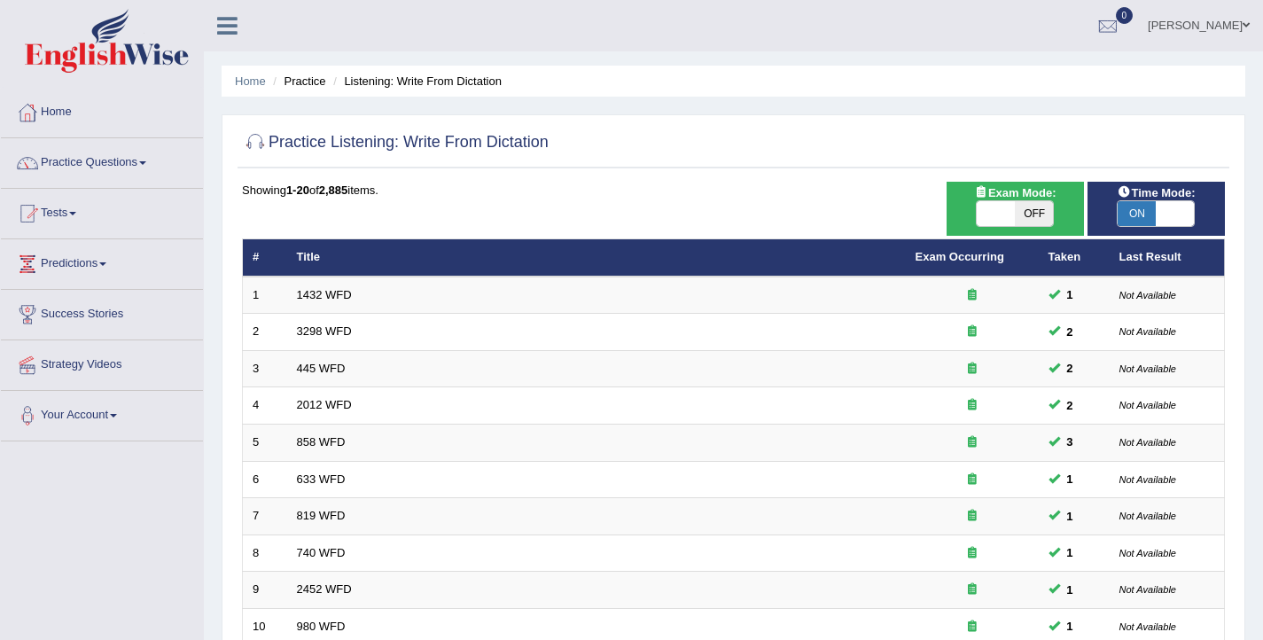
scroll to position [533, 0]
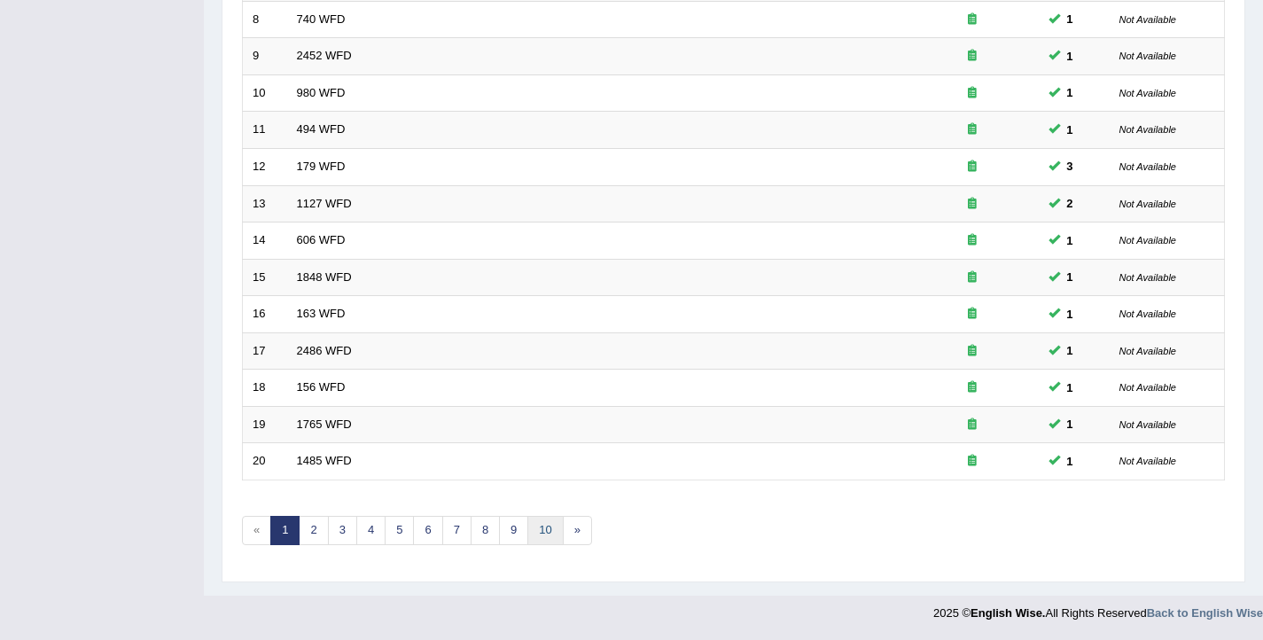
click at [544, 537] on link "10" at bounding box center [544, 530] width 35 height 29
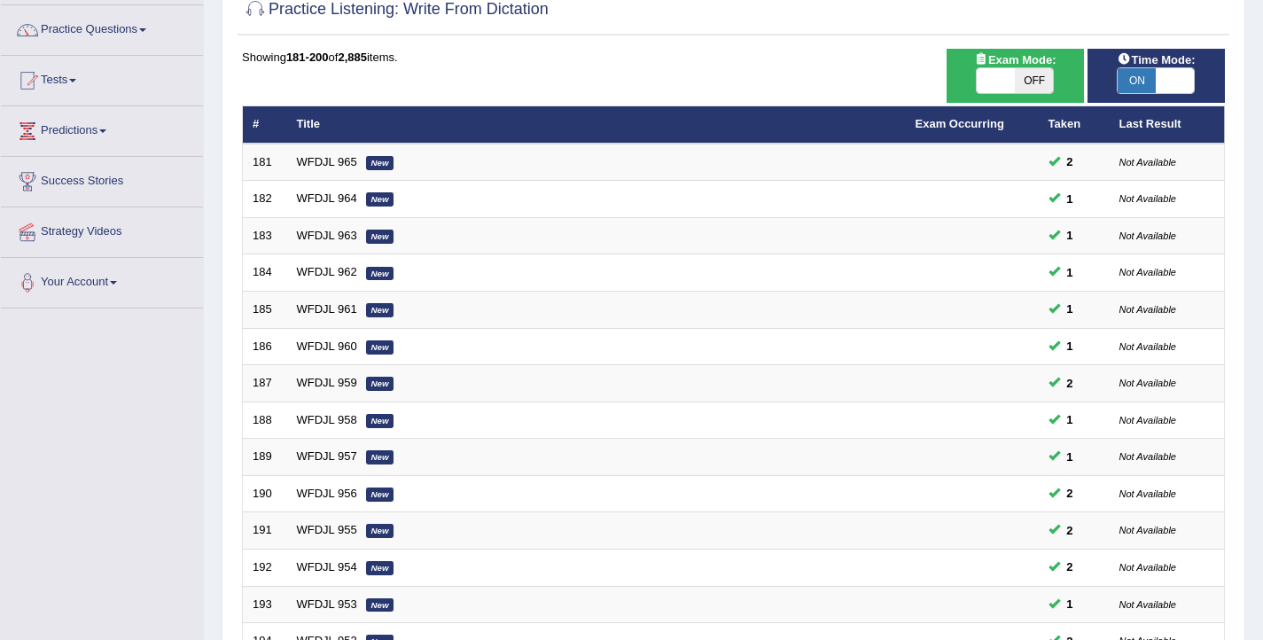
scroll to position [533, 0]
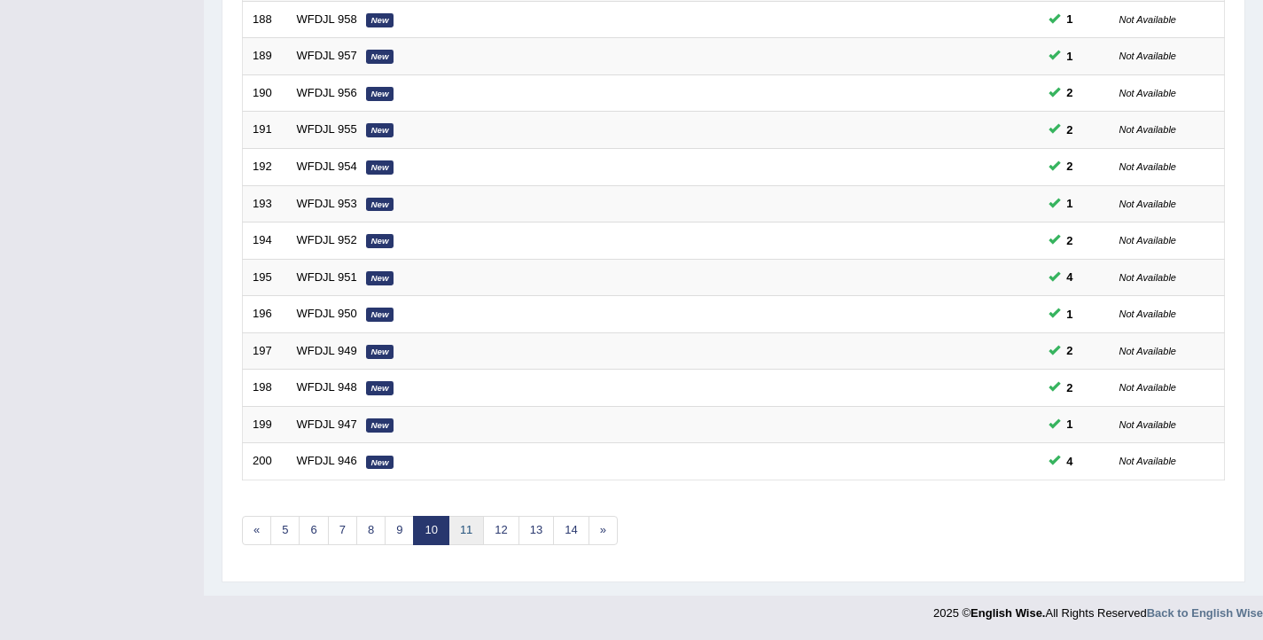
click at [463, 540] on link "11" at bounding box center [465, 530] width 35 height 29
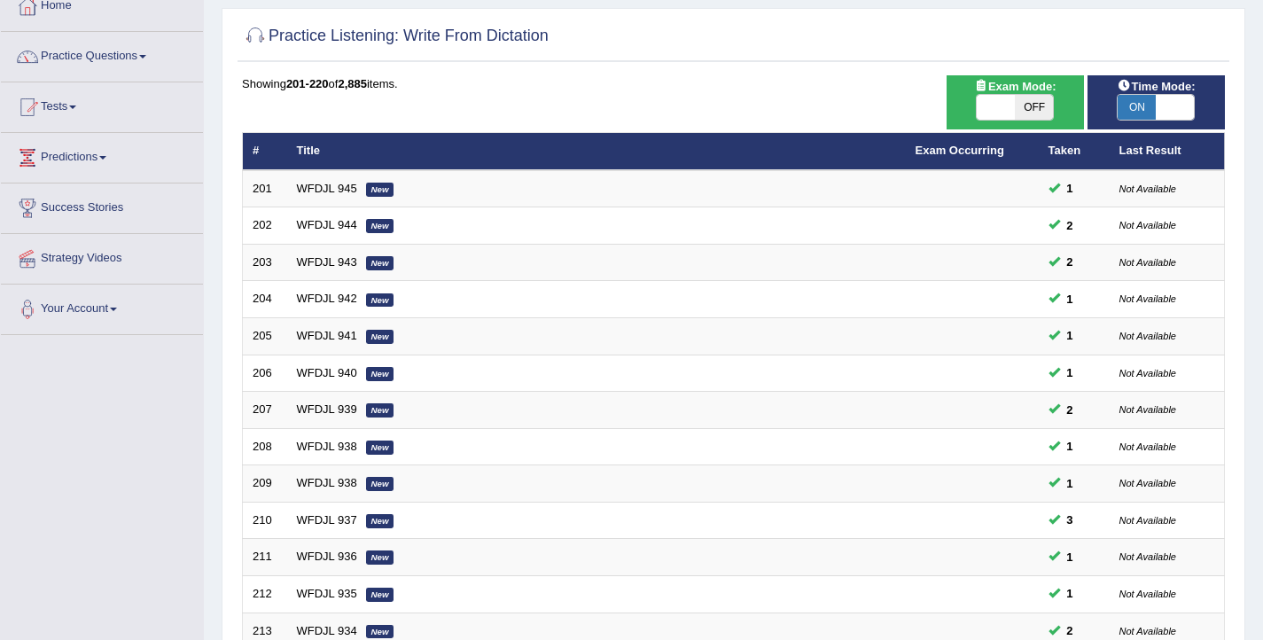
scroll to position [533, 0]
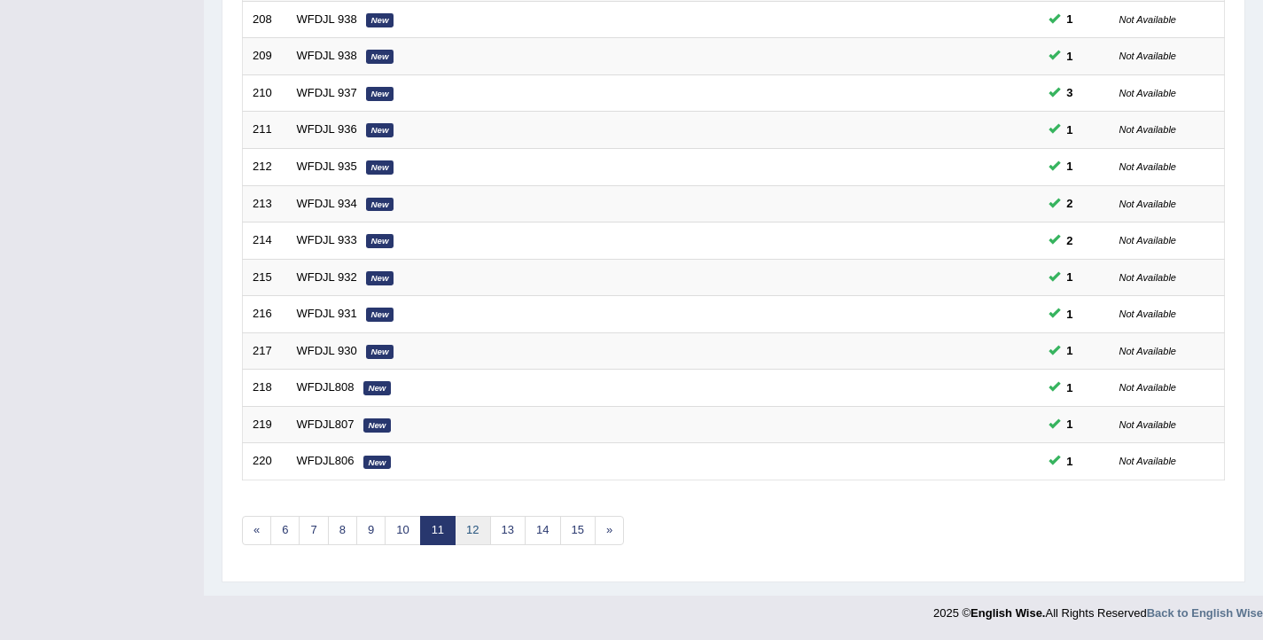
click at [473, 526] on link "12" at bounding box center [472, 530] width 35 height 29
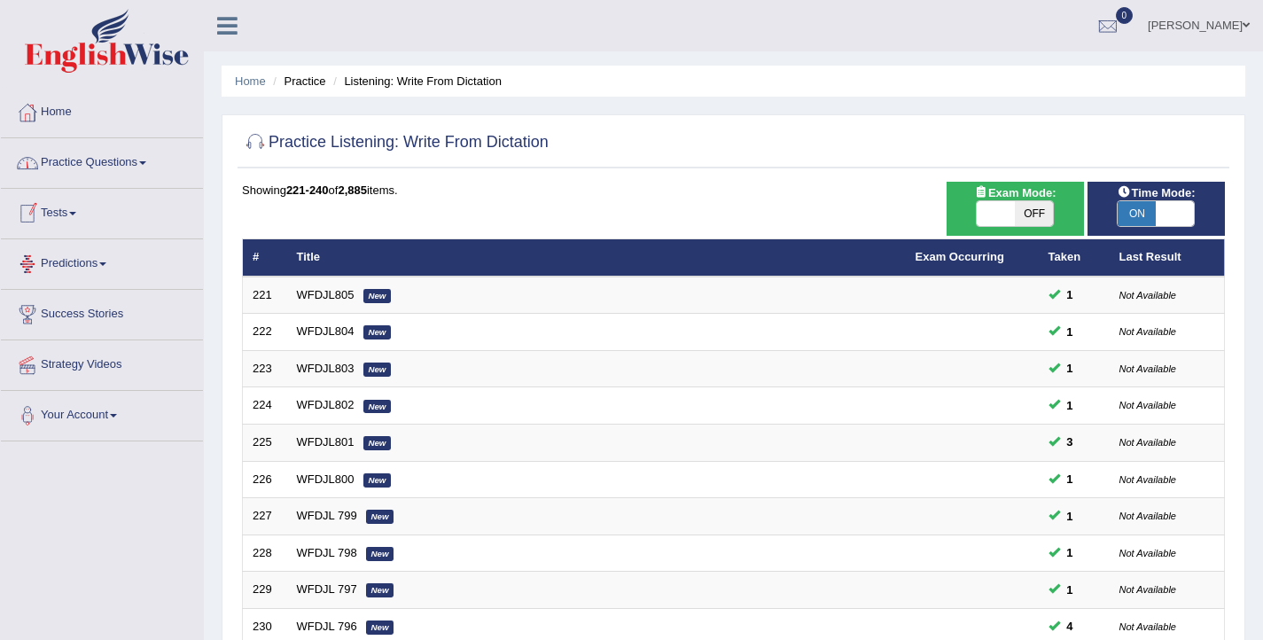
click at [141, 167] on link "Practice Questions" at bounding box center [102, 160] width 202 height 44
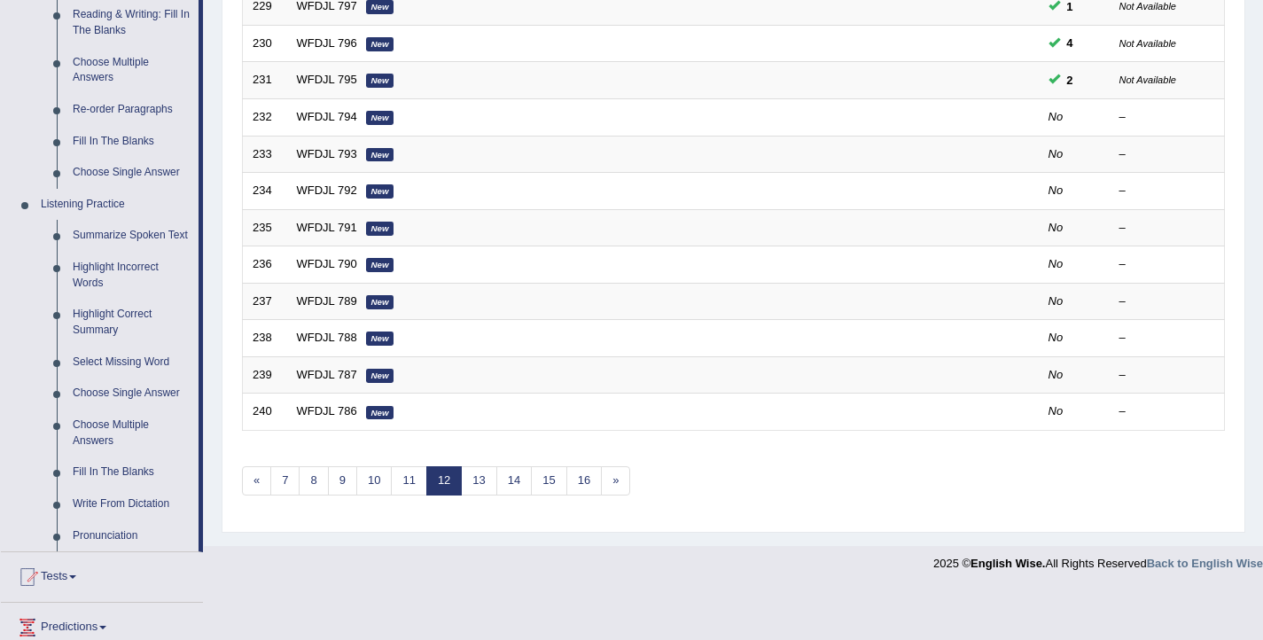
scroll to position [765, 0]
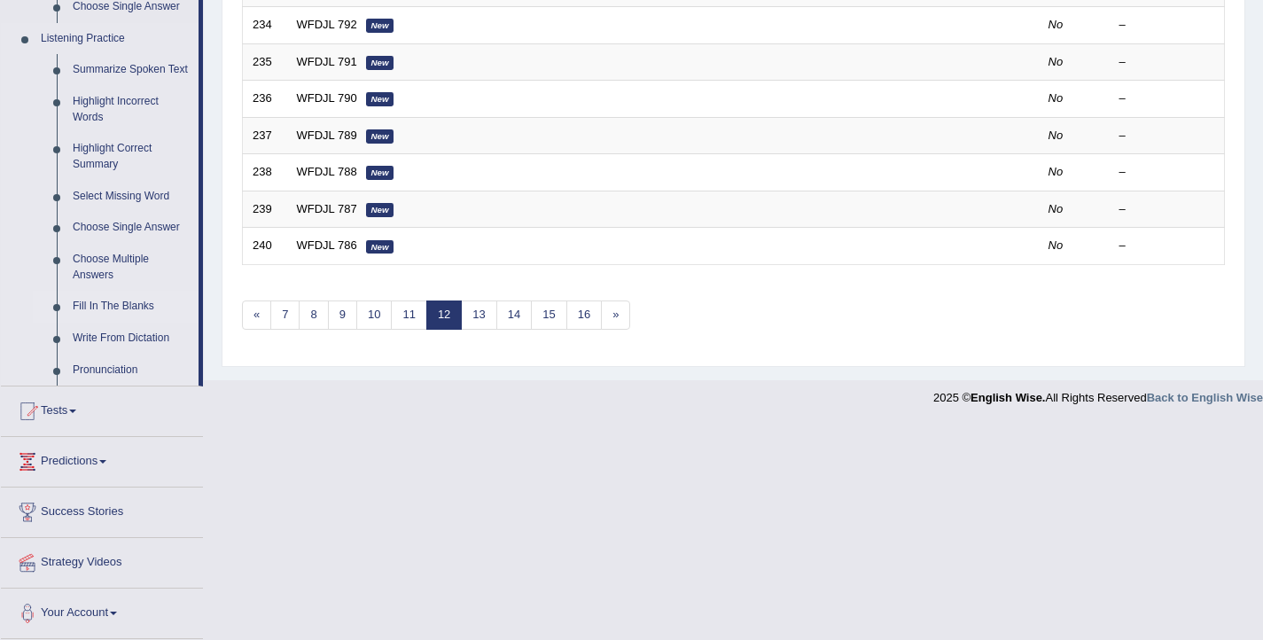
click at [134, 304] on link "Fill In The Blanks" at bounding box center [132, 307] width 134 height 32
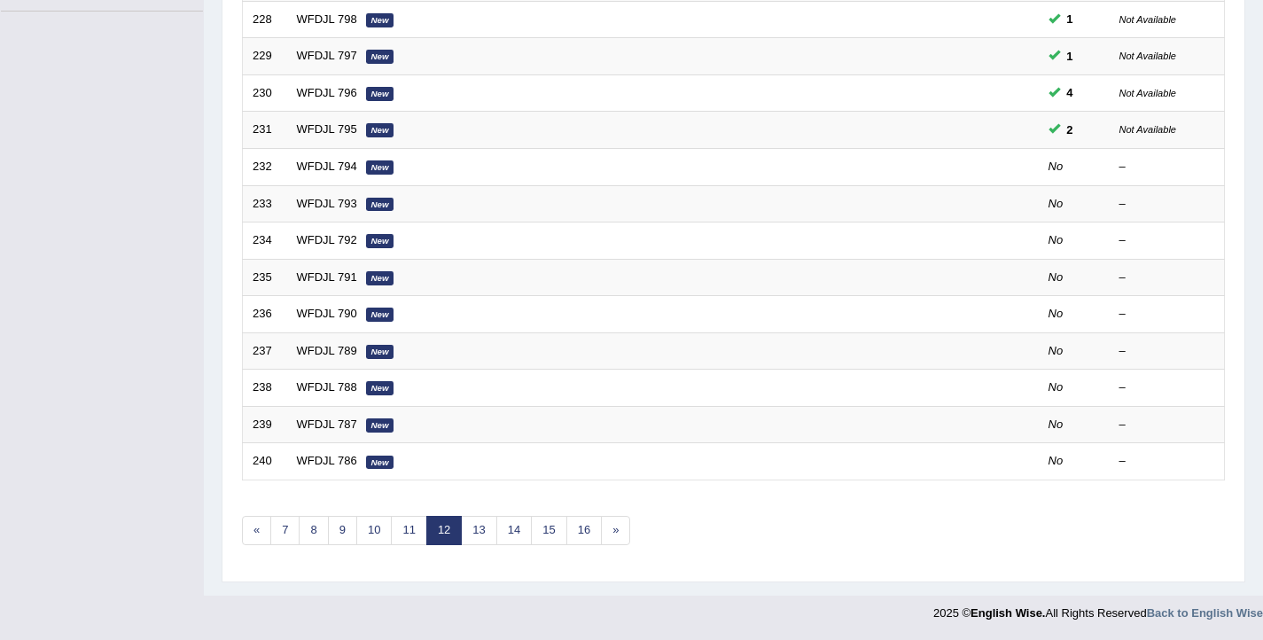
scroll to position [261, 0]
